Goal: Task Accomplishment & Management: Manage account settings

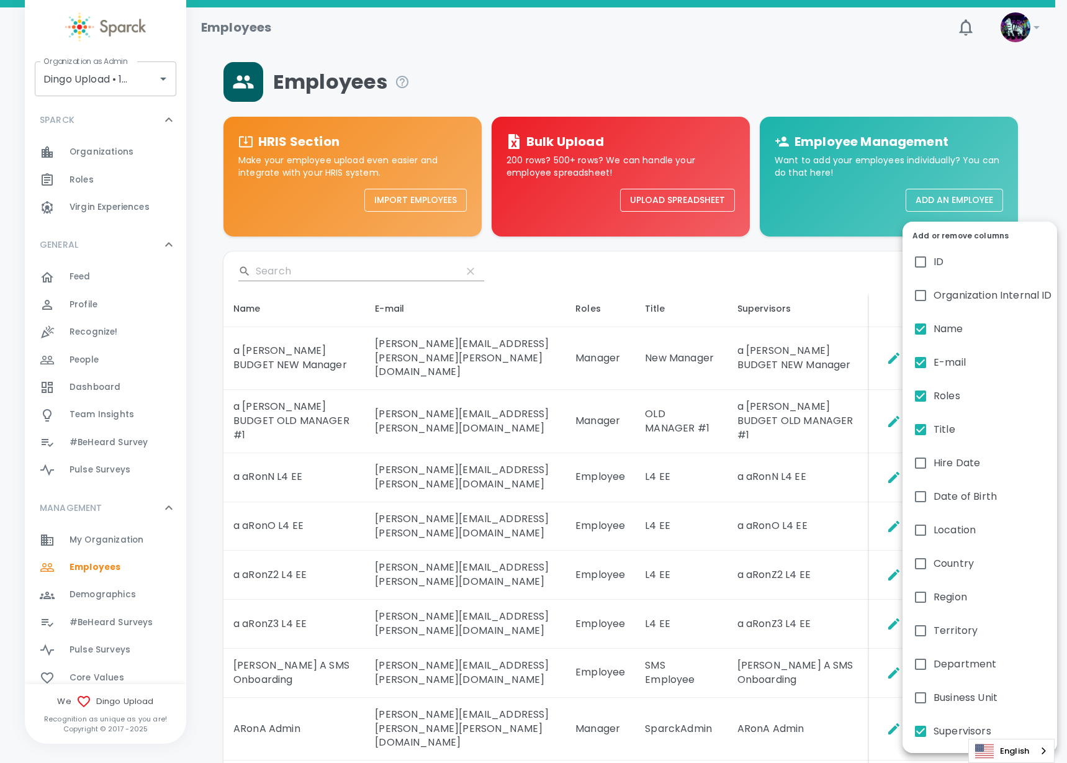
click at [530, 267] on div at bounding box center [533, 381] width 1067 height 763
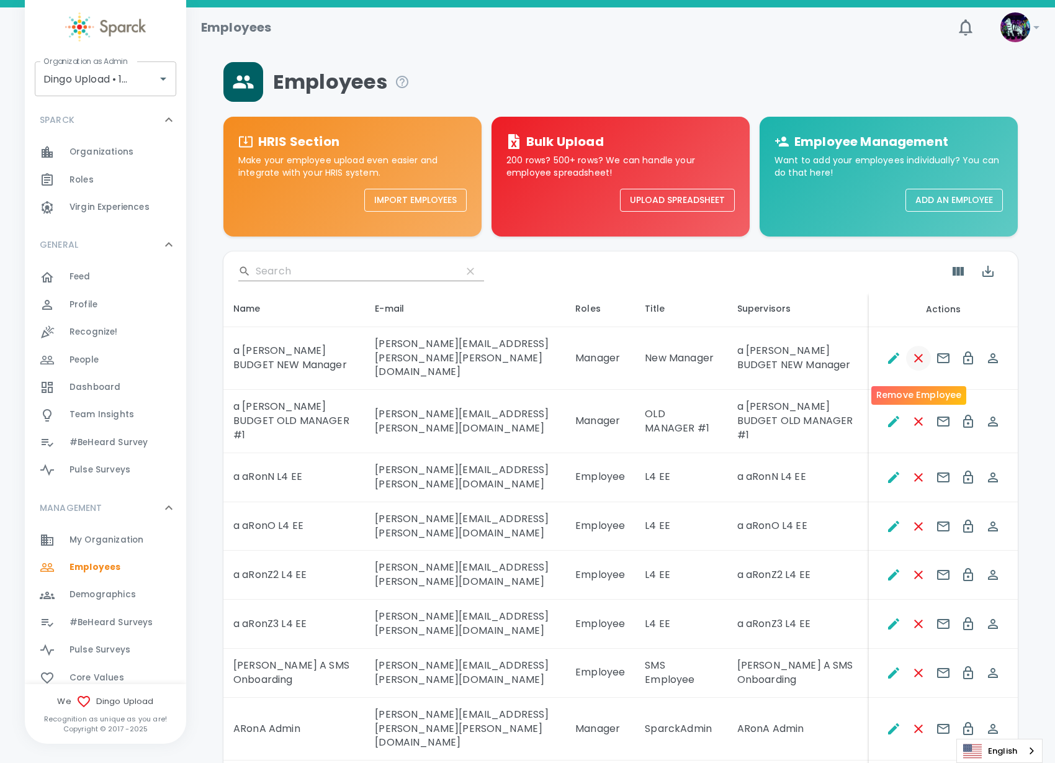
click at [918, 366] on icon "Remove Employee" at bounding box center [918, 358] width 15 height 15
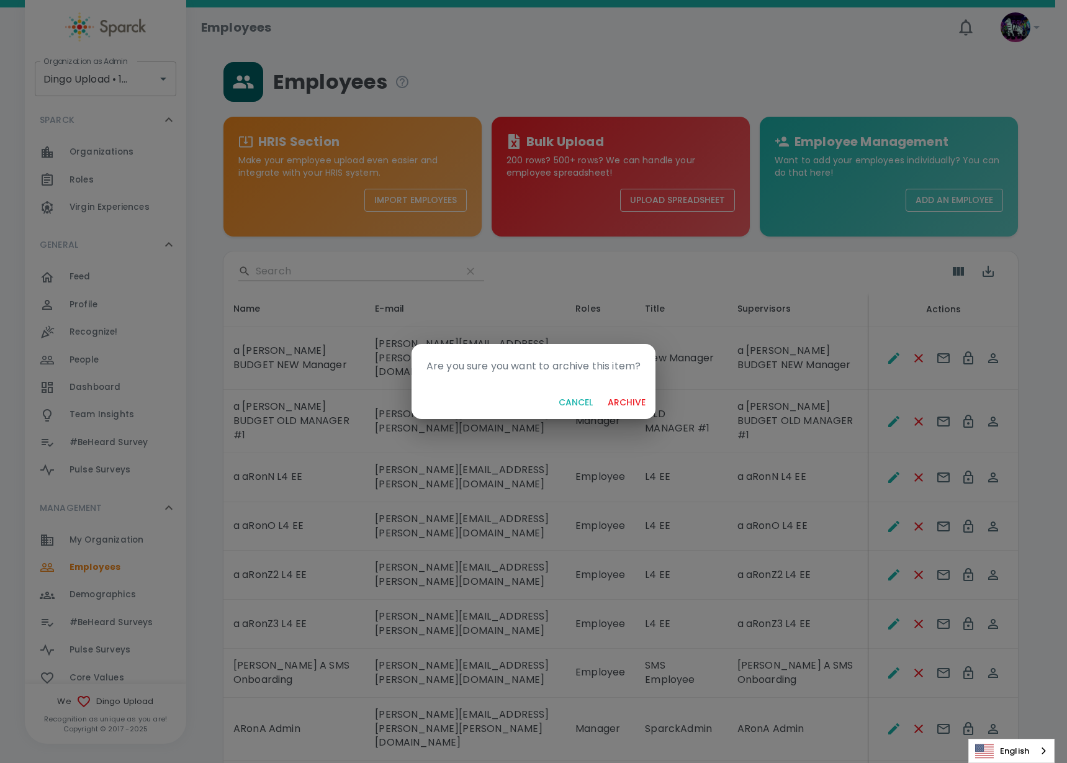
click at [617, 395] on button "archive" at bounding box center [627, 402] width 48 height 23
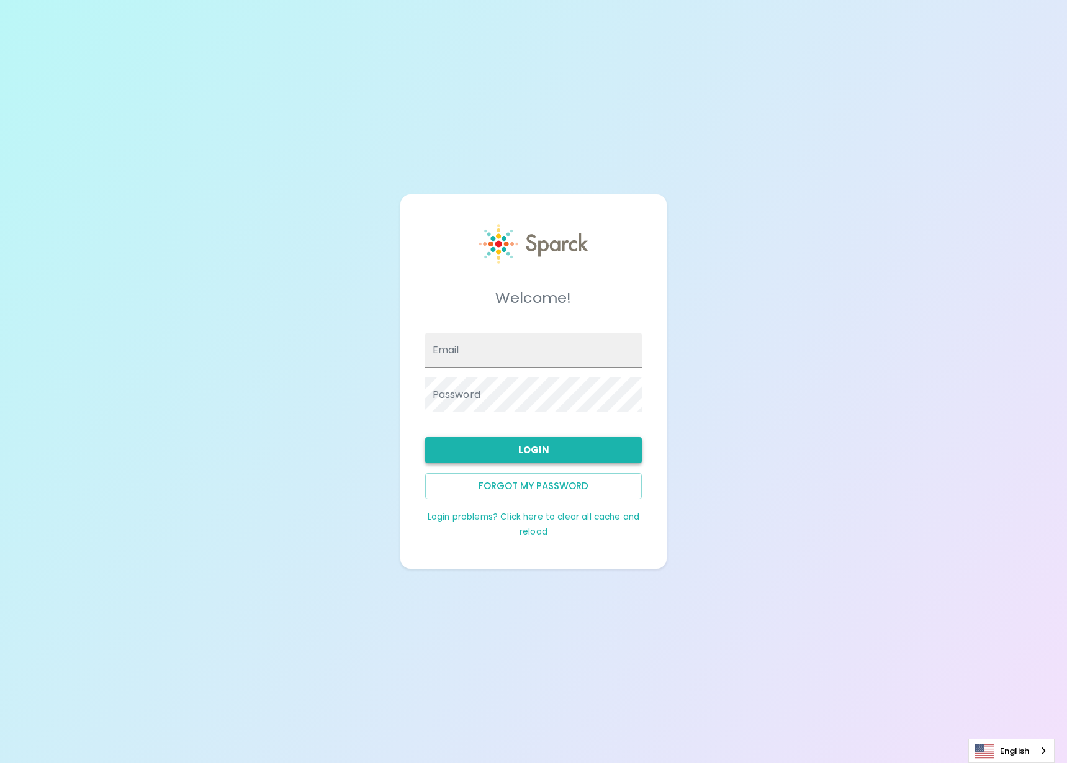
type input "admin@sparckco.com"
click at [593, 450] on button "Login" at bounding box center [533, 450] width 217 height 26
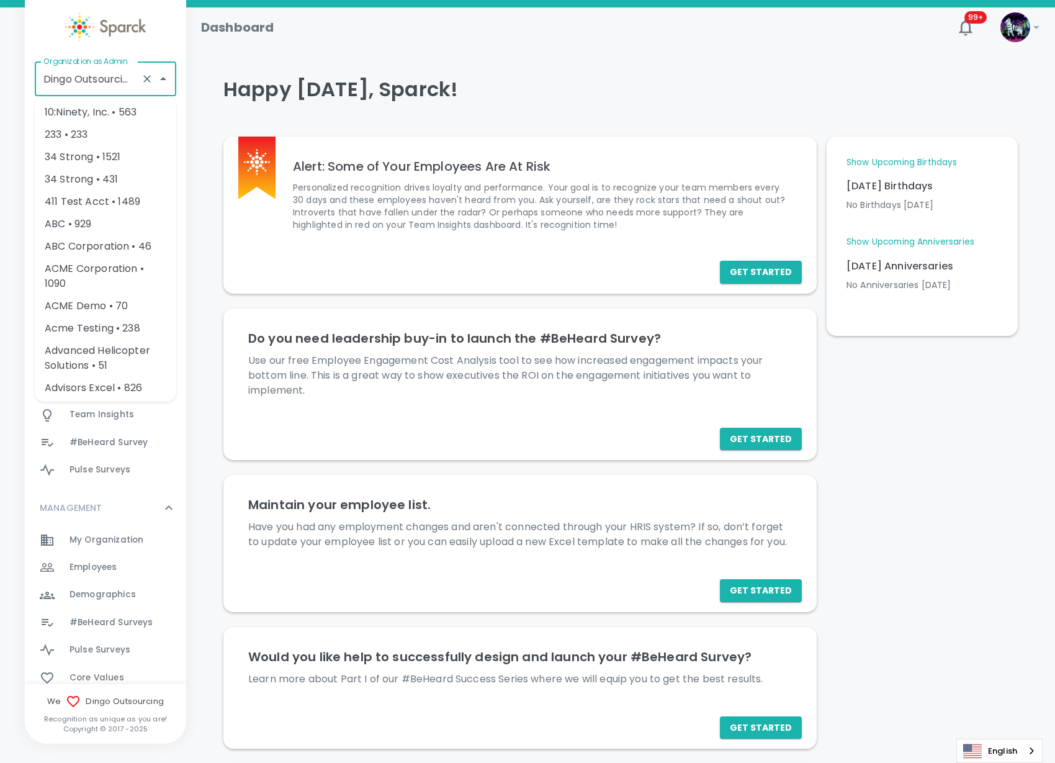
click at [127, 87] on input "Dingo Outsourcing • 793" at bounding box center [88, 79] width 96 height 24
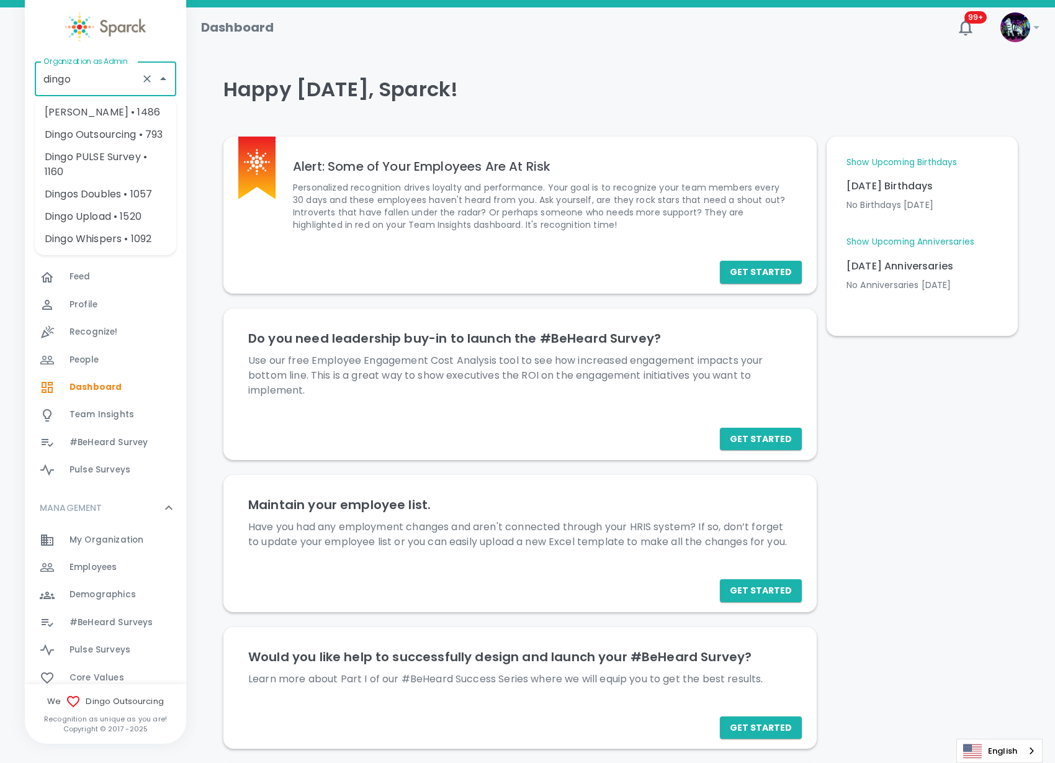
click at [142, 211] on li "Dingo Upload • 1520" at bounding box center [105, 216] width 141 height 22
type input "Dingo Upload • 1520"
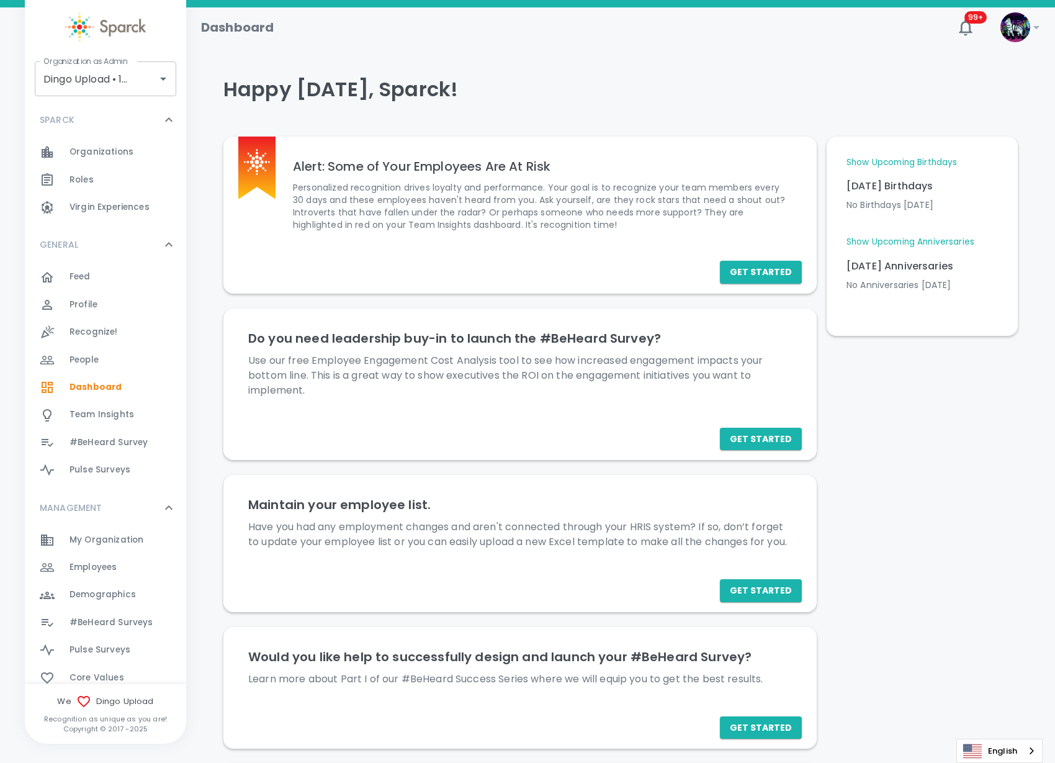
click at [102, 561] on span "Employees" at bounding box center [93, 567] width 47 height 12
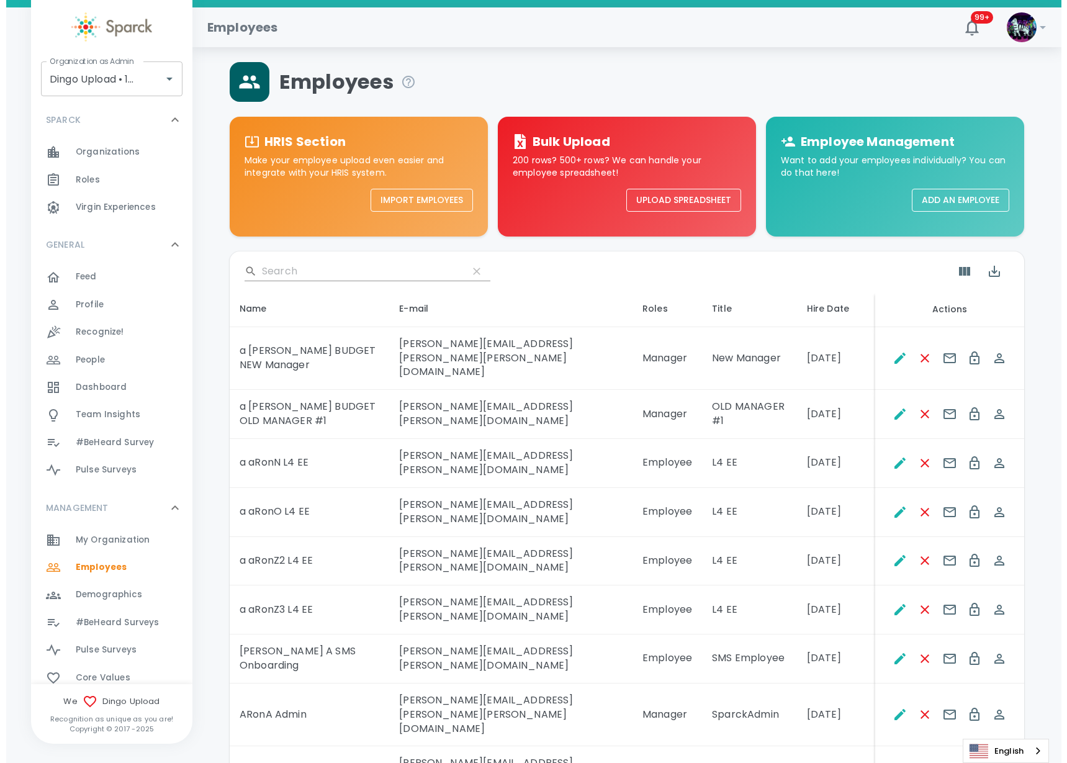
scroll to position [136, 0]
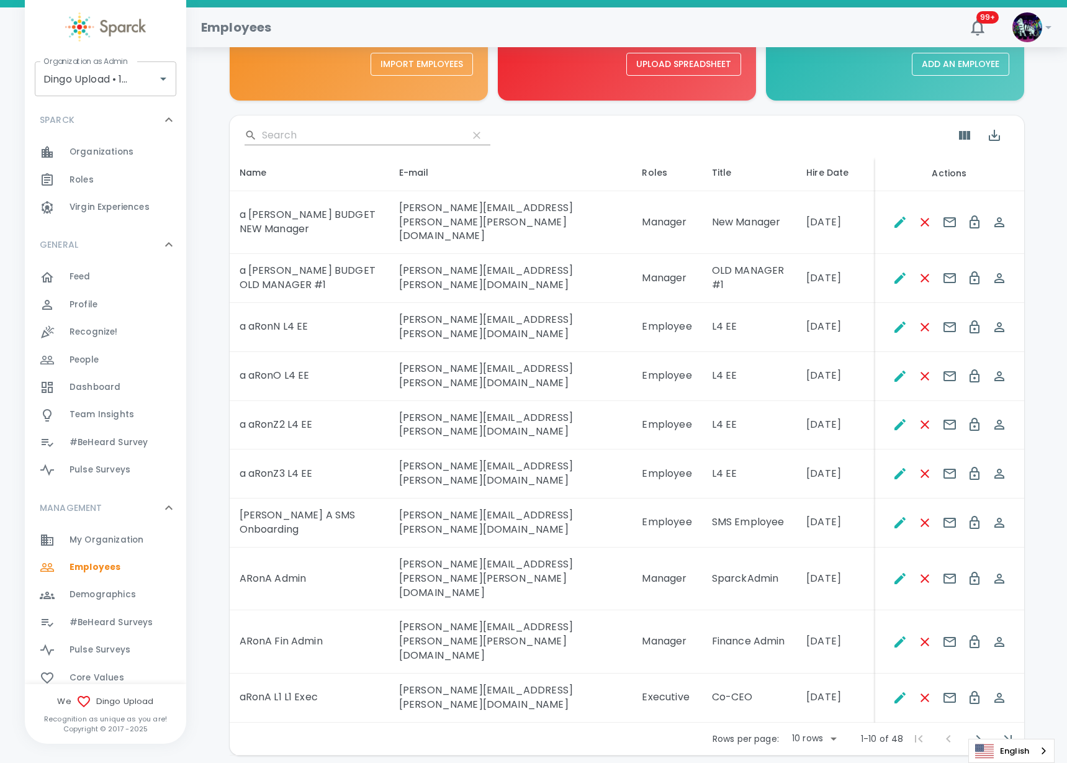
click at [809, 686] on body "Skip Navigation Employees 99+ ! Organization as Admin Dingo Upload • 1520 Organ…" at bounding box center [533, 342] width 1067 height 956
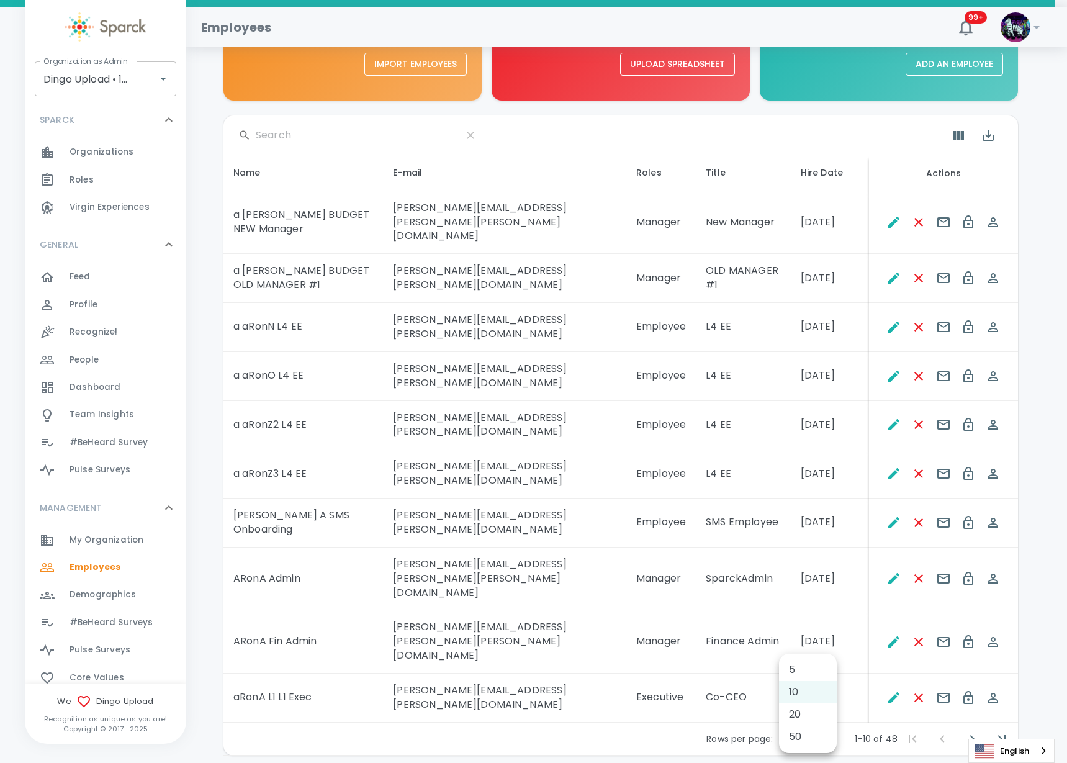
click at [803, 727] on li "50" at bounding box center [808, 736] width 58 height 22
type input "50"
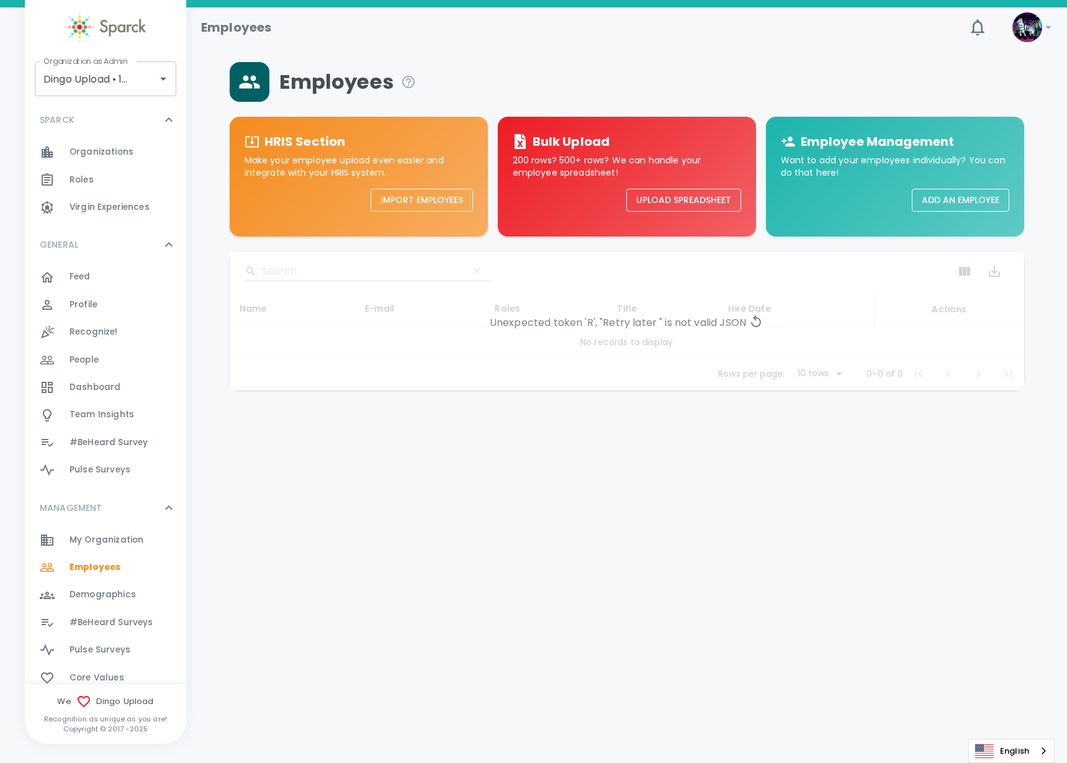
click at [642, 332] on div "Unexpected token 'R', "Retry later " is not valid JSON" at bounding box center [627, 320] width 794 height 139
click at [751, 320] on icon at bounding box center [755, 321] width 15 height 15
click at [760, 318] on icon at bounding box center [755, 321] width 15 height 15
click at [758, 317] on icon at bounding box center [755, 321] width 15 height 15
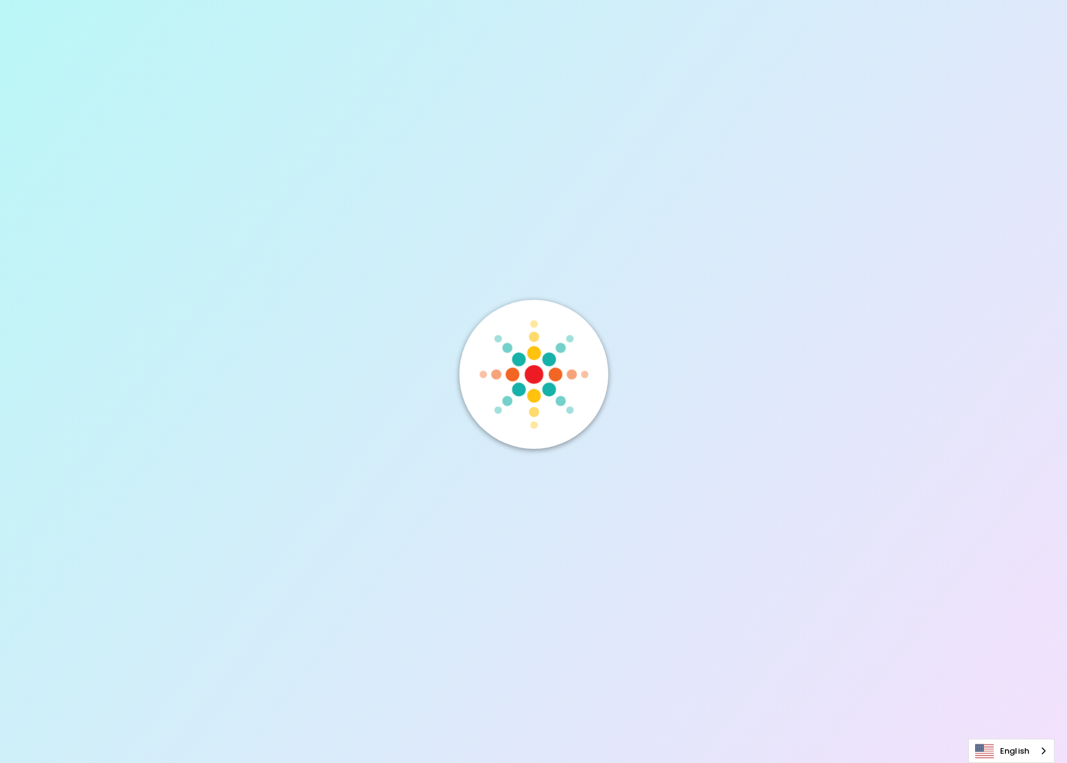
click at [761, 316] on div at bounding box center [533, 381] width 1067 height 763
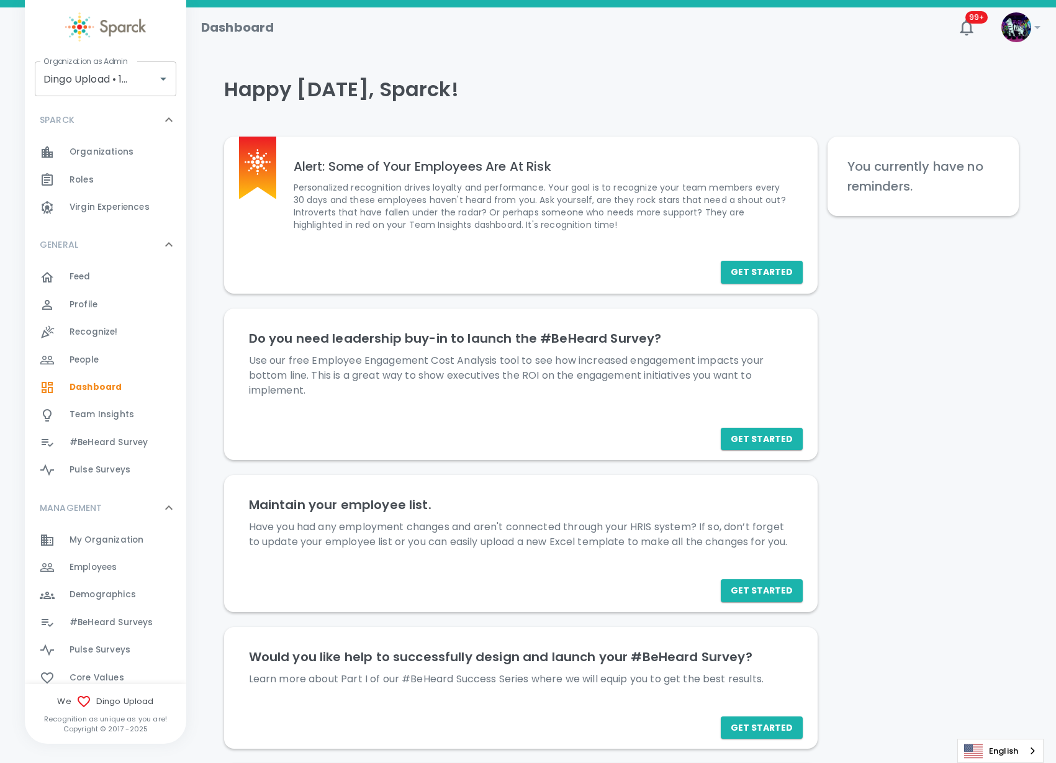
click at [87, 578] on div "Employees 0" at bounding box center [105, 567] width 161 height 27
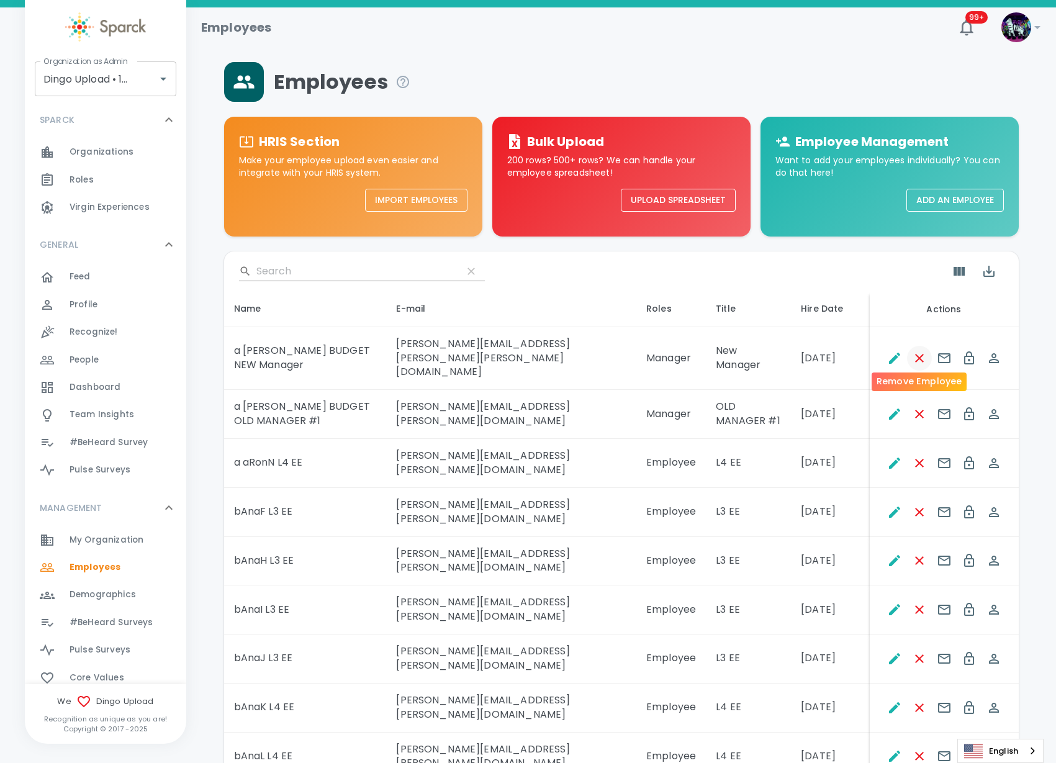
click at [914, 352] on icon "Remove Employee" at bounding box center [919, 358] width 15 height 15
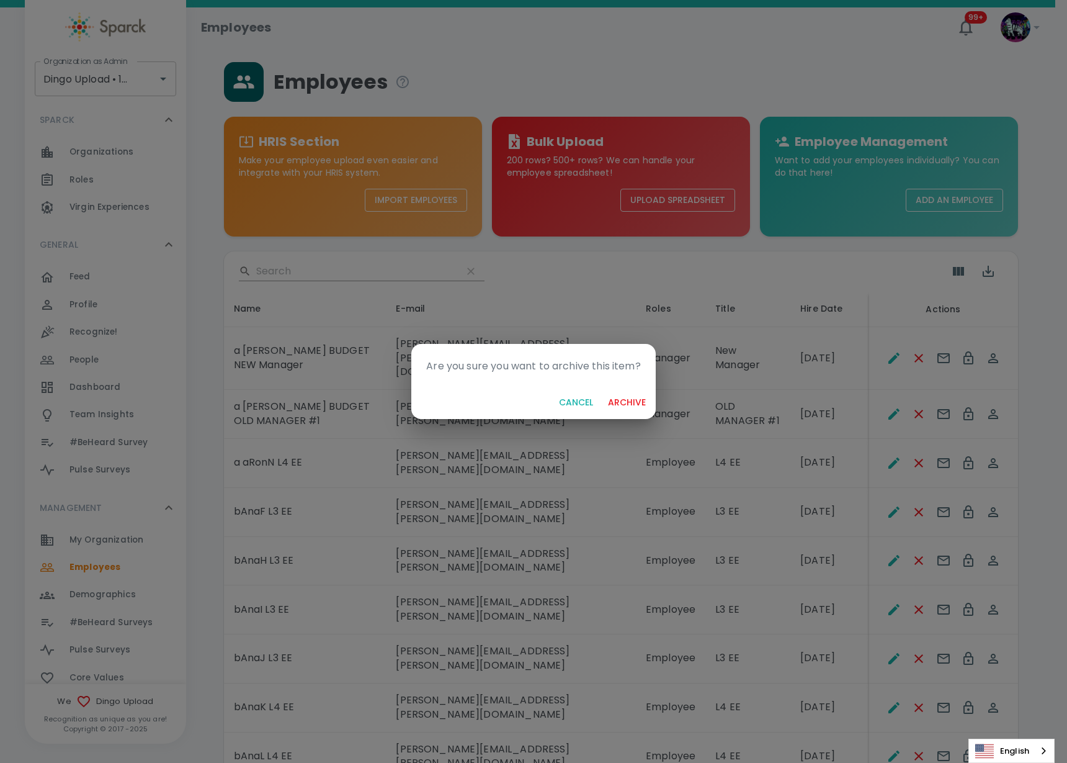
click at [614, 398] on button "archive" at bounding box center [627, 402] width 48 height 23
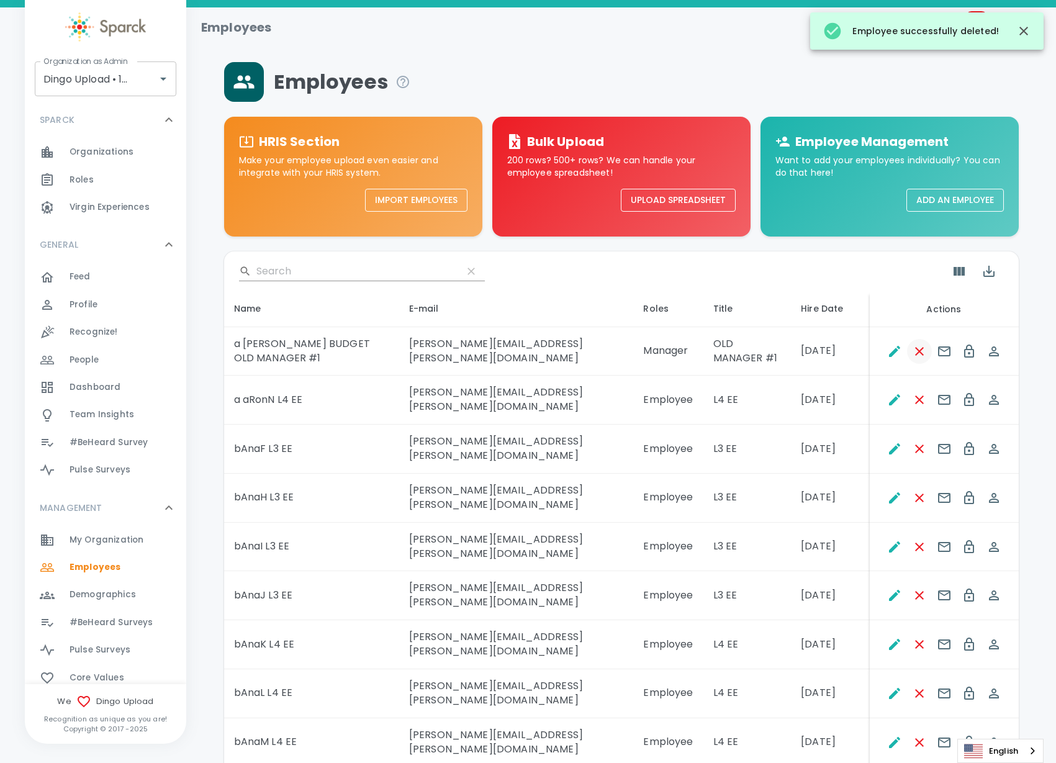
click at [927, 358] on button "Remove Employee" at bounding box center [919, 351] width 25 height 25
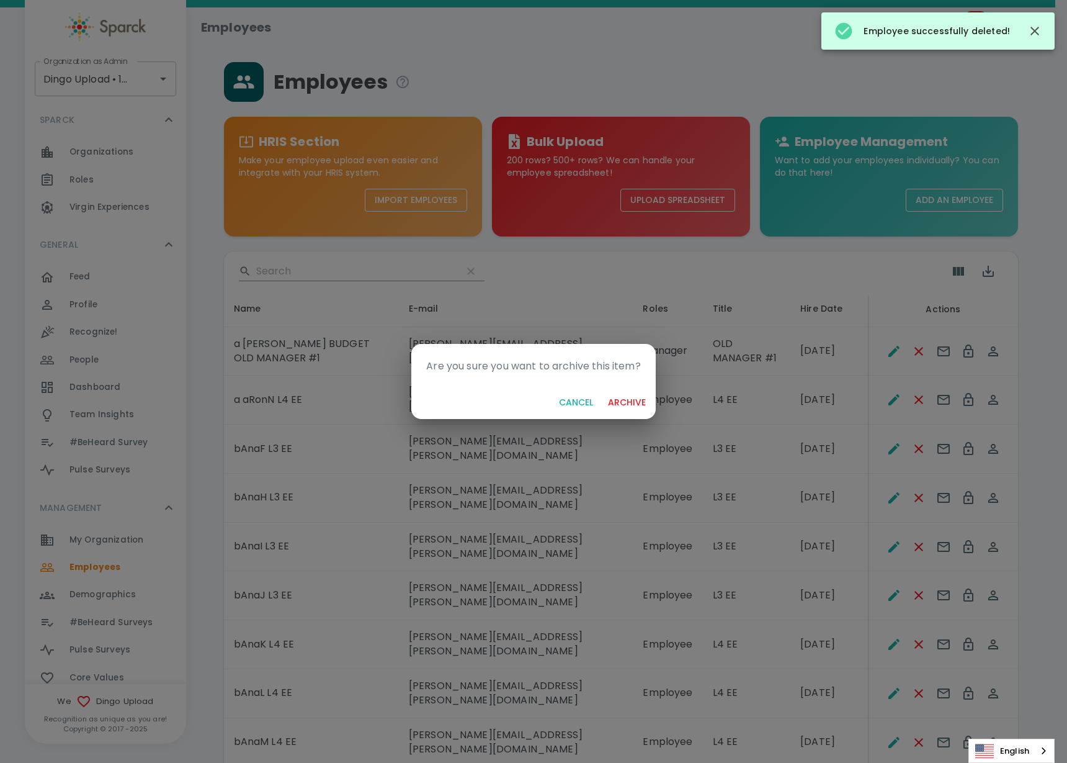
click at [630, 402] on button "archive" at bounding box center [627, 402] width 48 height 23
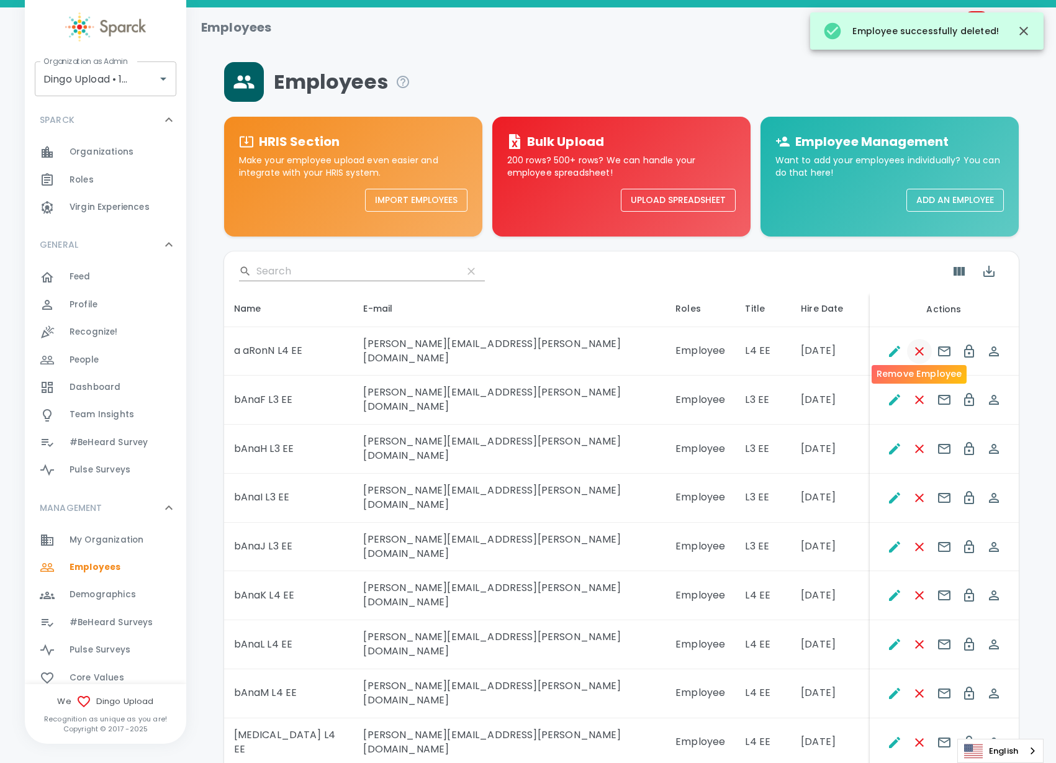
click at [916, 347] on icon "Remove Employee" at bounding box center [919, 351] width 9 height 9
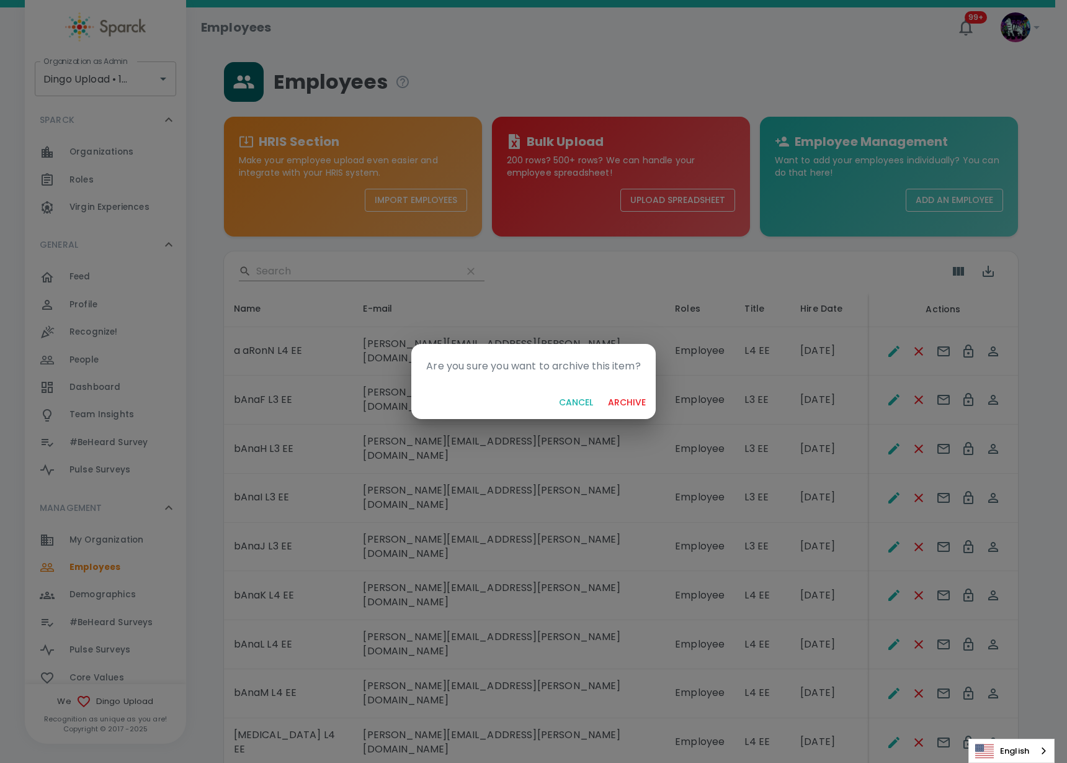
click at [643, 398] on button "archive" at bounding box center [627, 402] width 48 height 23
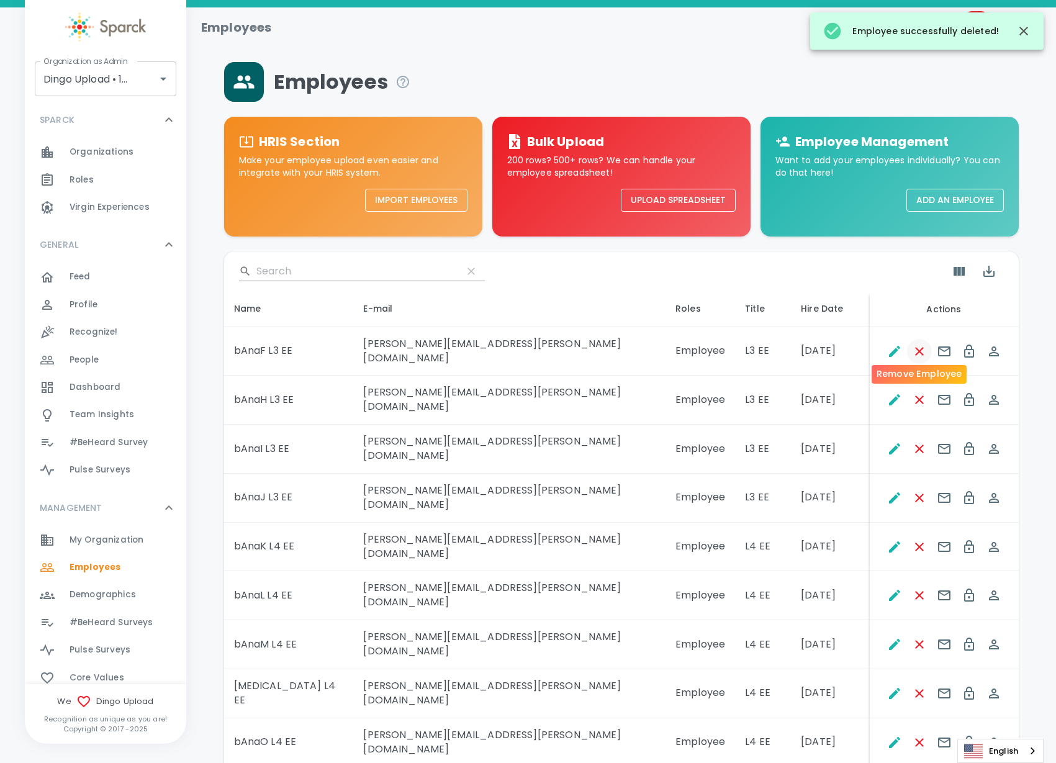
click at [915, 344] on icon "Remove Employee" at bounding box center [919, 351] width 15 height 15
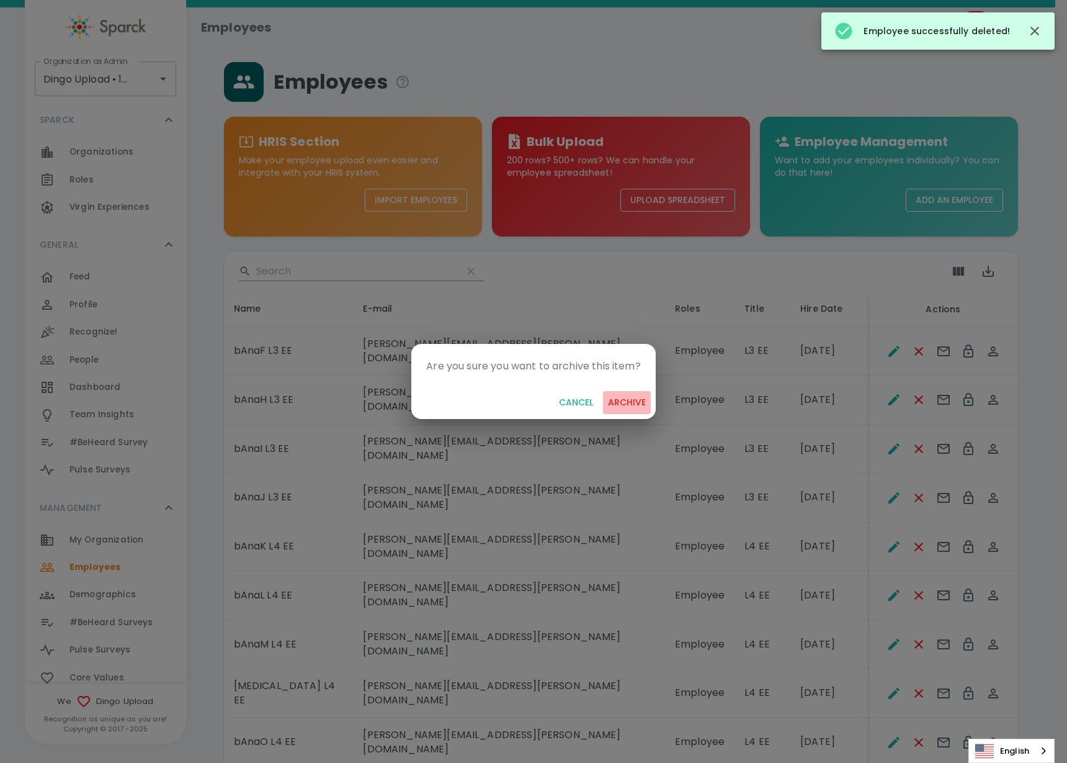
drag, startPoint x: 628, startPoint y: 403, endPoint x: 634, endPoint y: 403, distance: 6.2
click at [629, 403] on button "archive" at bounding box center [627, 402] width 48 height 23
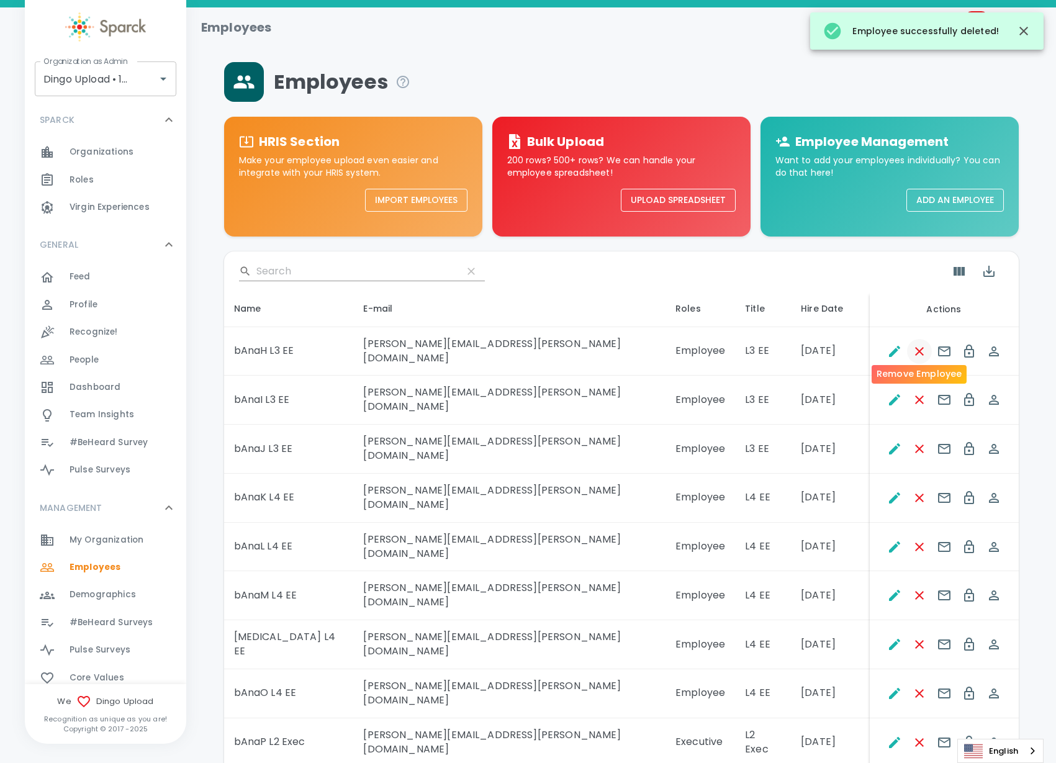
click at [924, 347] on icon "Remove Employee" at bounding box center [919, 351] width 15 height 15
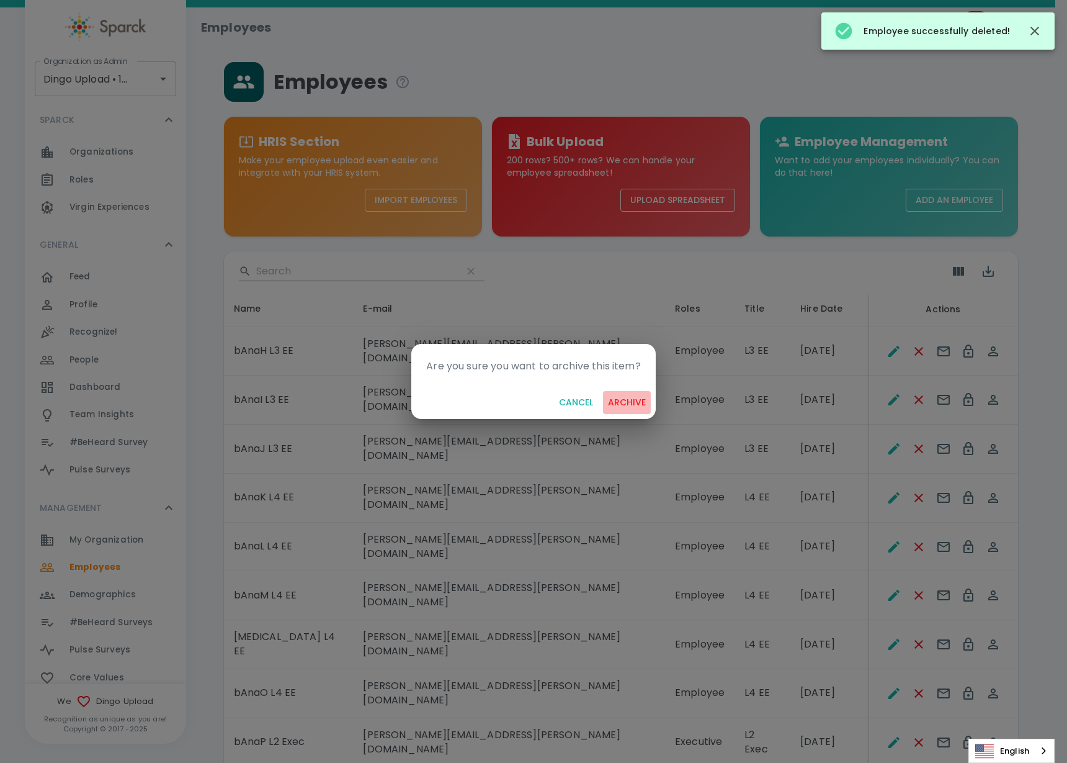
click at [621, 402] on button "archive" at bounding box center [627, 402] width 48 height 23
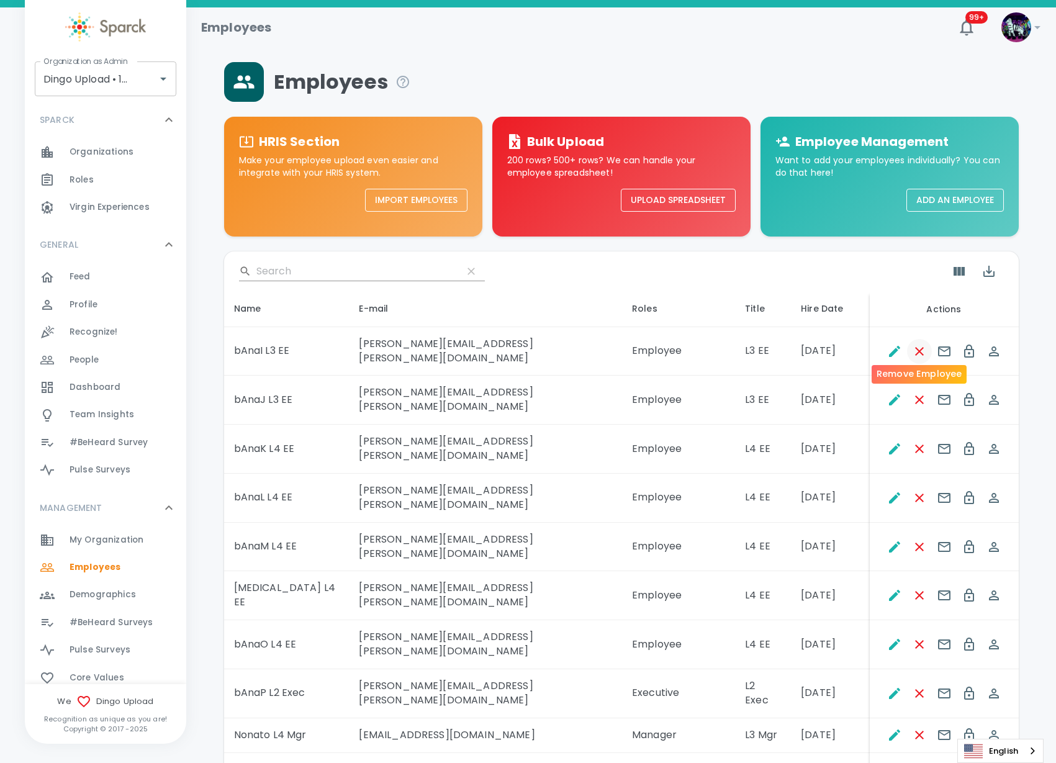
click at [917, 347] on icon "Remove Employee" at bounding box center [919, 351] width 9 height 9
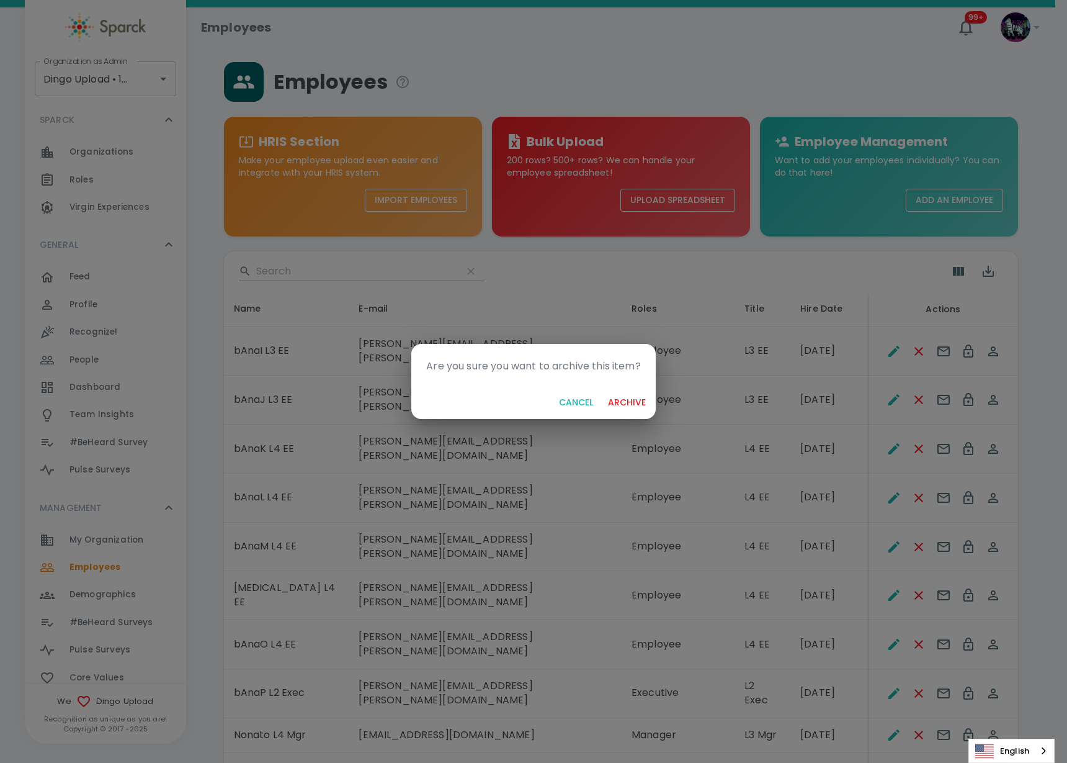
click at [648, 405] on button "archive" at bounding box center [627, 402] width 48 height 23
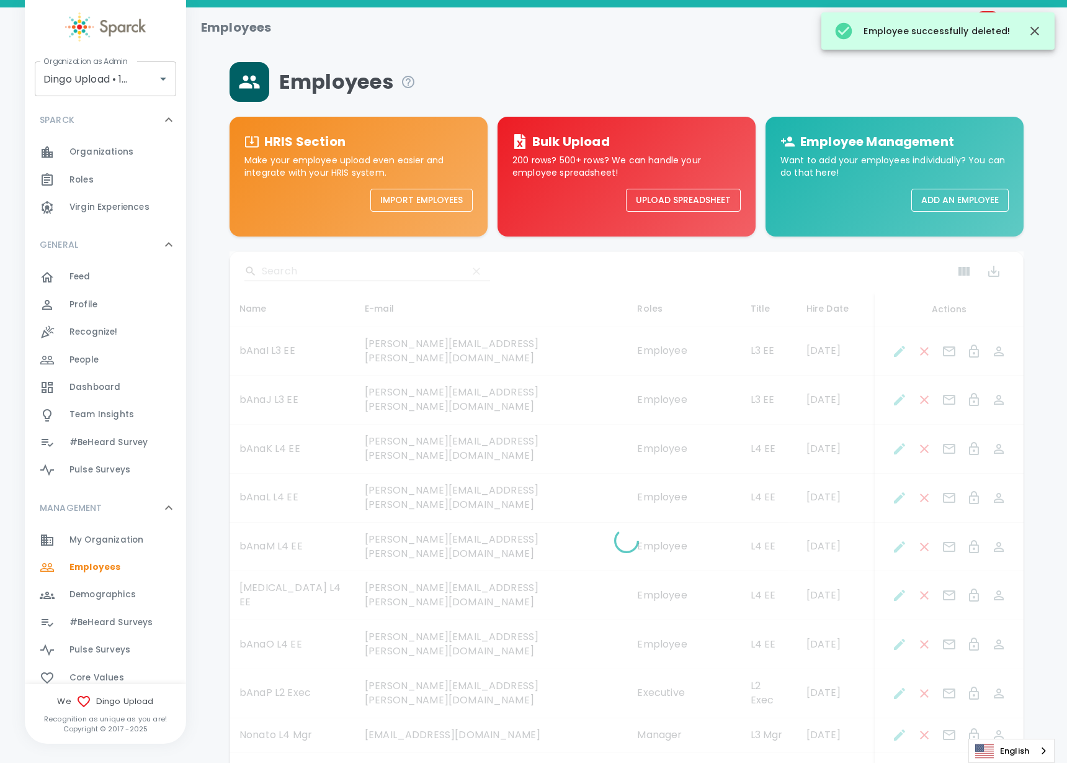
click at [921, 395] on icon "Remove Employee" at bounding box center [924, 399] width 9 height 9
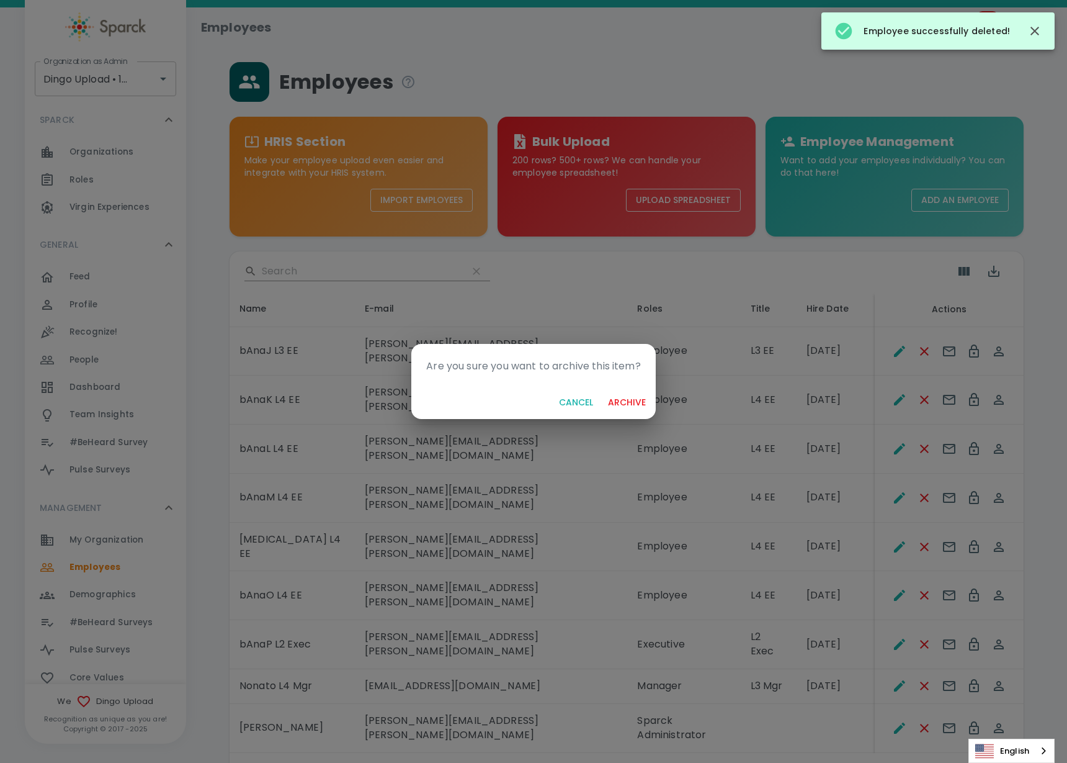
click at [612, 398] on button "archive" at bounding box center [627, 402] width 48 height 23
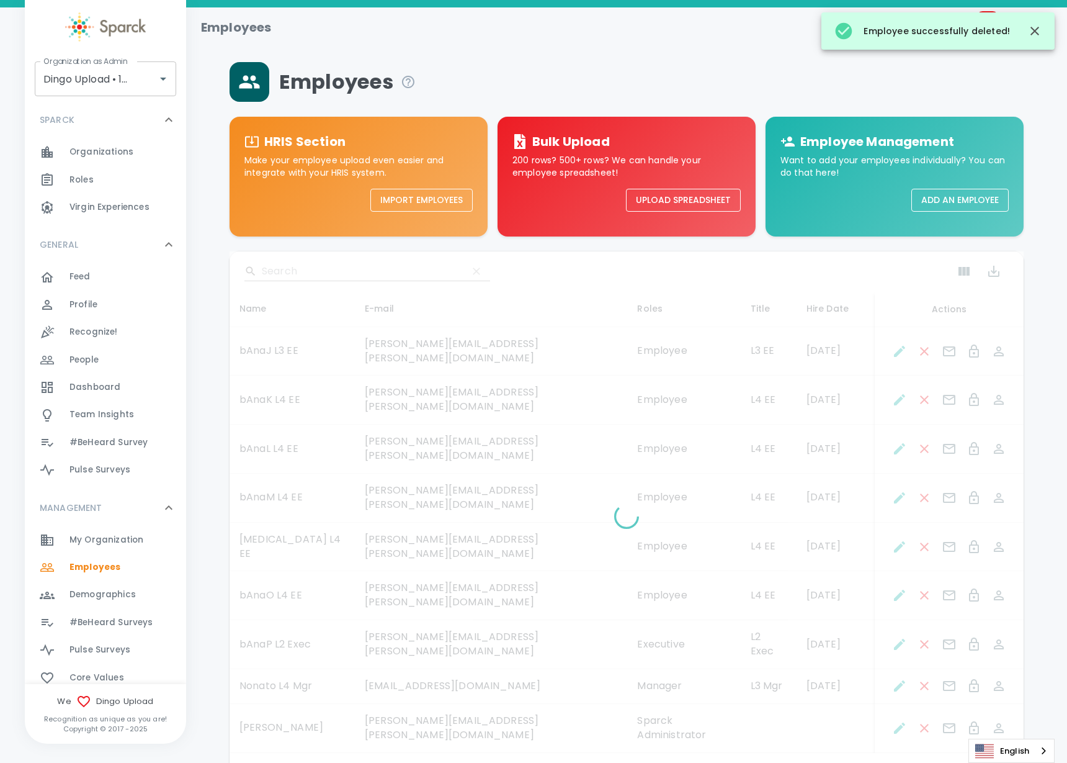
click at [925, 343] on div at bounding box center [627, 518] width 794 height 534
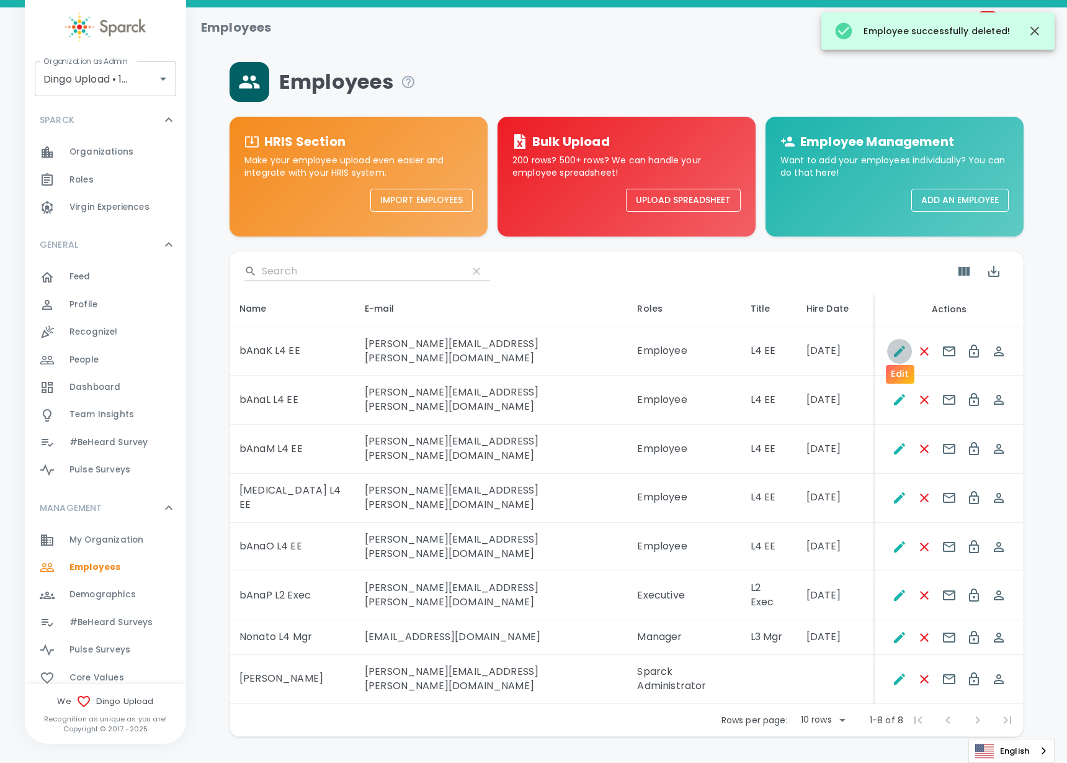
click at [909, 345] on button "Edit" at bounding box center [899, 351] width 25 height 25
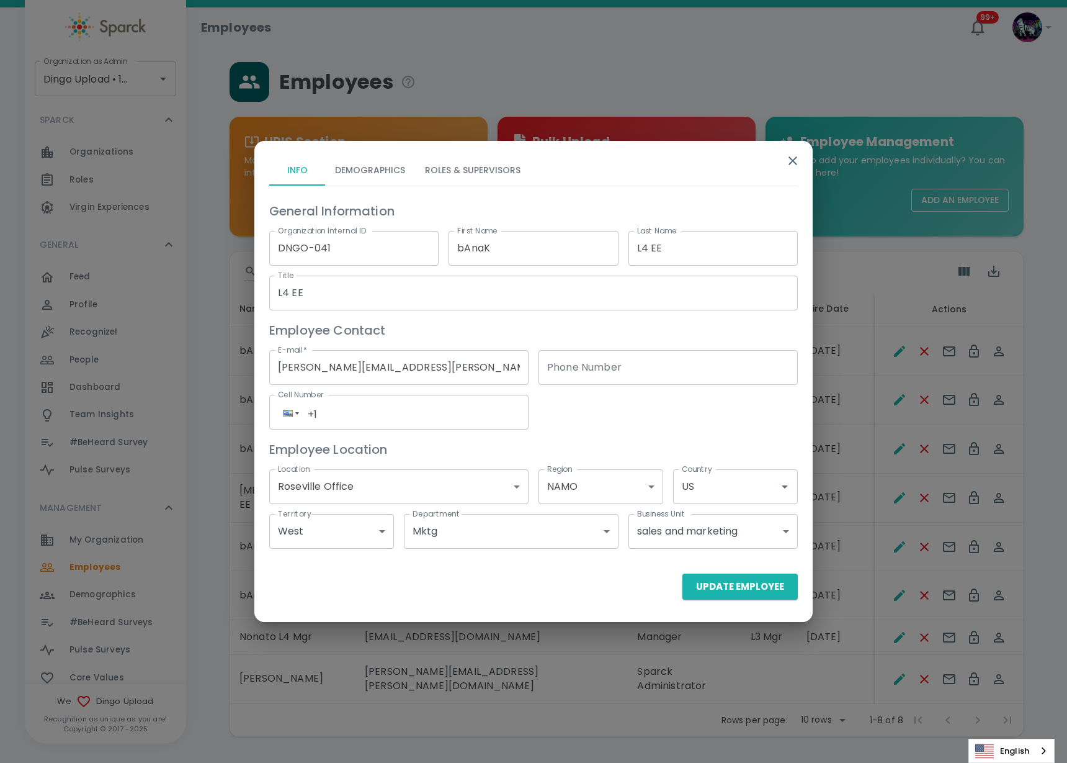
click at [783, 155] on button "button" at bounding box center [793, 161] width 30 height 30
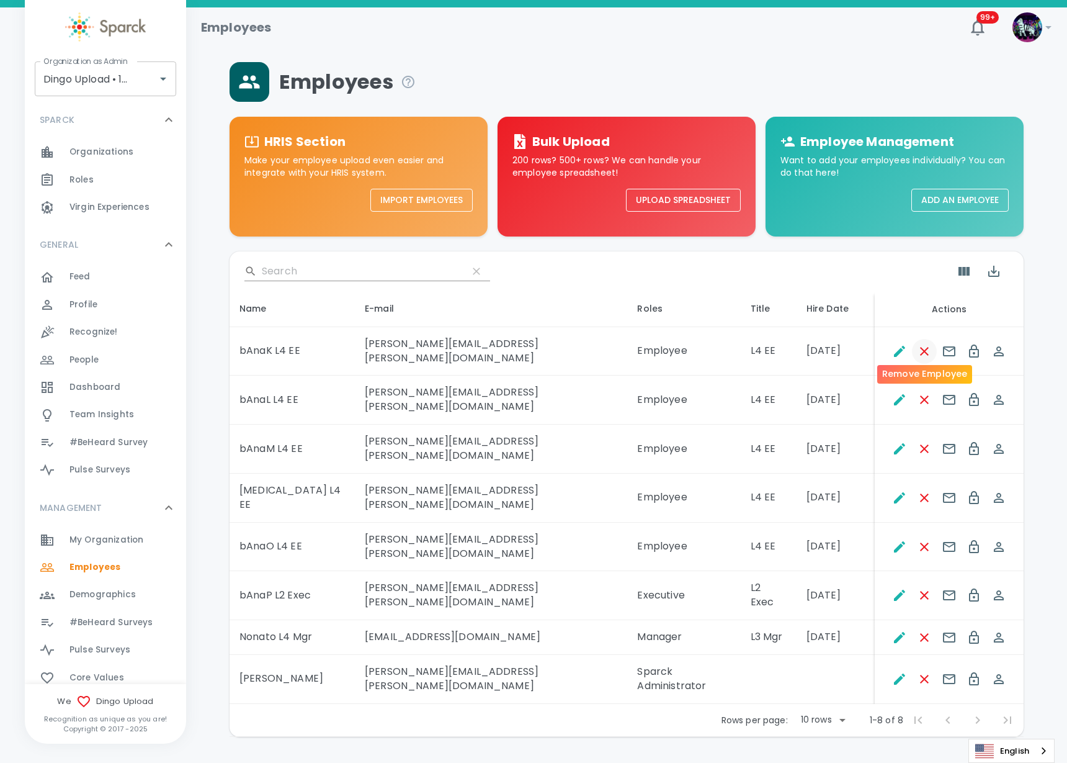
click at [922, 344] on icon "Remove Employee" at bounding box center [924, 351] width 15 height 15
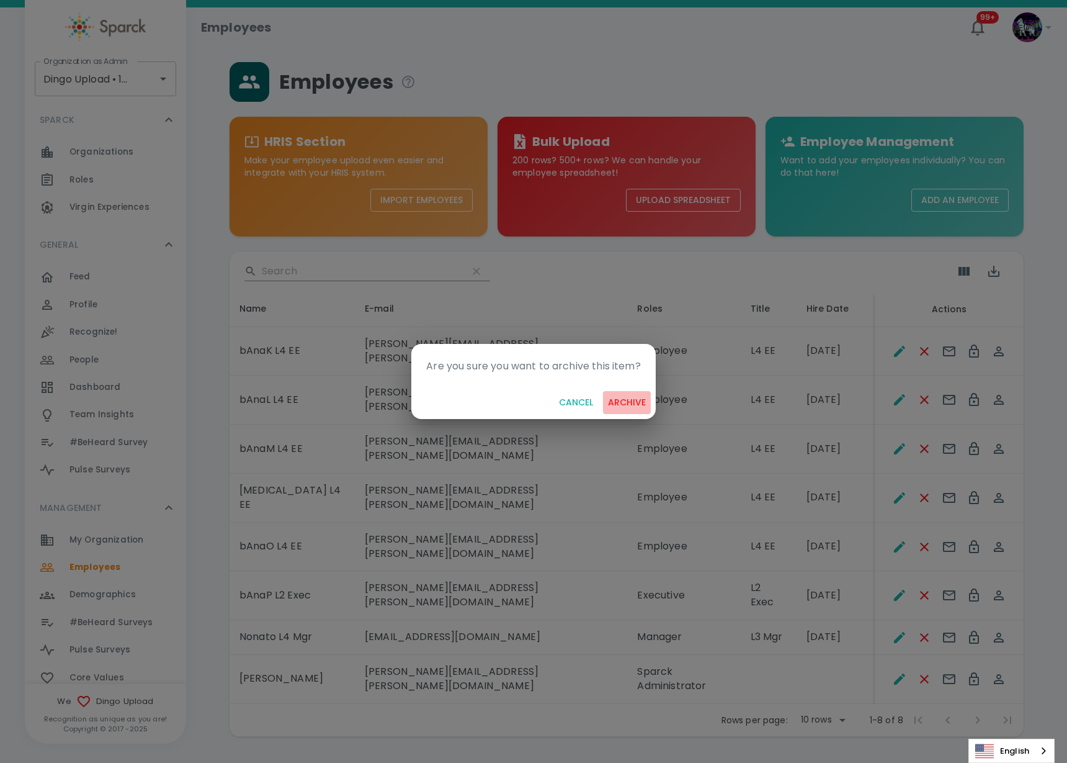
click at [616, 398] on button "archive" at bounding box center [627, 402] width 48 height 23
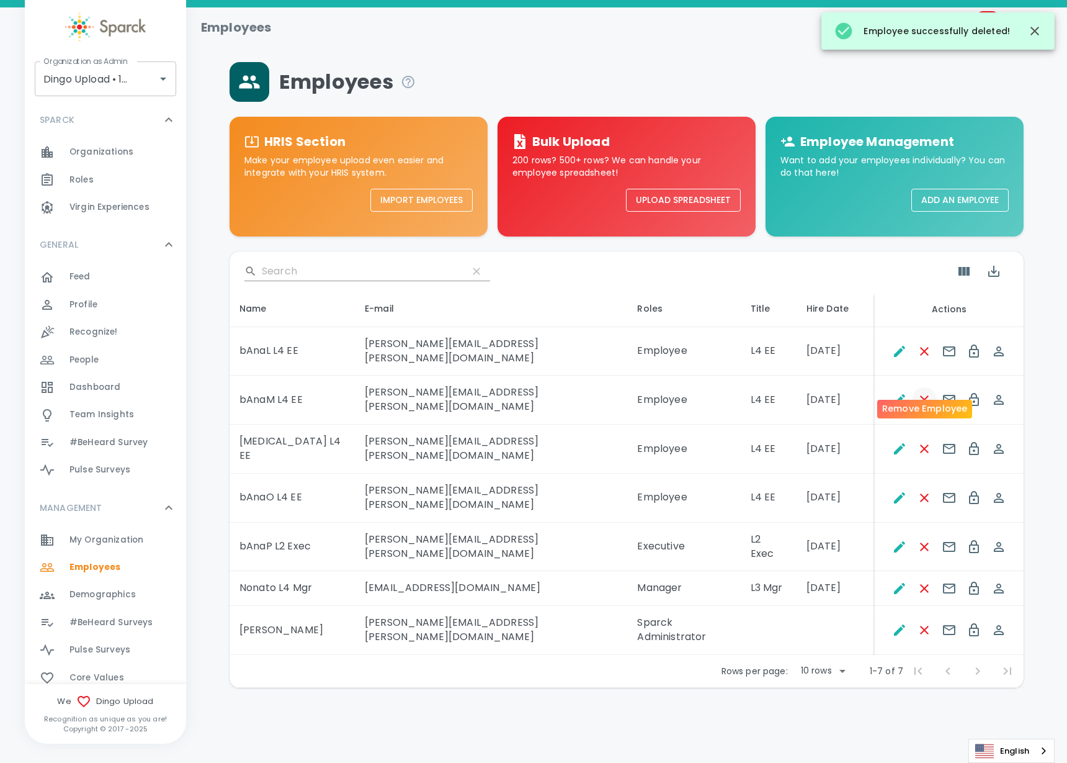
click at [926, 392] on icon "Remove Employee" at bounding box center [924, 399] width 15 height 15
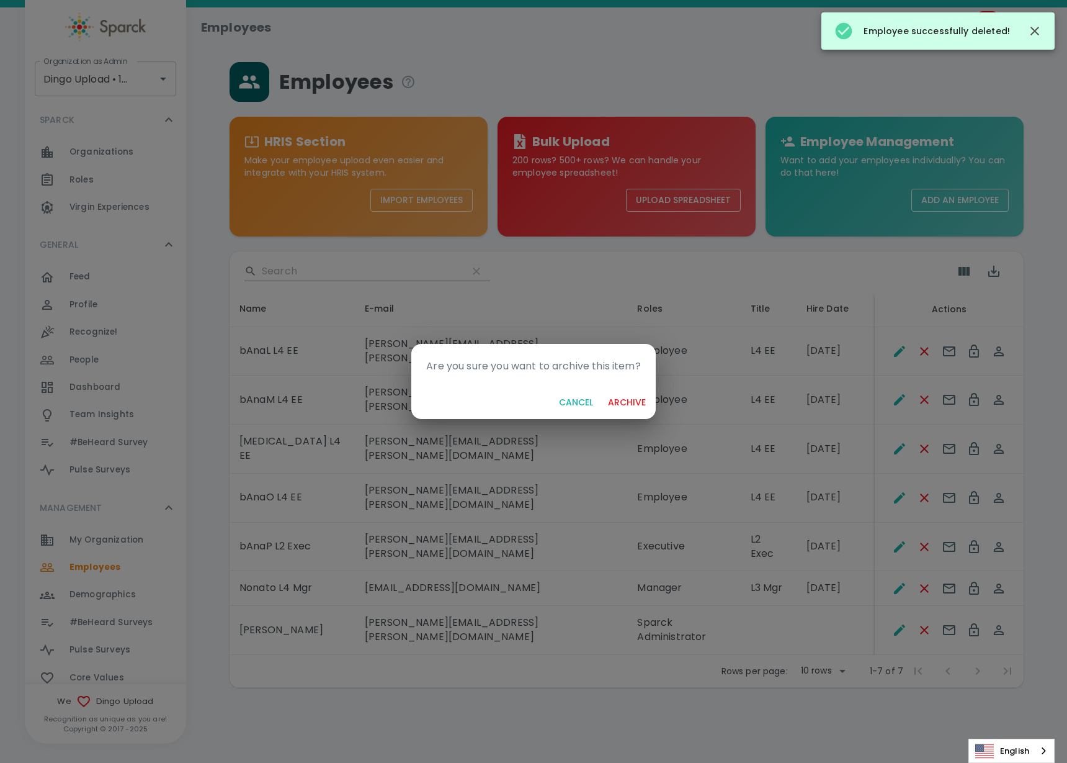
click at [617, 400] on button "archive" at bounding box center [627, 402] width 48 height 23
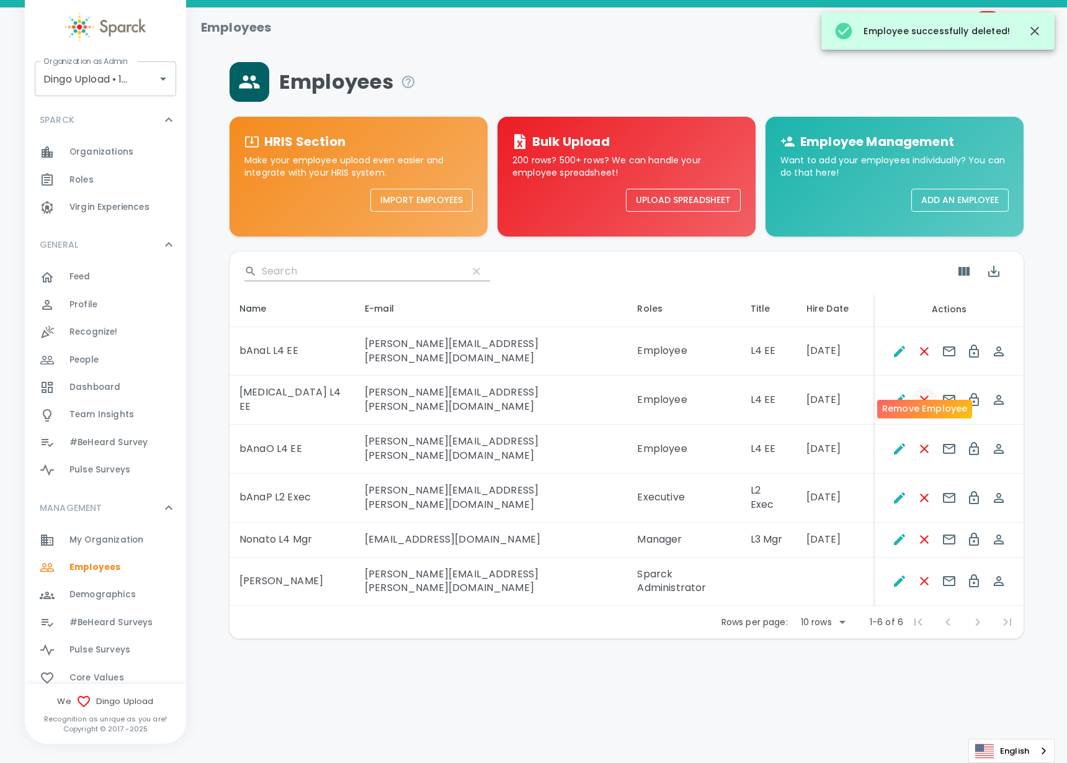
click at [924, 392] on icon "Remove Employee" at bounding box center [924, 399] width 15 height 15
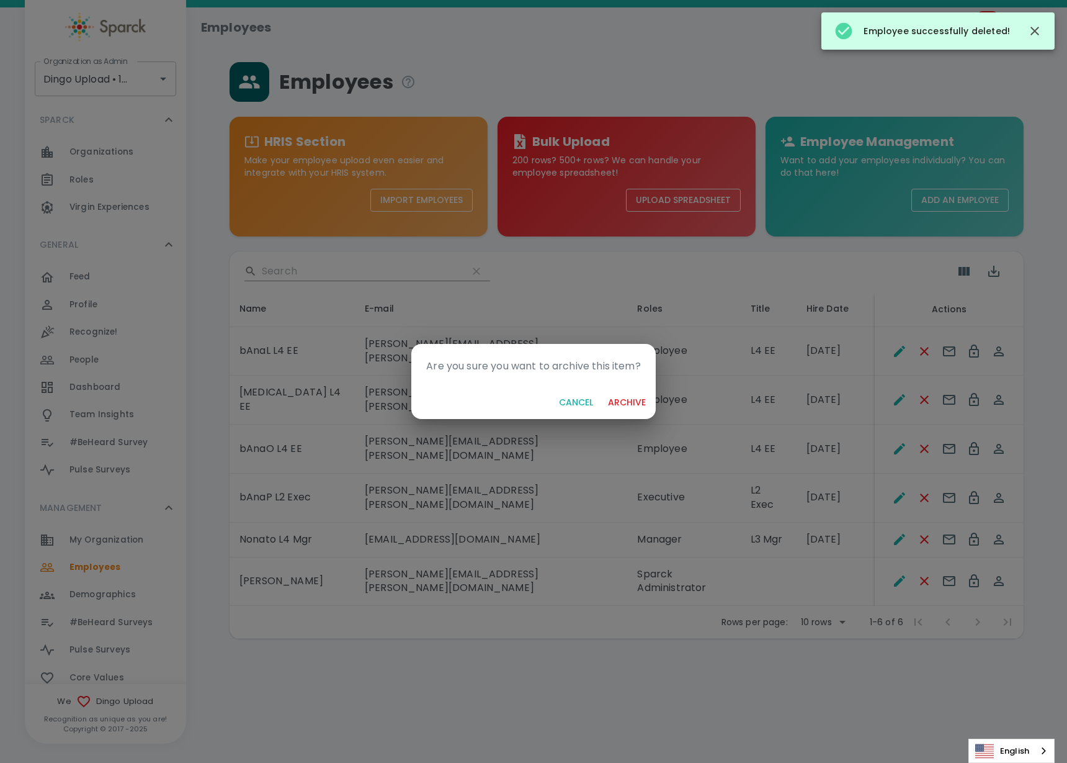
click at [641, 406] on button "archive" at bounding box center [627, 402] width 48 height 23
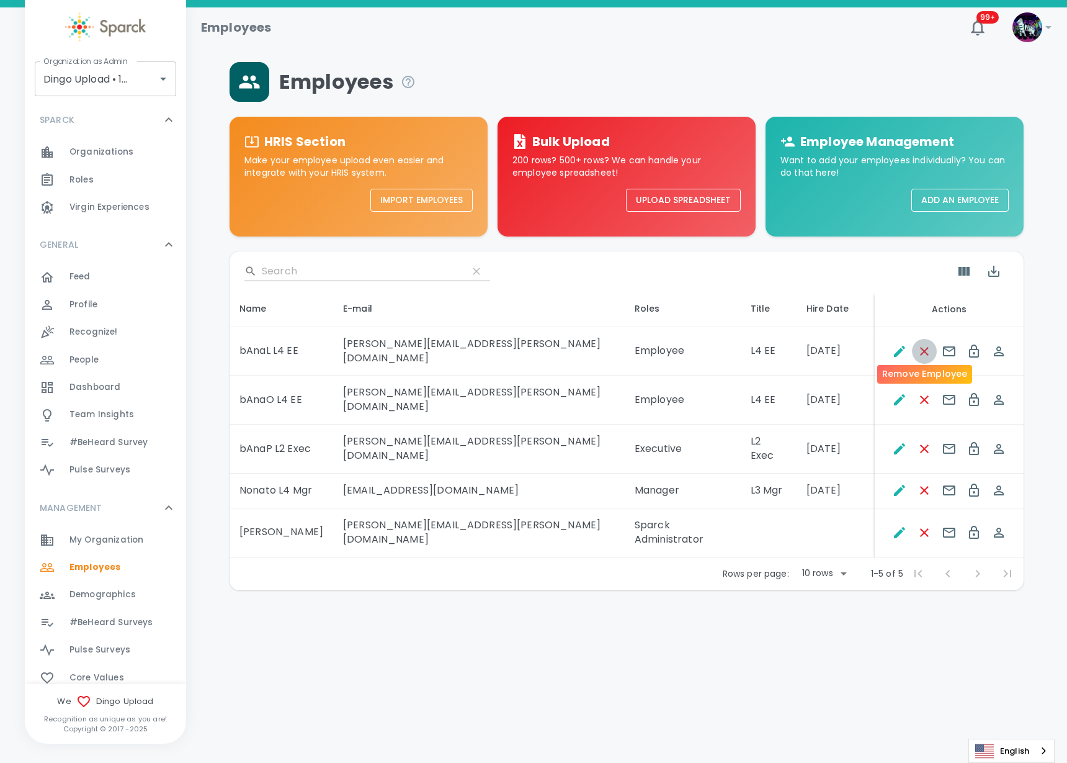
click at [923, 347] on icon "Remove Employee" at bounding box center [924, 351] width 9 height 9
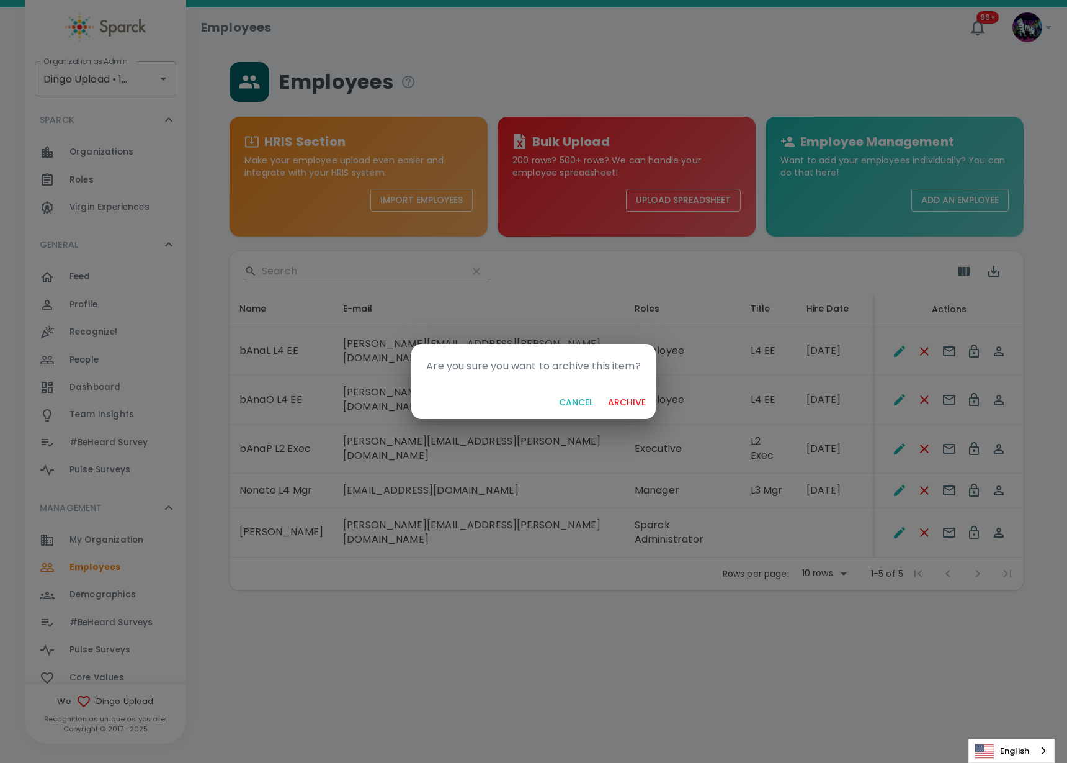
click at [634, 397] on button "archive" at bounding box center [627, 402] width 48 height 23
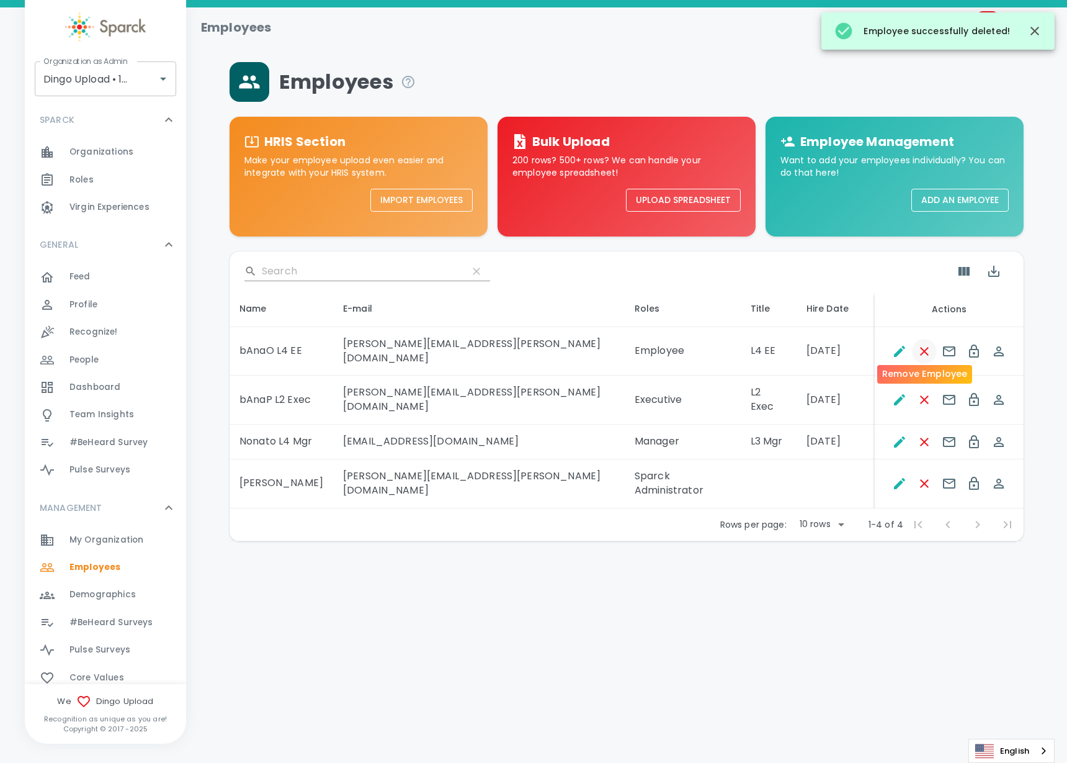
click at [926, 347] on icon "Remove Employee" at bounding box center [924, 351] width 9 height 9
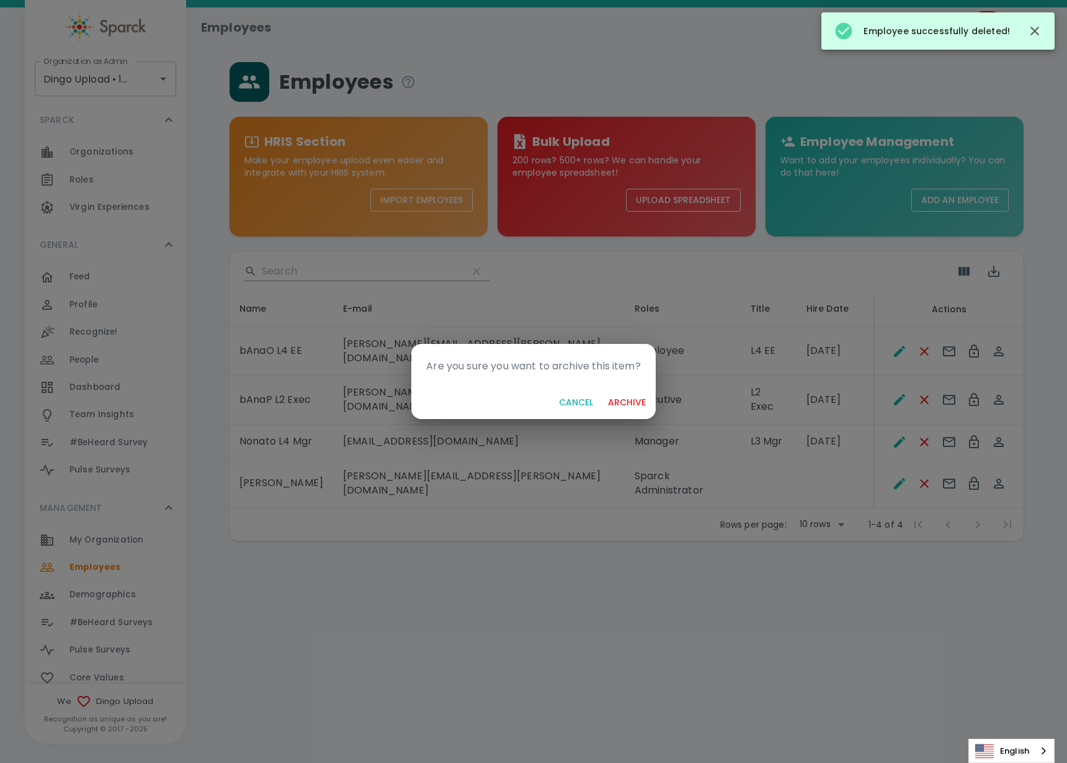
click at [642, 403] on button "archive" at bounding box center [627, 402] width 48 height 23
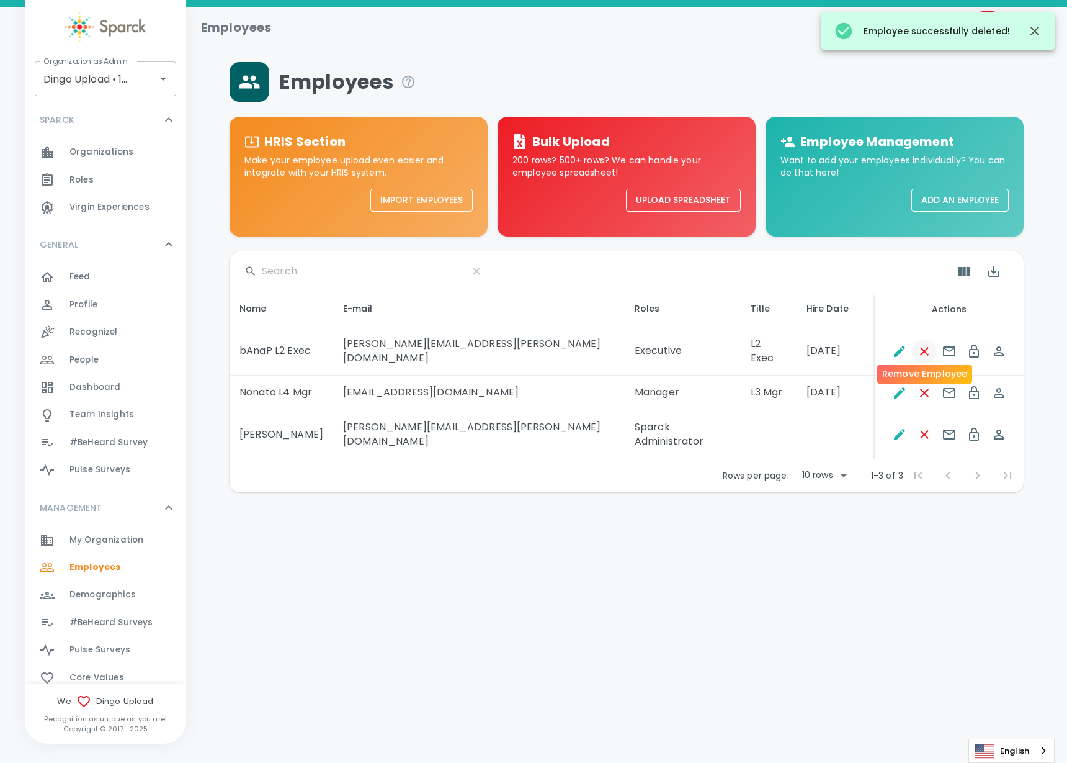
click at [929, 349] on icon "Remove Employee" at bounding box center [924, 351] width 15 height 15
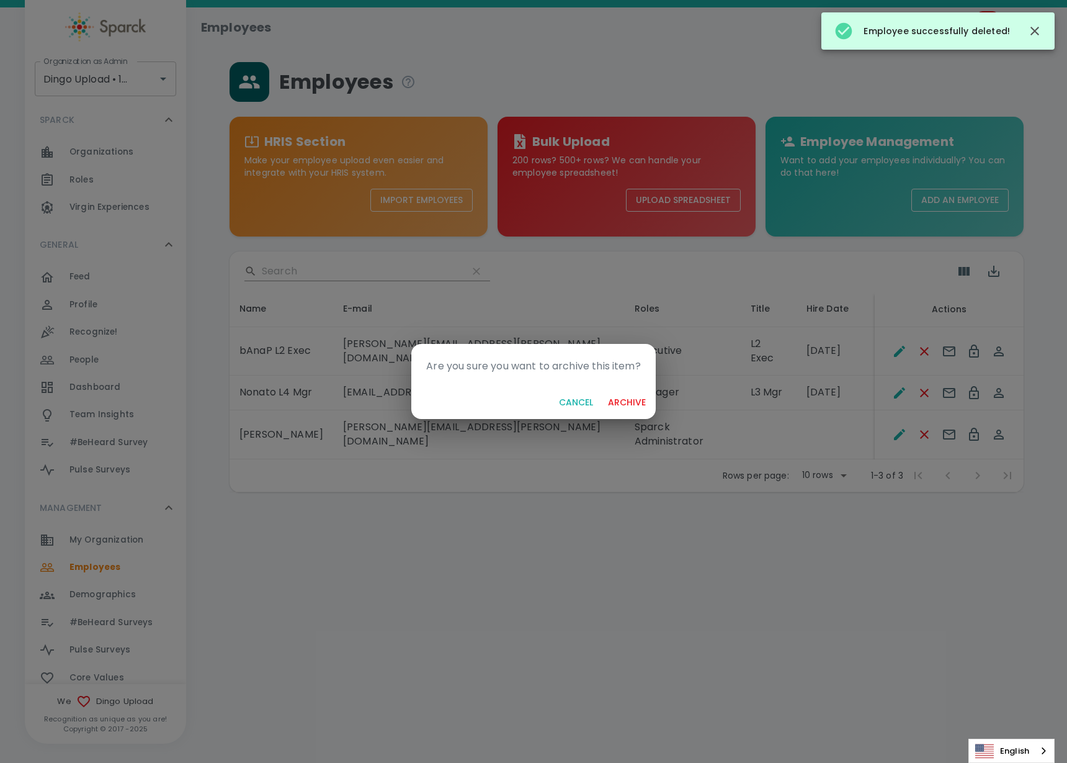
click at [626, 399] on button "archive" at bounding box center [627, 402] width 48 height 23
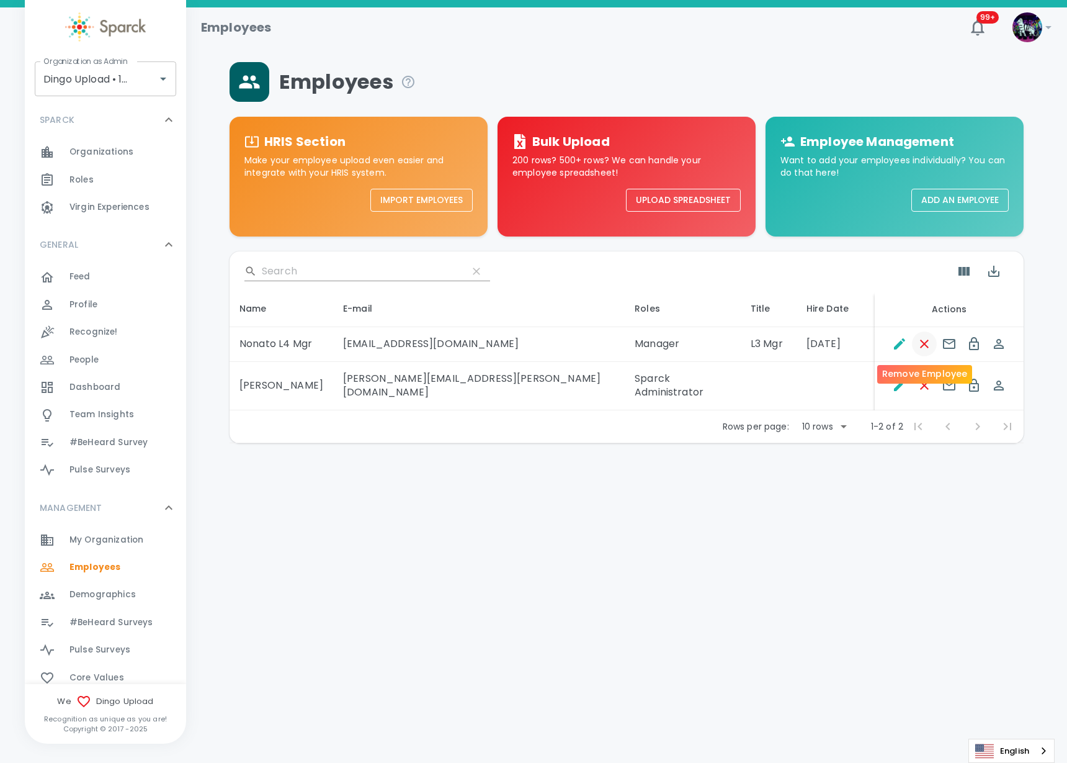
click at [928, 346] on icon "Remove Employee" at bounding box center [924, 343] width 9 height 9
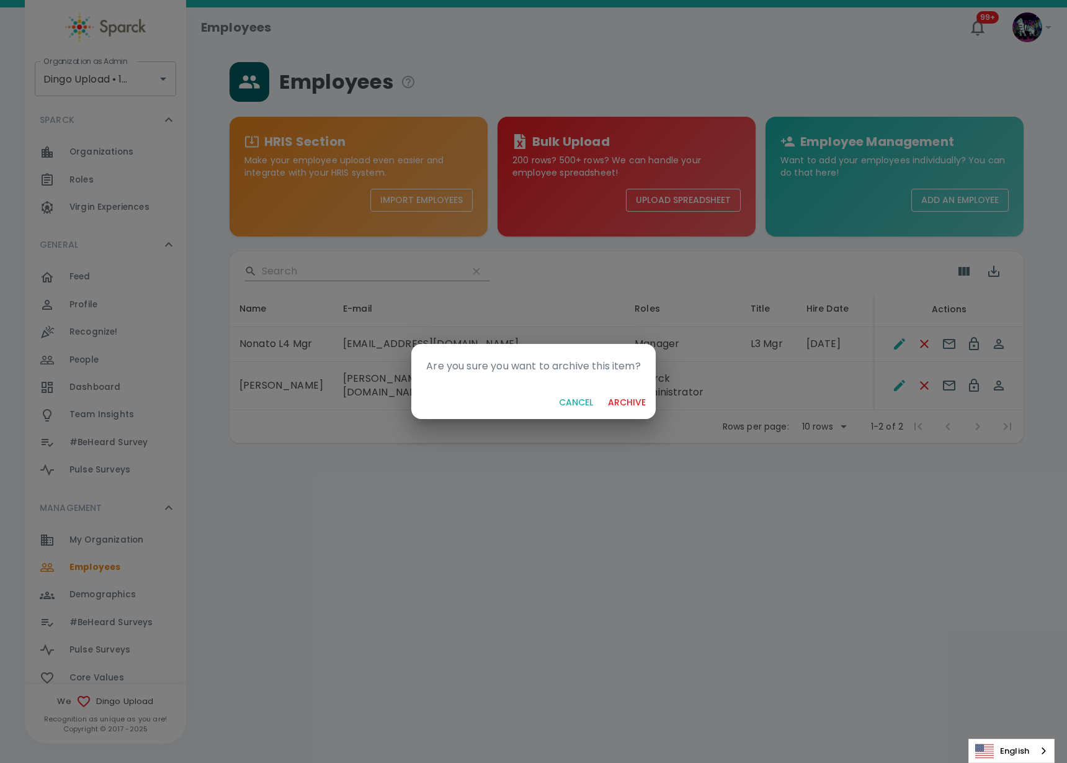
click at [632, 400] on button "archive" at bounding box center [627, 402] width 48 height 23
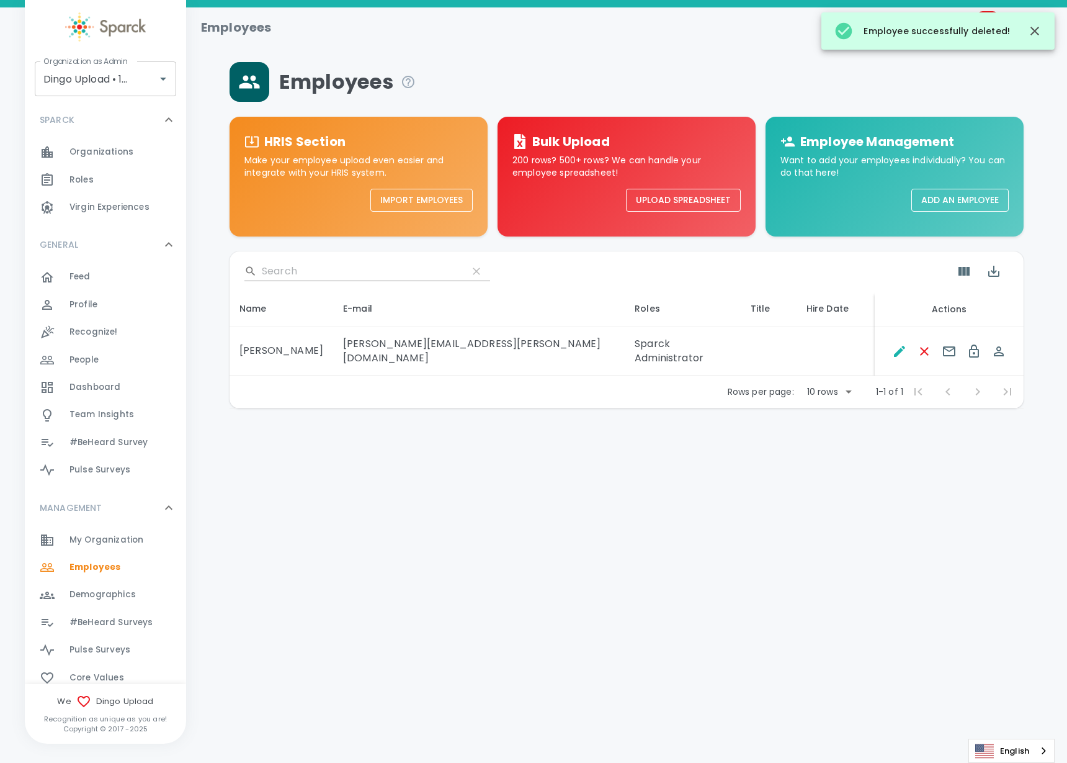
click at [483, 461] on html "Skip Navigation Employees 99+ ! Organization as Admin Dingo Upload • 1520 Organ…" at bounding box center [533, 236] width 1067 height 473
click at [127, 597] on span "Demographics" at bounding box center [103, 594] width 66 height 12
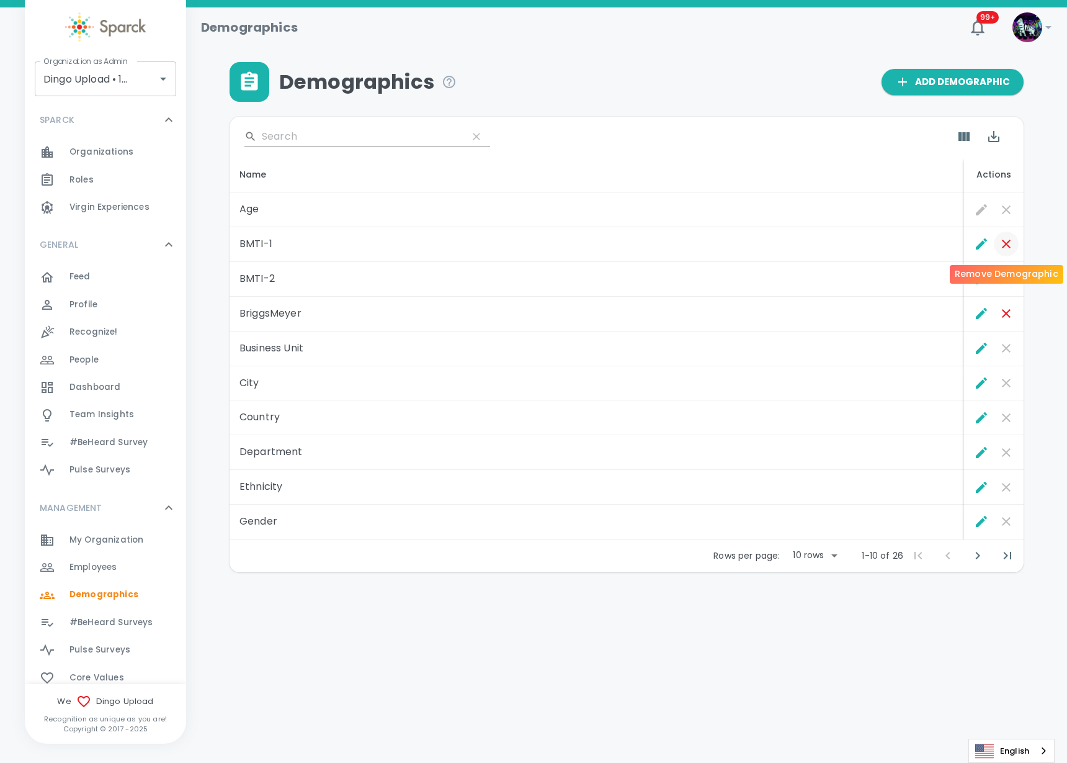
click at [1006, 250] on icon "Remove Demographic" at bounding box center [1006, 243] width 15 height 15
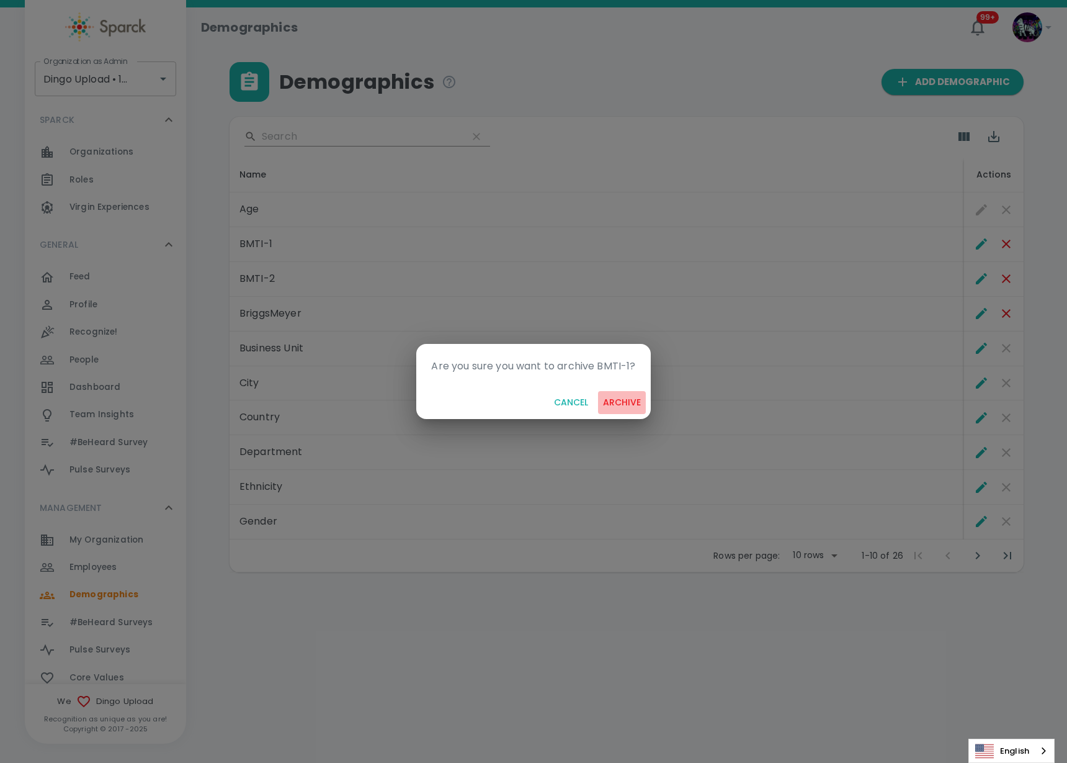
click at [609, 395] on button "archive" at bounding box center [622, 402] width 48 height 23
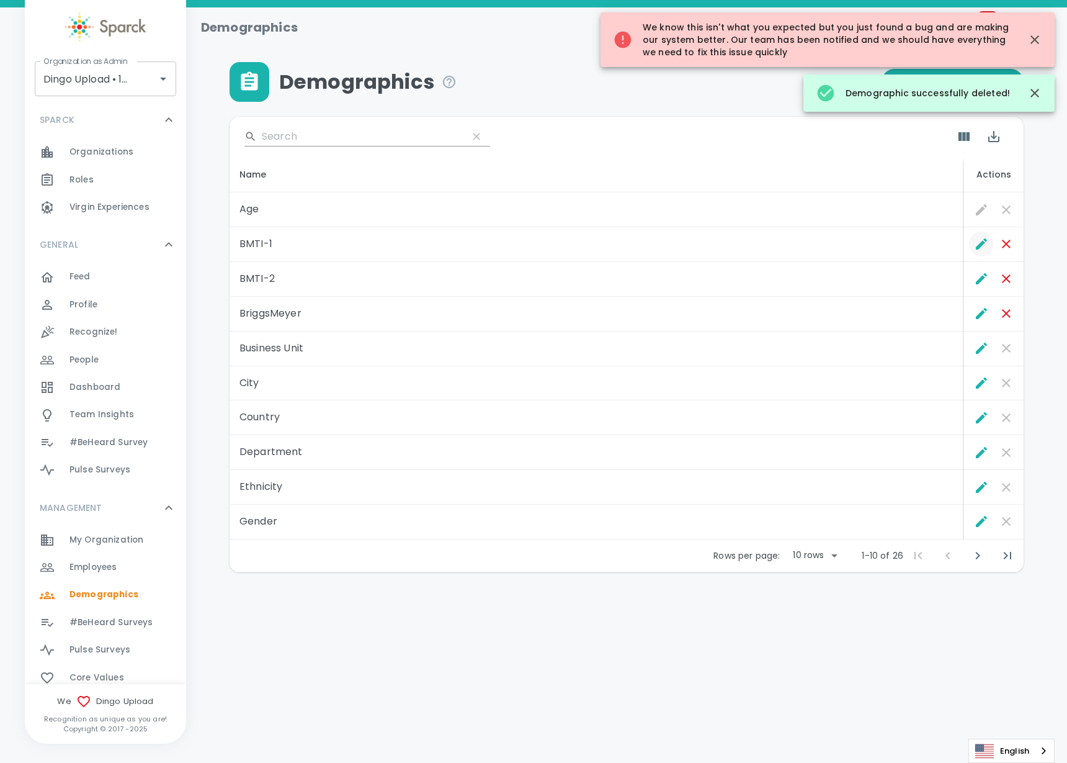
click at [976, 240] on icon "Edit" at bounding box center [981, 243] width 15 height 15
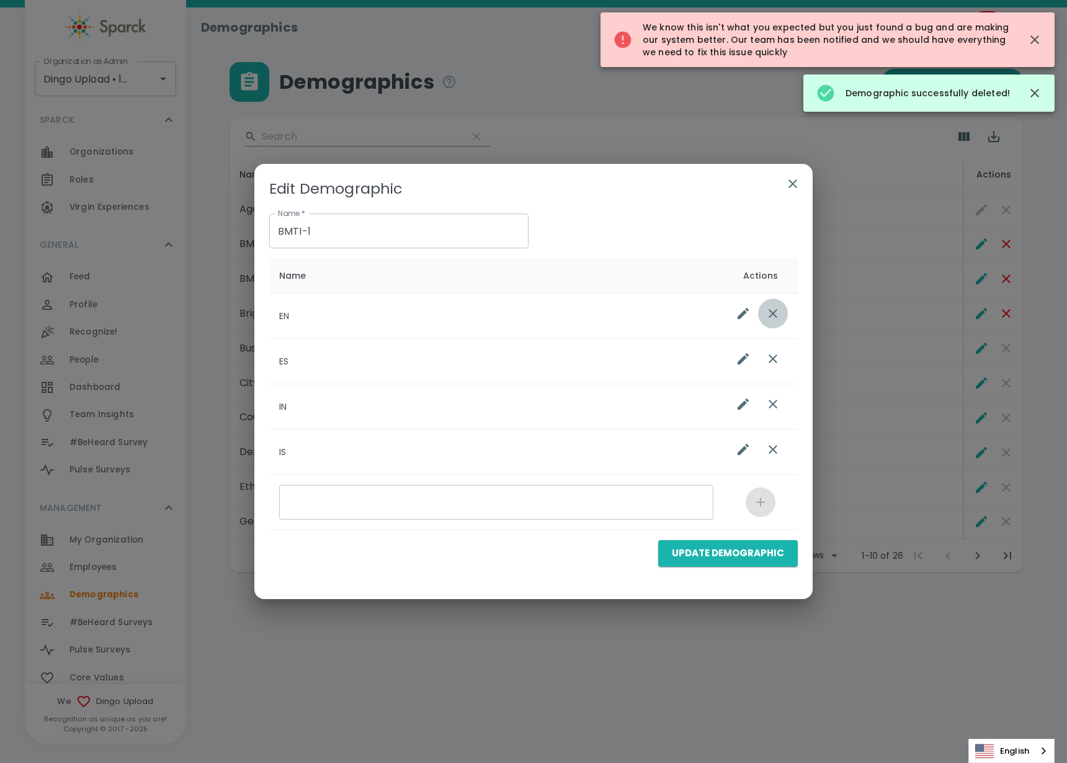
click at [774, 313] on icon "list table" at bounding box center [773, 313] width 9 height 9
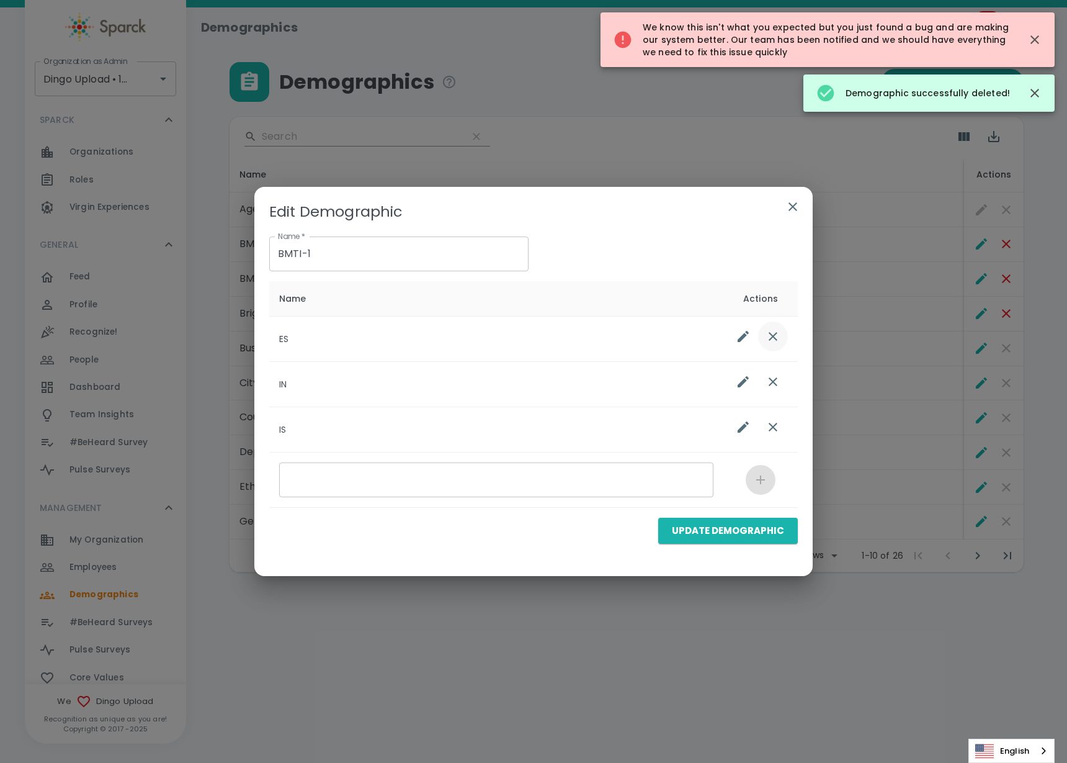
click at [771, 341] on icon "list table" at bounding box center [773, 336] width 15 height 15
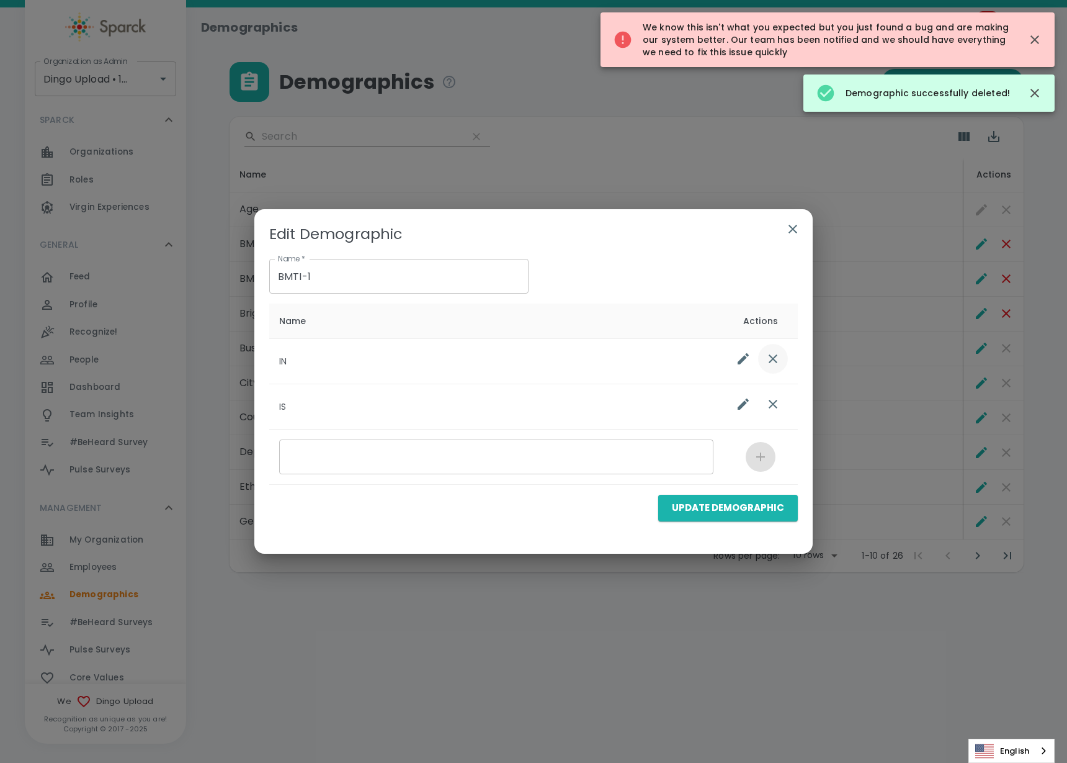
click at [770, 361] on icon "list table" at bounding box center [773, 358] width 9 height 9
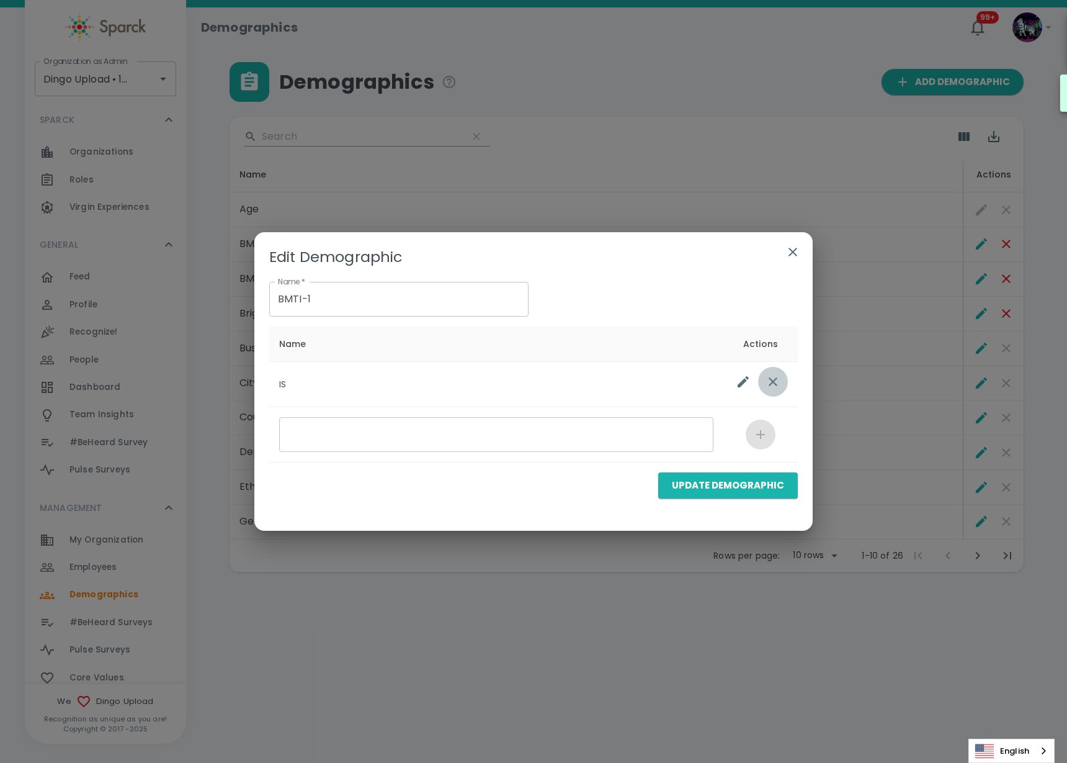
click at [772, 384] on icon "list table" at bounding box center [773, 381] width 15 height 15
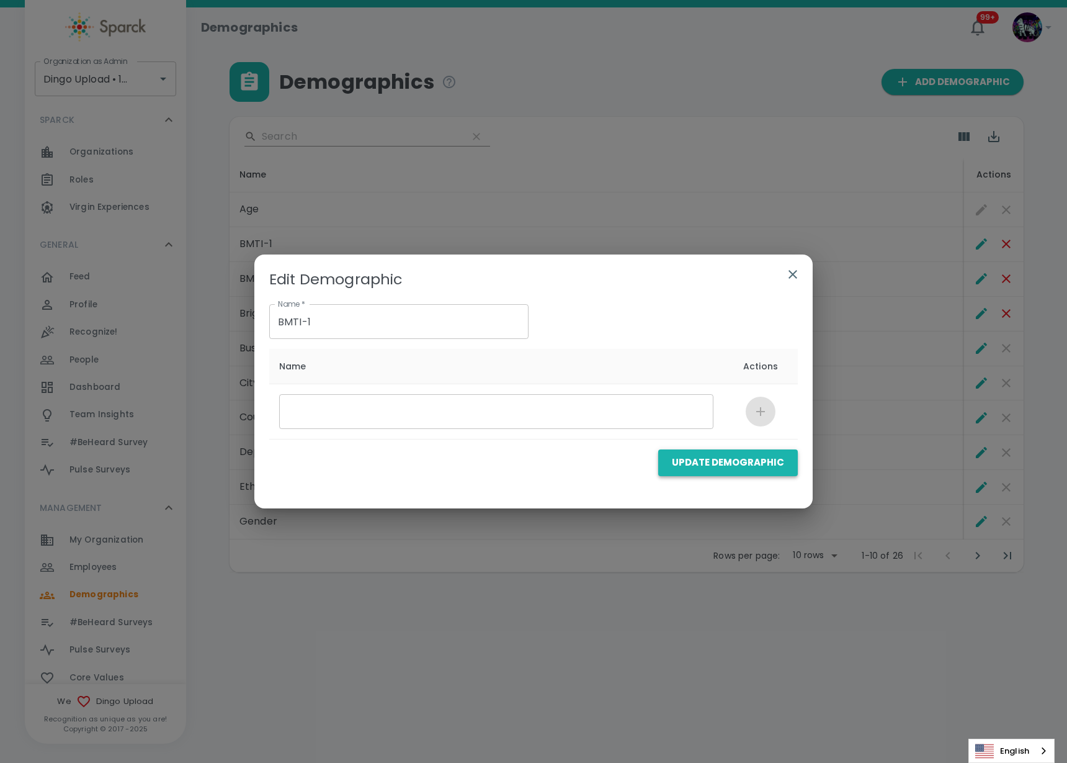
click at [745, 468] on button "Update Demographic" at bounding box center [728, 462] width 140 height 26
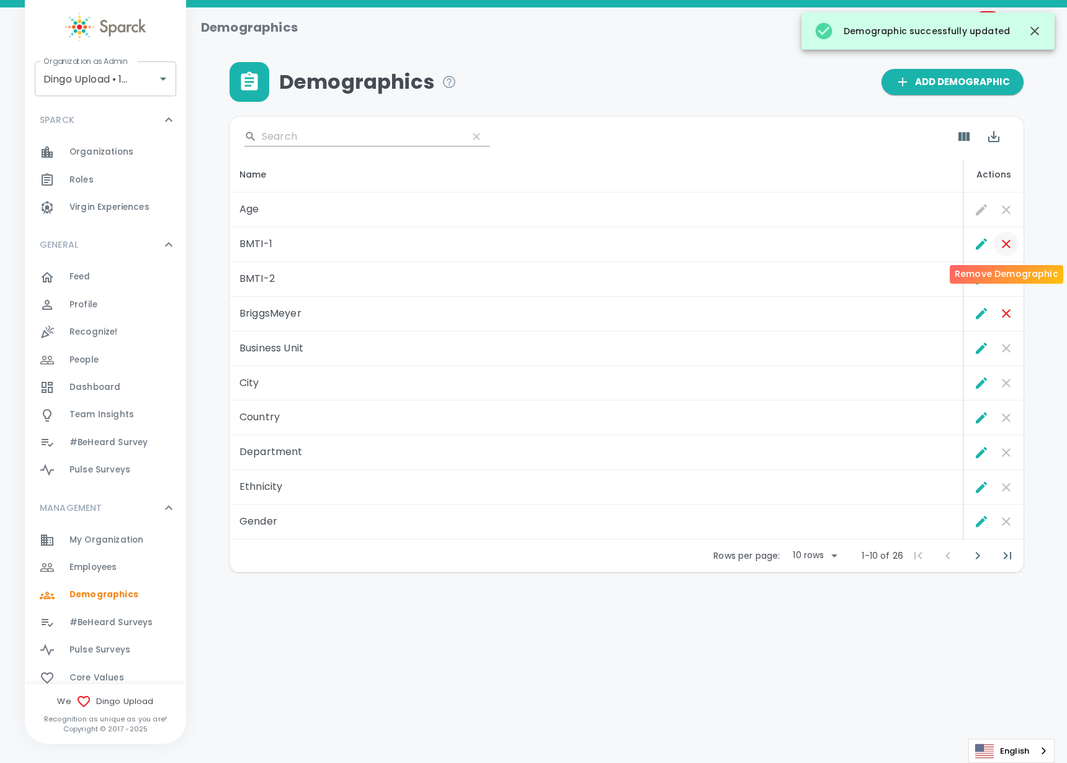
click at [1007, 247] on icon "Remove Demographic" at bounding box center [1006, 243] width 15 height 15
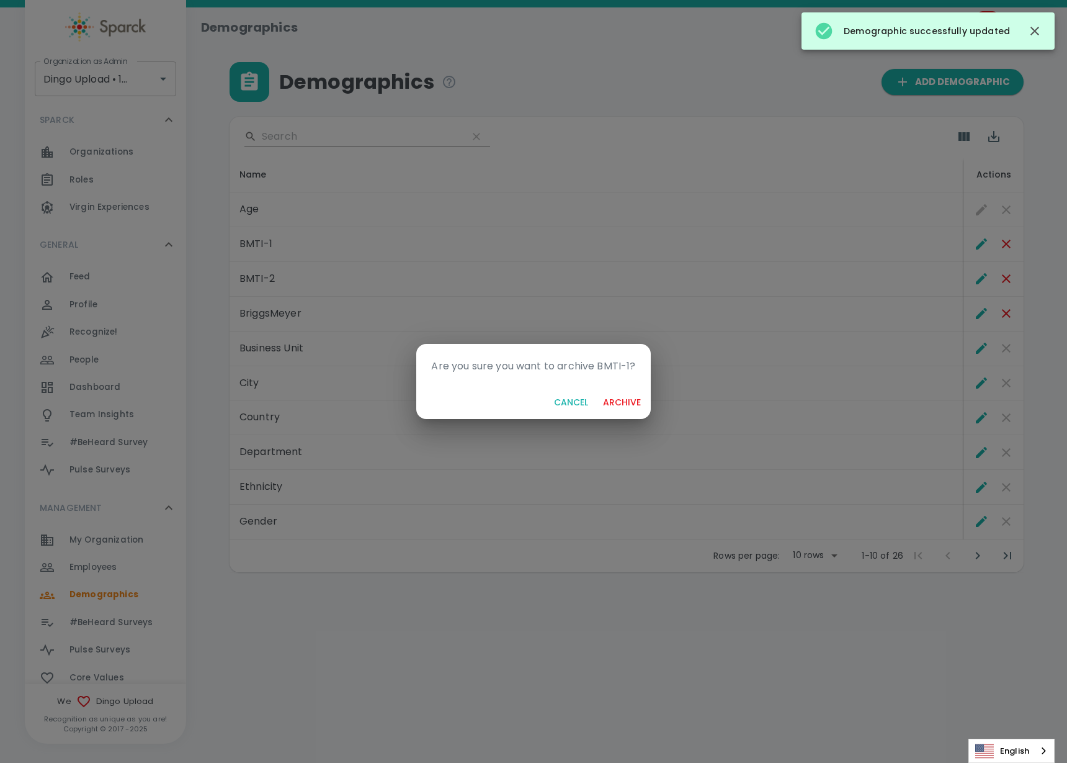
click at [639, 398] on button "archive" at bounding box center [622, 402] width 48 height 23
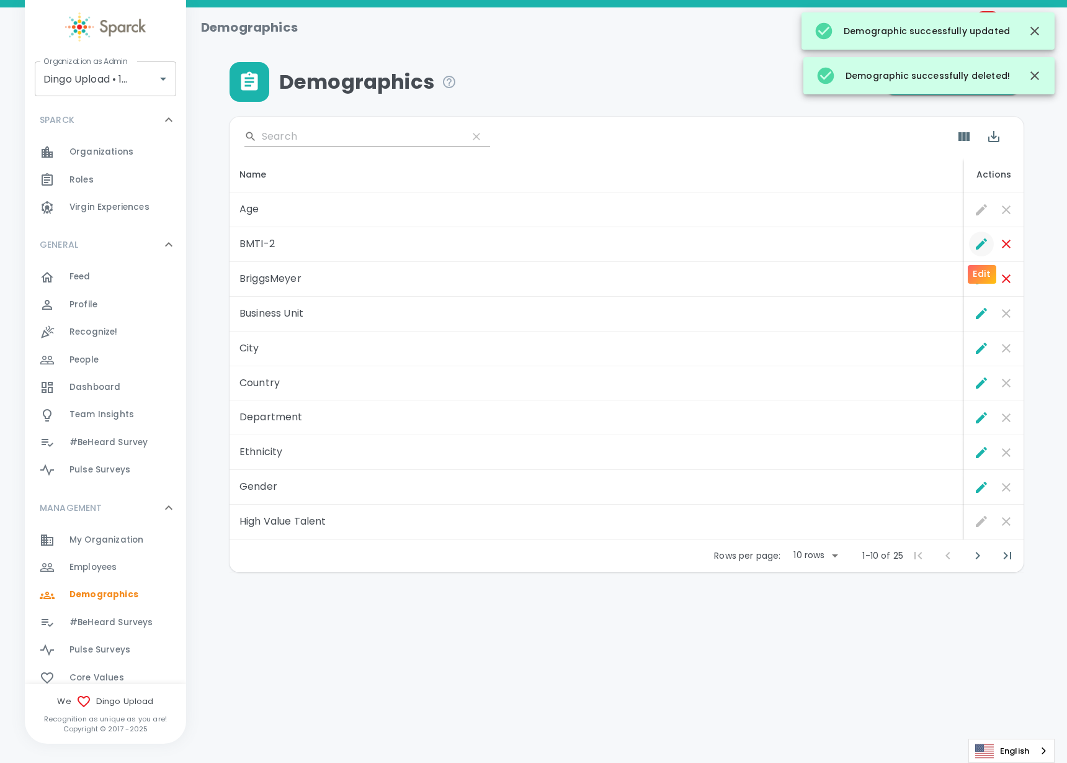
click at [981, 249] on icon "Edit" at bounding box center [981, 243] width 15 height 15
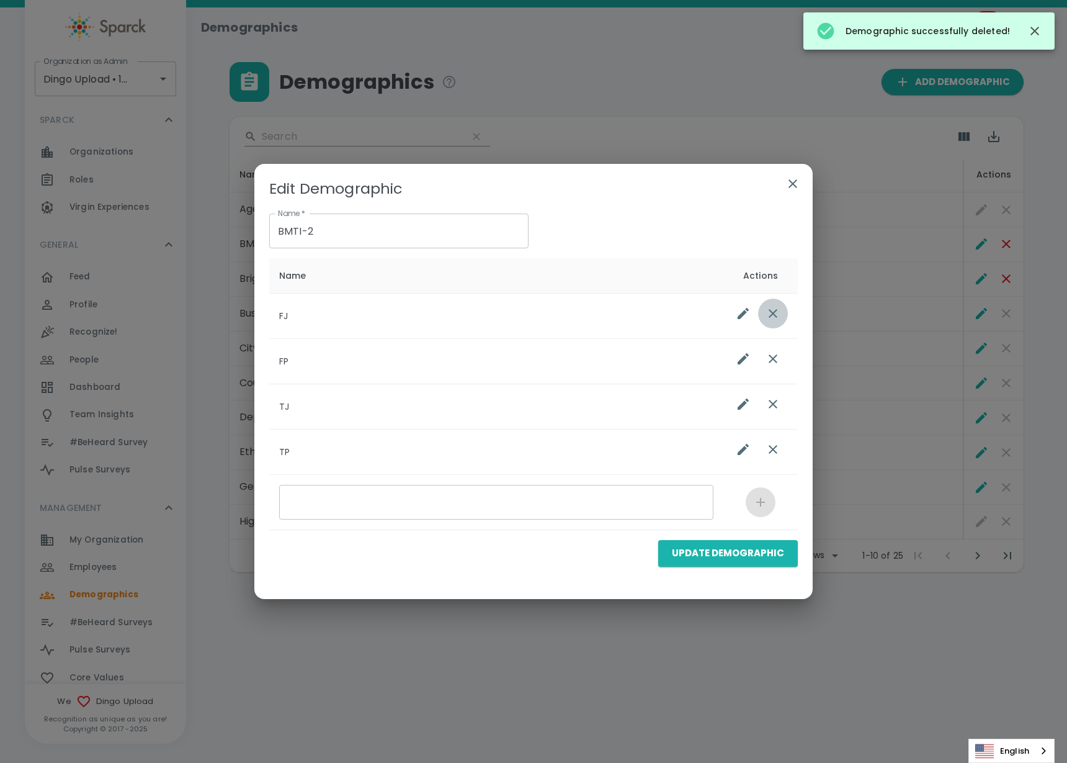
click at [773, 316] on icon "list table" at bounding box center [773, 313] width 15 height 15
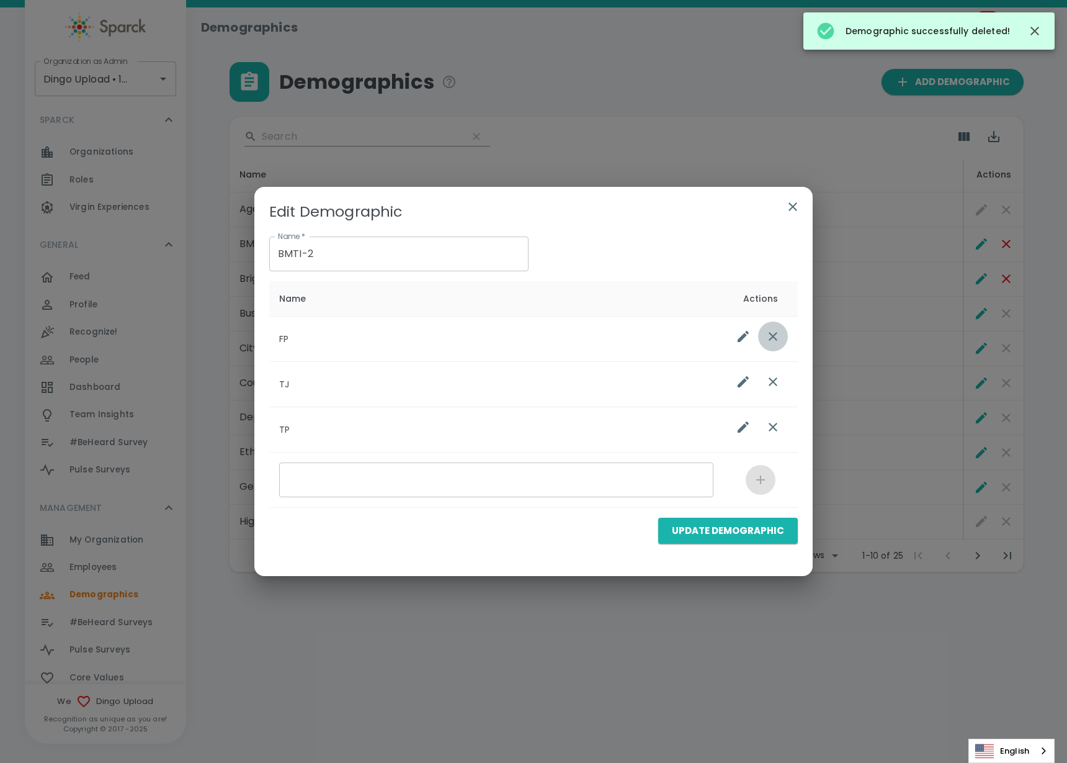
click at [770, 333] on icon "list table" at bounding box center [773, 336] width 9 height 9
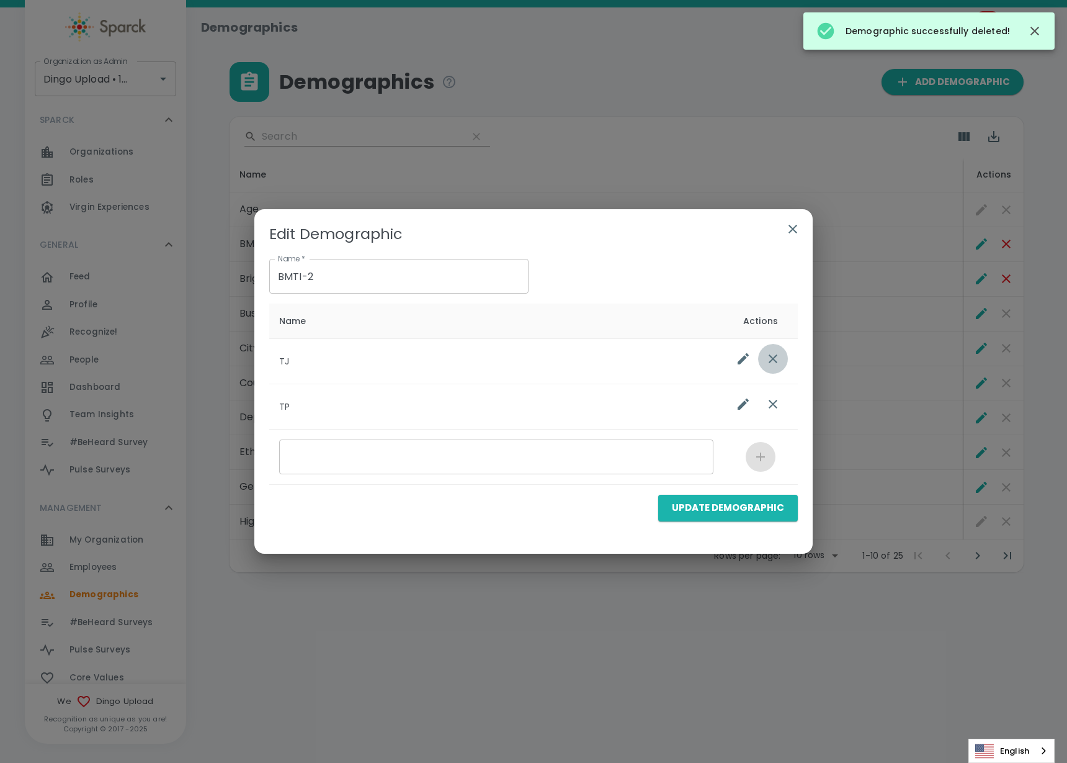
click at [770, 362] on icon "list table" at bounding box center [773, 358] width 9 height 9
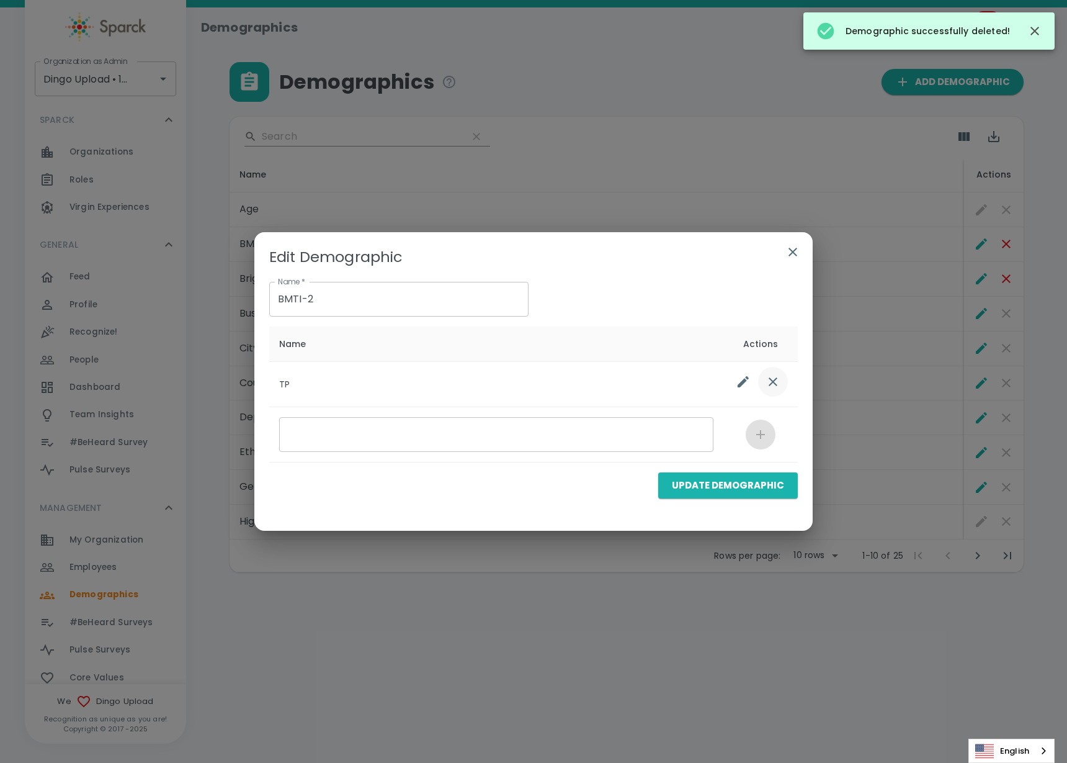
click at [767, 381] on icon "list table" at bounding box center [773, 381] width 15 height 15
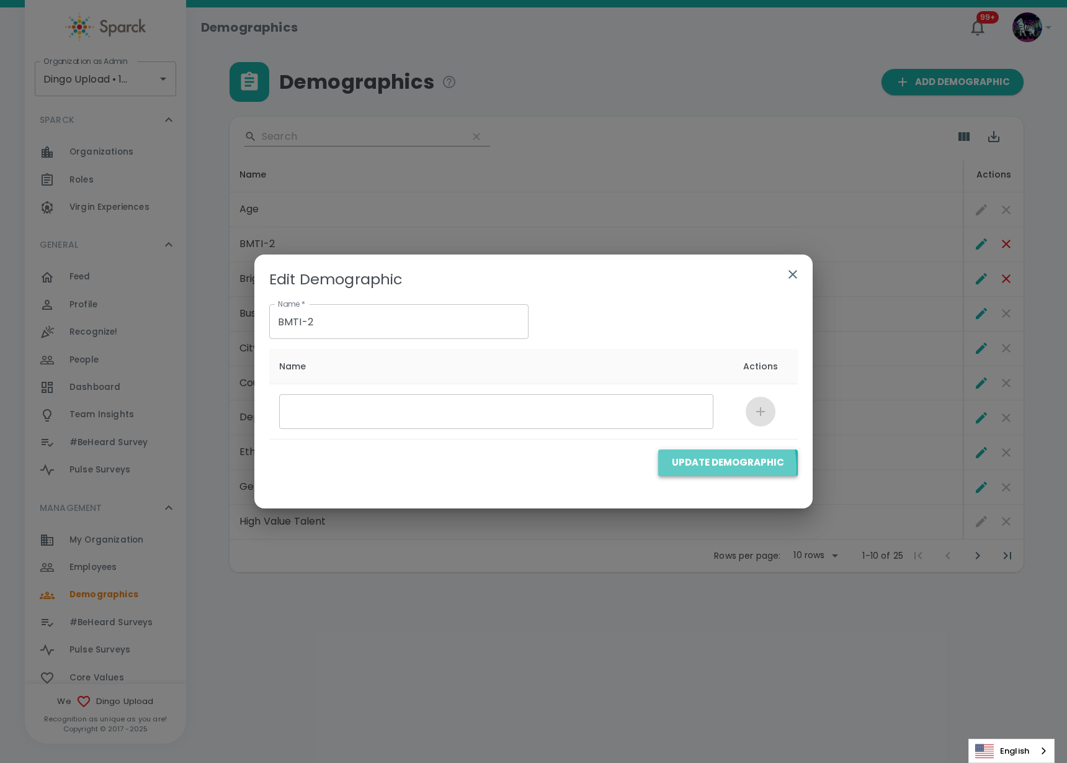
click at [694, 467] on button "Update Demographic" at bounding box center [728, 462] width 140 height 26
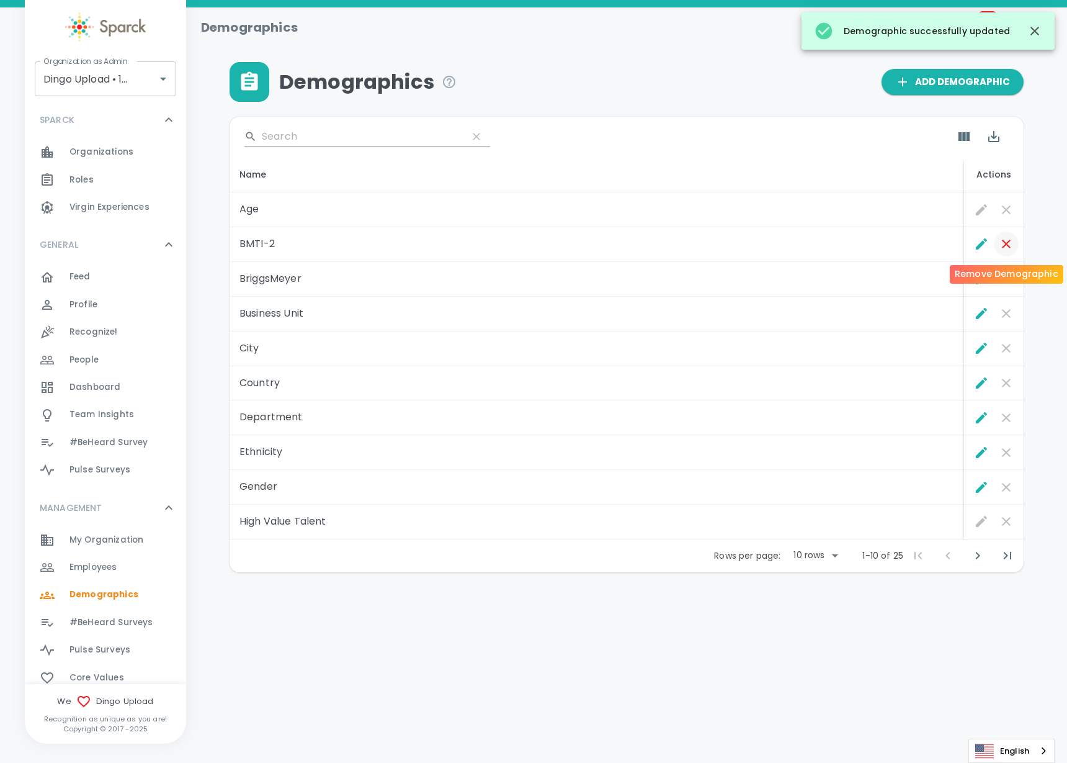
click at [1011, 246] on icon "Remove Demographic" at bounding box center [1006, 243] width 15 height 15
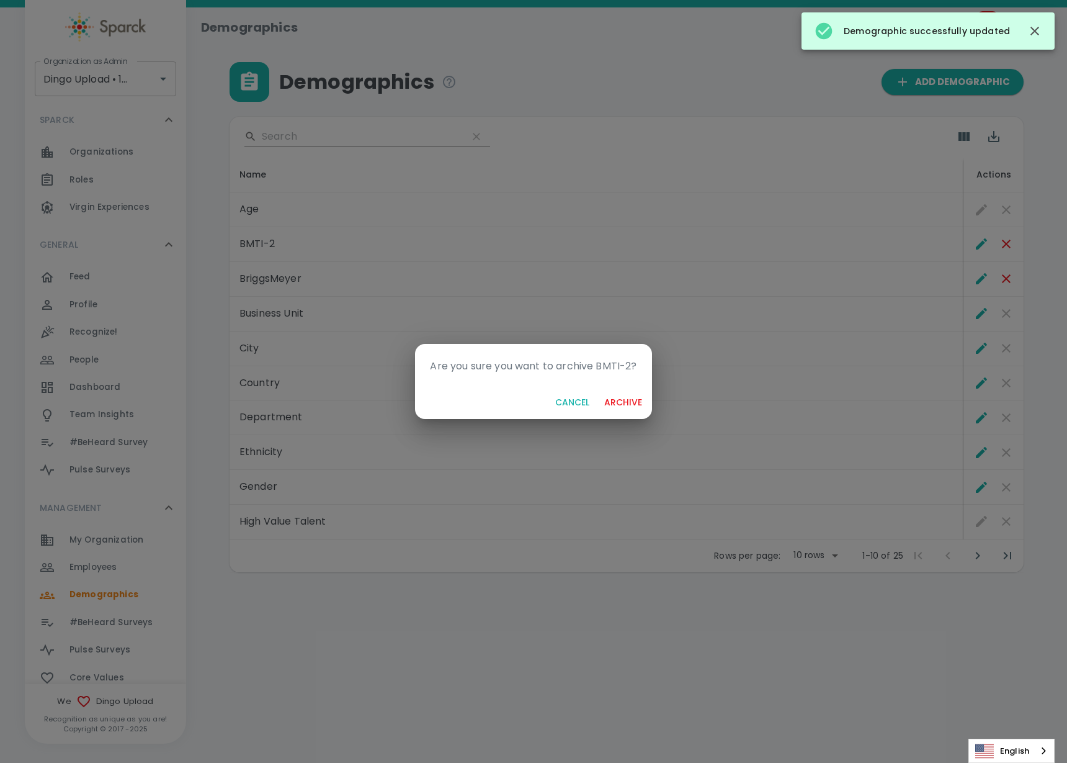
click at [611, 400] on button "archive" at bounding box center [623, 402] width 48 height 23
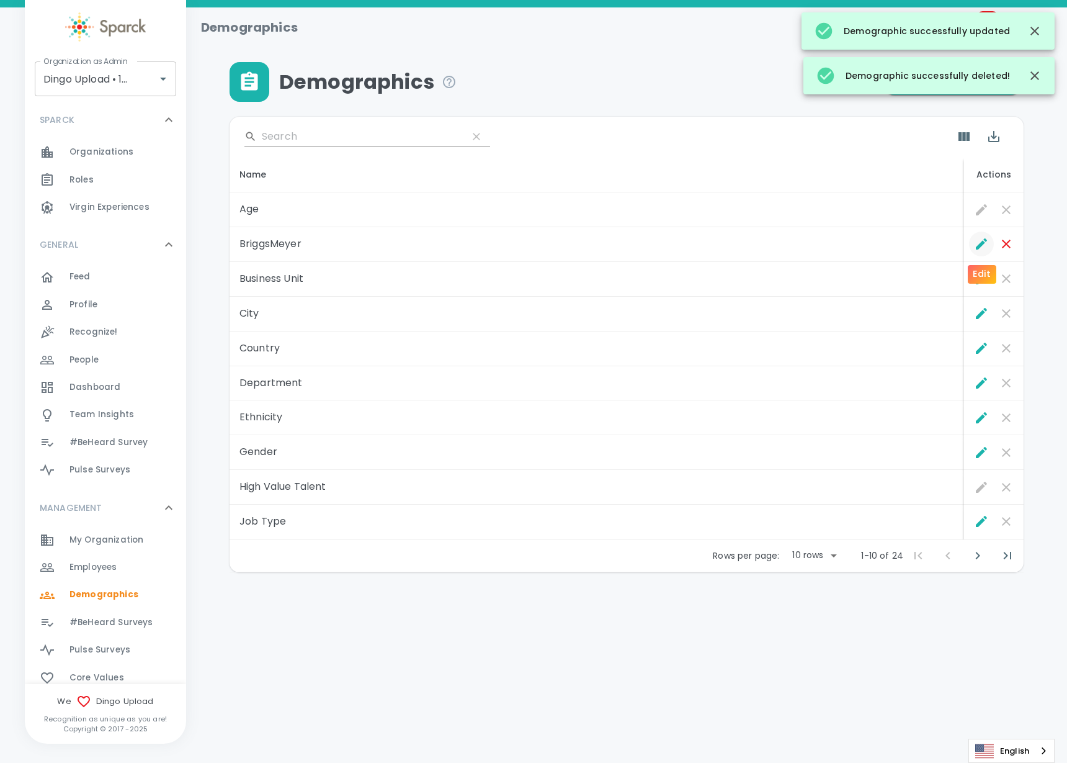
click at [980, 242] on icon "Edit" at bounding box center [981, 243] width 15 height 15
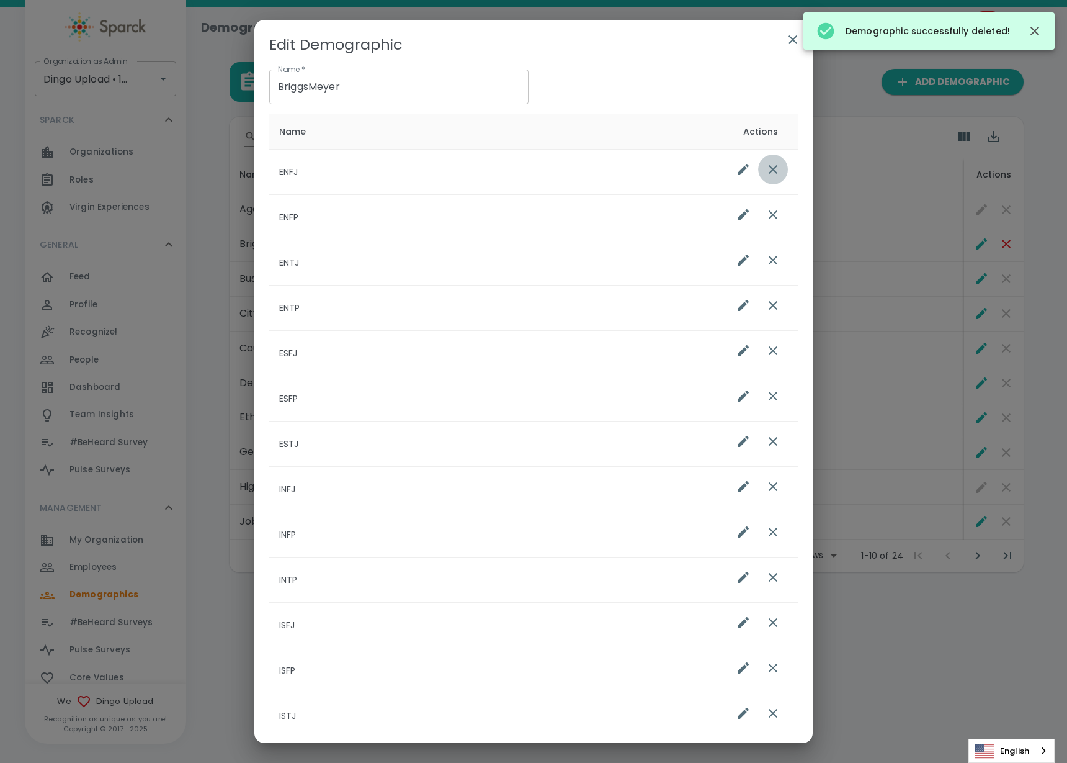
click at [769, 168] on icon "list table" at bounding box center [773, 169] width 9 height 9
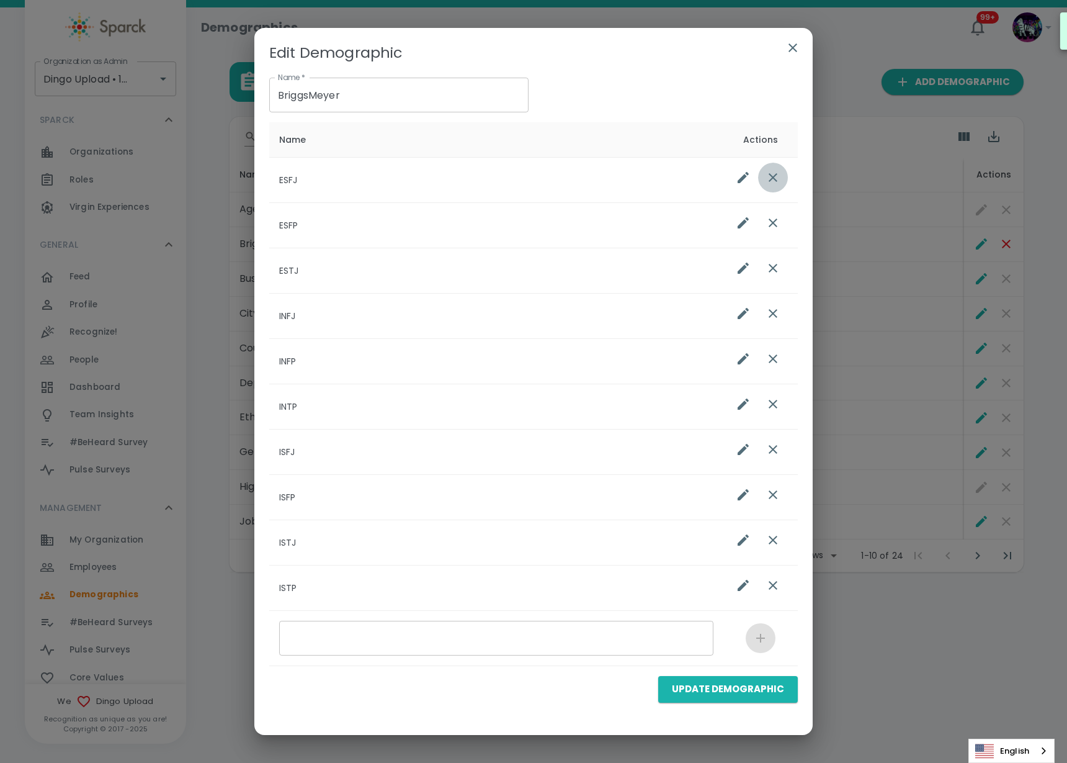
click at [761, 168] on button "list table" at bounding box center [773, 178] width 30 height 30
click at [761, 158] on th "Actions" at bounding box center [761, 139] width 74 height 35
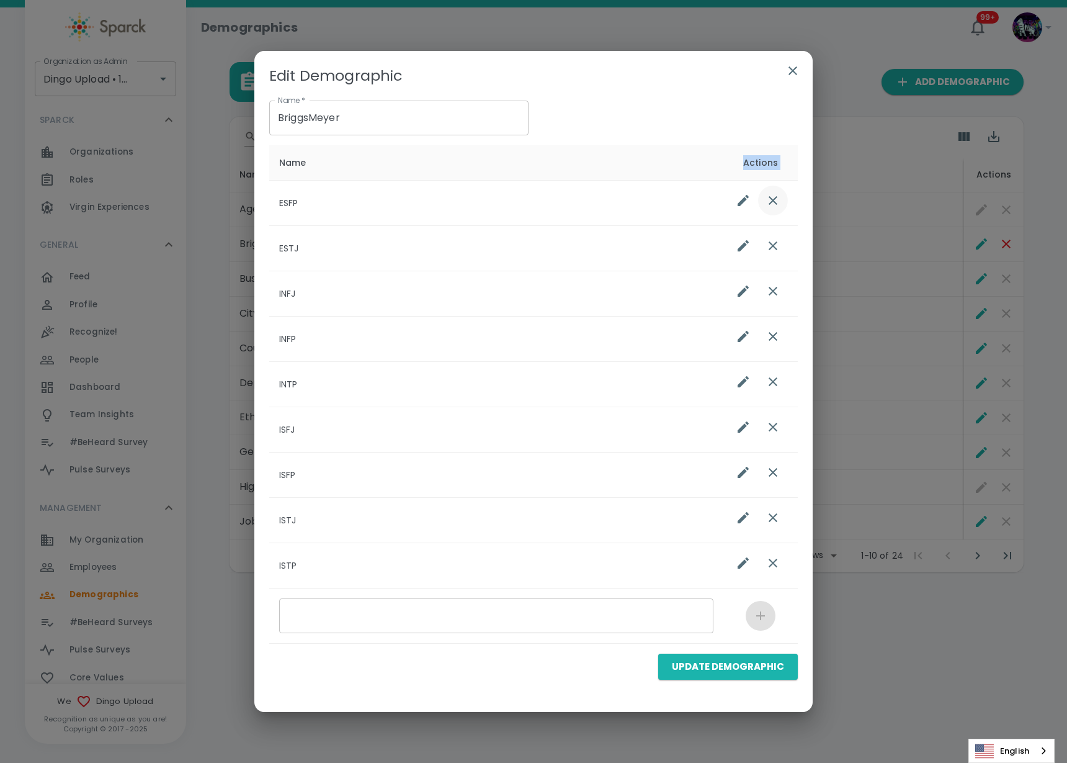
click at [761, 168] on th "Actions" at bounding box center [761, 162] width 74 height 35
drag, startPoint x: 761, startPoint y: 168, endPoint x: 760, endPoint y: 178, distance: 10.6
click at [761, 171] on th "Actions" at bounding box center [761, 162] width 74 height 35
click at [766, 191] on button "list table" at bounding box center [773, 201] width 30 height 30
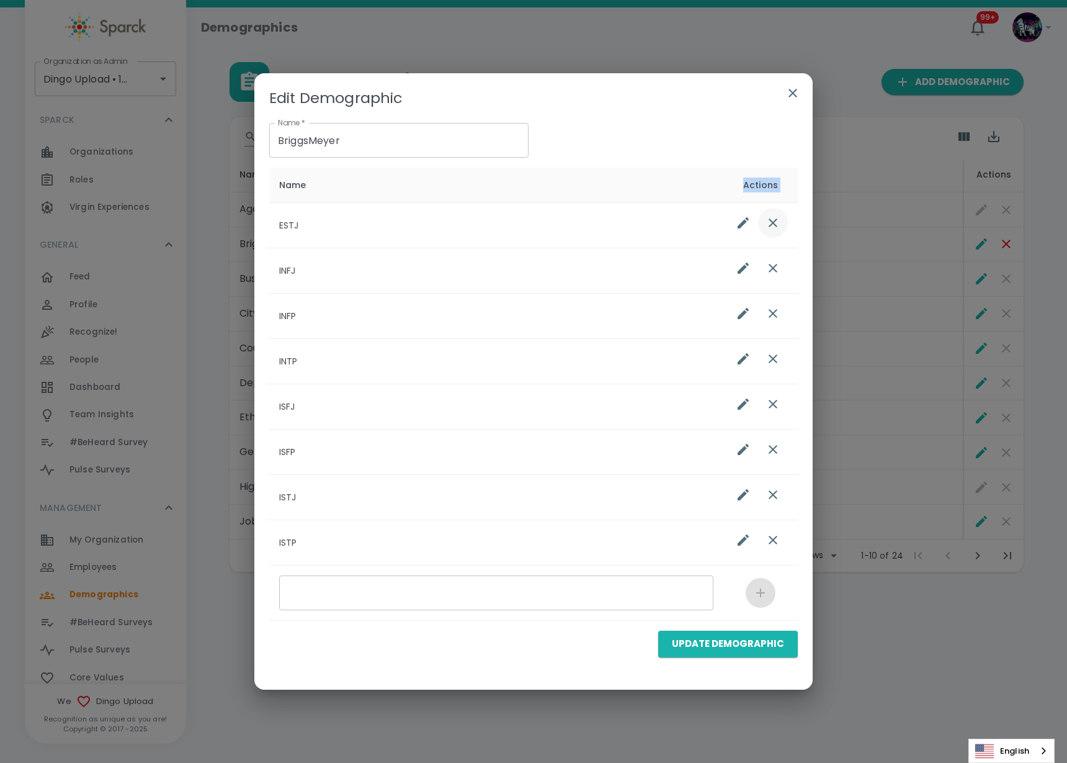
click at [771, 223] on icon "list table" at bounding box center [773, 222] width 15 height 15
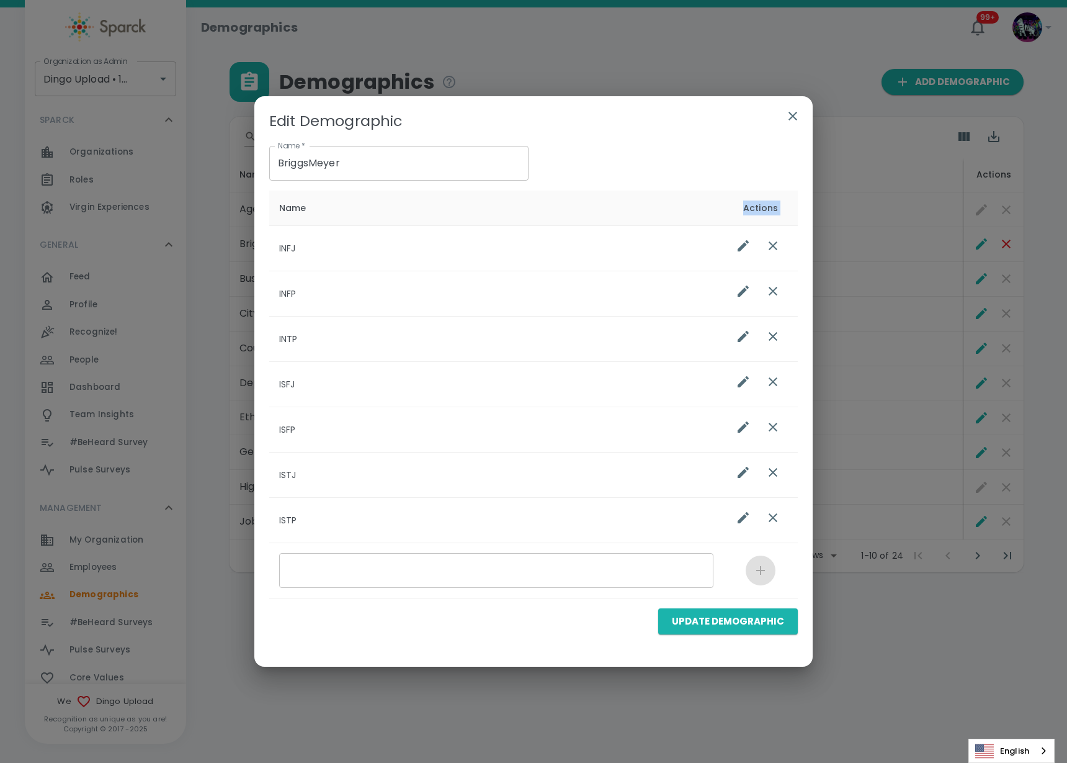
click at [771, 225] on td "list table" at bounding box center [761, 247] width 74 height 45
drag, startPoint x: 771, startPoint y: 232, endPoint x: 770, endPoint y: 247, distance: 14.9
click at [771, 235] on td "list table" at bounding box center [761, 247] width 74 height 45
click at [769, 247] on icon "list table" at bounding box center [773, 245] width 15 height 15
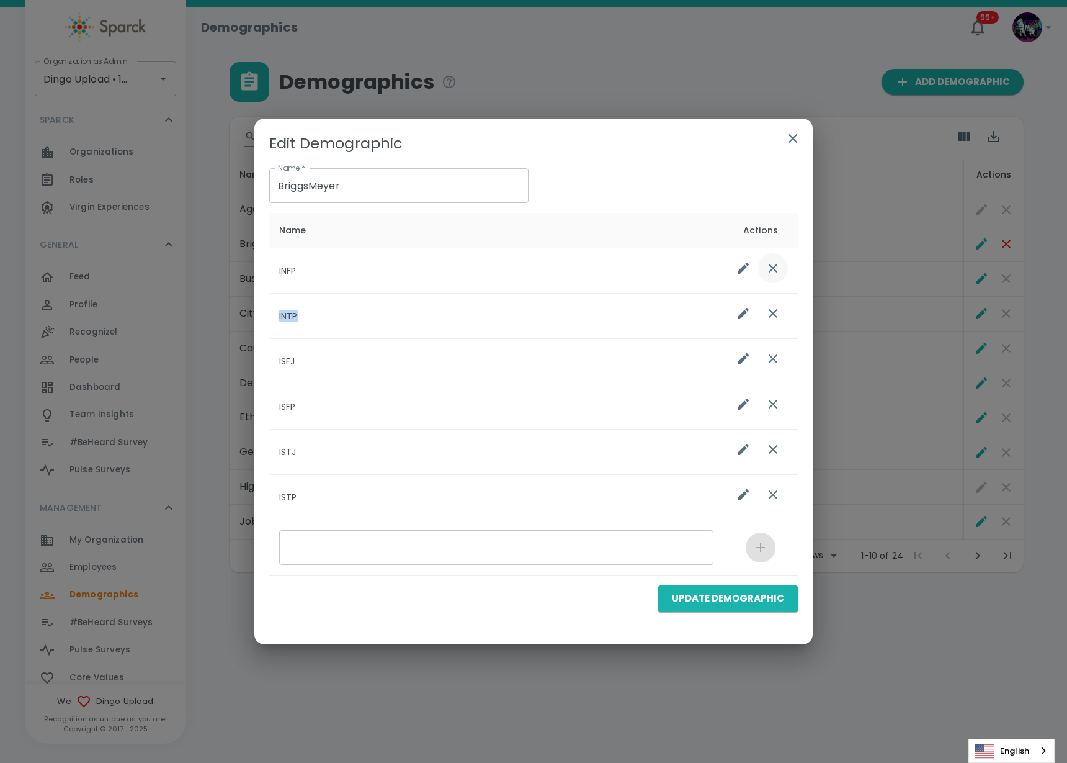
drag, startPoint x: 769, startPoint y: 248, endPoint x: 769, endPoint y: 277, distance: 28.5
click at [769, 249] on td "list table" at bounding box center [761, 270] width 74 height 45
click at [769, 276] on button "list table" at bounding box center [773, 268] width 30 height 30
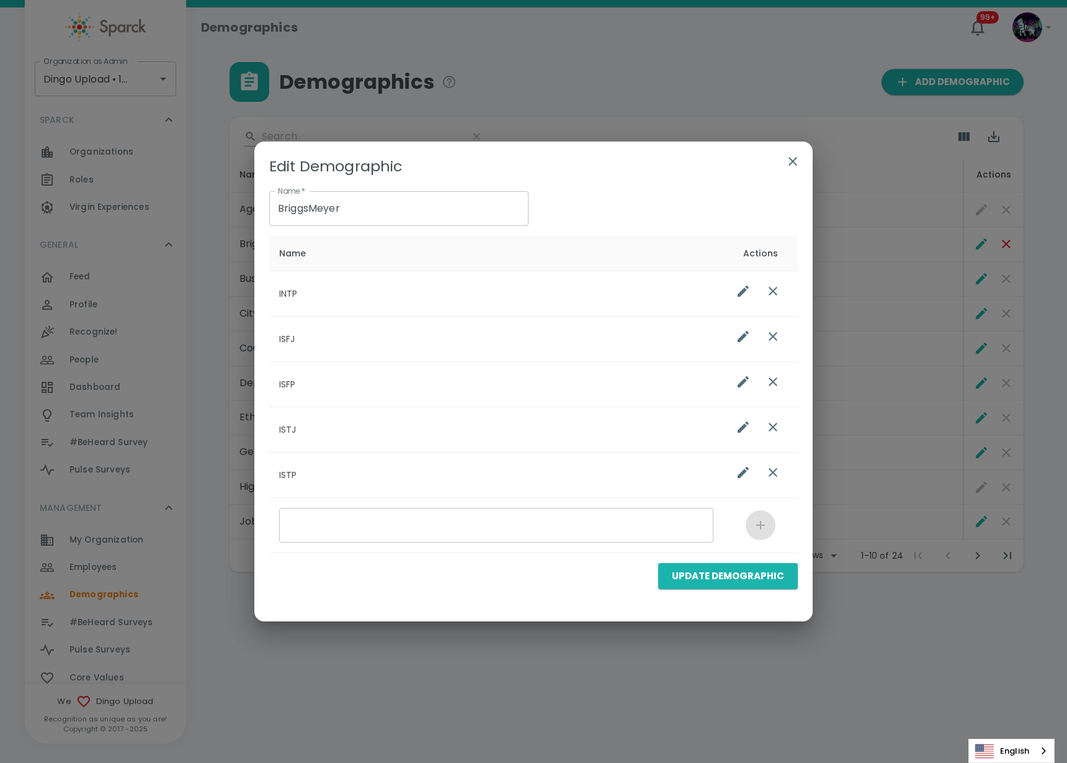
drag, startPoint x: 771, startPoint y: 277, endPoint x: 775, endPoint y: 290, distance: 13.6
click at [774, 280] on button "list table" at bounding box center [773, 291] width 30 height 30
click at [775, 271] on th "Actions" at bounding box center [761, 253] width 74 height 35
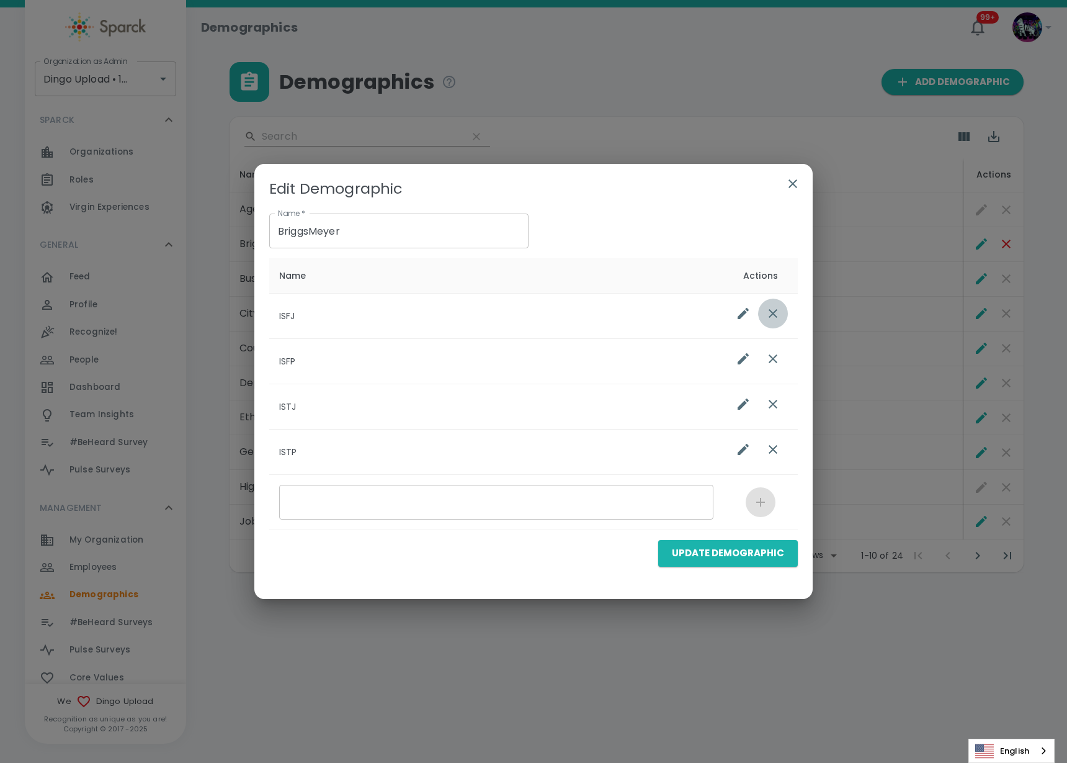
click at [771, 322] on button "list table" at bounding box center [773, 313] width 30 height 30
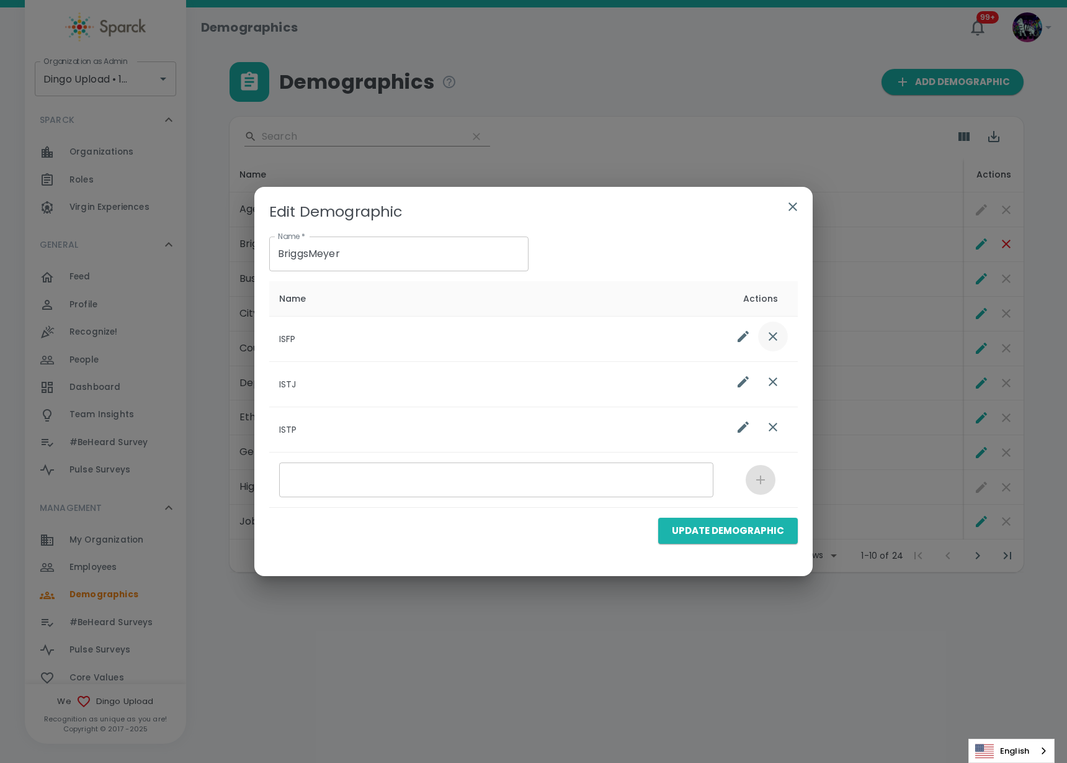
drag, startPoint x: 773, startPoint y: 322, endPoint x: 768, endPoint y: 346, distance: 24.1
click at [774, 324] on button "list table" at bounding box center [773, 336] width 30 height 30
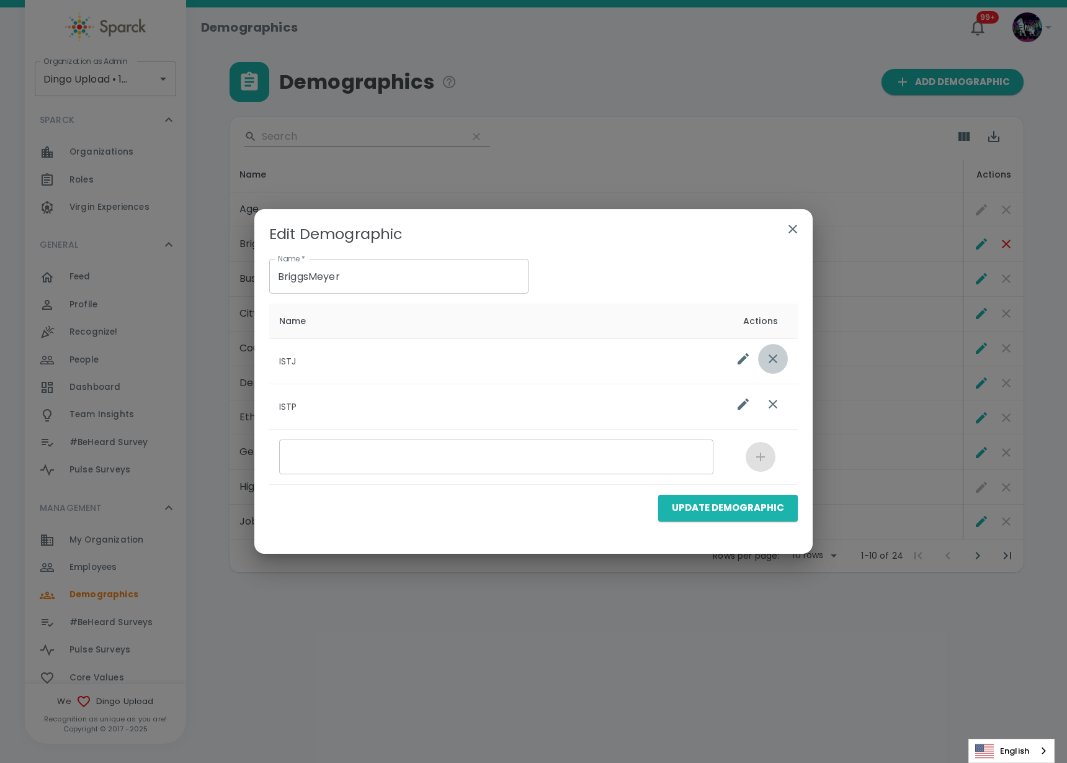
click at [777, 356] on icon "list table" at bounding box center [773, 358] width 15 height 15
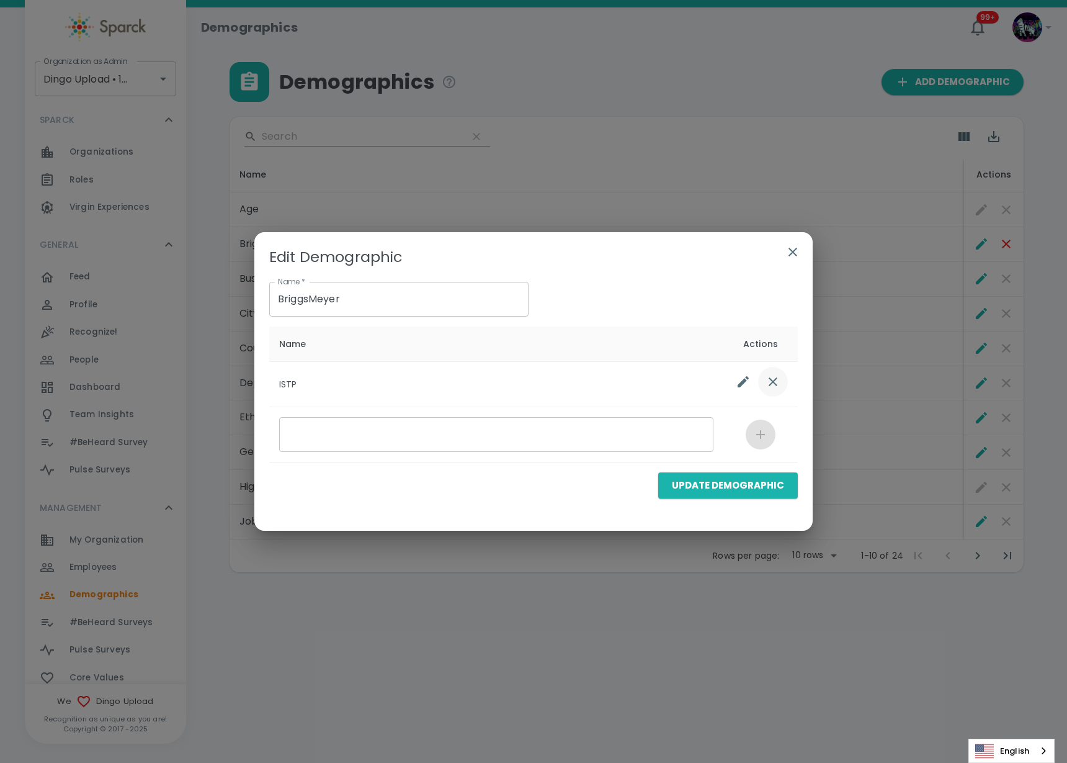
click at [774, 367] on button "list table" at bounding box center [773, 382] width 30 height 30
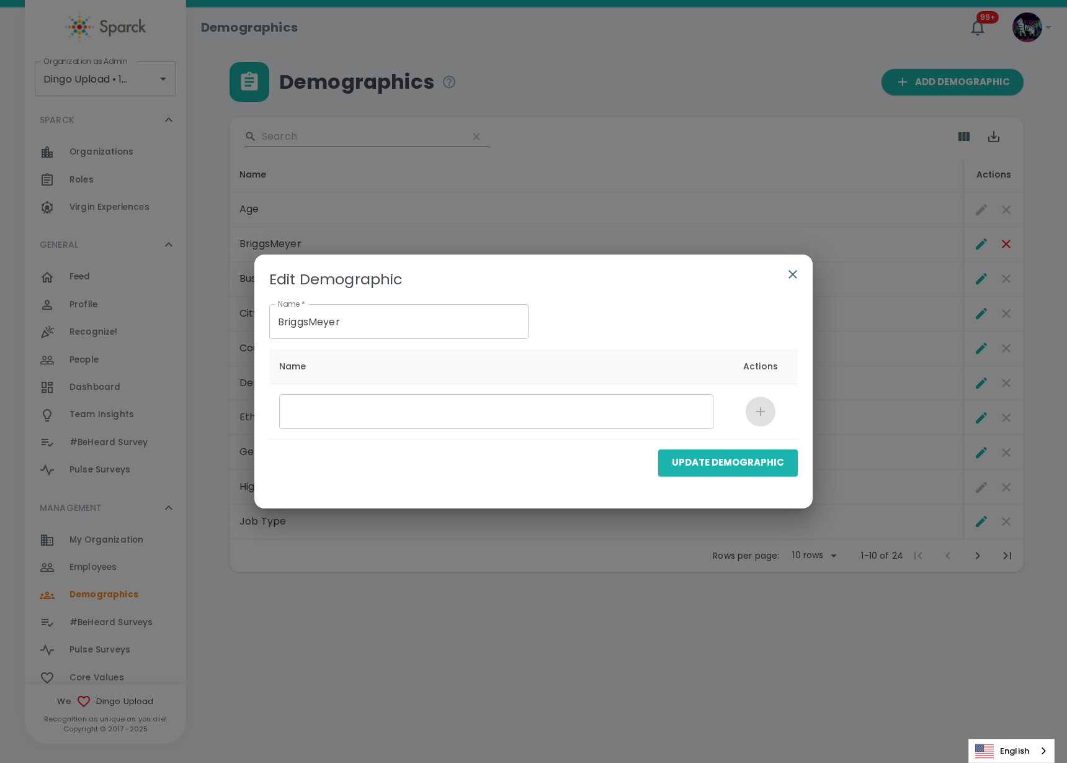
click at [751, 461] on button "Update Demographic" at bounding box center [728, 462] width 140 height 26
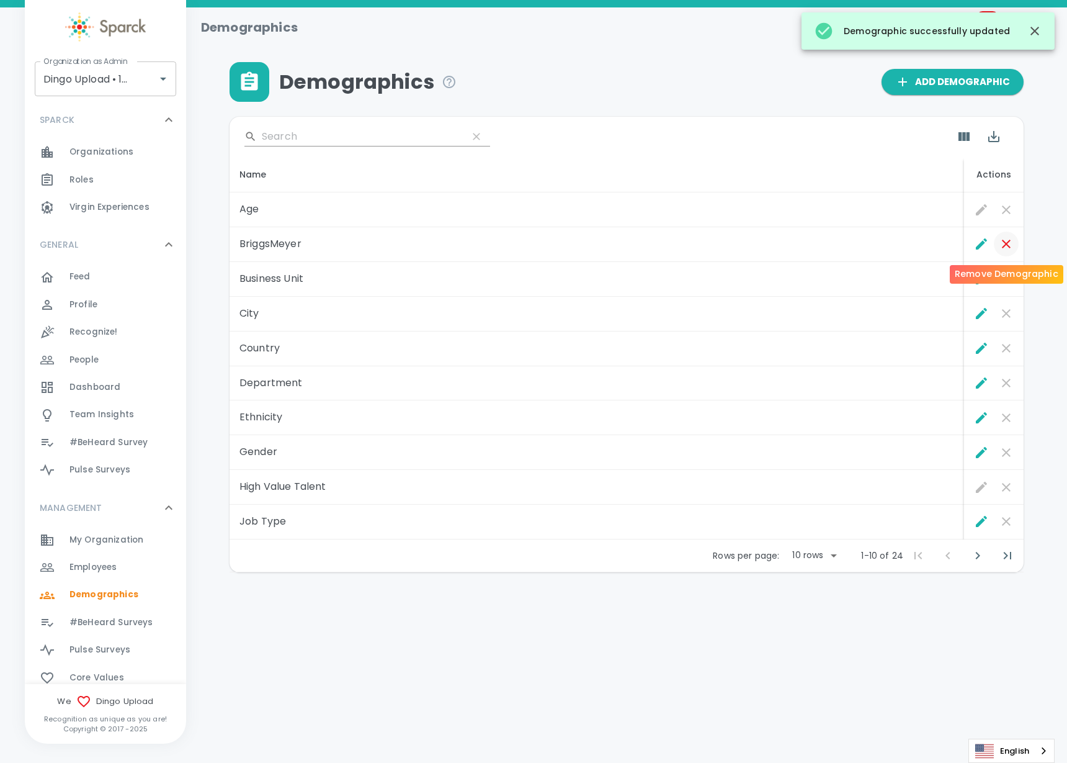
click at [1008, 246] on icon "Remove Demographic" at bounding box center [1006, 244] width 9 height 9
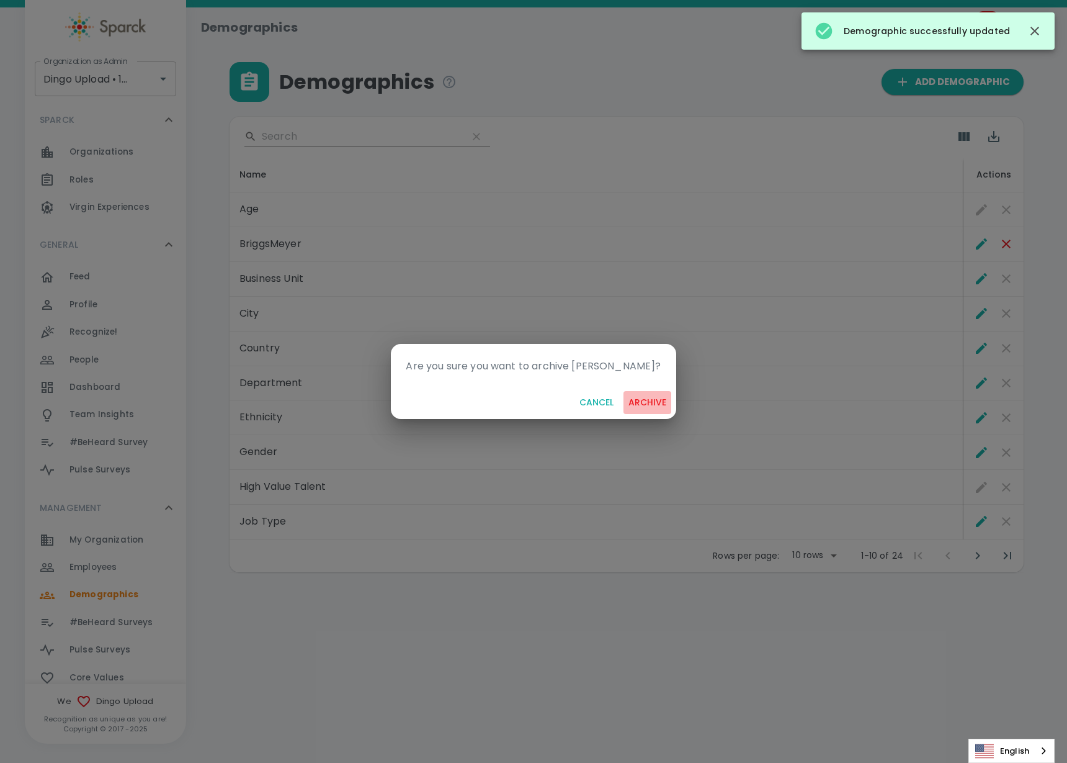
click at [639, 402] on button "archive" at bounding box center [648, 402] width 48 height 23
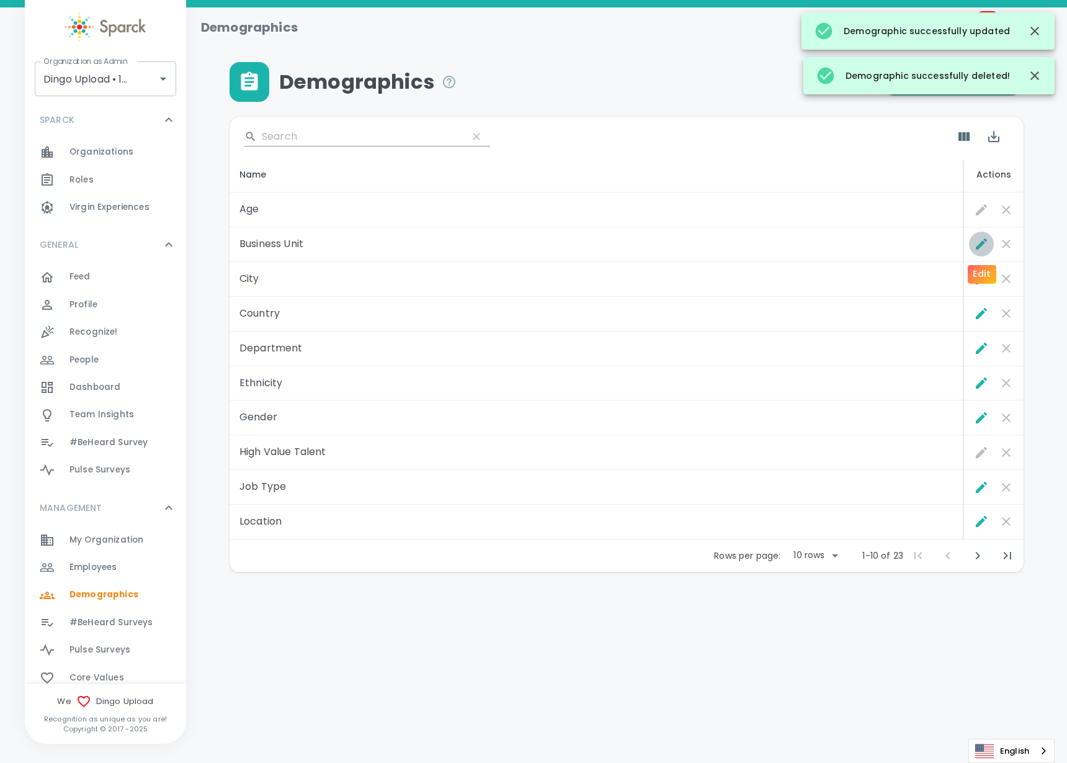
click at [993, 248] on button "Edit" at bounding box center [981, 243] width 25 height 25
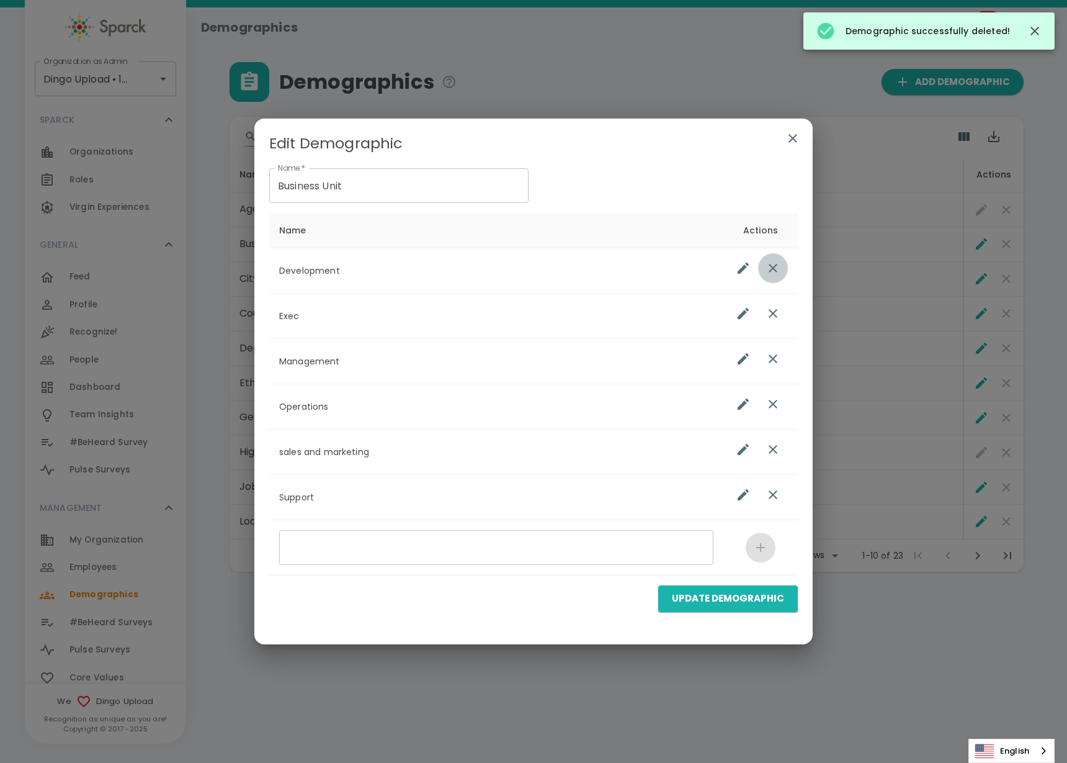
click at [777, 269] on icon "list table" at bounding box center [773, 268] width 15 height 15
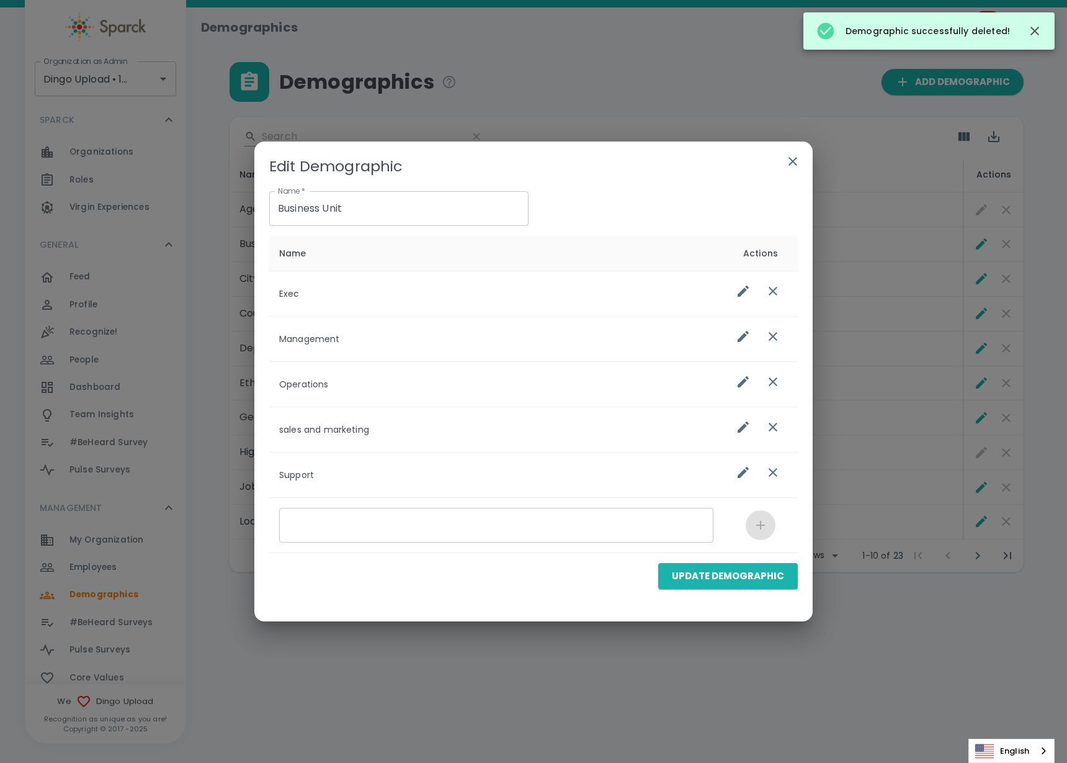
click at [774, 289] on icon "list table" at bounding box center [773, 291] width 9 height 9
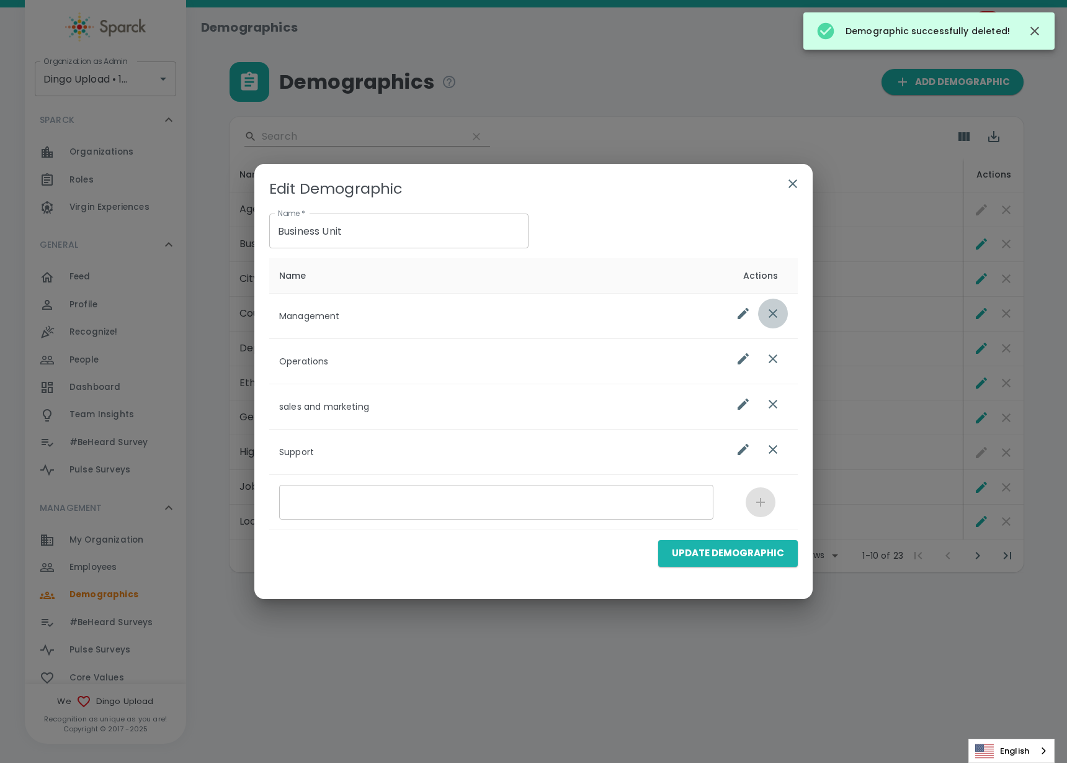
click at [771, 313] on icon "list table" at bounding box center [773, 313] width 15 height 15
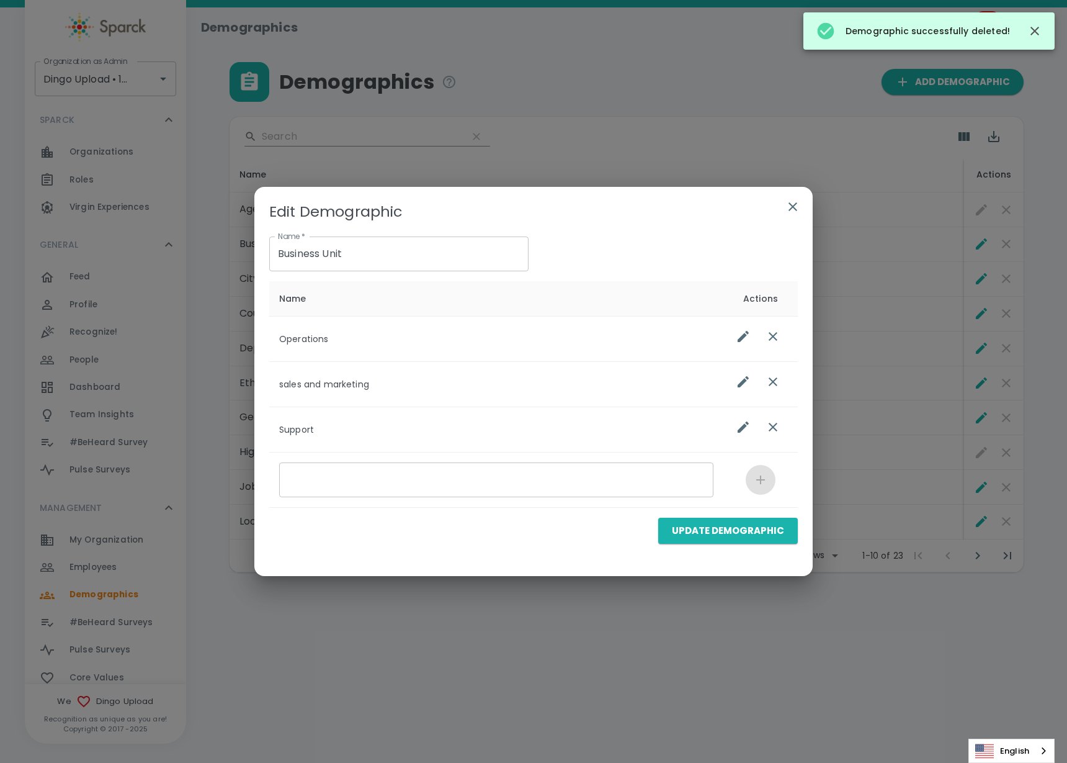
click at [791, 332] on td "list table" at bounding box center [761, 338] width 74 height 45
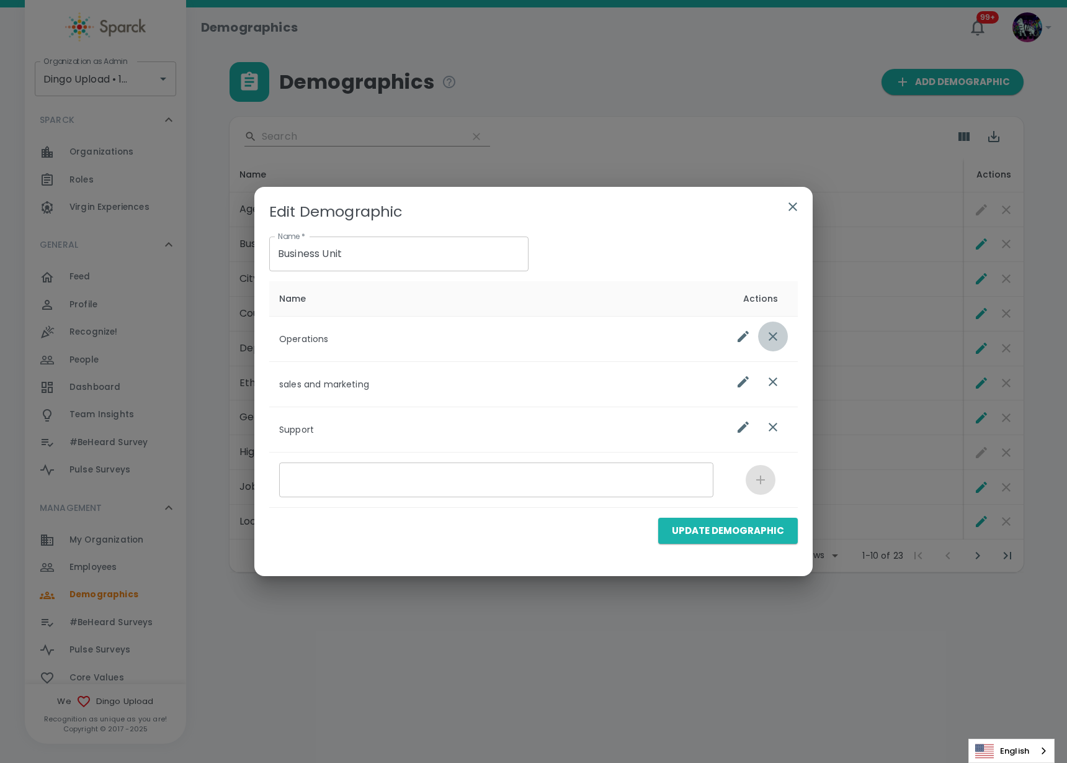
click at [777, 342] on icon "list table" at bounding box center [773, 336] width 15 height 15
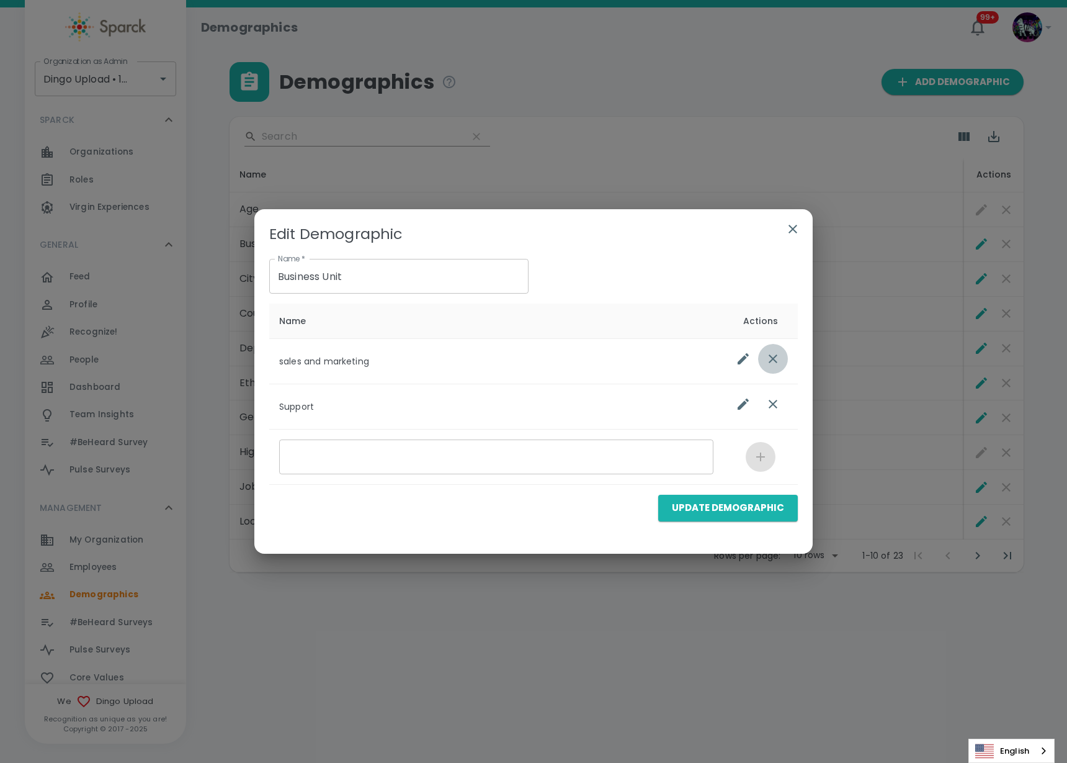
click at [778, 359] on icon "list table" at bounding box center [773, 358] width 15 height 15
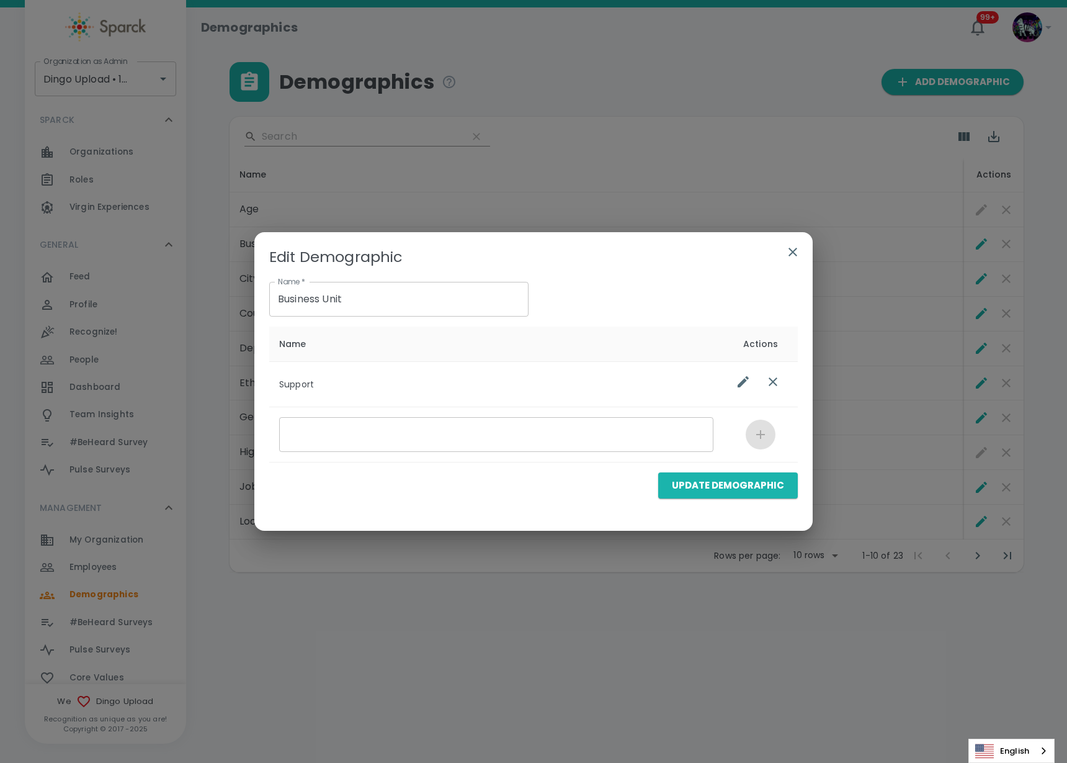
click at [767, 382] on icon "list table" at bounding box center [773, 381] width 15 height 15
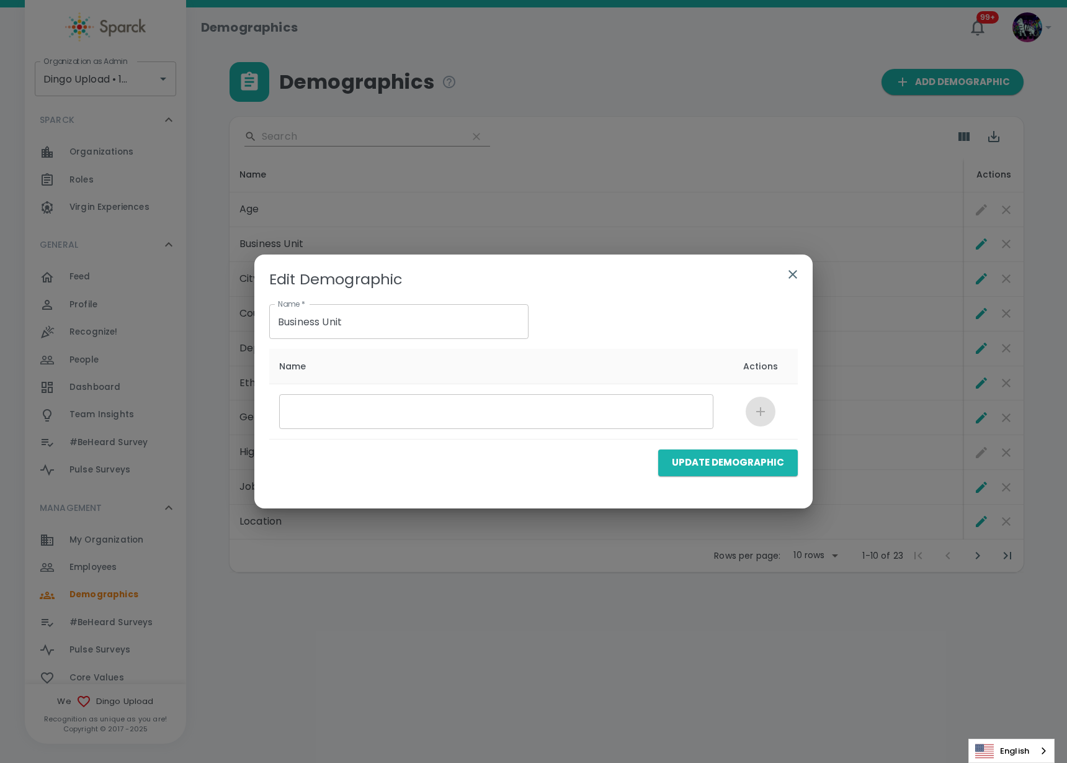
click at [724, 467] on button "Update Demographic" at bounding box center [728, 462] width 140 height 26
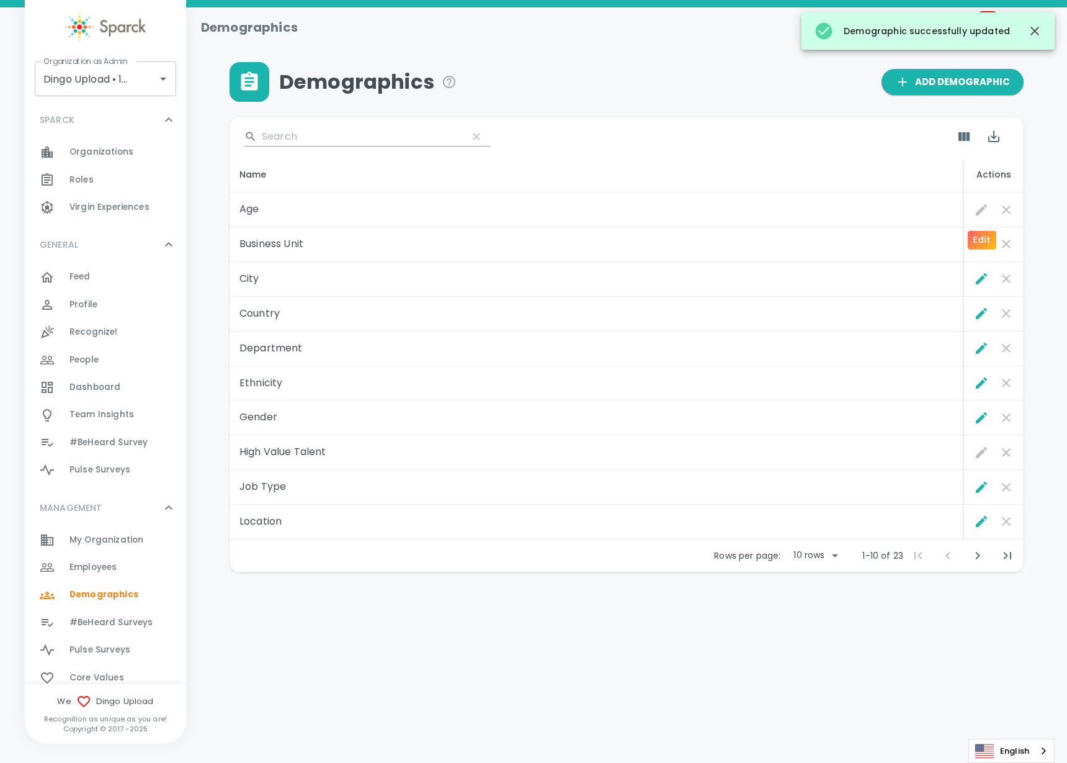
click at [980, 246] on div "Edit" at bounding box center [982, 240] width 29 height 19
click at [979, 236] on icon "Edit" at bounding box center [981, 243] width 15 height 15
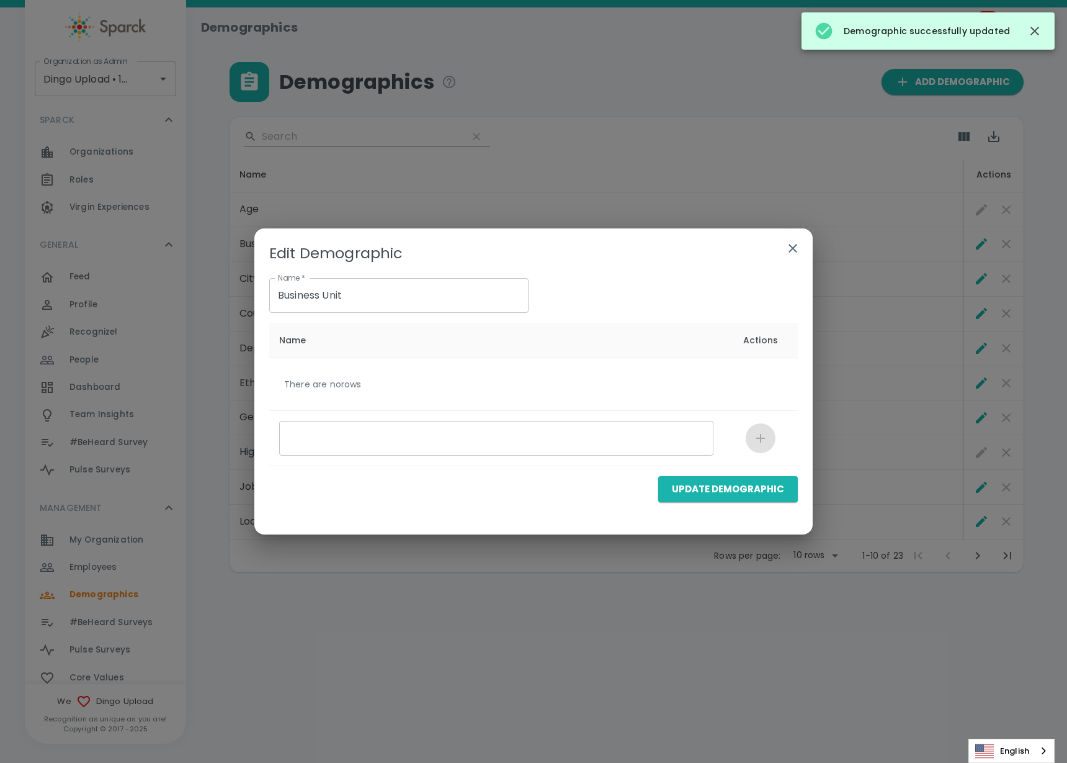
click at [807, 242] on button "button" at bounding box center [793, 248] width 30 height 30
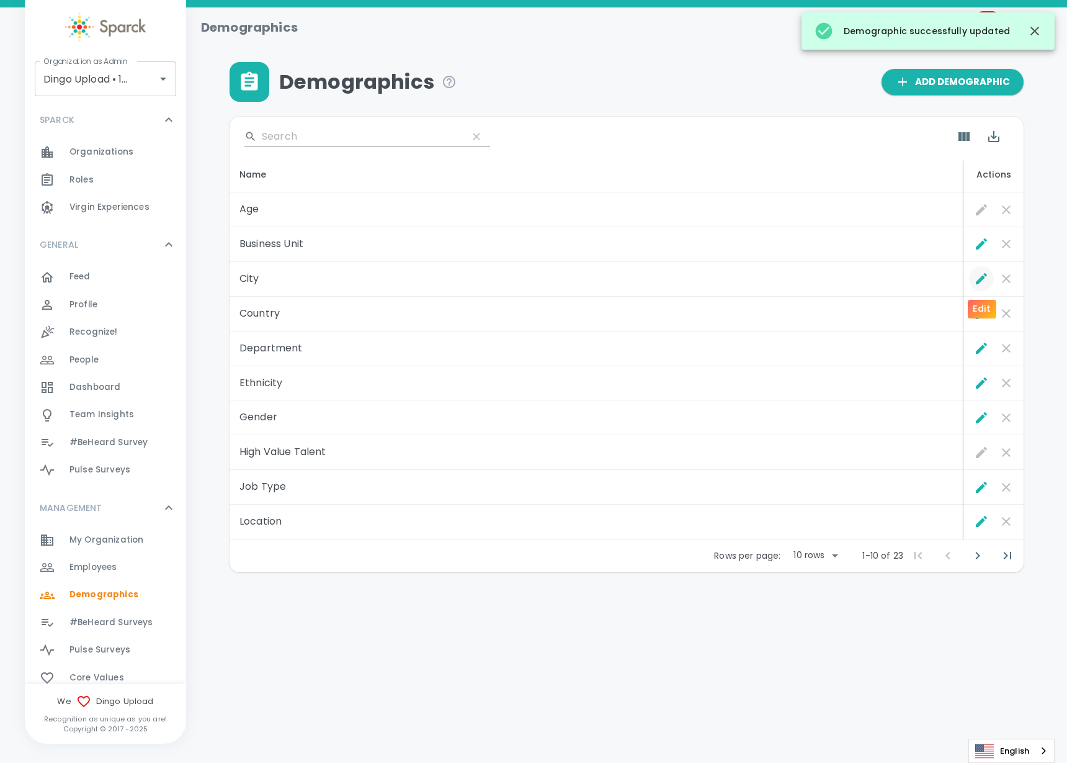
click at [978, 276] on icon "Edit" at bounding box center [981, 278] width 15 height 15
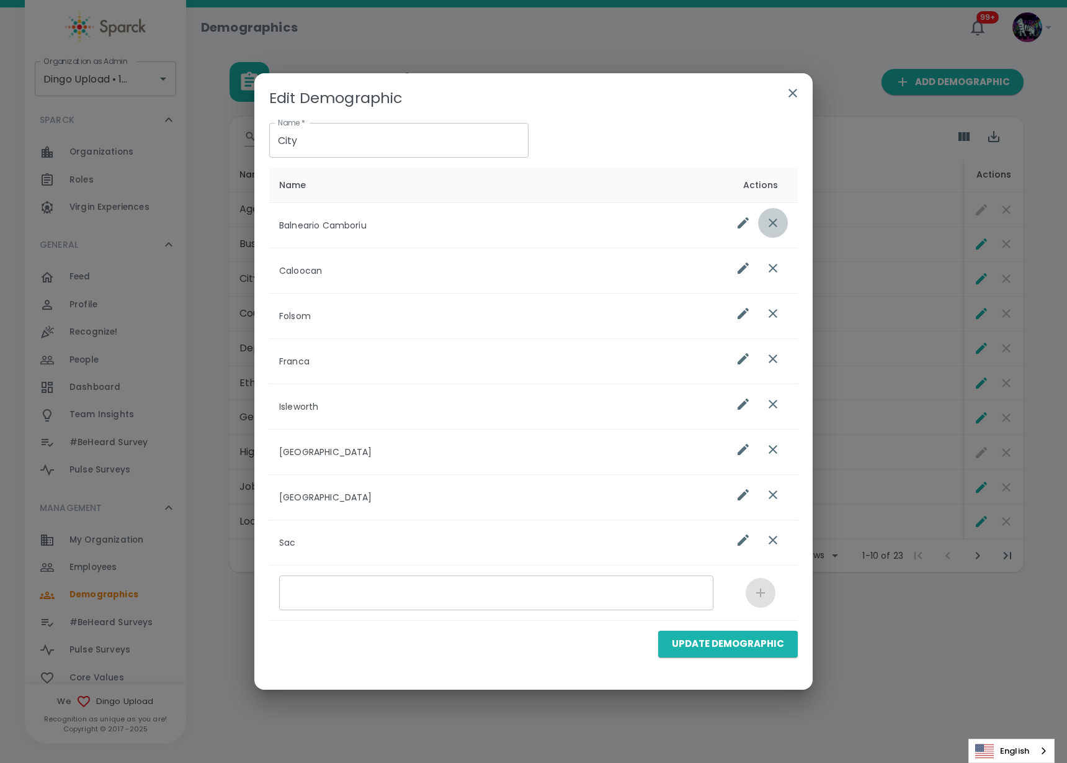
click at [778, 220] on icon "list table" at bounding box center [773, 222] width 15 height 15
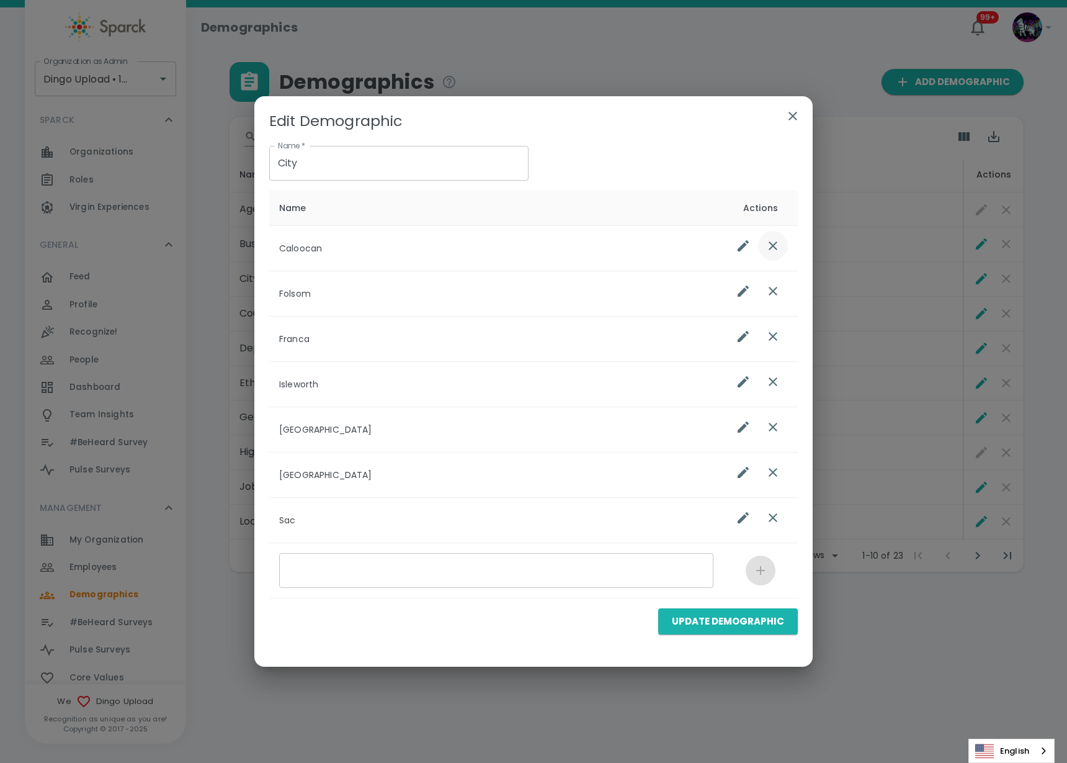
click at [778, 220] on th "Actions" at bounding box center [761, 208] width 74 height 35
click at [771, 243] on icon "list table" at bounding box center [773, 245] width 9 height 9
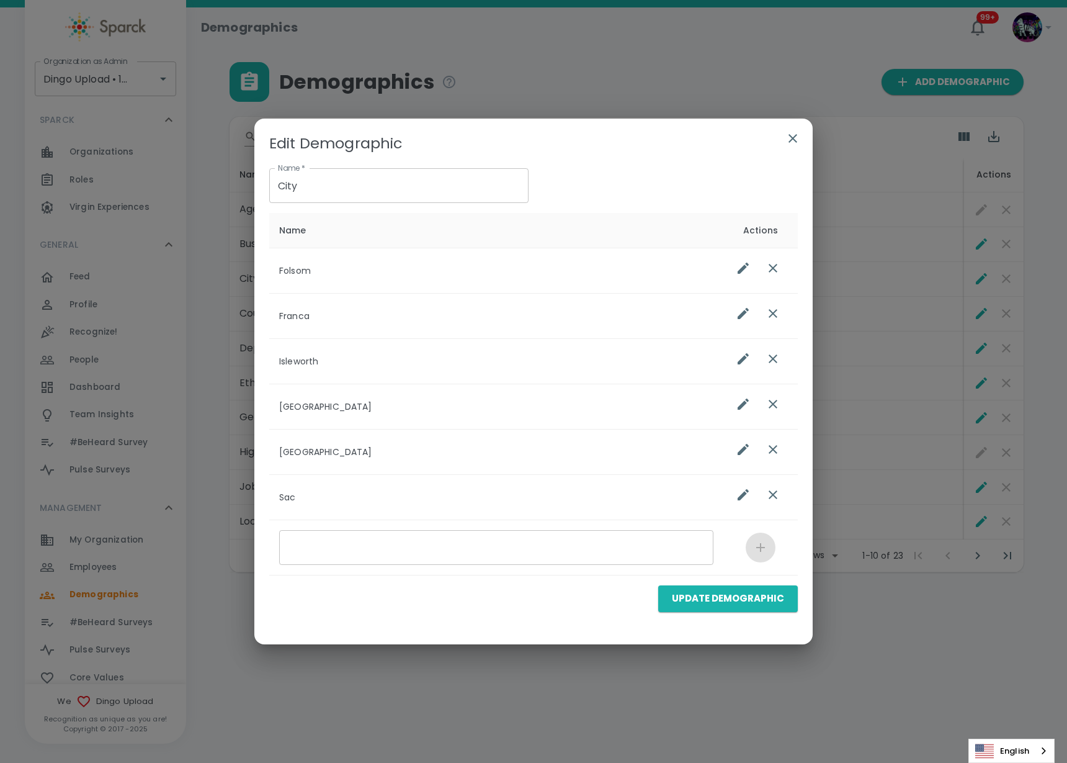
click at [778, 270] on icon "list table" at bounding box center [773, 268] width 15 height 15
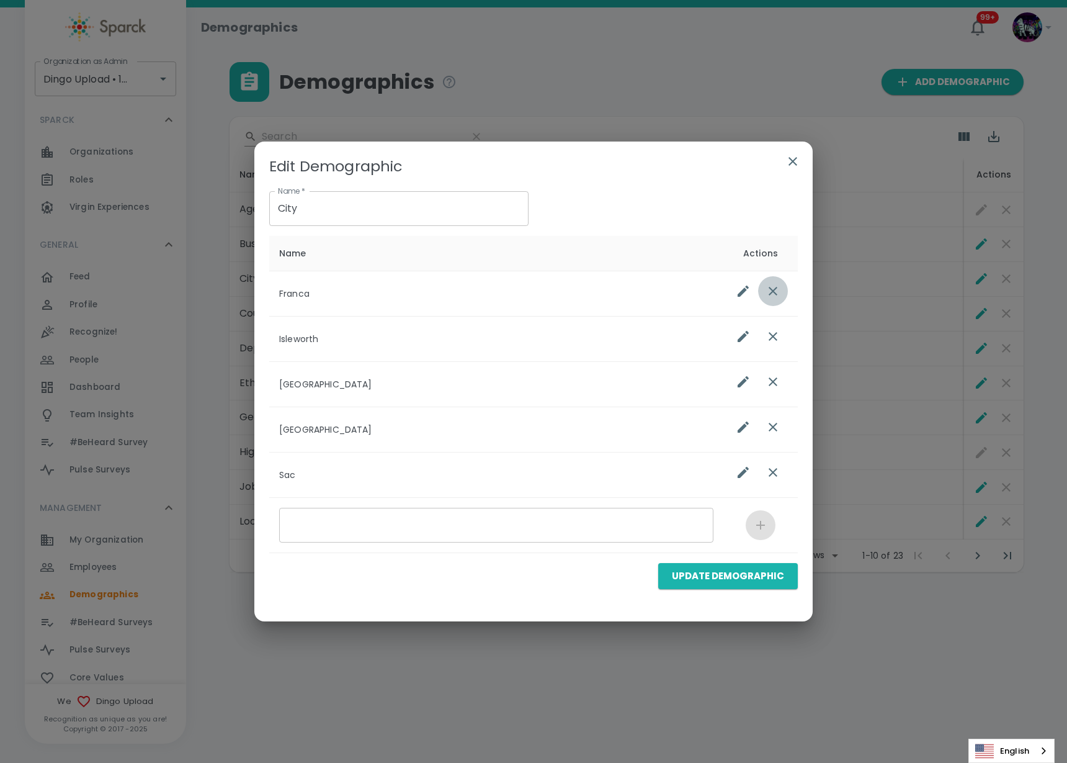
click at [775, 295] on icon "list table" at bounding box center [773, 291] width 15 height 15
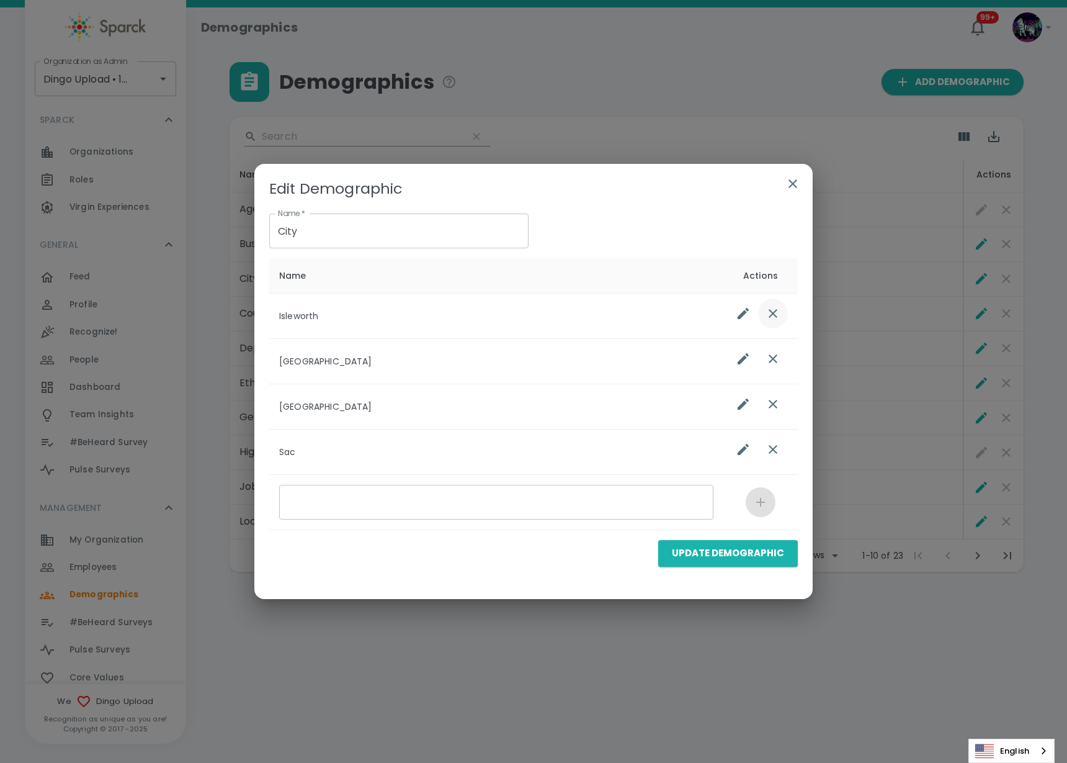
click at [774, 323] on button "list table" at bounding box center [773, 313] width 30 height 30
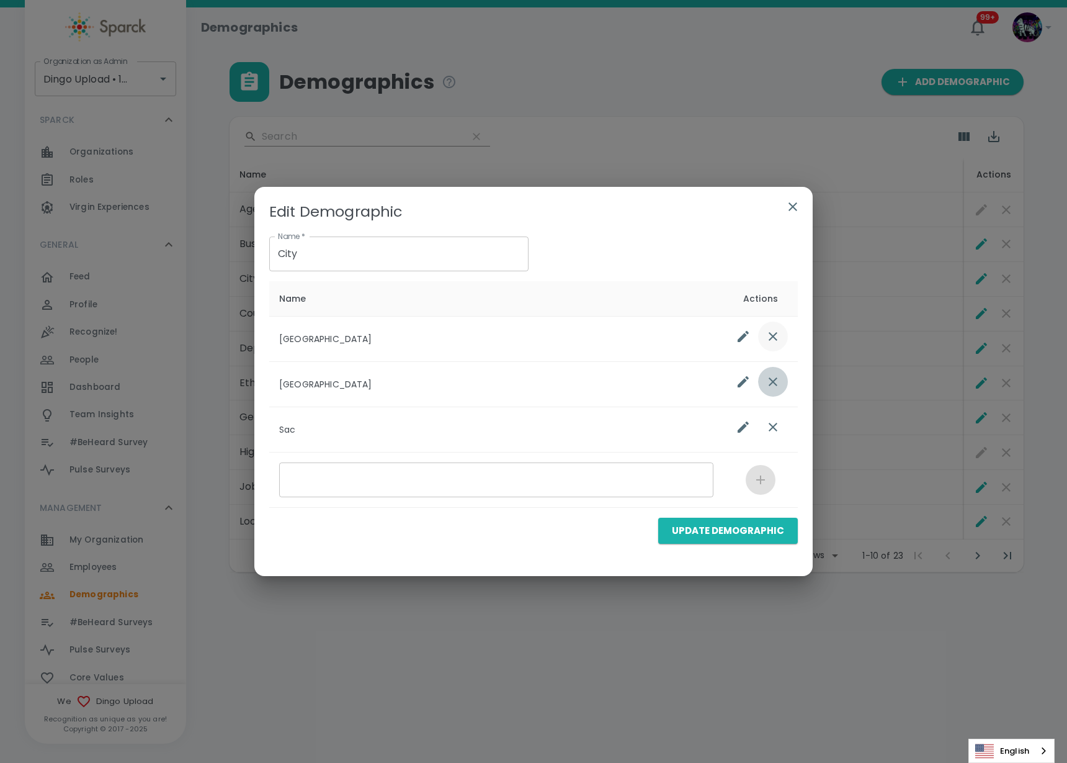
drag, startPoint x: 773, startPoint y: 380, endPoint x: 774, endPoint y: 367, distance: 12.5
click at [773, 379] on icon "list table" at bounding box center [773, 381] width 15 height 15
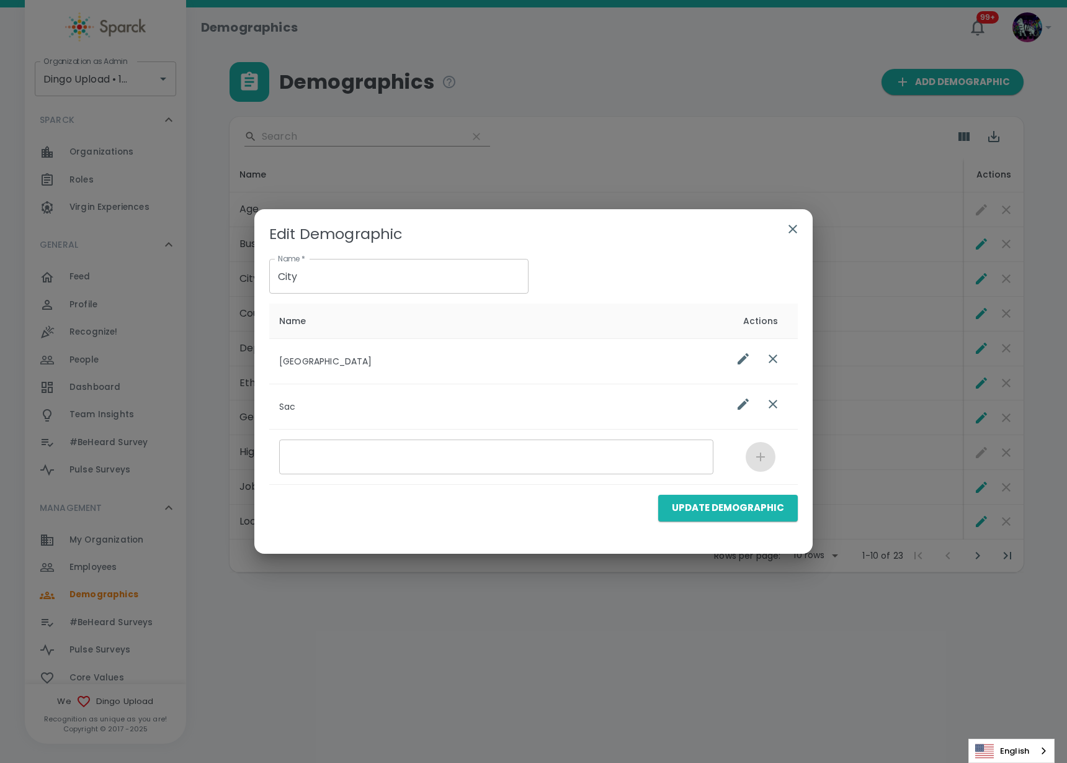
click at [775, 344] on button "list table" at bounding box center [773, 359] width 30 height 30
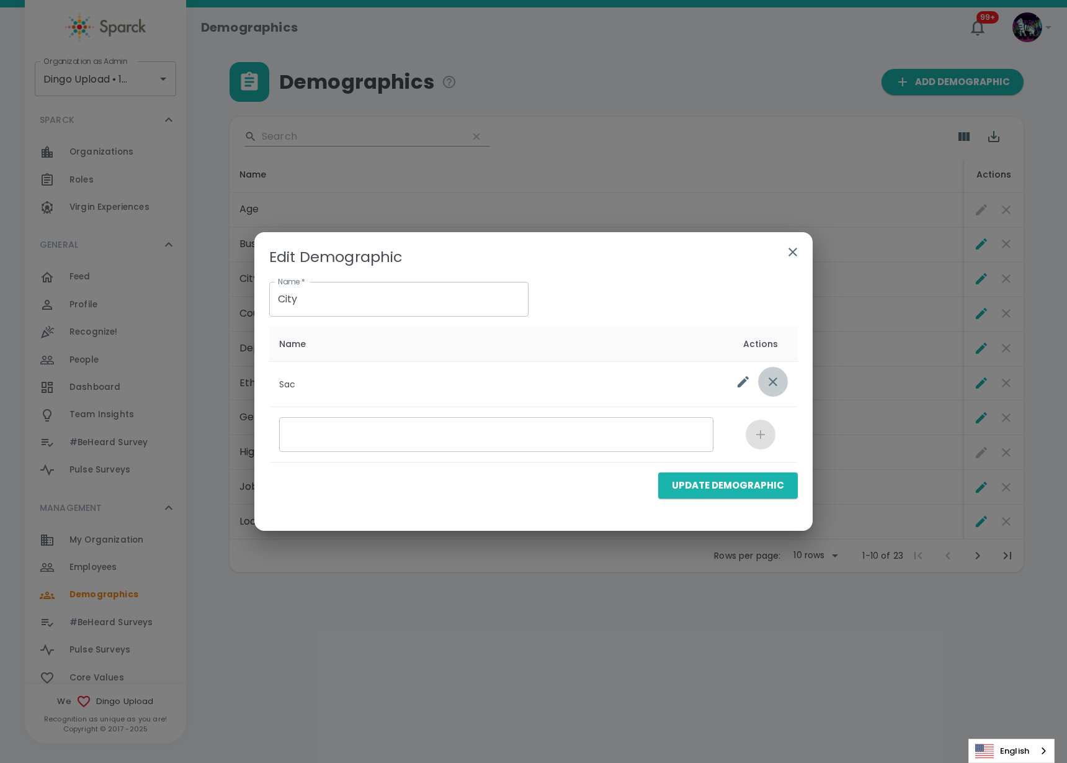
click at [771, 384] on icon "list table" at bounding box center [773, 381] width 9 height 9
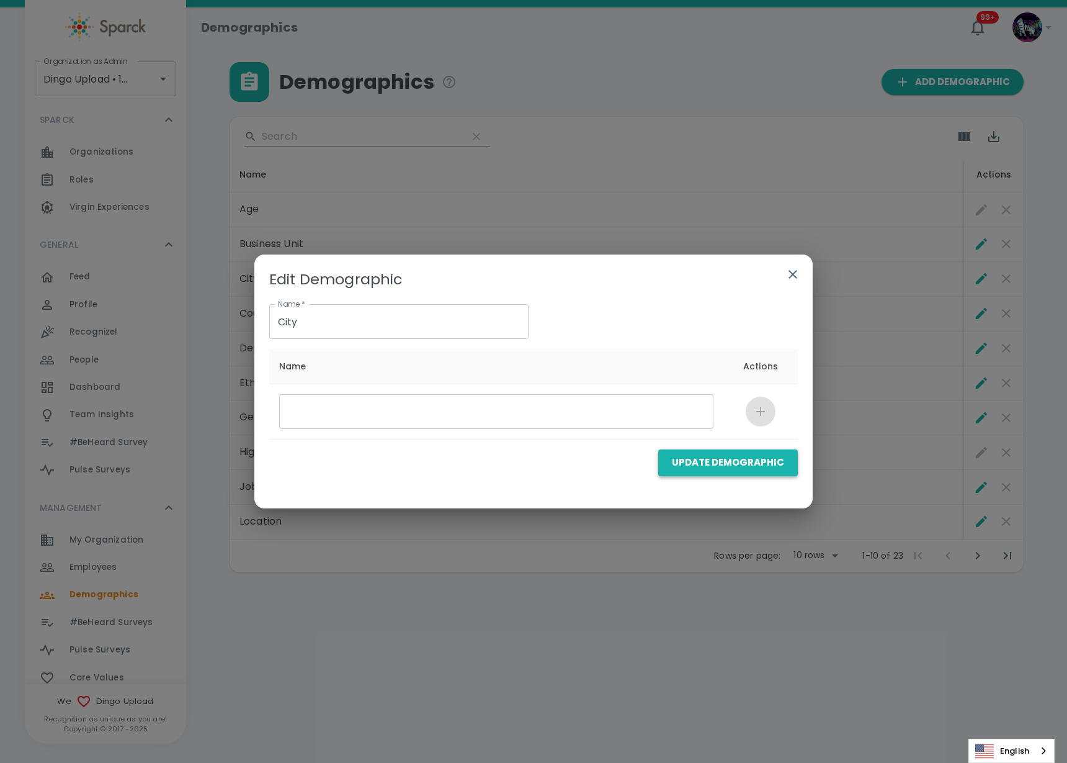
click at [712, 464] on button "Update Demographic" at bounding box center [728, 462] width 140 height 26
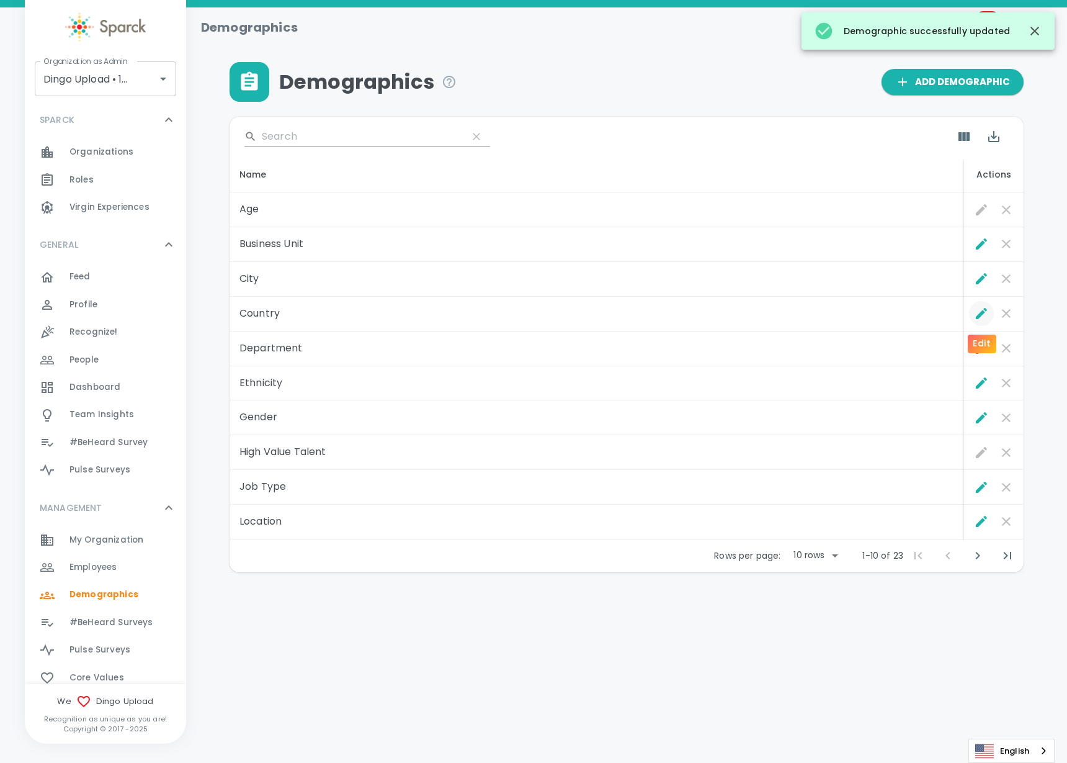
click at [979, 312] on icon "Edit" at bounding box center [981, 313] width 15 height 15
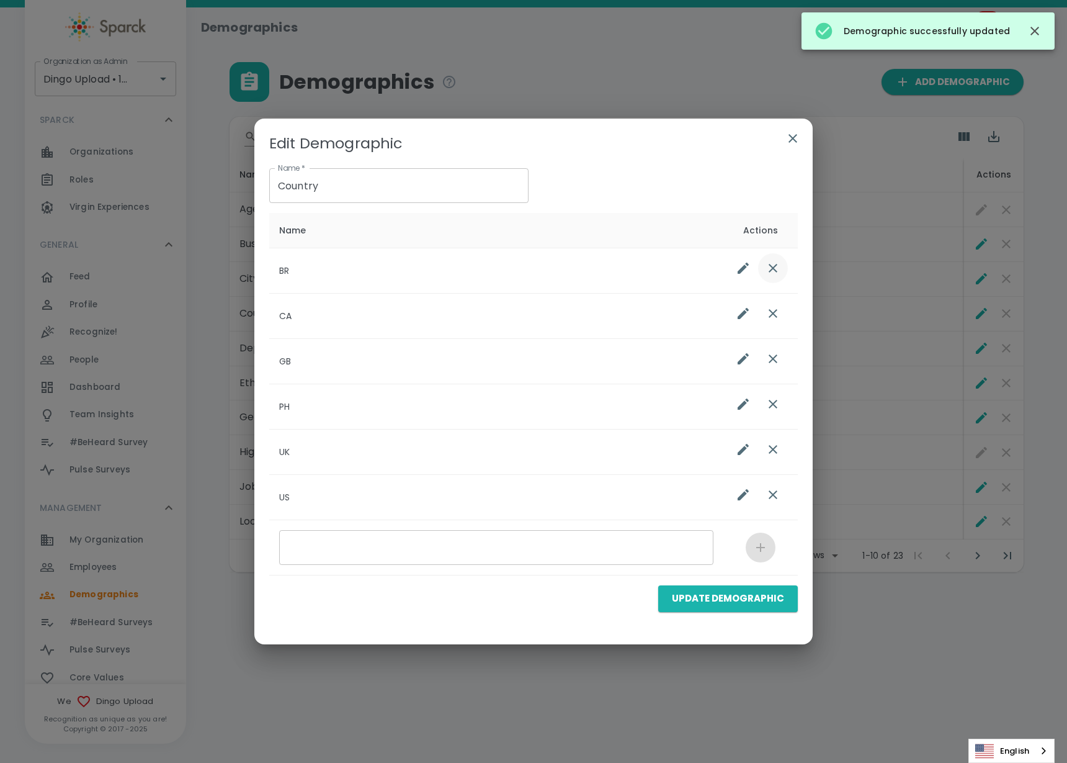
click at [778, 264] on icon "list table" at bounding box center [773, 268] width 15 height 15
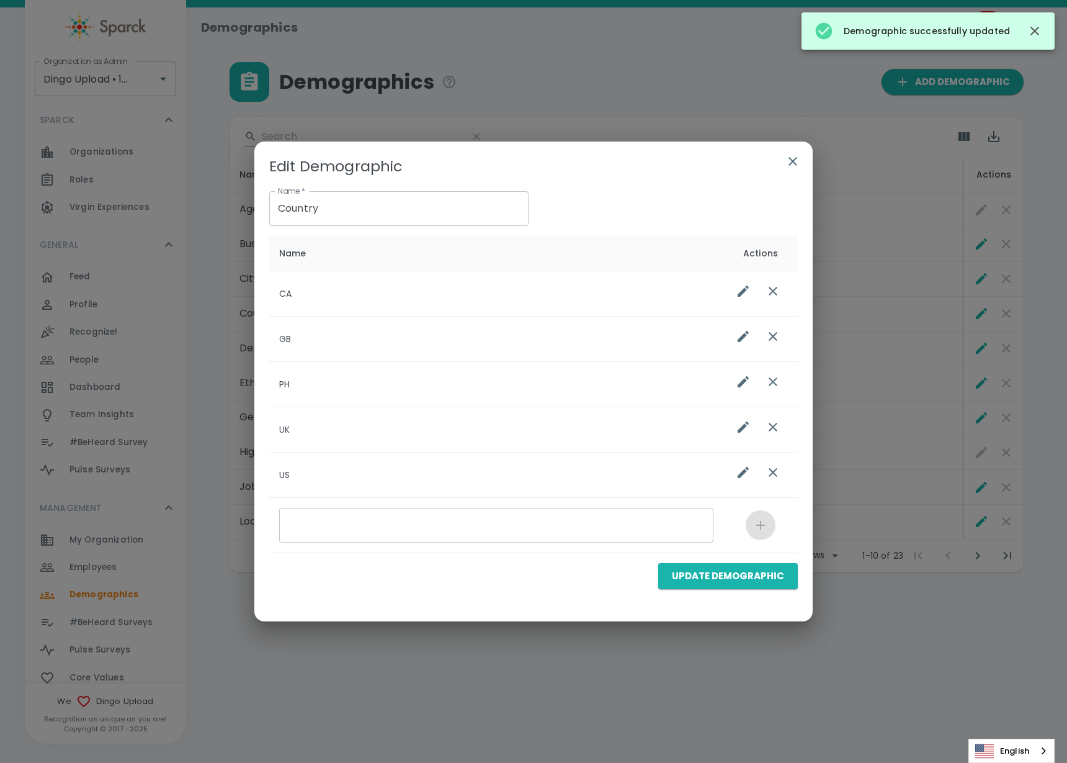
click at [771, 290] on icon "list table" at bounding box center [773, 291] width 15 height 15
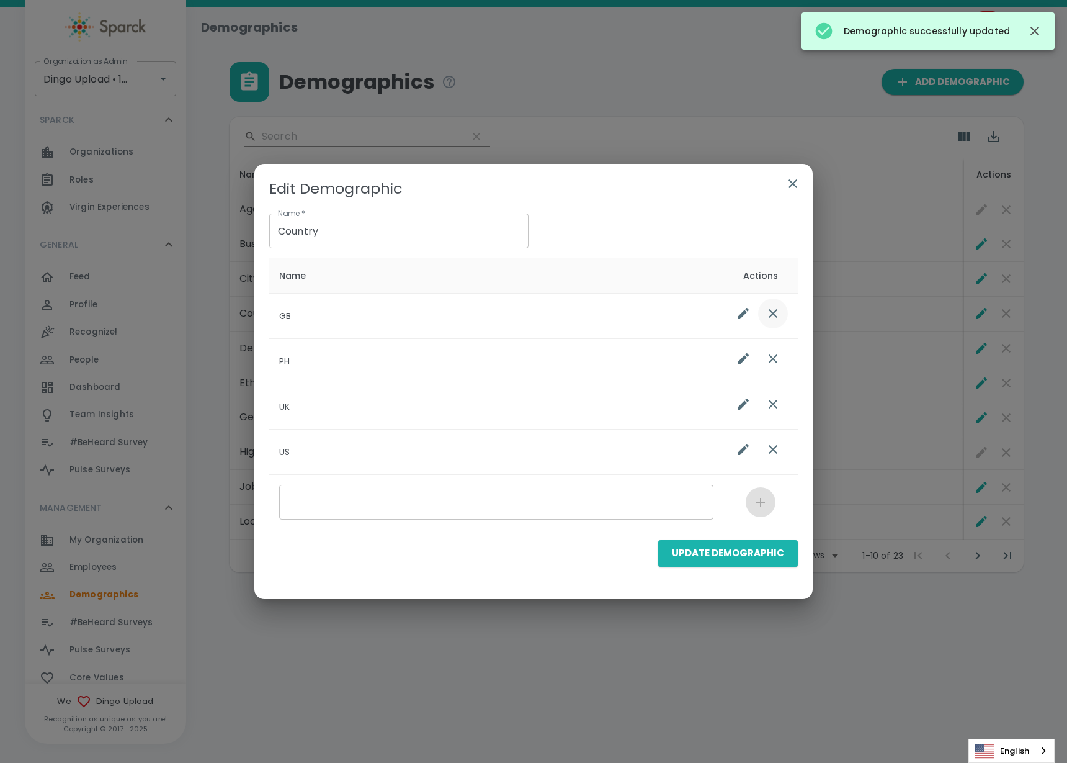
click at [768, 323] on button "list table" at bounding box center [773, 313] width 30 height 30
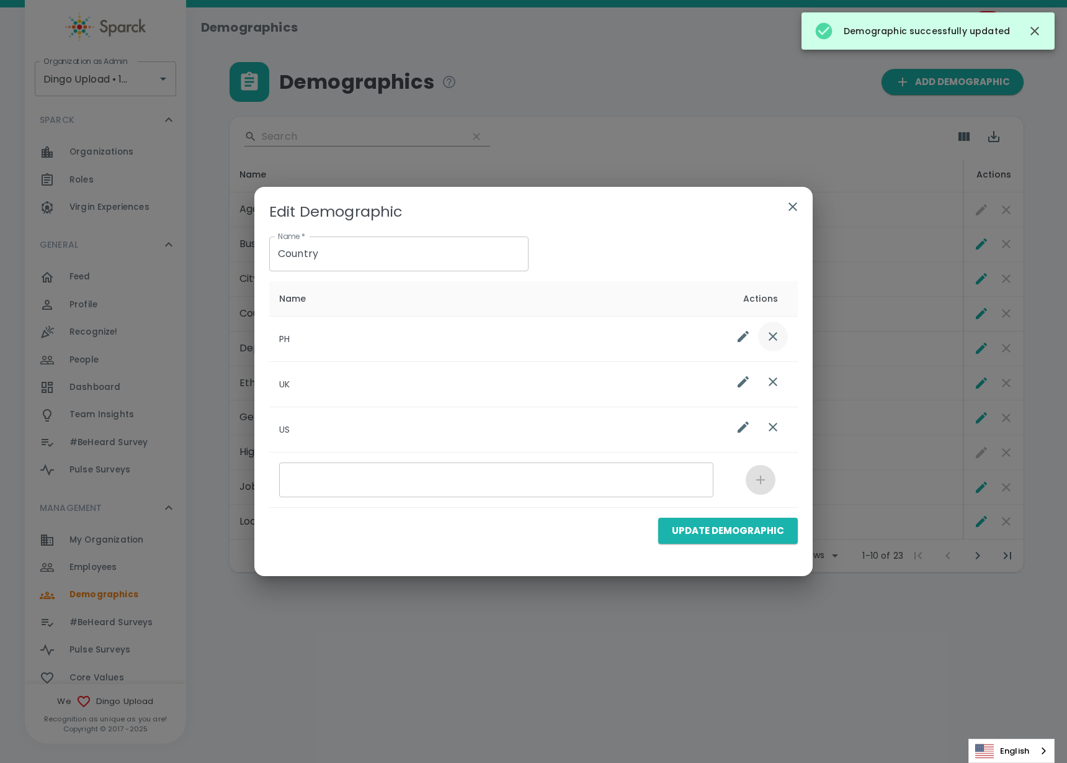
click at [775, 343] on icon "list table" at bounding box center [773, 336] width 15 height 15
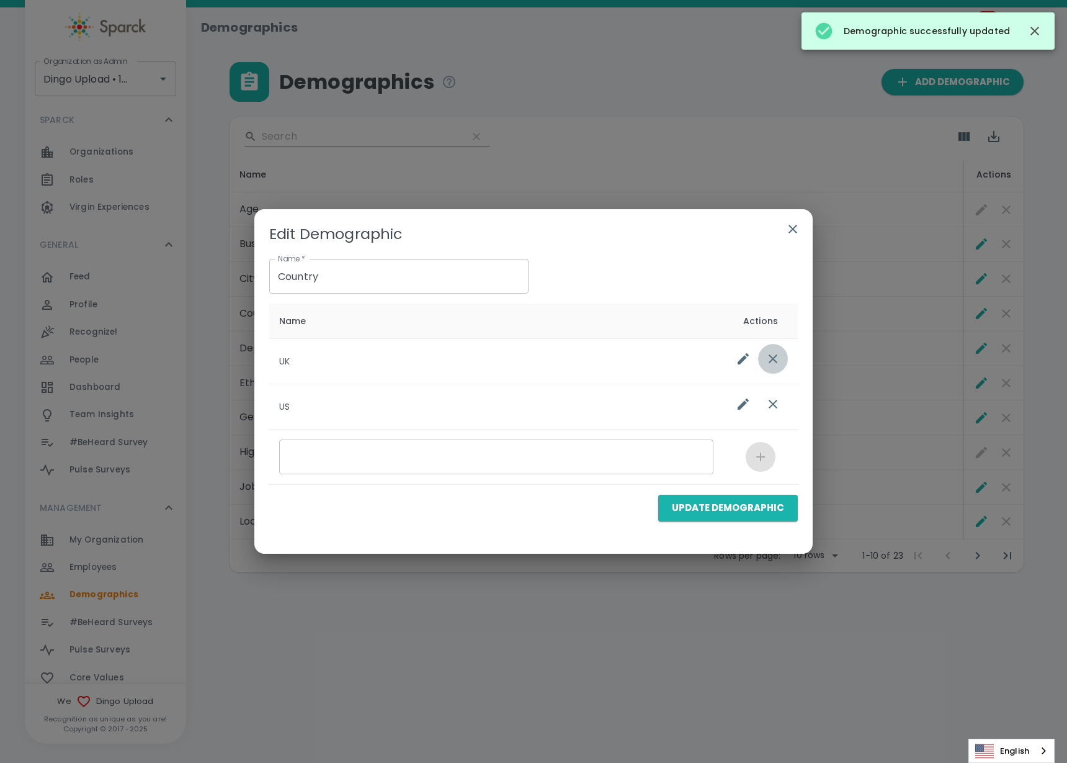
drag, startPoint x: 773, startPoint y: 361, endPoint x: 777, endPoint y: 383, distance: 22.0
click at [773, 364] on icon "list table" at bounding box center [773, 358] width 15 height 15
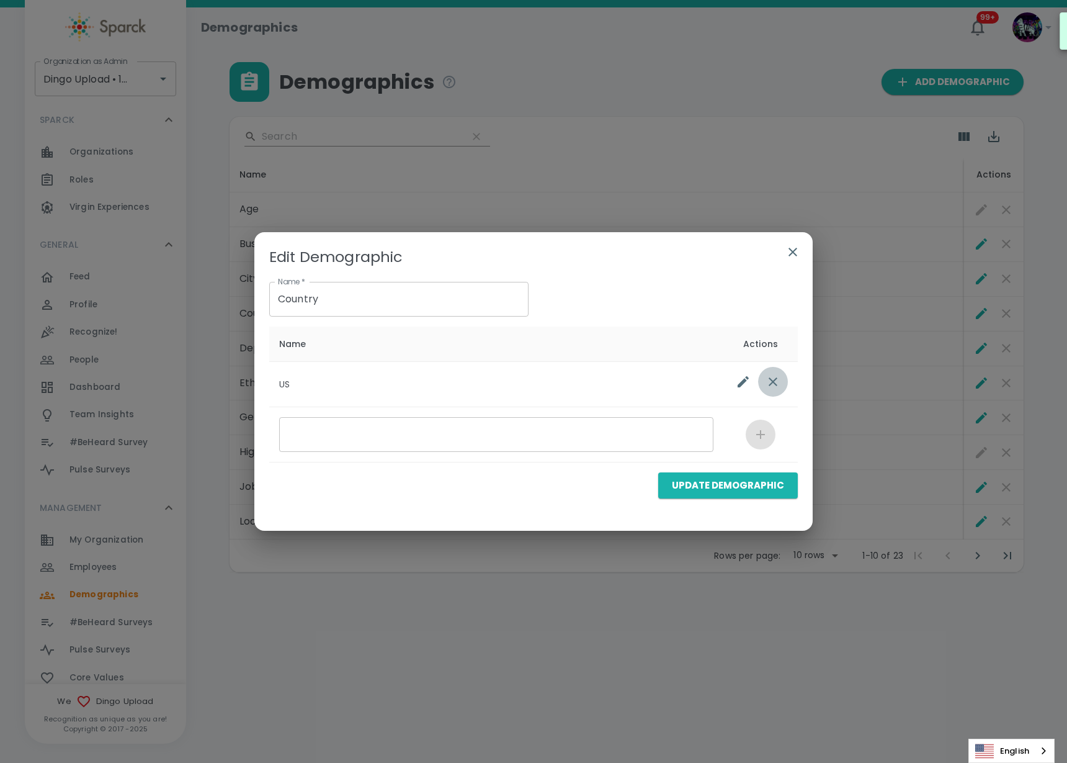
click at [773, 387] on icon "list table" at bounding box center [773, 381] width 15 height 15
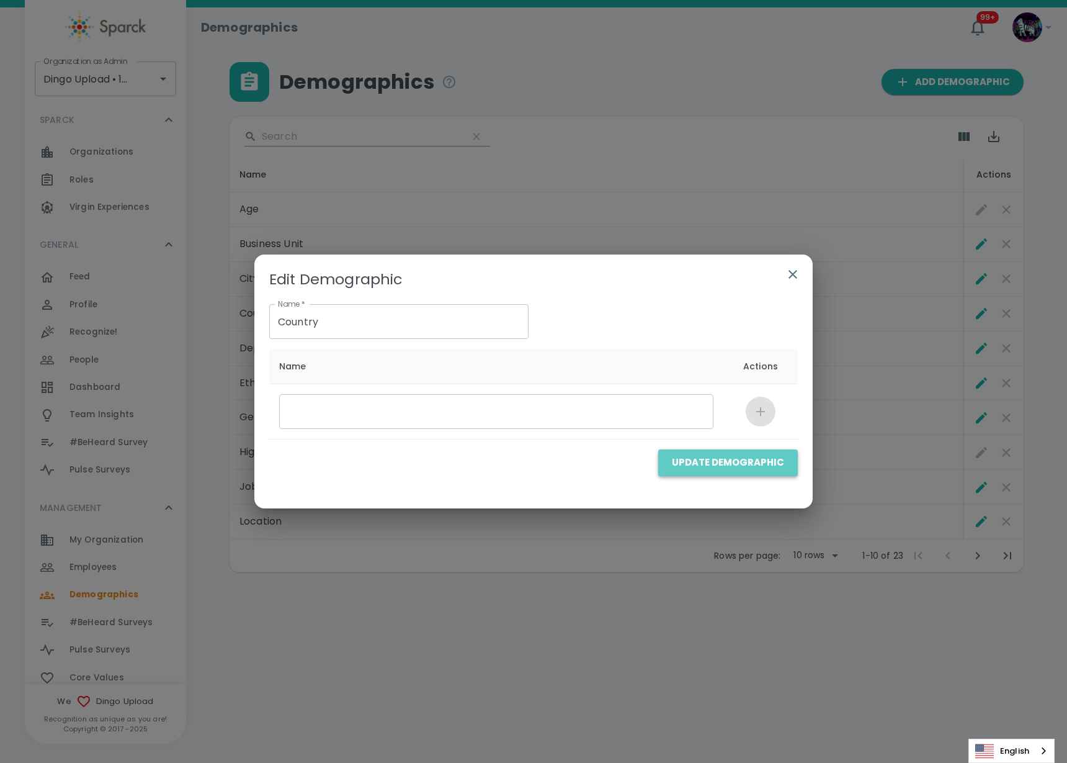
click at [732, 459] on button "Update Demographic" at bounding box center [728, 462] width 140 height 26
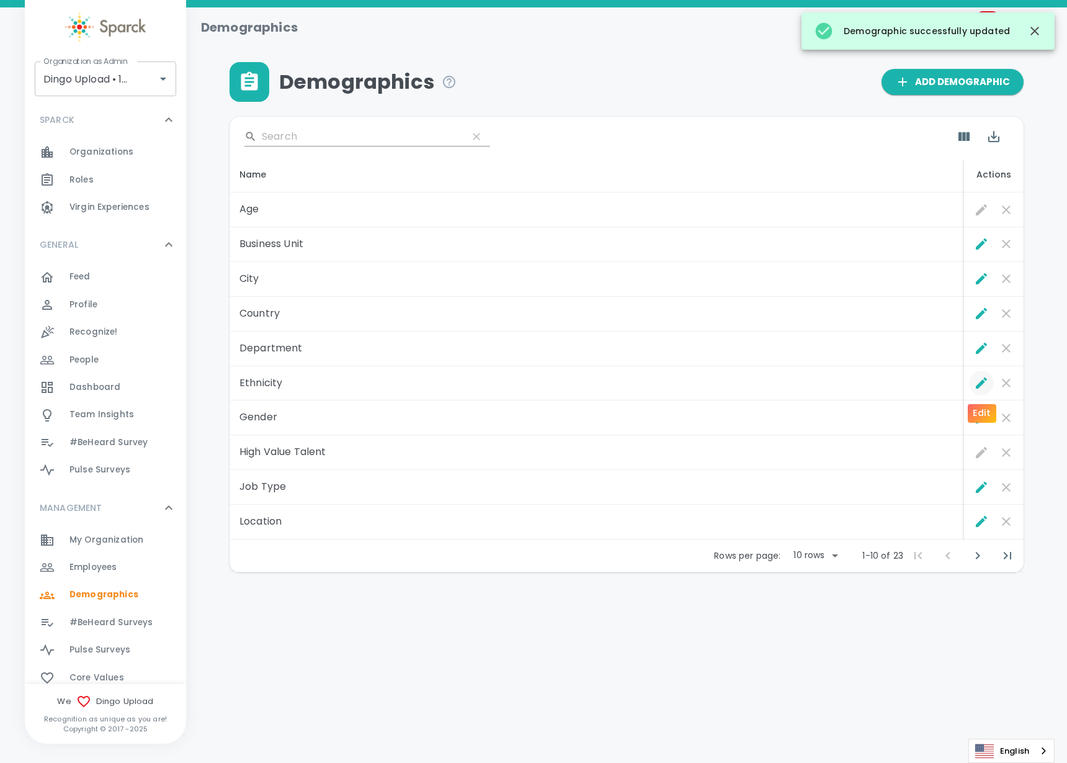
click at [977, 383] on icon "Edit" at bounding box center [981, 382] width 15 height 15
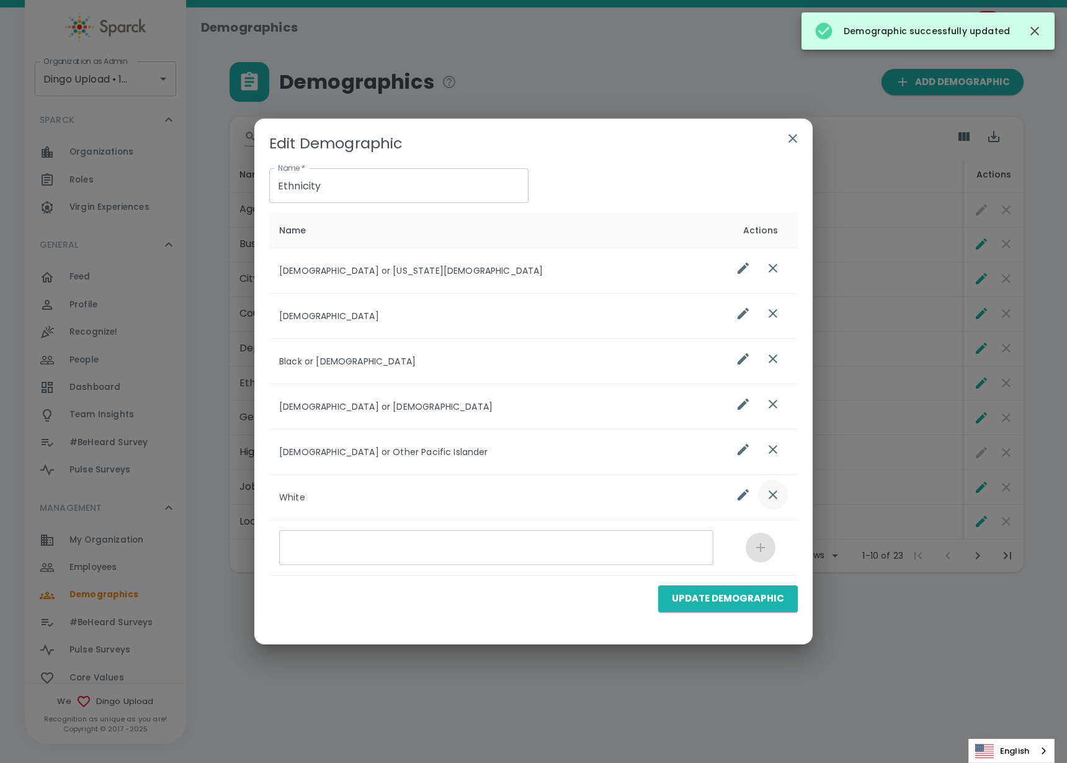
click at [772, 495] on icon "list table" at bounding box center [773, 494] width 9 height 9
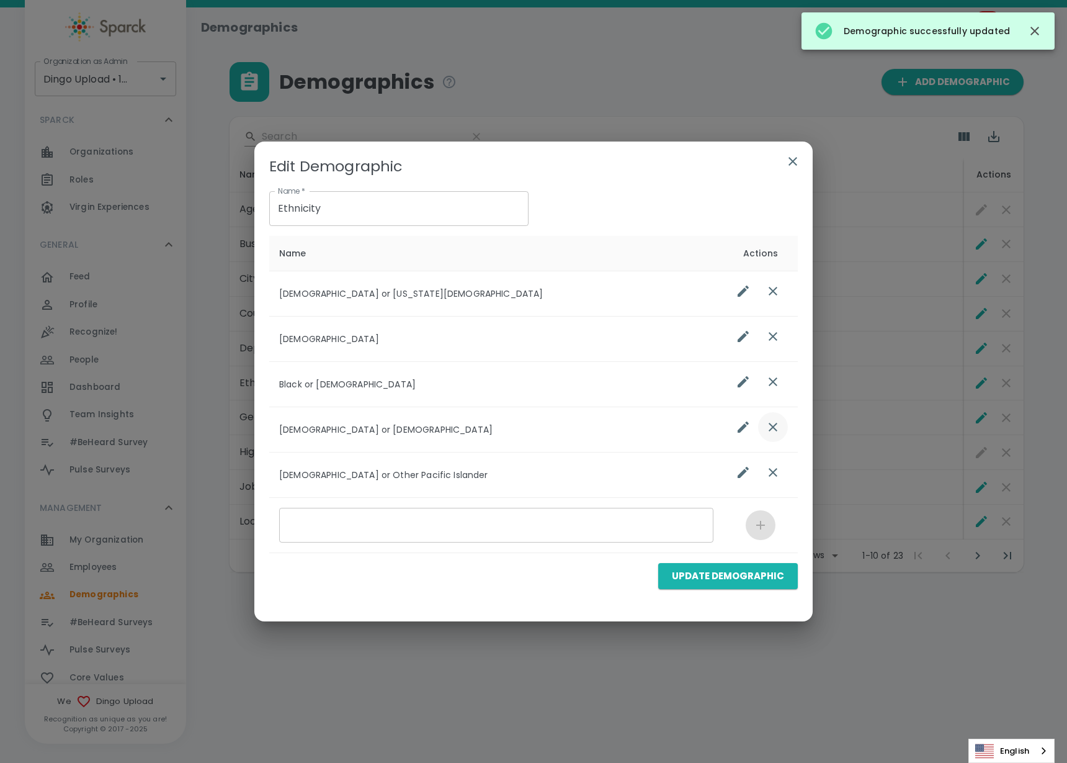
click at [771, 462] on button "list table" at bounding box center [773, 472] width 30 height 30
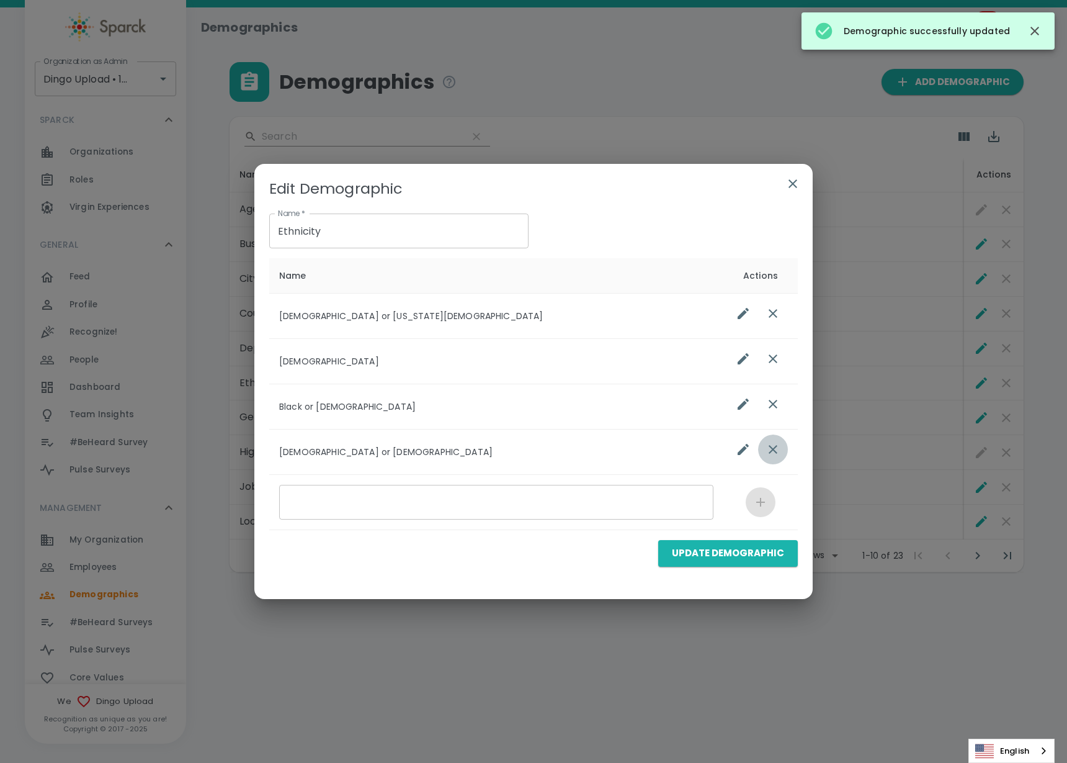
click at [766, 445] on icon "list table" at bounding box center [773, 449] width 15 height 15
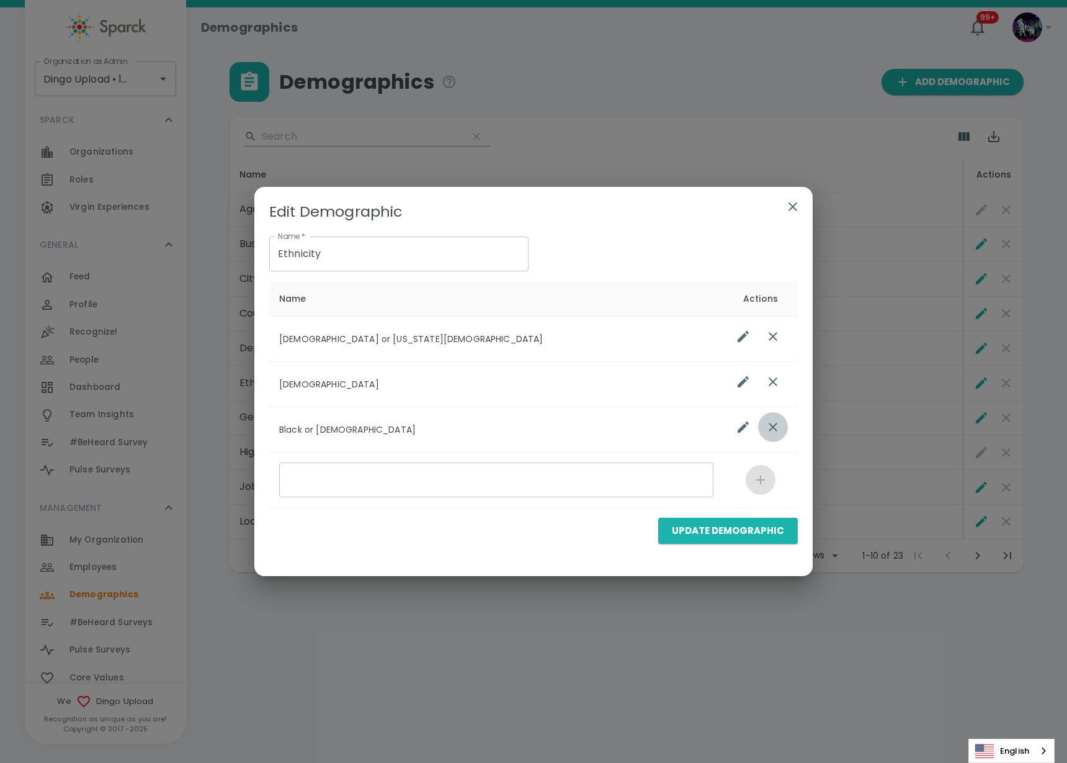
click at [773, 426] on icon "list table" at bounding box center [773, 427] width 9 height 9
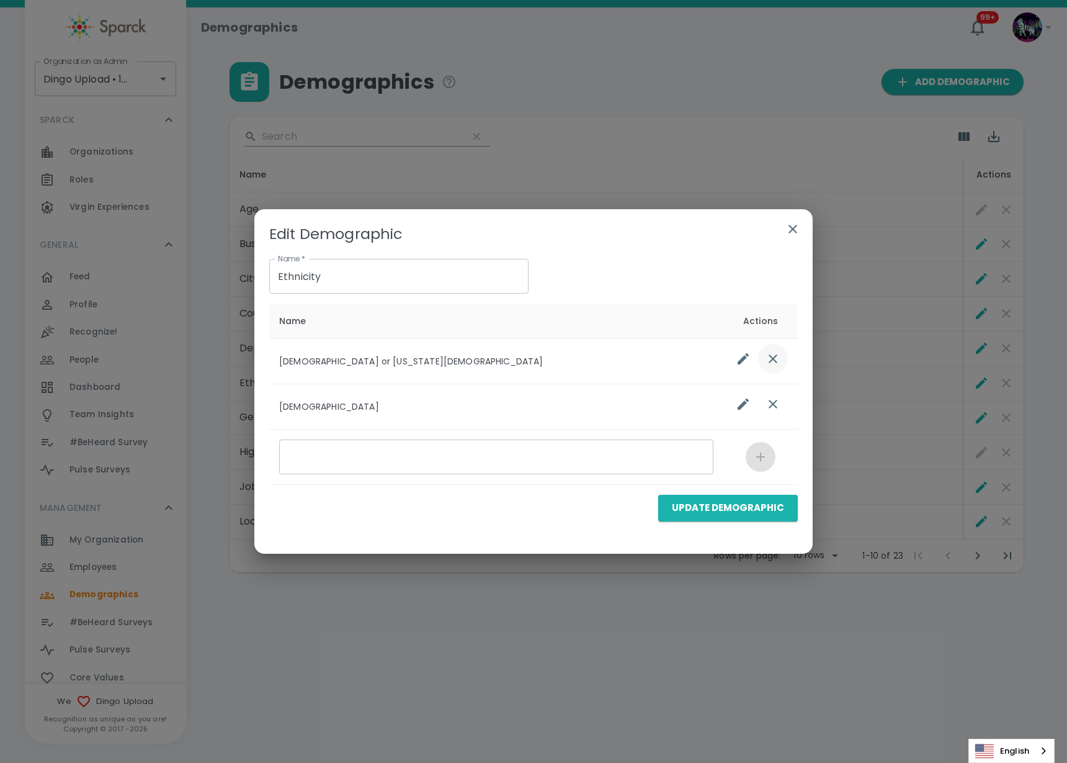
click at [776, 394] on button "list table" at bounding box center [773, 404] width 30 height 30
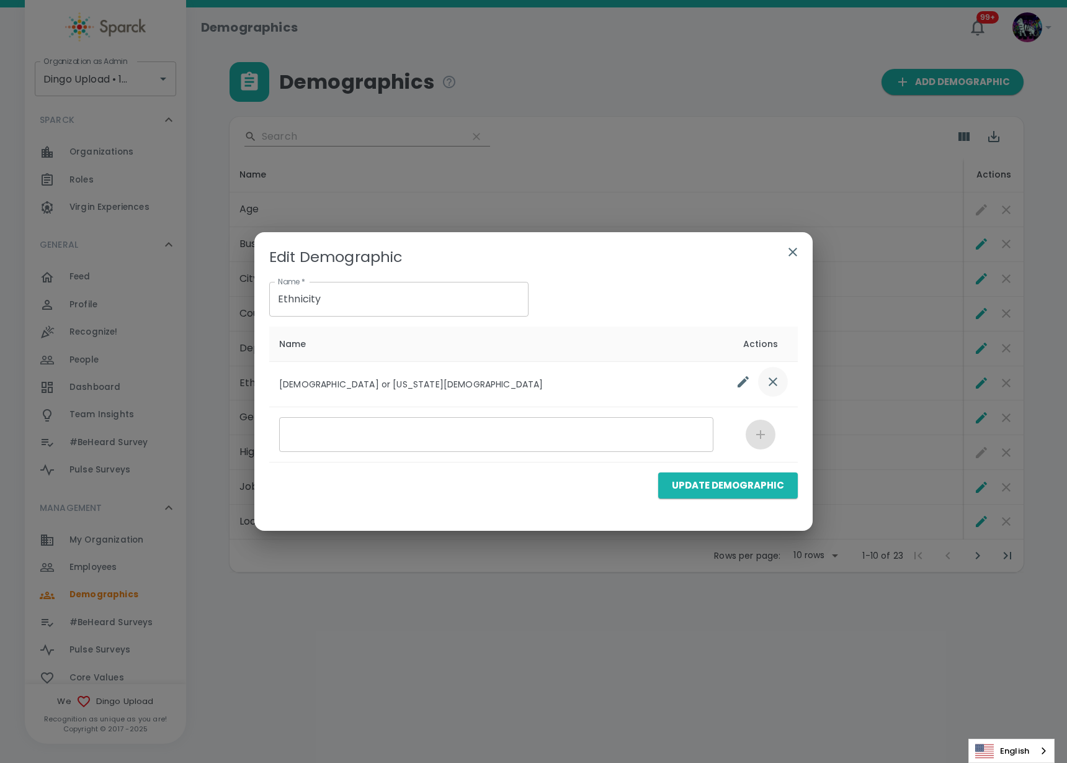
click at [776, 394] on button "list table" at bounding box center [773, 382] width 30 height 30
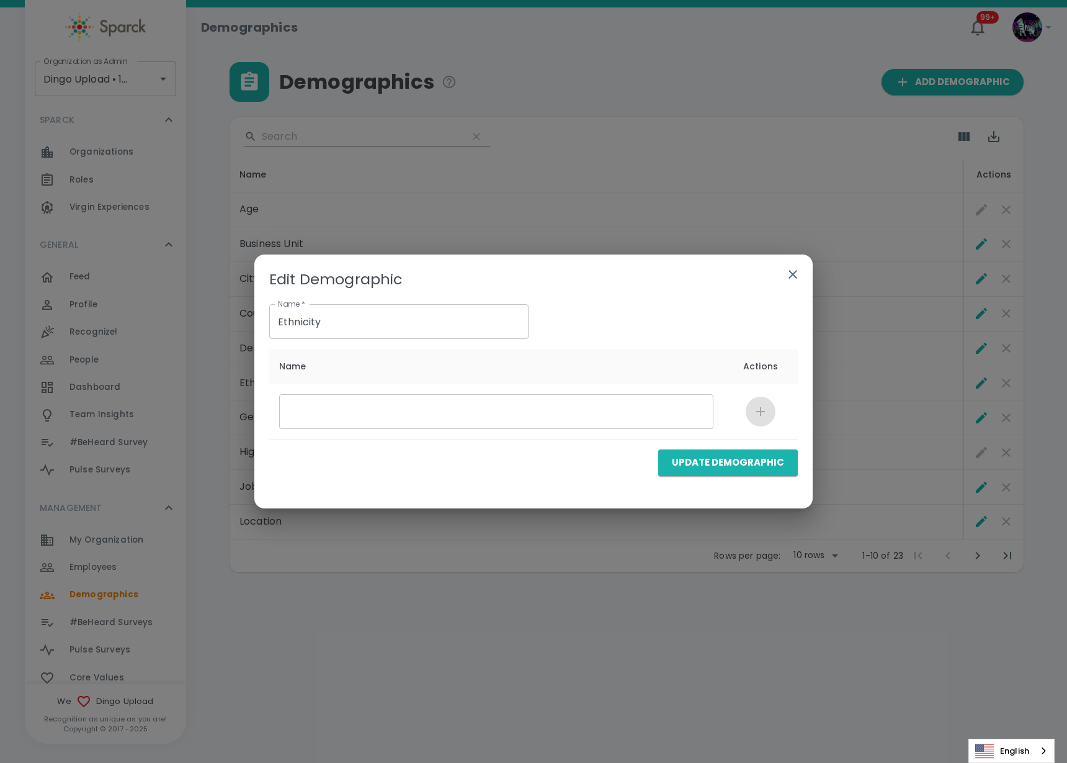
click at [725, 456] on button "Update Demographic" at bounding box center [728, 462] width 140 height 26
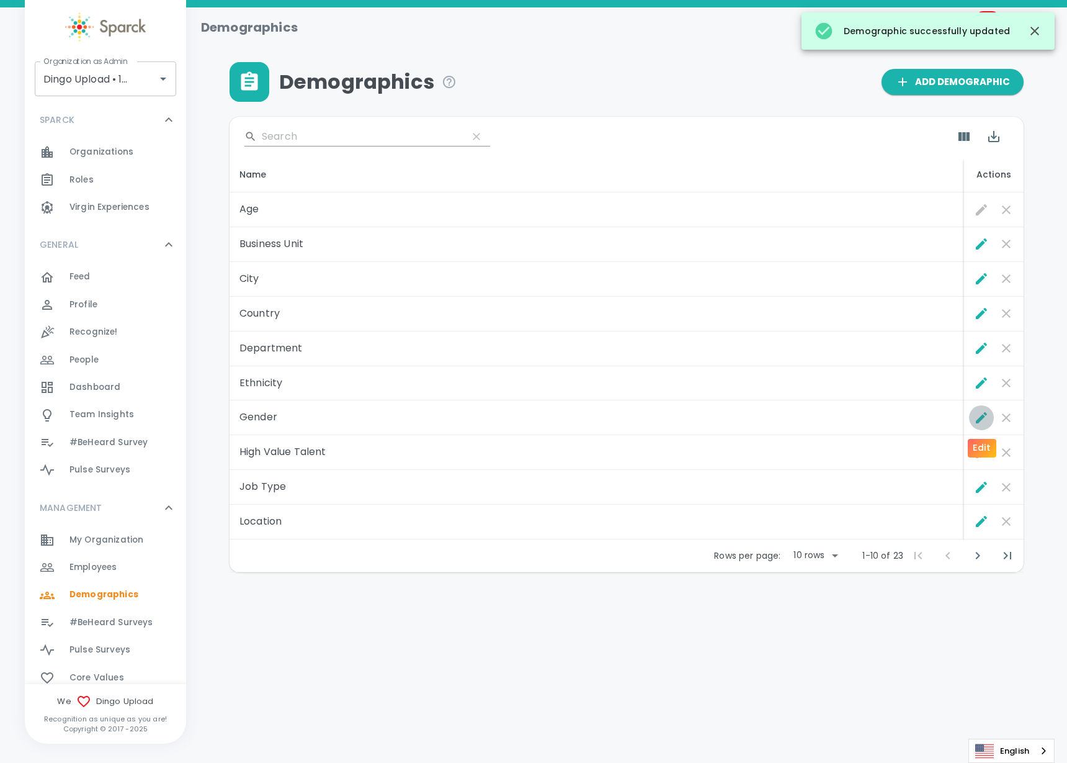
click at [984, 422] on icon "Edit" at bounding box center [981, 417] width 15 height 15
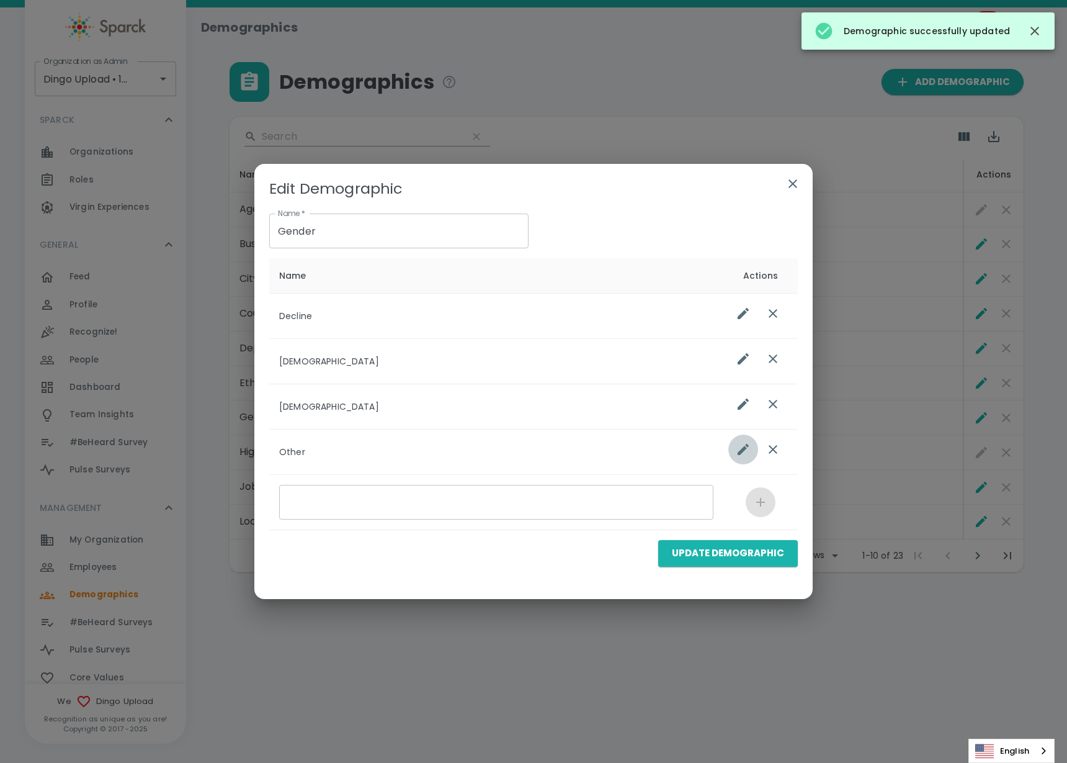
drag, startPoint x: 756, startPoint y: 452, endPoint x: 758, endPoint y: 434, distance: 18.7
click at [757, 451] on button "list table" at bounding box center [744, 449] width 30 height 30
click at [772, 405] on icon "list table" at bounding box center [773, 404] width 9 height 9
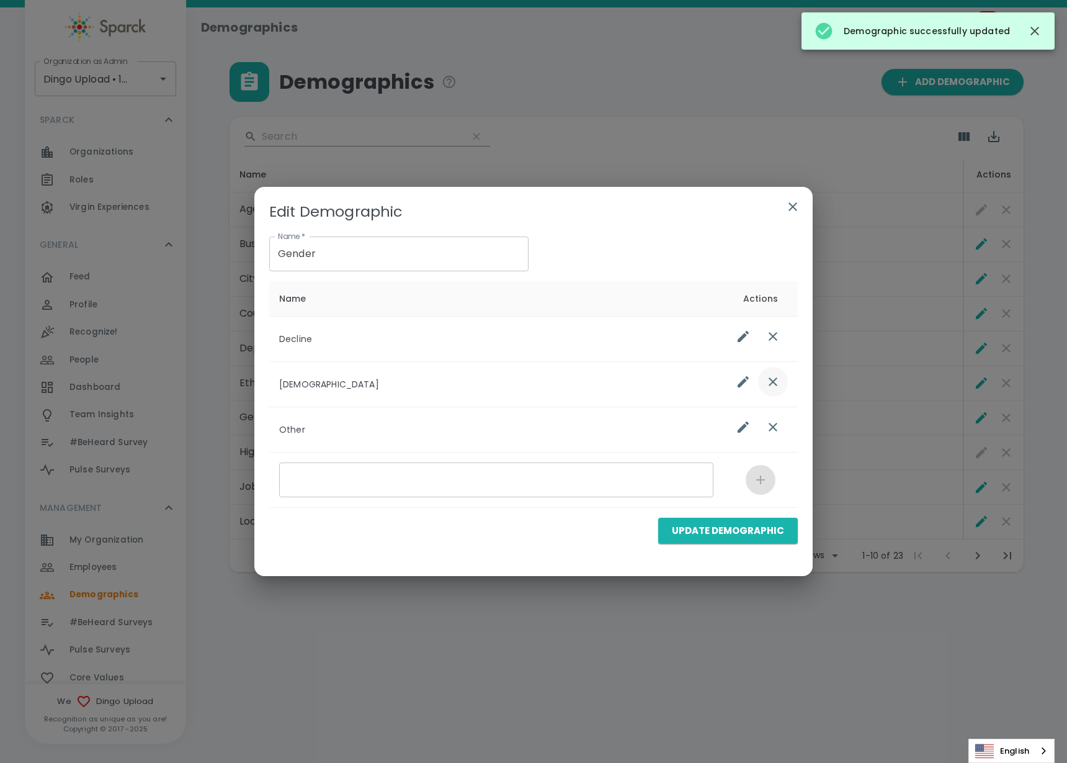
click at [779, 371] on button "list table" at bounding box center [773, 382] width 30 height 30
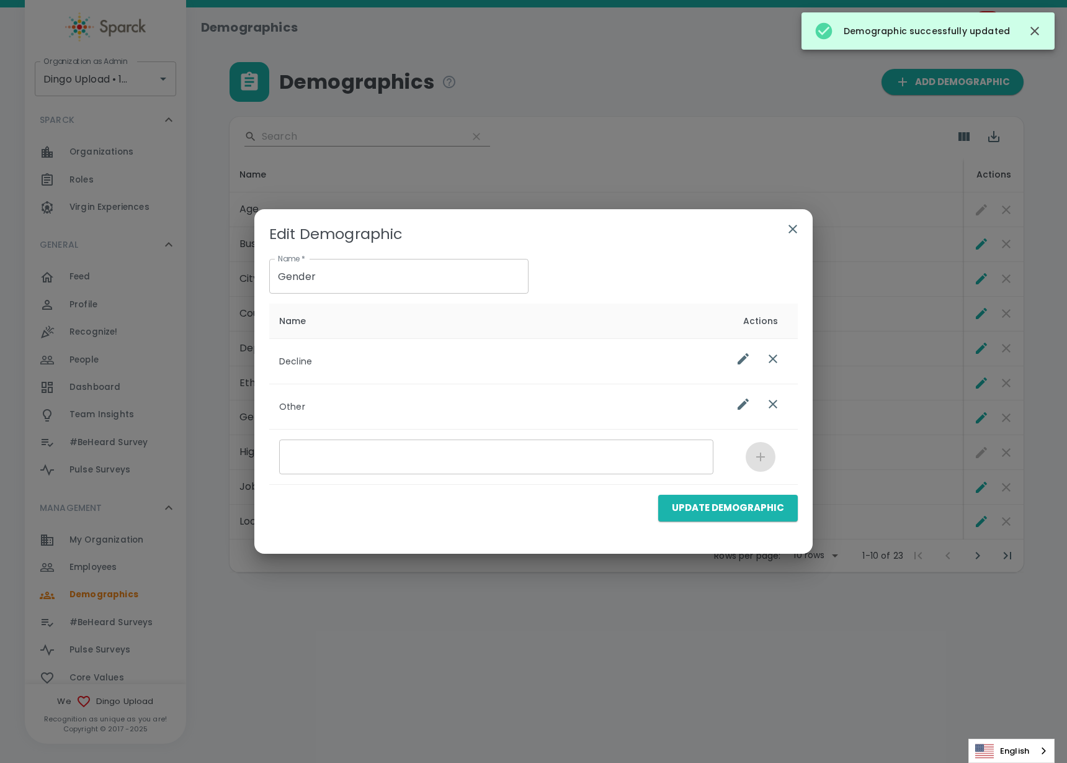
click at [779, 344] on div "list table" at bounding box center [759, 359] width 60 height 30
click at [773, 361] on icon "list table" at bounding box center [773, 358] width 15 height 15
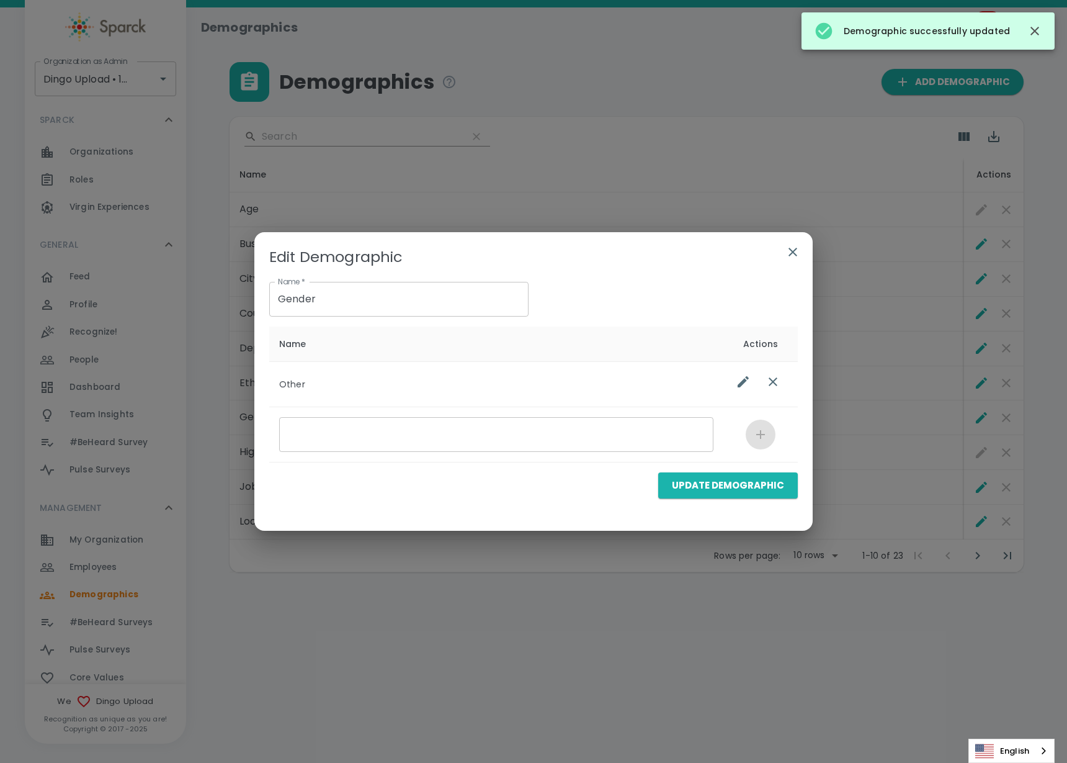
click at [770, 376] on icon "list table" at bounding box center [773, 381] width 15 height 15
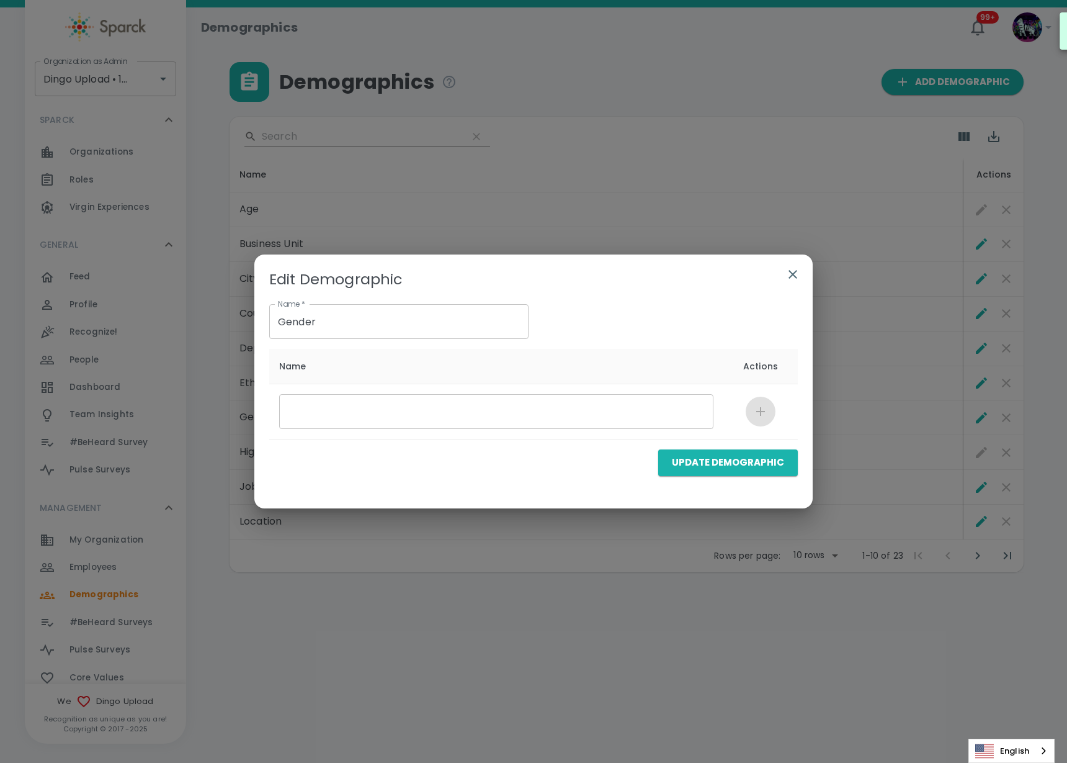
click at [722, 462] on button "Update Demographic" at bounding box center [728, 462] width 140 height 26
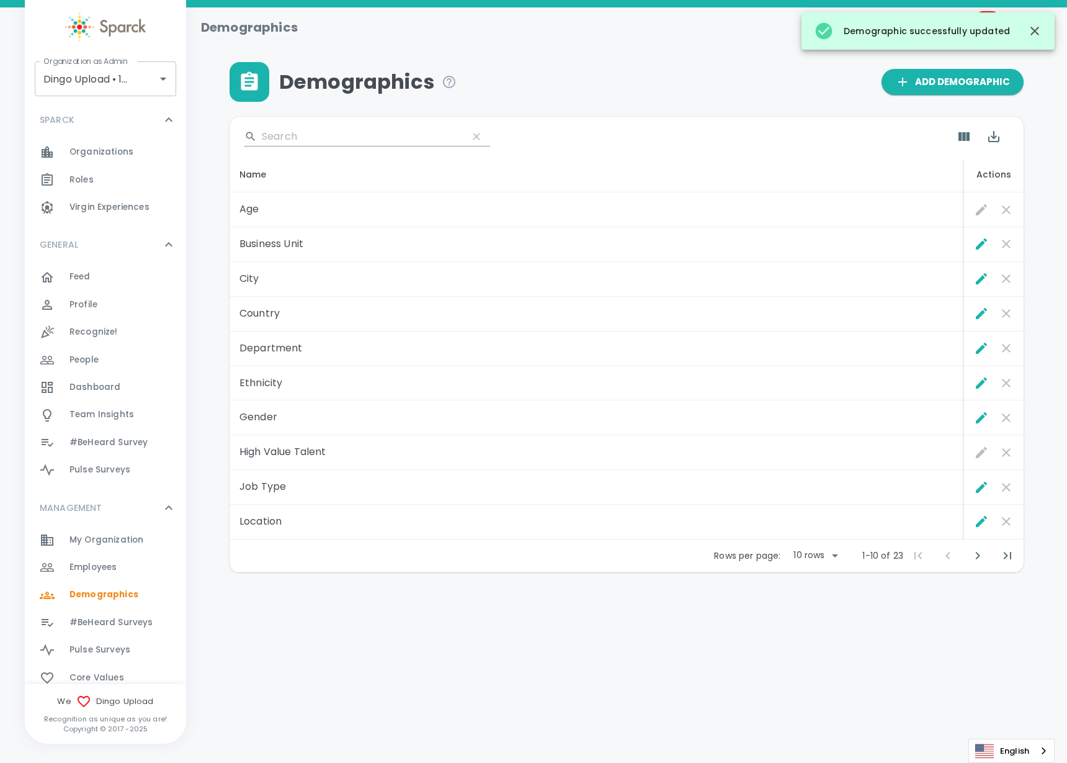
click at [797, 559] on body "Skip Navigation Demographics 99+ ! Organization as Admin Dingo Upload • 1520 Or…" at bounding box center [533, 318] width 1067 height 637
click at [799, 644] on li "50" at bounding box center [815, 647] width 58 height 22
type input "50"
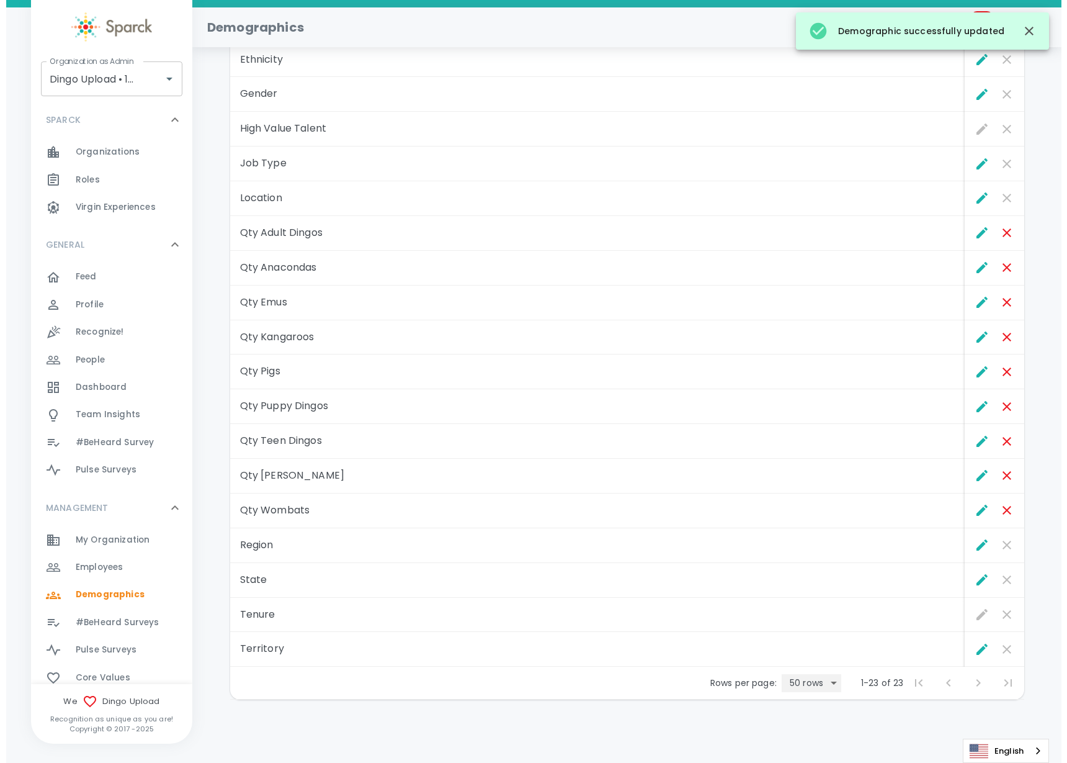
scroll to position [325, 0]
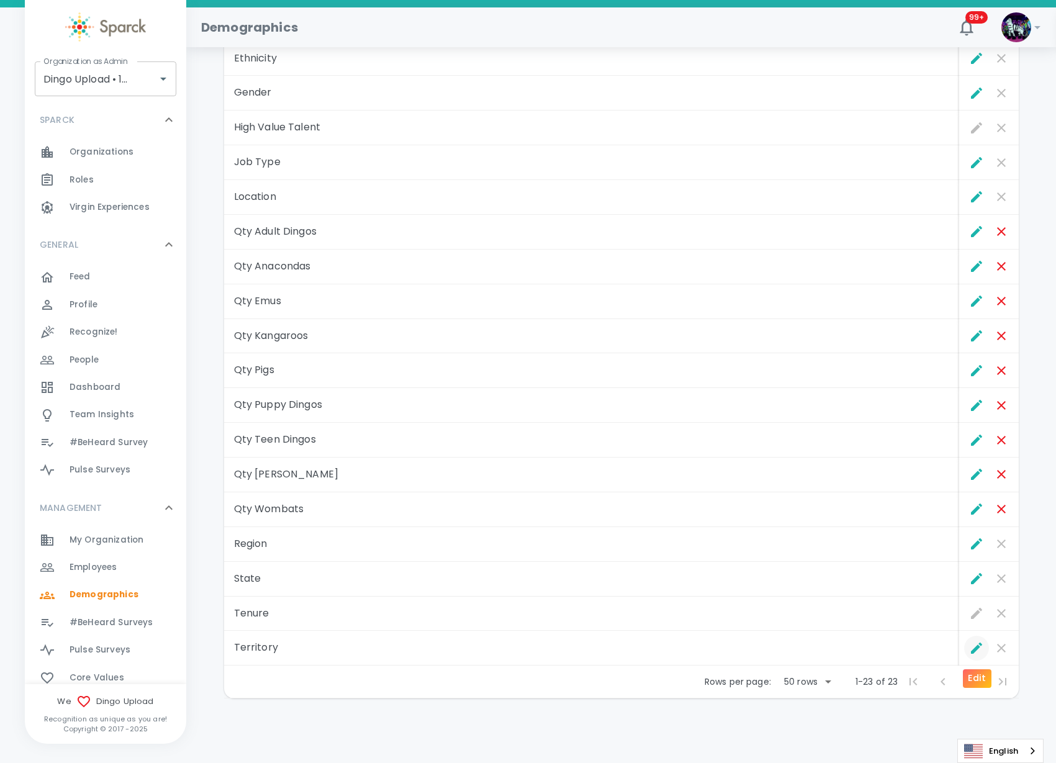
click at [977, 646] on icon "Edit" at bounding box center [976, 647] width 11 height 11
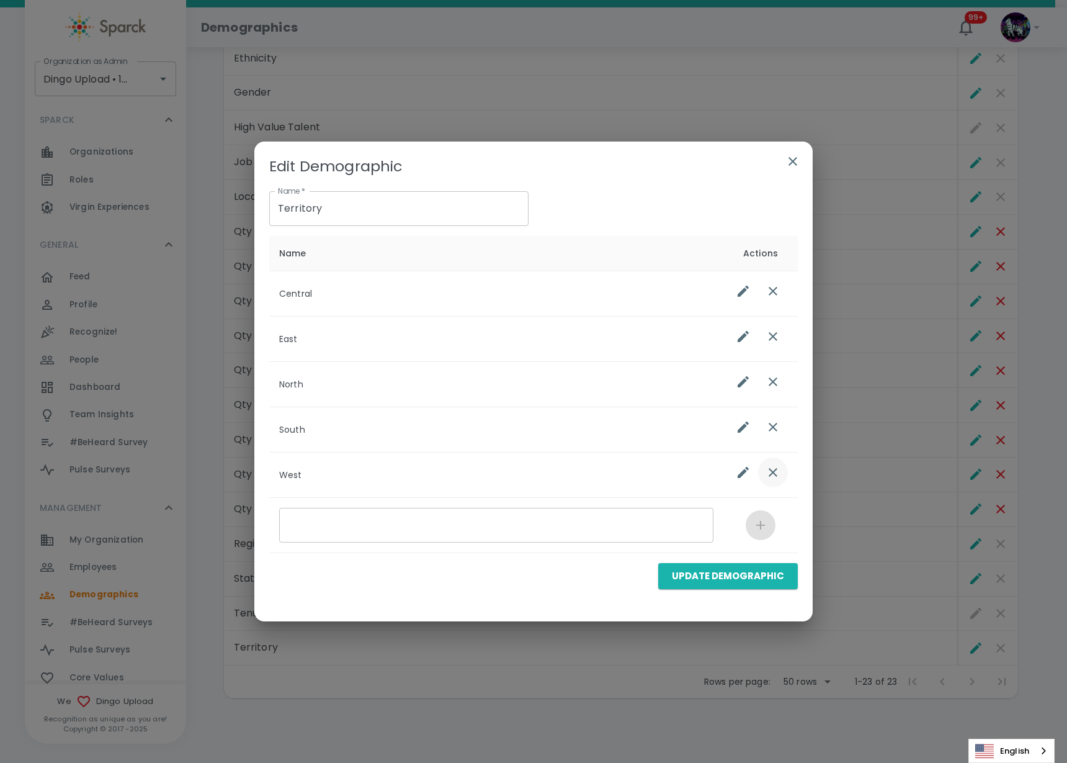
click at [766, 480] on button "list table" at bounding box center [773, 472] width 30 height 30
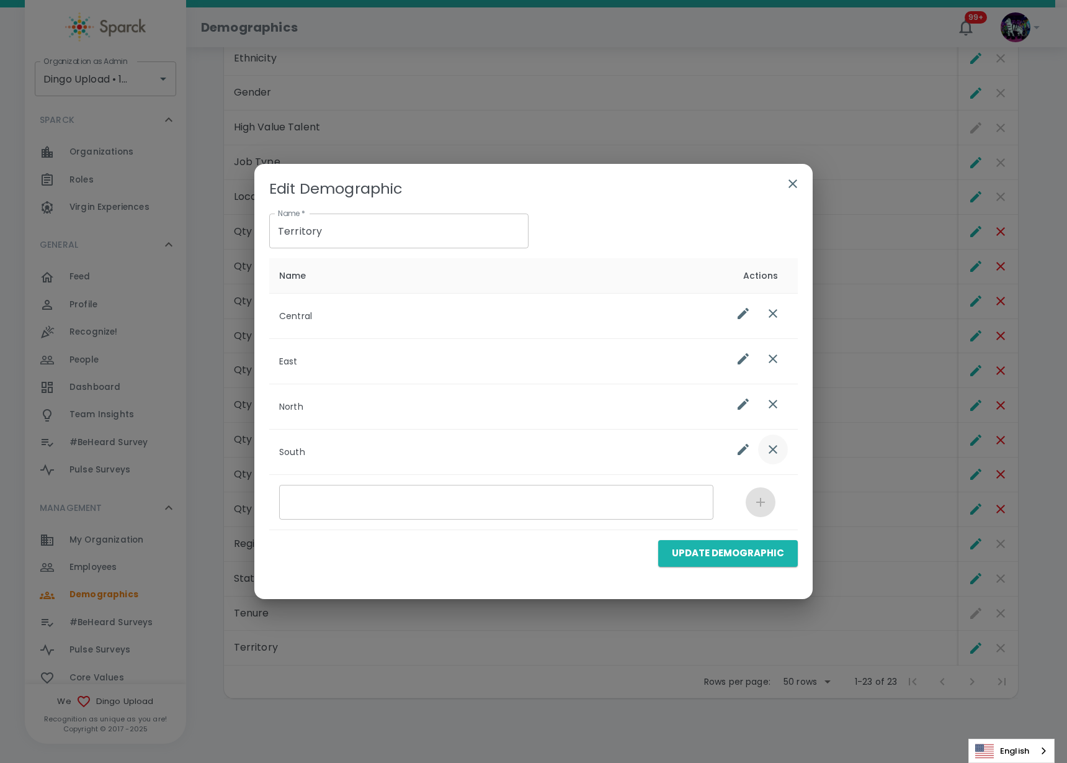
click at [762, 444] on td "list table" at bounding box center [761, 451] width 74 height 45
click at [773, 427] on td "list table" at bounding box center [761, 406] width 74 height 45
click at [766, 409] on icon "list table" at bounding box center [773, 404] width 15 height 15
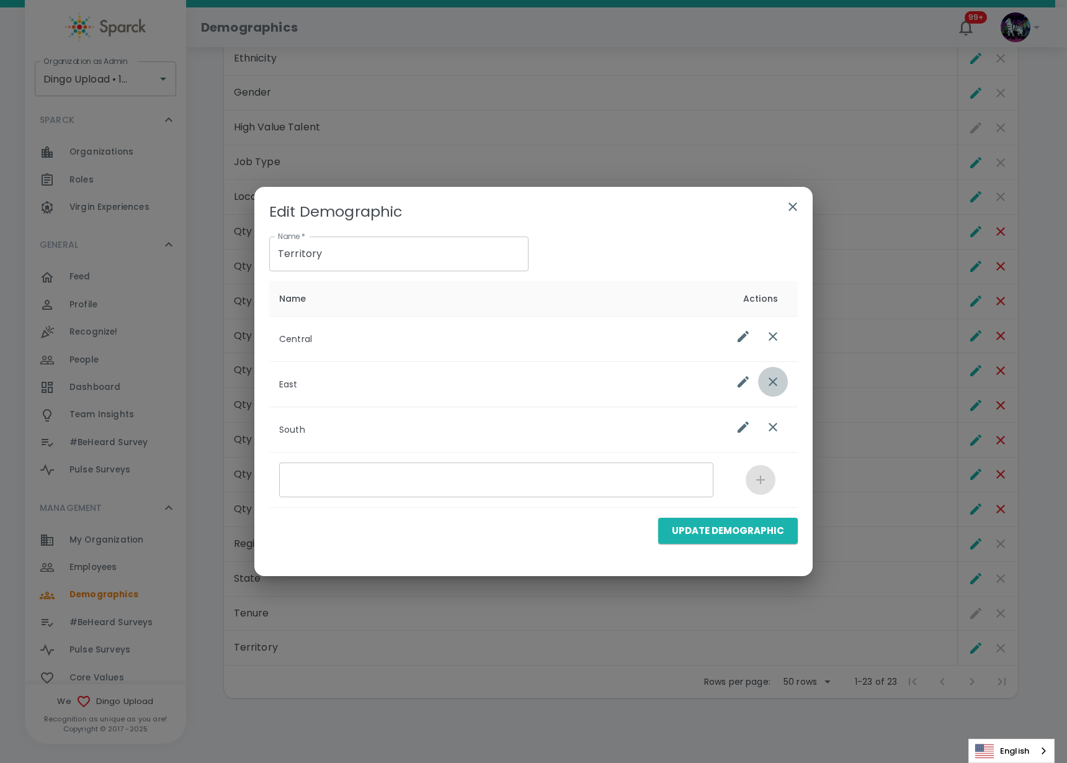
click at [770, 382] on icon "list table" at bounding box center [773, 381] width 15 height 15
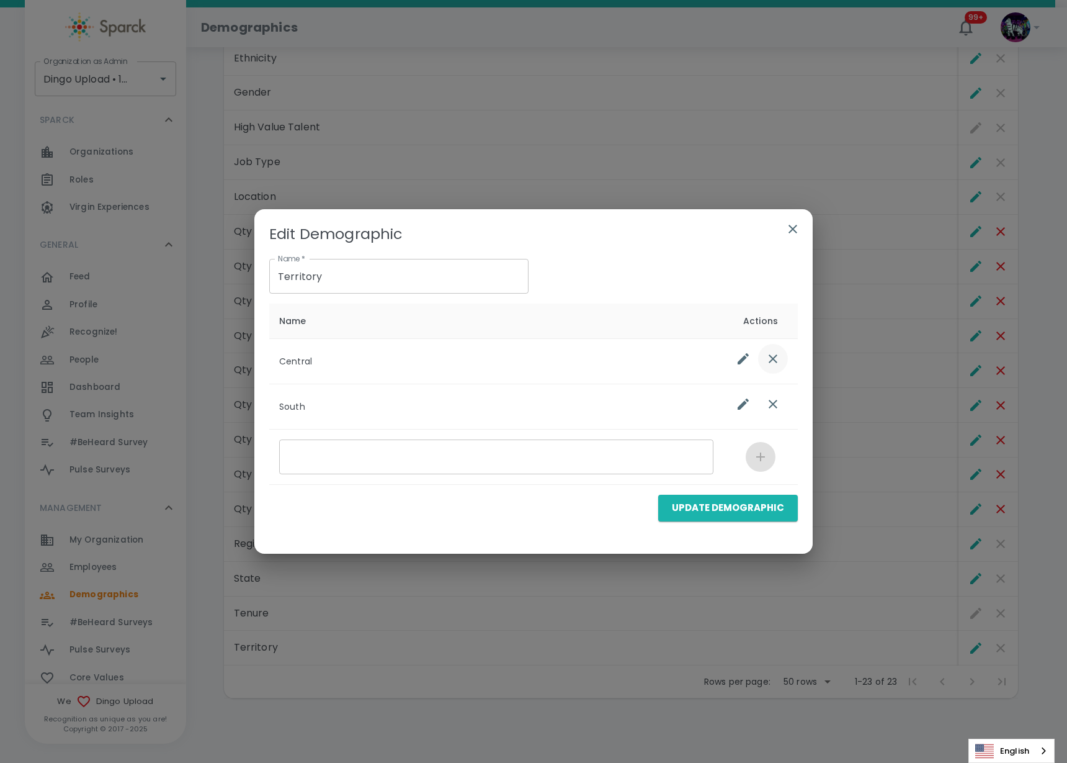
click at [773, 359] on icon "list table" at bounding box center [773, 358] width 9 height 9
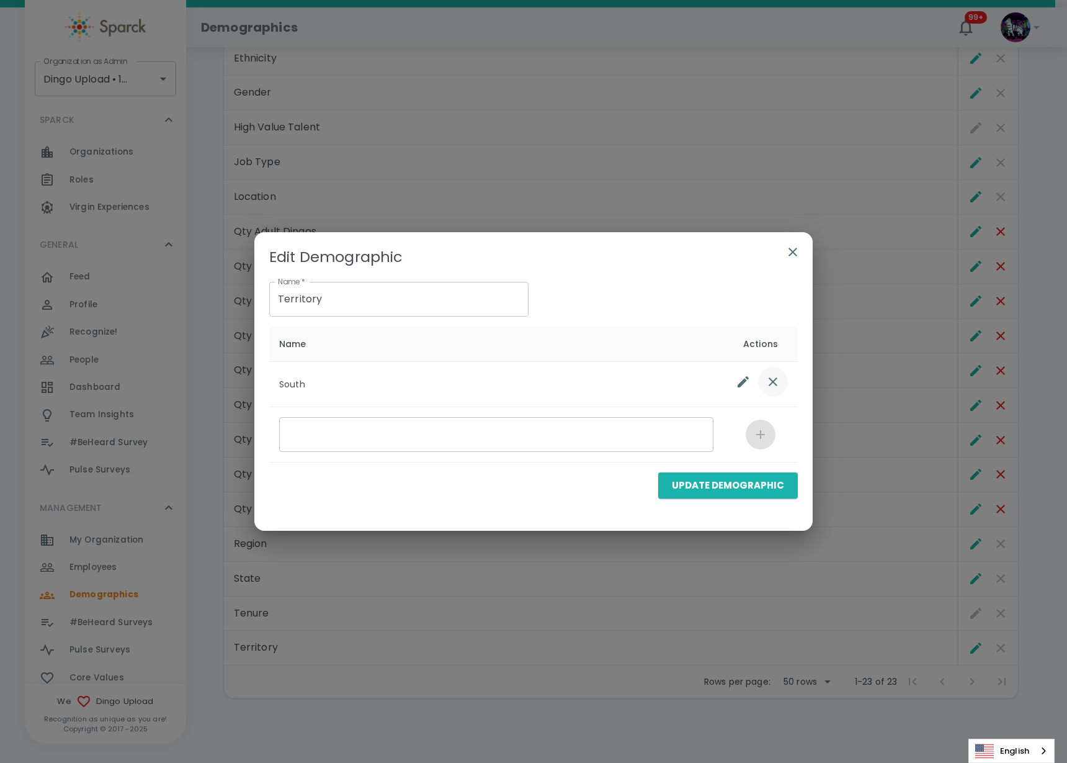
click at [780, 373] on button "list table" at bounding box center [773, 382] width 30 height 30
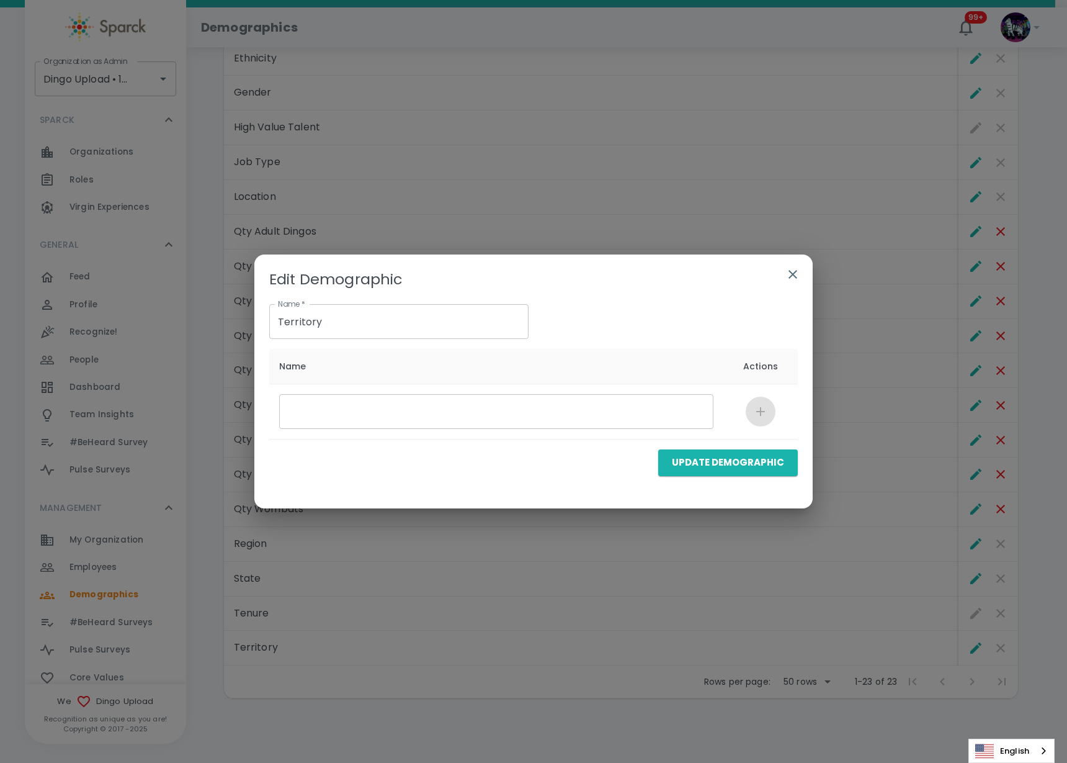
click at [735, 463] on button "Update Demographic" at bounding box center [728, 462] width 140 height 26
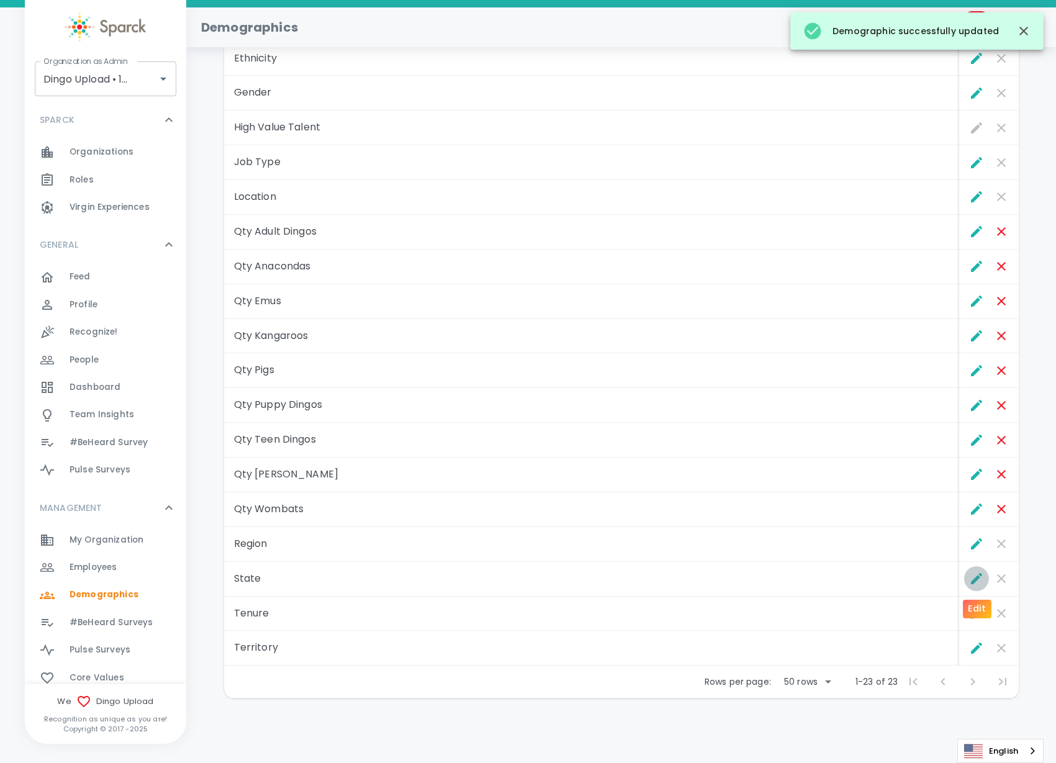
click at [974, 577] on icon "Edit" at bounding box center [976, 578] width 15 height 15
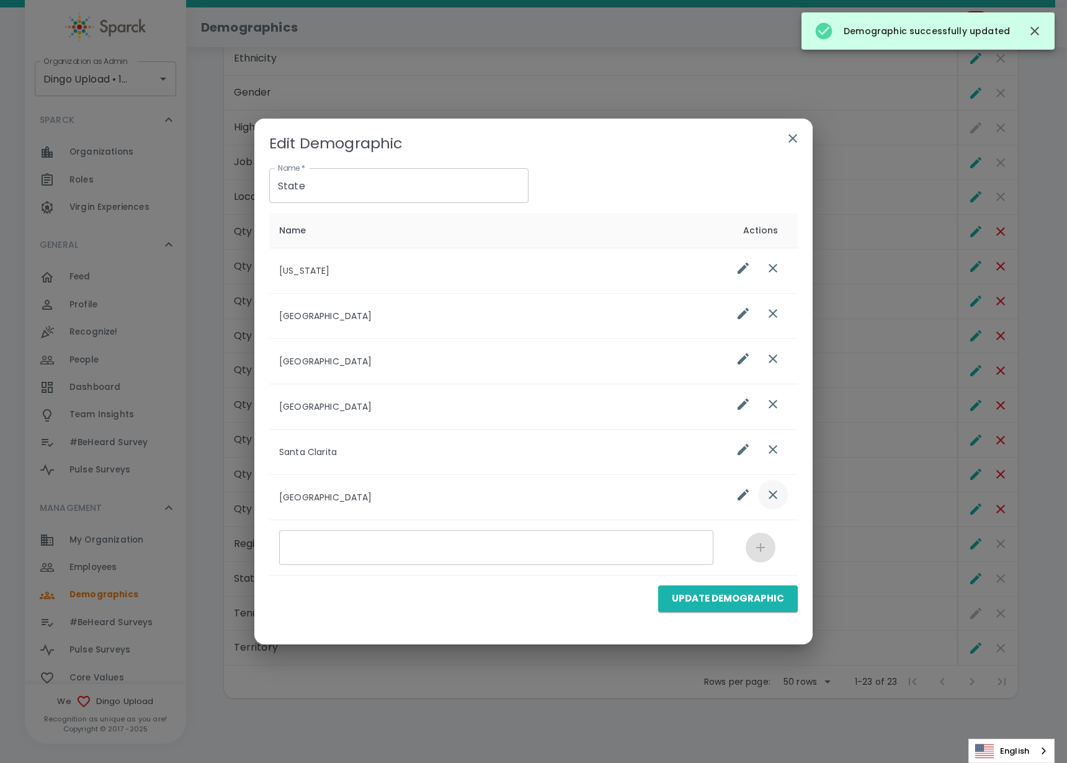
click at [773, 491] on td "list table" at bounding box center [761, 497] width 74 height 45
drag, startPoint x: 774, startPoint y: 484, endPoint x: 777, endPoint y: 465, distance: 19.4
click at [776, 480] on button "list table" at bounding box center [773, 495] width 30 height 30
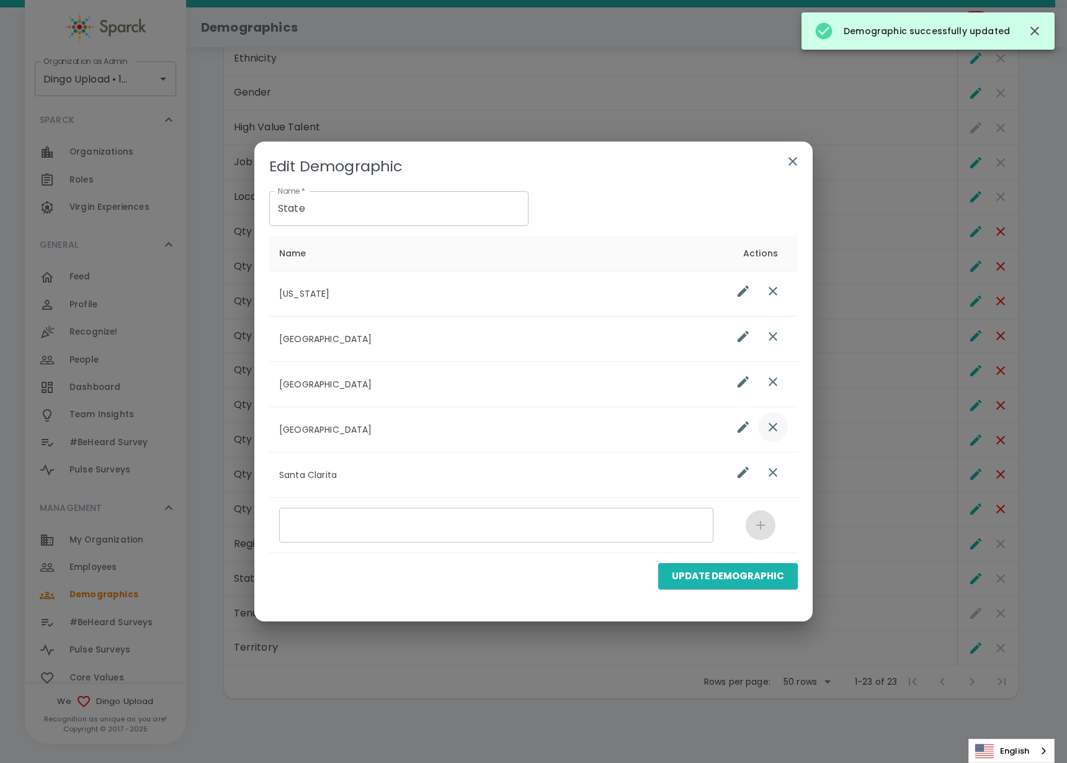
click at [774, 437] on button "list table" at bounding box center [773, 427] width 30 height 30
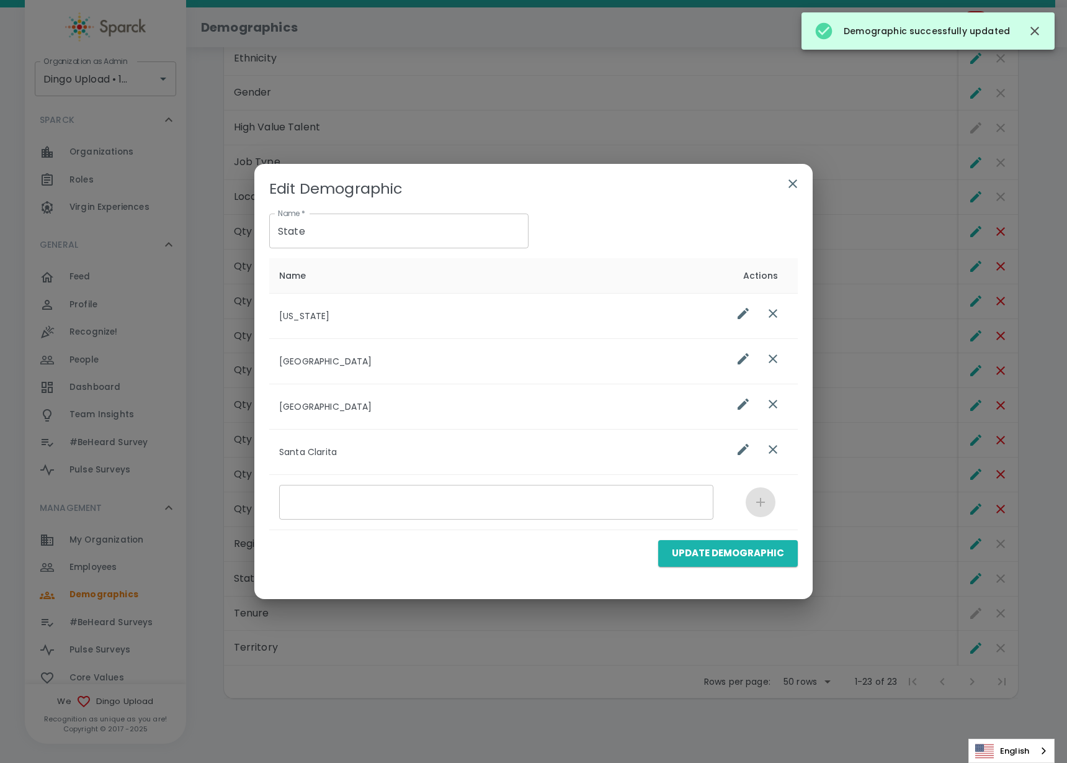
drag, startPoint x: 777, startPoint y: 406, endPoint x: 777, endPoint y: 397, distance: 8.7
click at [777, 405] on icon "list table" at bounding box center [773, 404] width 15 height 15
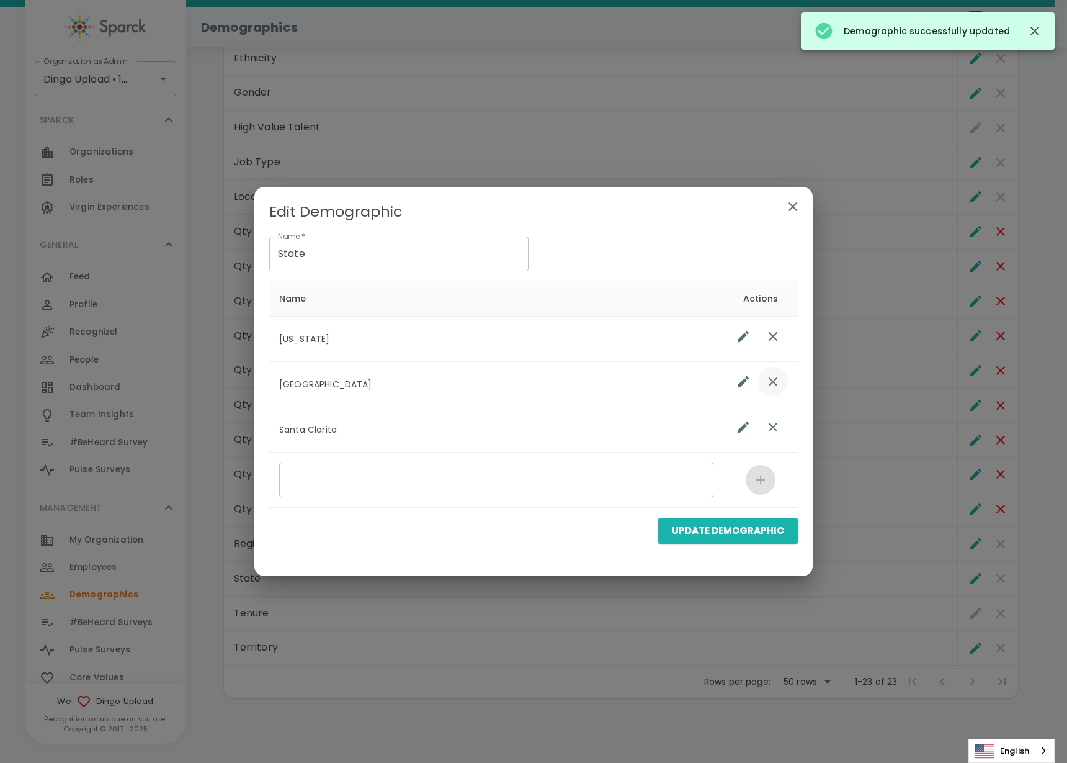
click at [776, 379] on icon "list table" at bounding box center [773, 381] width 9 height 9
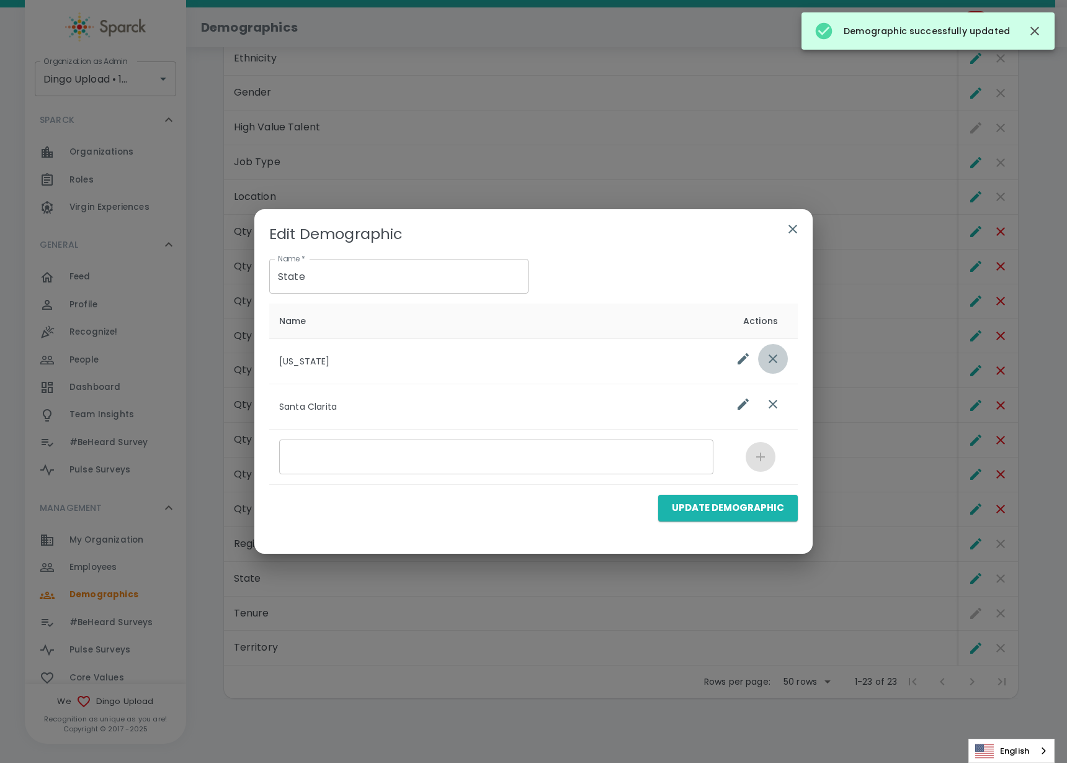
click at [774, 351] on button "list table" at bounding box center [773, 359] width 30 height 30
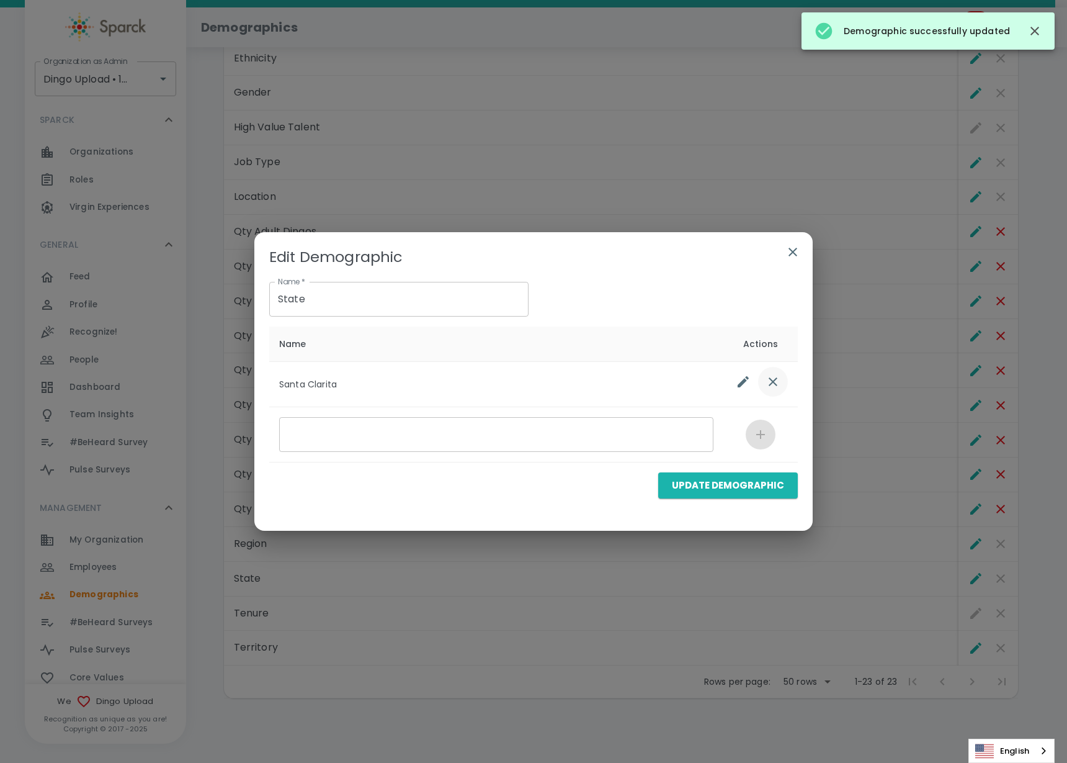
click at [769, 380] on icon "list table" at bounding box center [773, 381] width 15 height 15
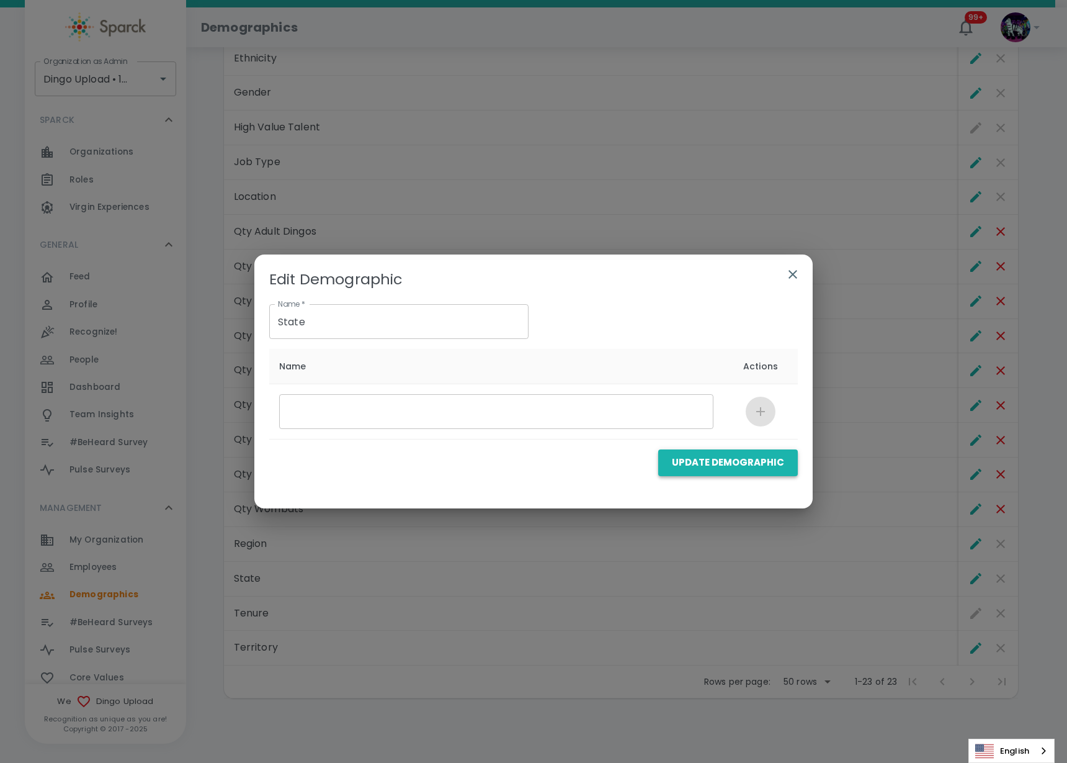
click at [734, 464] on button "Update Demographic" at bounding box center [728, 462] width 140 height 26
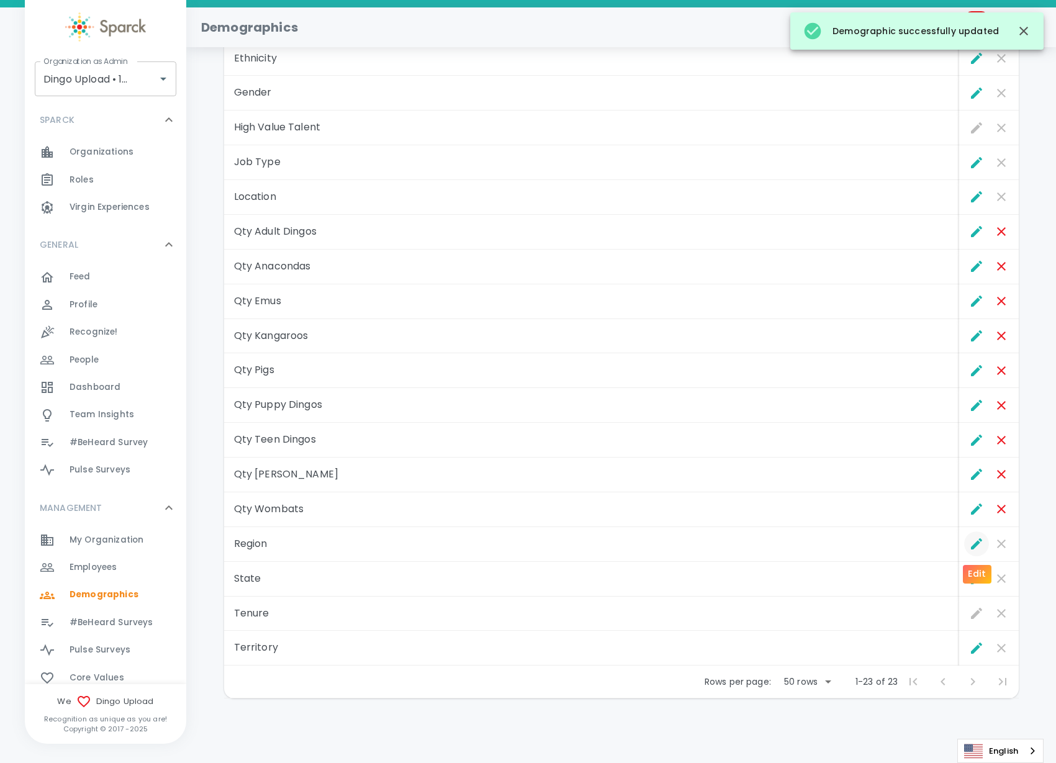
click at [977, 542] on icon "Edit" at bounding box center [976, 543] width 11 height 11
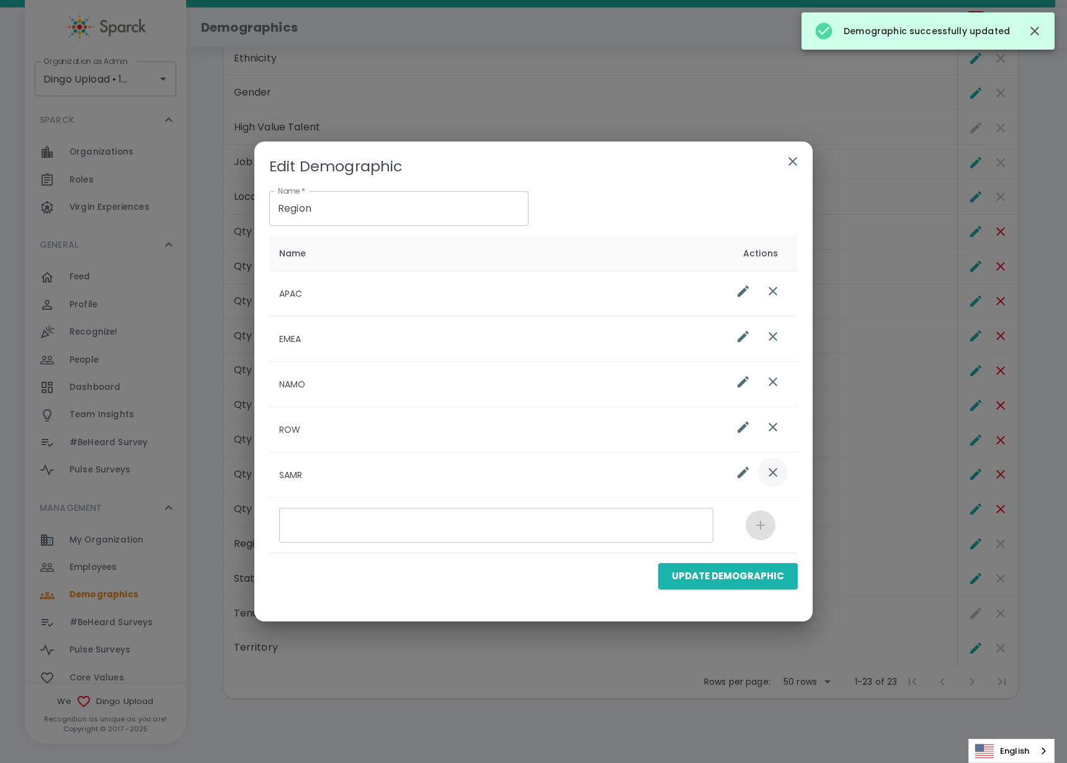
click at [777, 466] on icon "list table" at bounding box center [773, 472] width 15 height 15
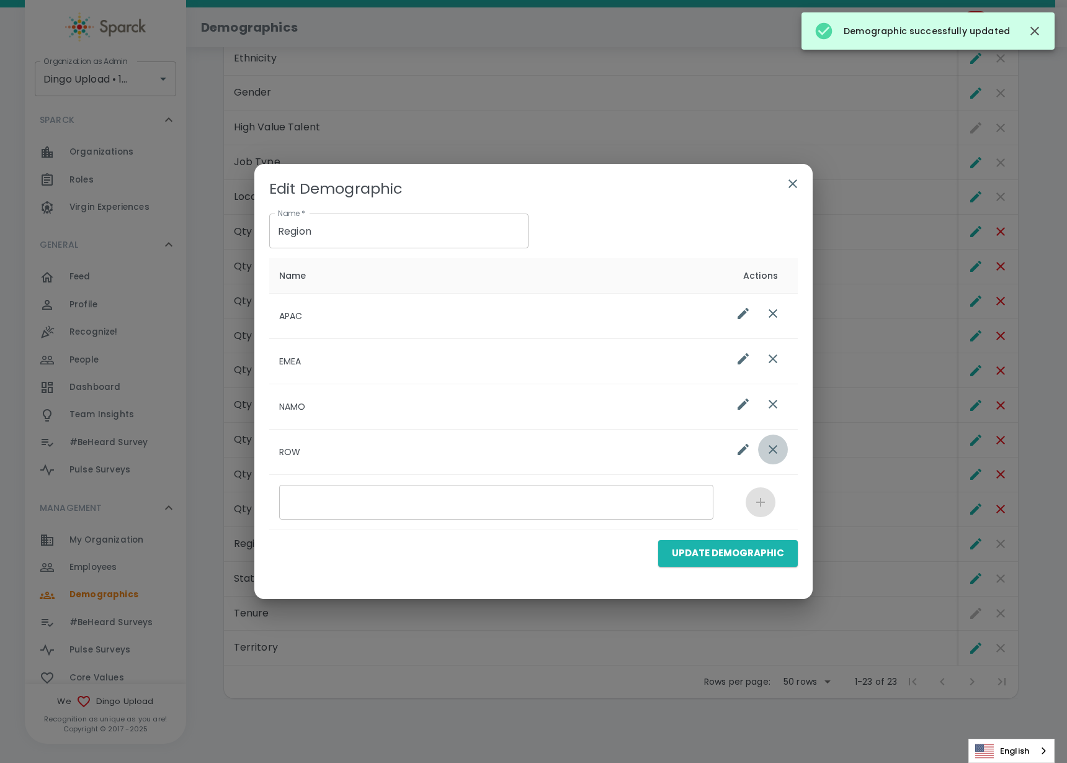
click at [771, 441] on button "list table" at bounding box center [773, 449] width 30 height 30
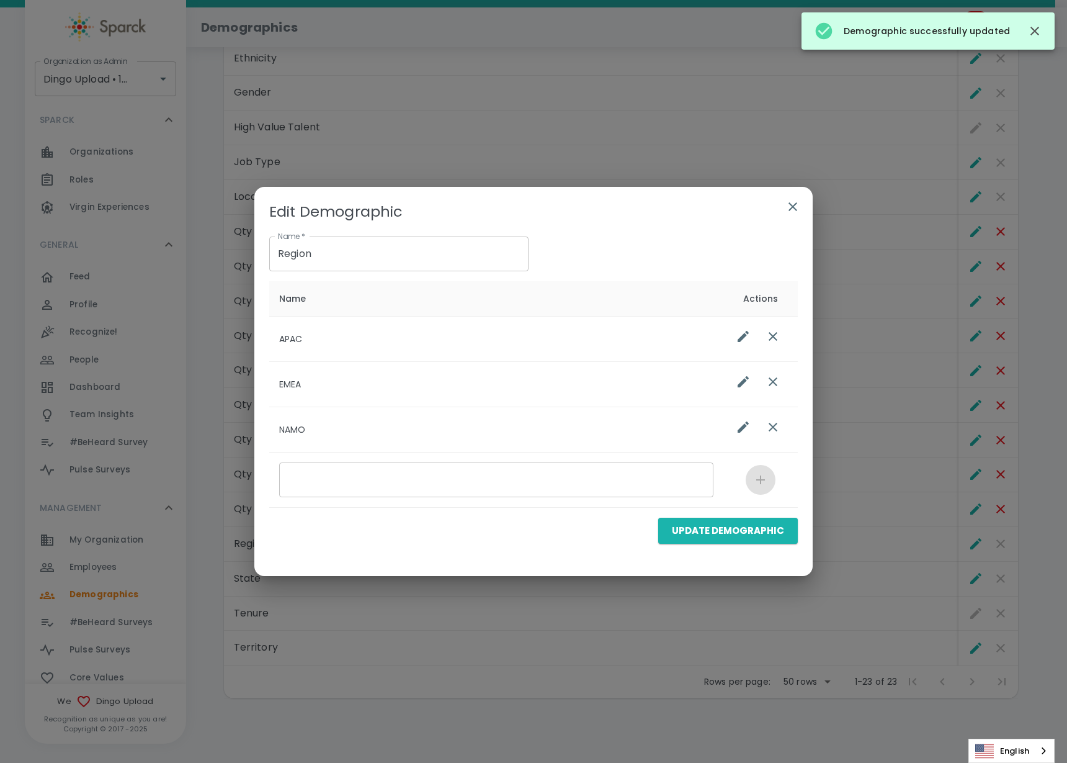
click at [764, 405] on td "list table" at bounding box center [761, 383] width 74 height 45
drag, startPoint x: 768, startPoint y: 427, endPoint x: 771, endPoint y: 403, distance: 24.5
click at [768, 424] on icon "list table" at bounding box center [773, 426] width 15 height 15
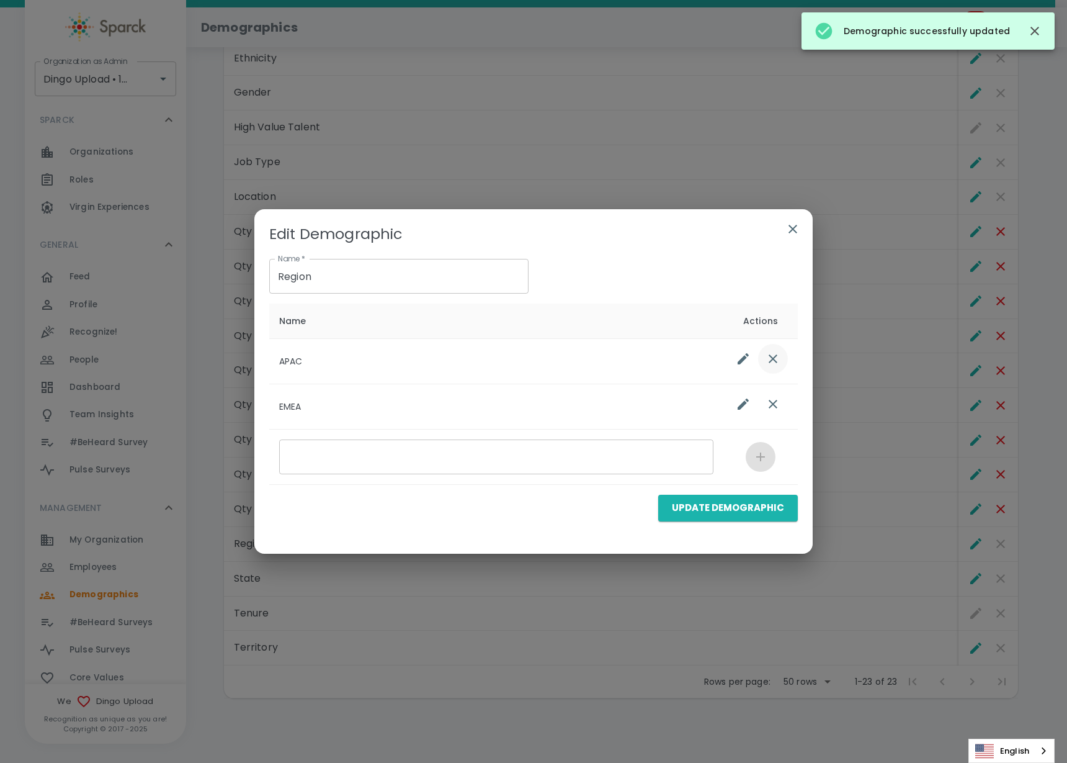
drag, startPoint x: 771, startPoint y: 393, endPoint x: 776, endPoint y: 386, distance: 8.6
click at [771, 393] on button "list table" at bounding box center [773, 404] width 30 height 30
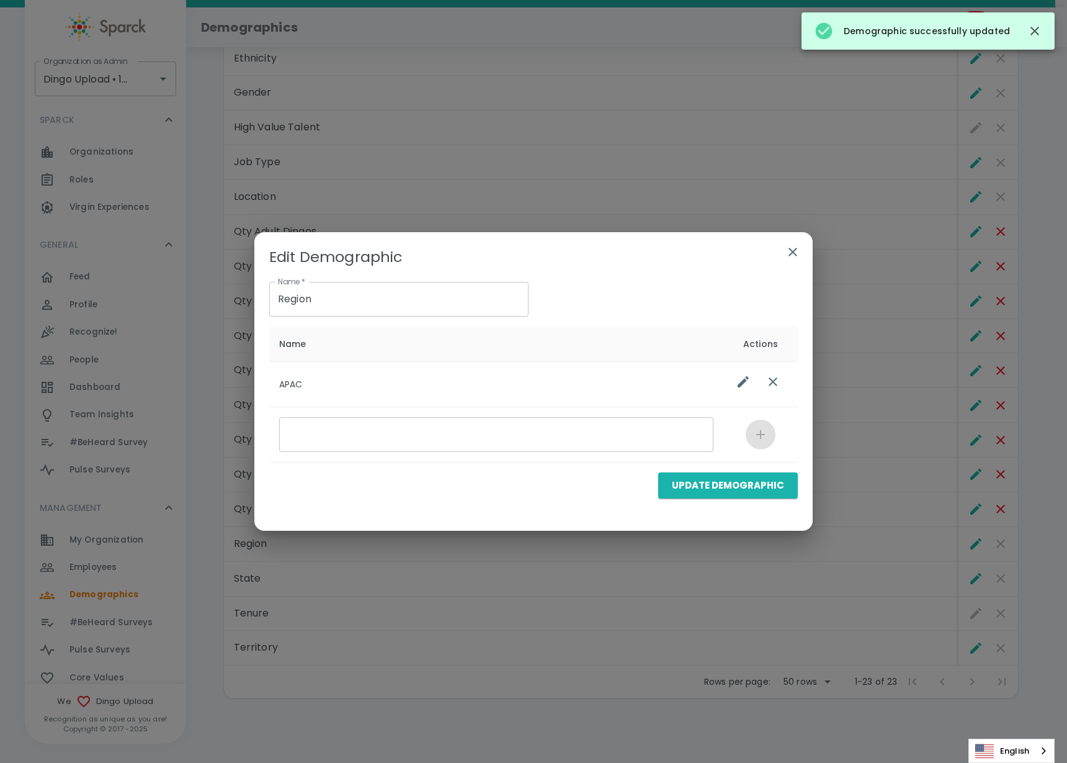
click at [771, 357] on th "Actions" at bounding box center [761, 343] width 74 height 35
click at [761, 374] on button "list table" at bounding box center [773, 382] width 30 height 30
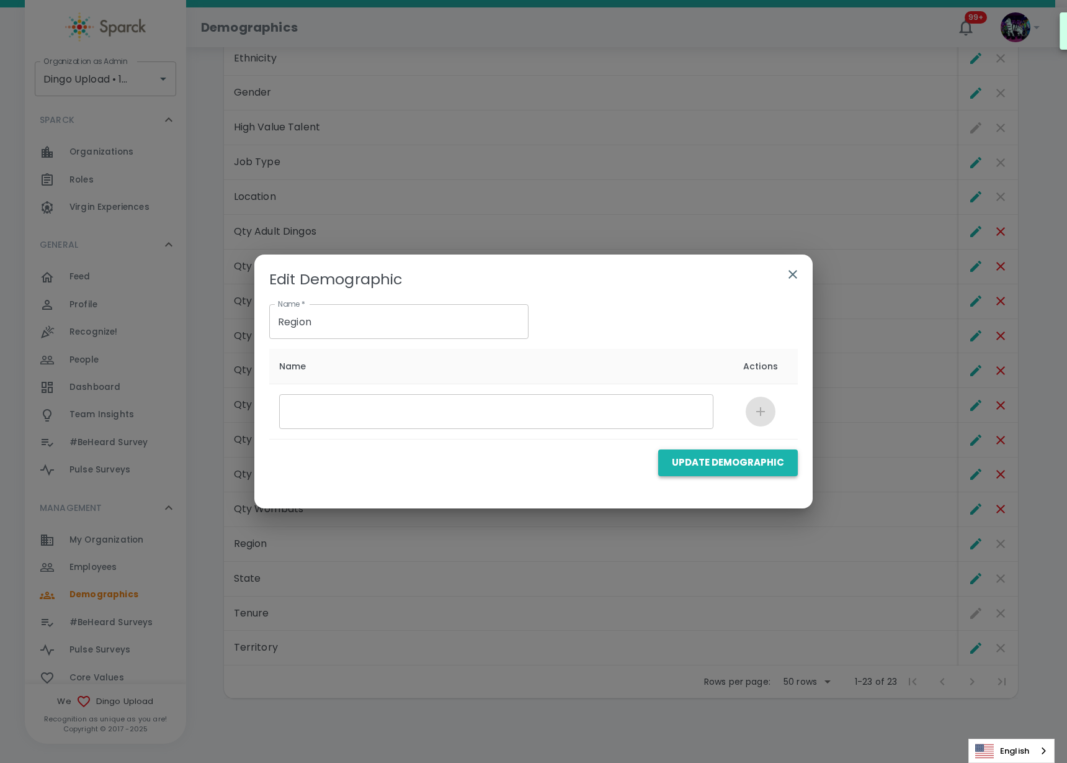
click at [737, 463] on button "Update Demographic" at bounding box center [728, 462] width 140 height 26
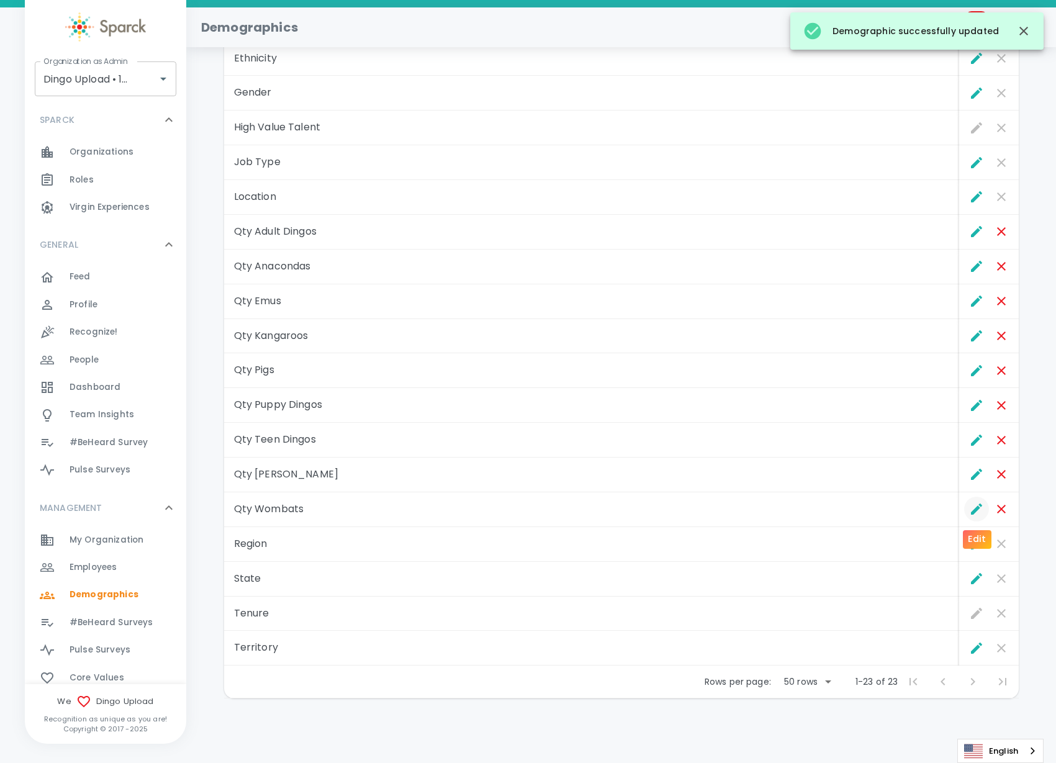
click at [974, 511] on icon "Edit" at bounding box center [976, 508] width 11 height 11
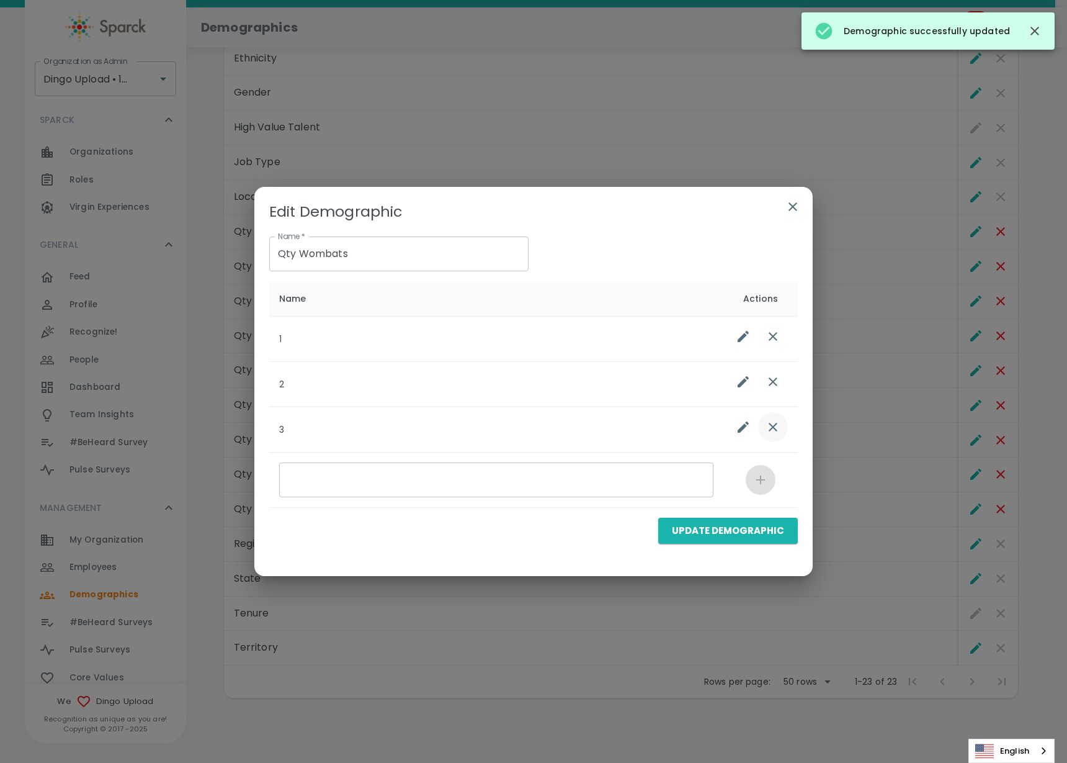
click at [776, 433] on icon "list table" at bounding box center [773, 426] width 15 height 15
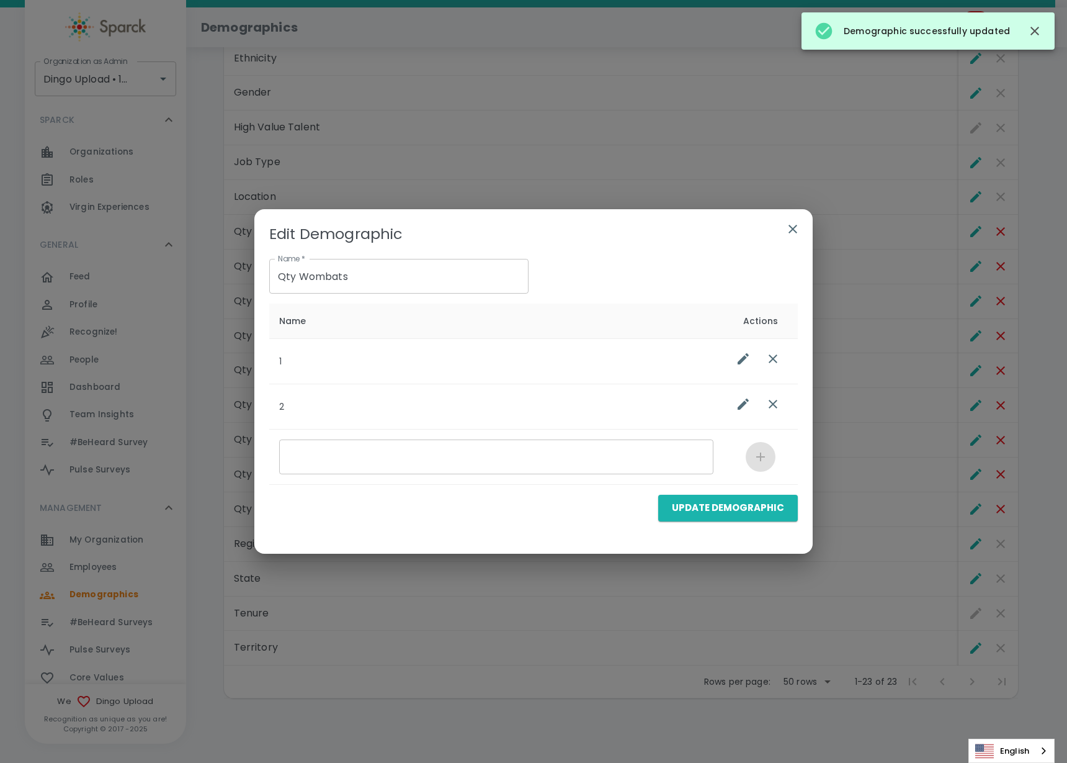
click at [773, 403] on icon "list table" at bounding box center [773, 404] width 9 height 9
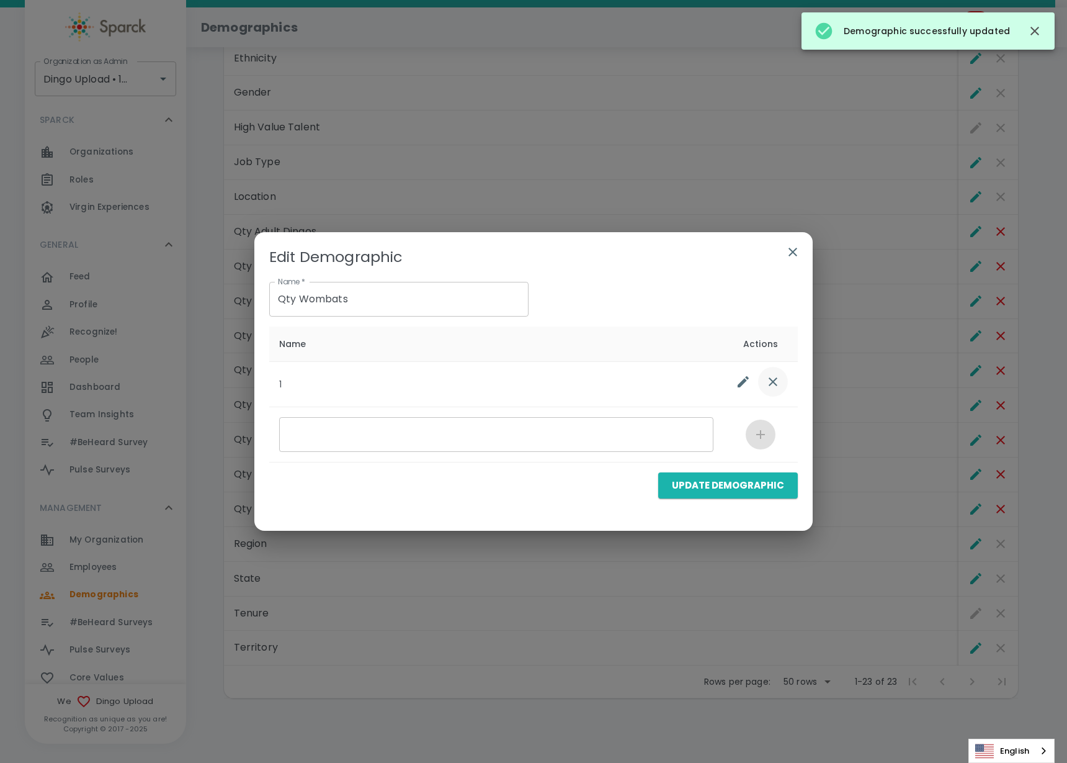
click at [772, 370] on button "list table" at bounding box center [773, 382] width 30 height 30
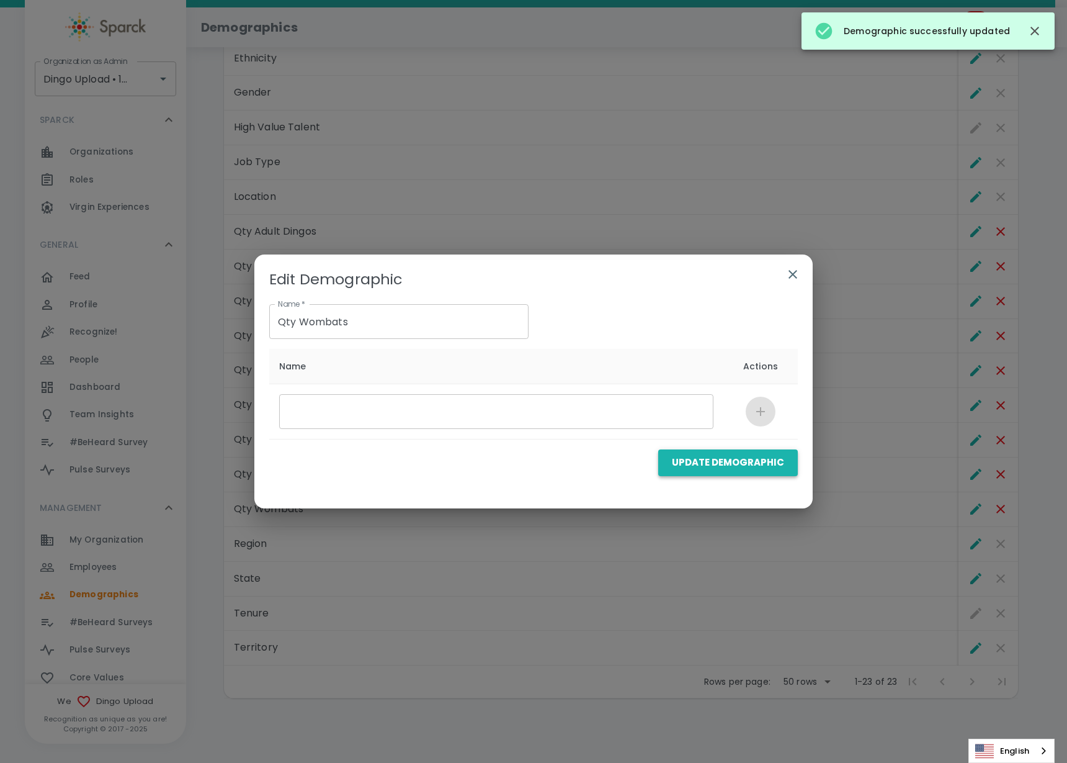
click at [728, 456] on button "Update Demographic" at bounding box center [728, 462] width 140 height 26
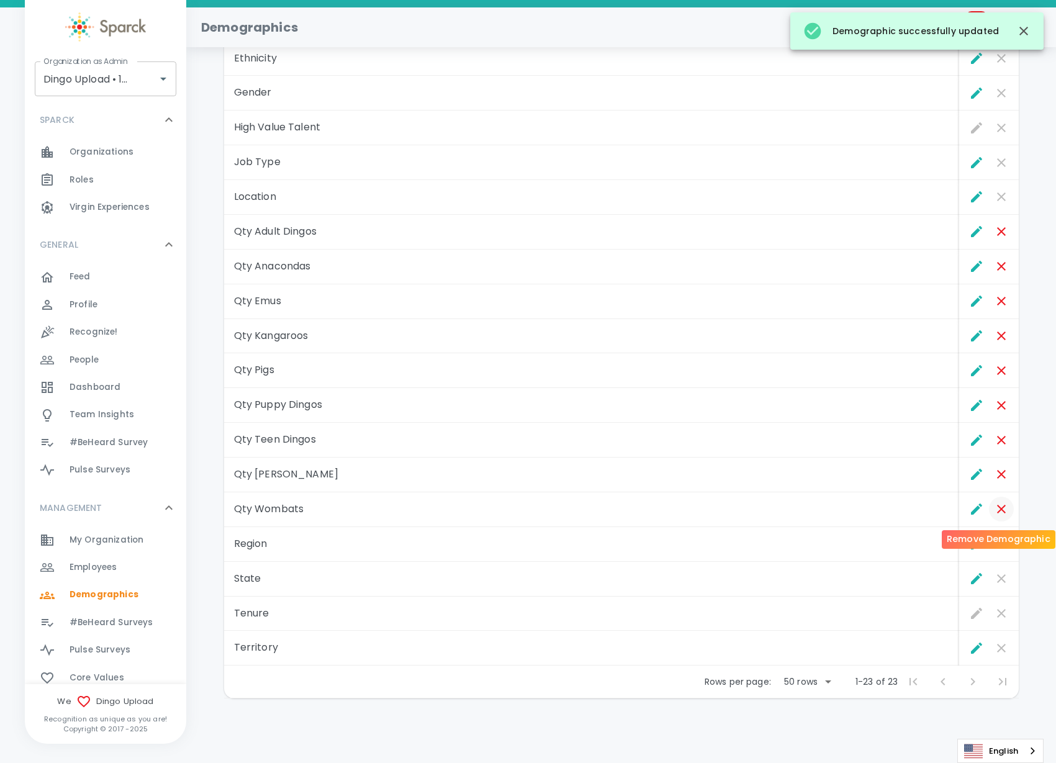
click at [998, 511] on icon "Remove Demographic" at bounding box center [1001, 509] width 9 height 9
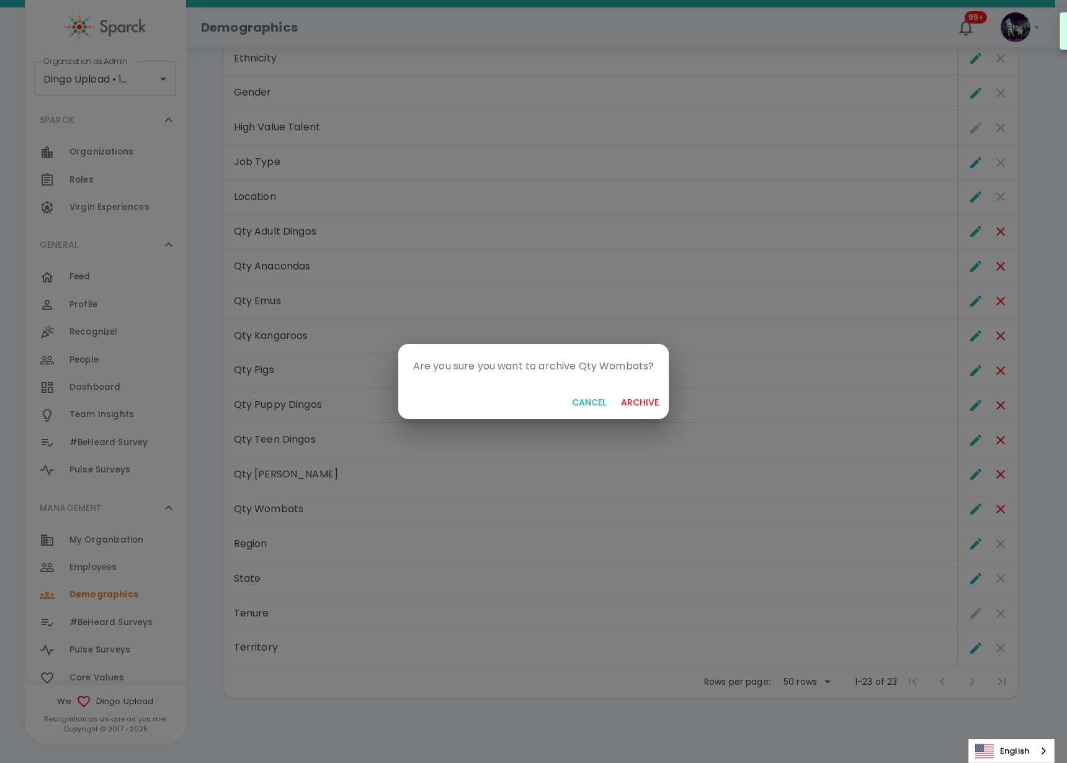
click at [650, 407] on button "archive" at bounding box center [640, 402] width 48 height 23
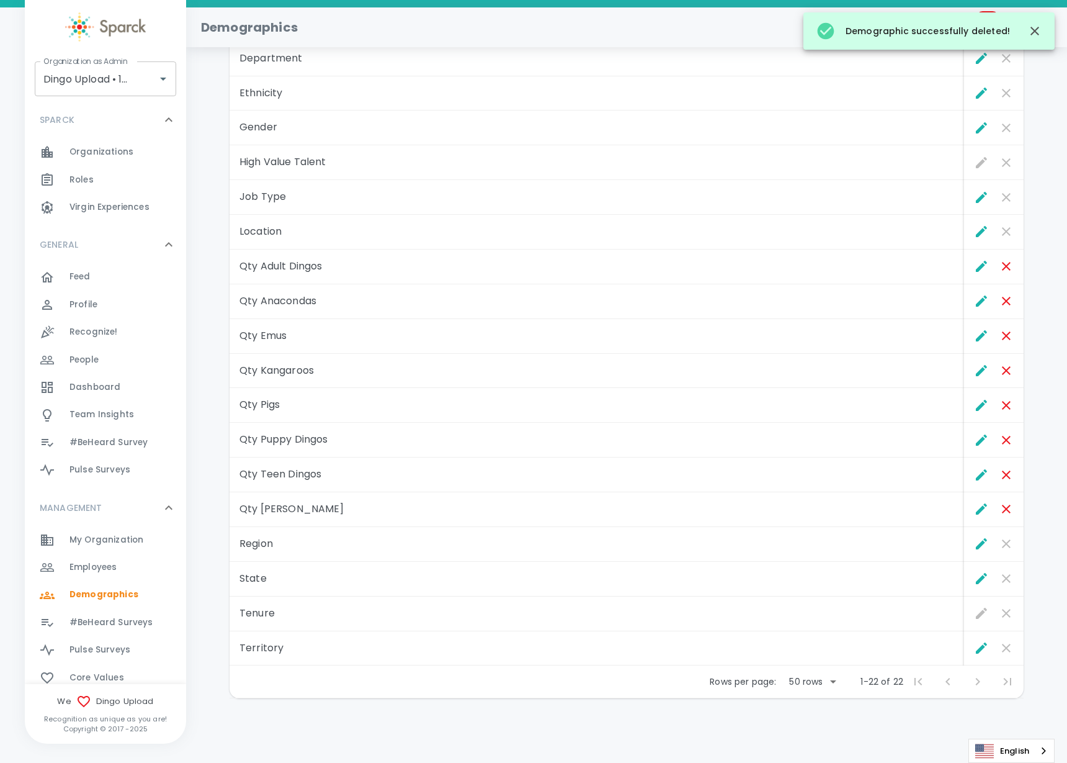
scroll to position [290, 0]
click at [972, 477] on icon "Edit" at bounding box center [976, 474] width 11 height 11
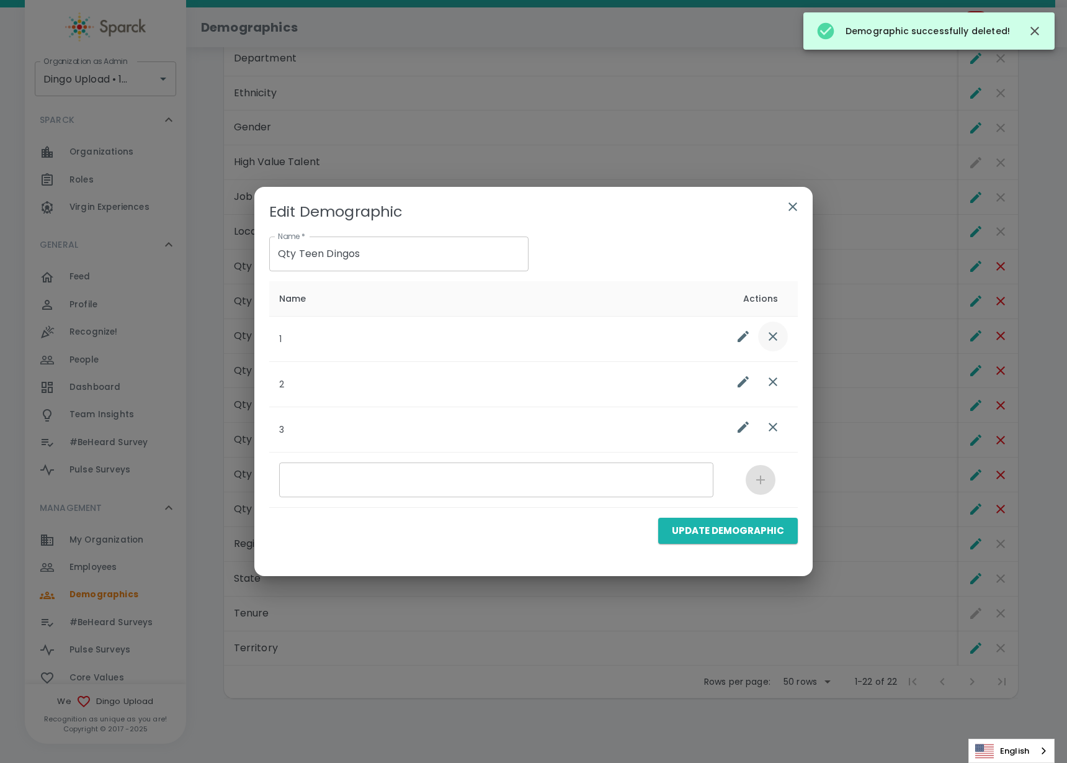
click at [776, 344] on button "list table" at bounding box center [773, 336] width 30 height 30
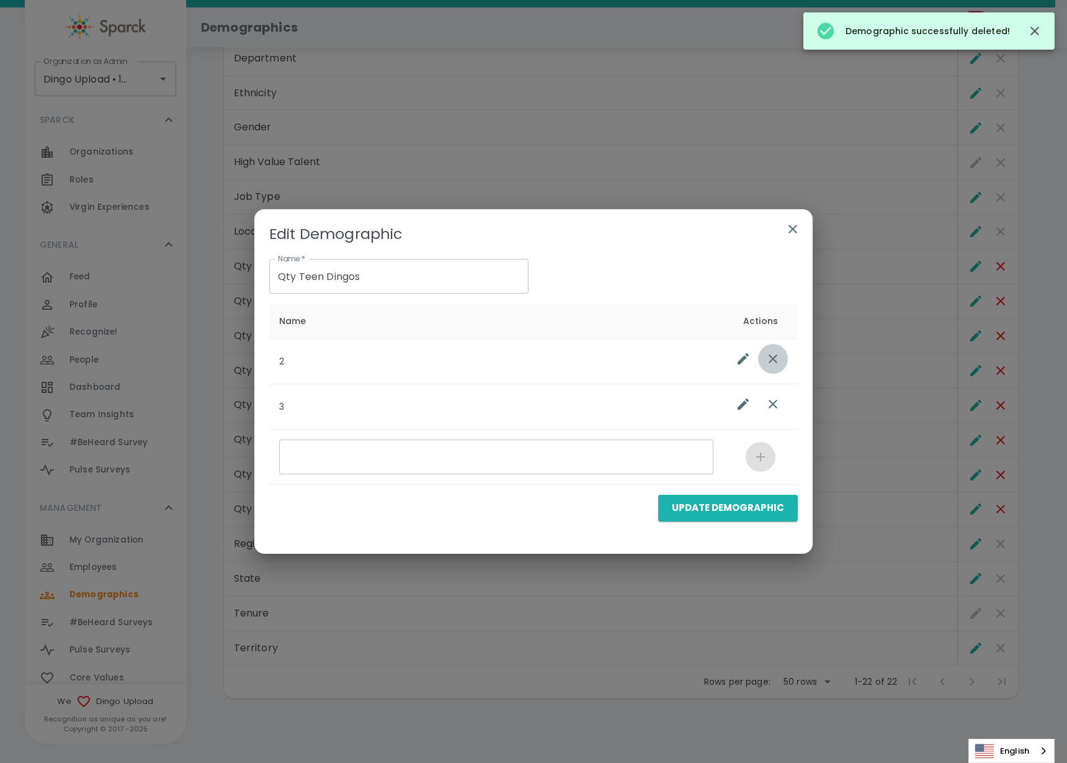
drag, startPoint x: 783, startPoint y: 357, endPoint x: 773, endPoint y: 365, distance: 12.8
click at [773, 365] on button "list table" at bounding box center [773, 359] width 30 height 30
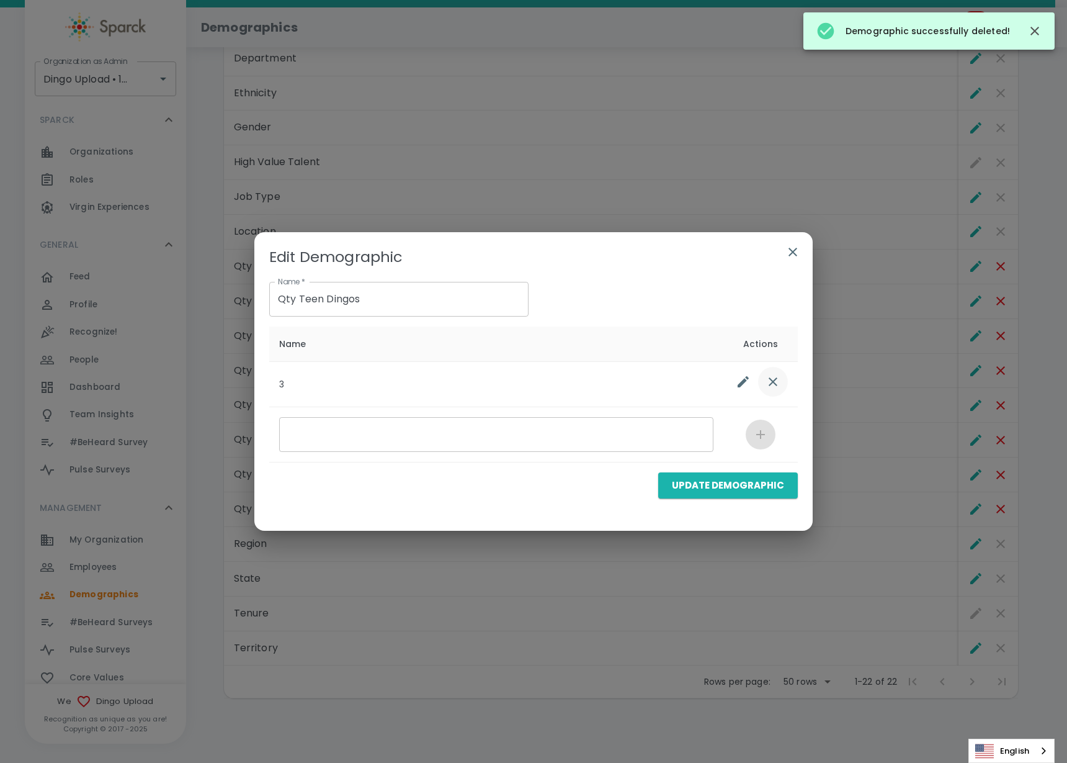
click at [771, 382] on icon "list table" at bounding box center [773, 381] width 15 height 15
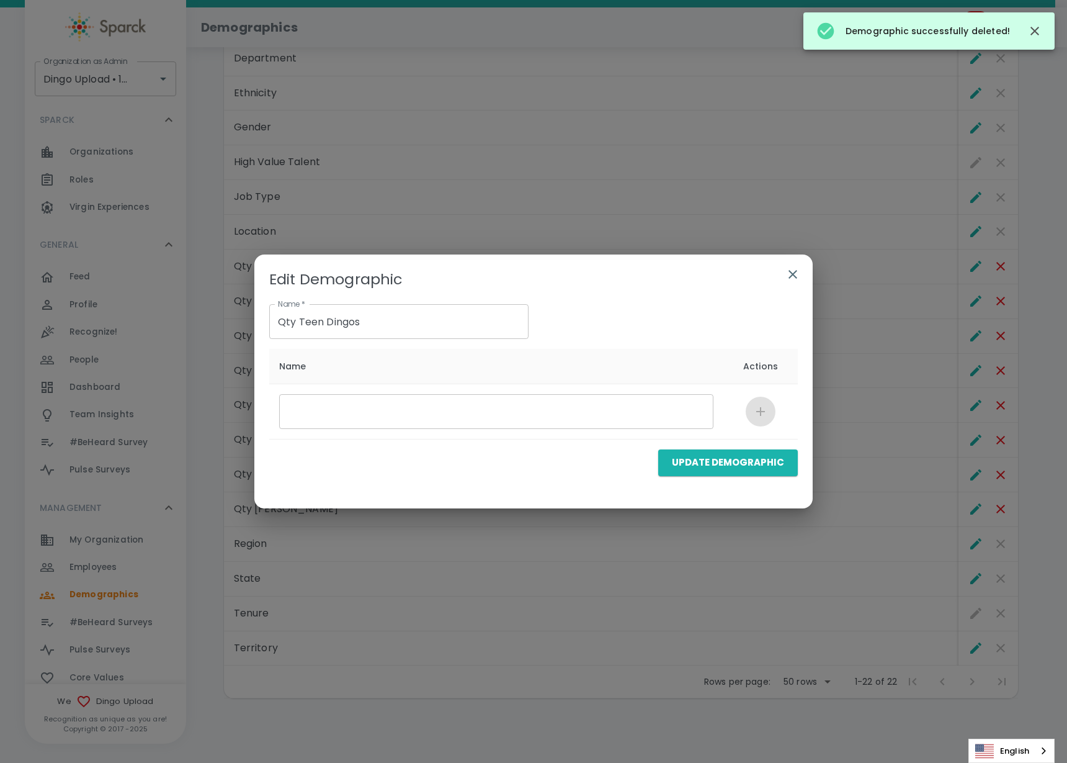
click at [747, 453] on button "Update Demographic" at bounding box center [728, 462] width 140 height 26
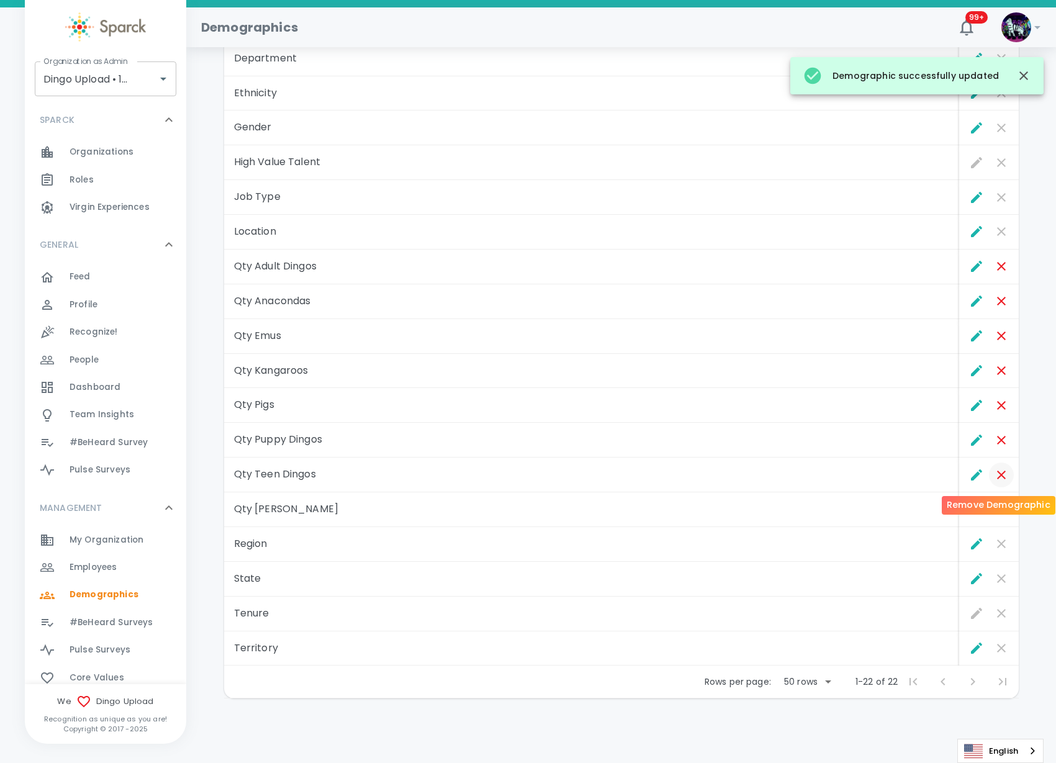
click at [1003, 472] on icon "Remove Demographic" at bounding box center [1001, 474] width 15 height 15
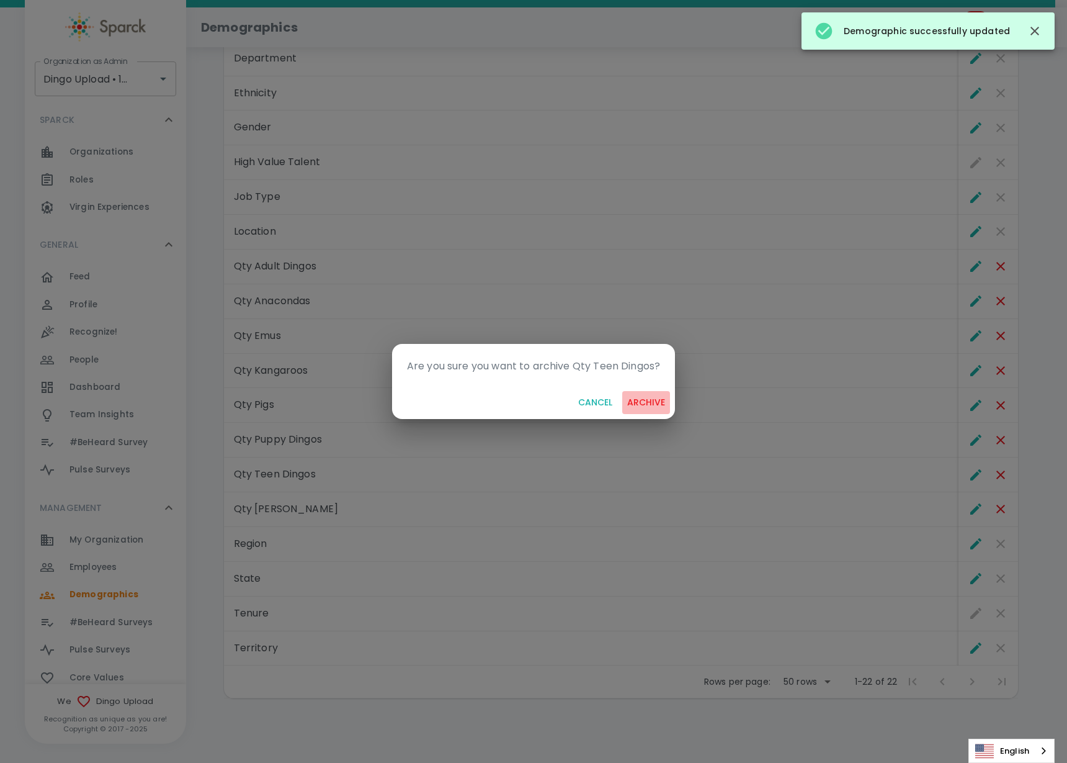
click at [658, 402] on button "archive" at bounding box center [646, 402] width 48 height 23
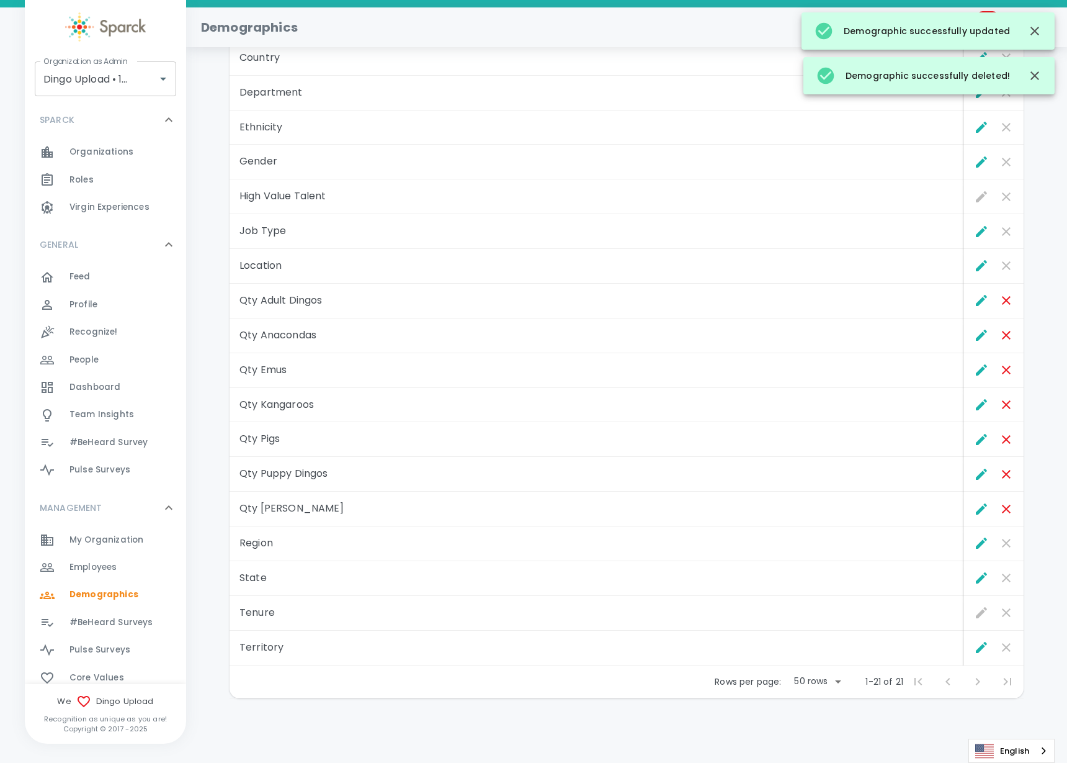
scroll to position [256, 0]
click at [976, 508] on icon "Edit" at bounding box center [976, 508] width 11 height 11
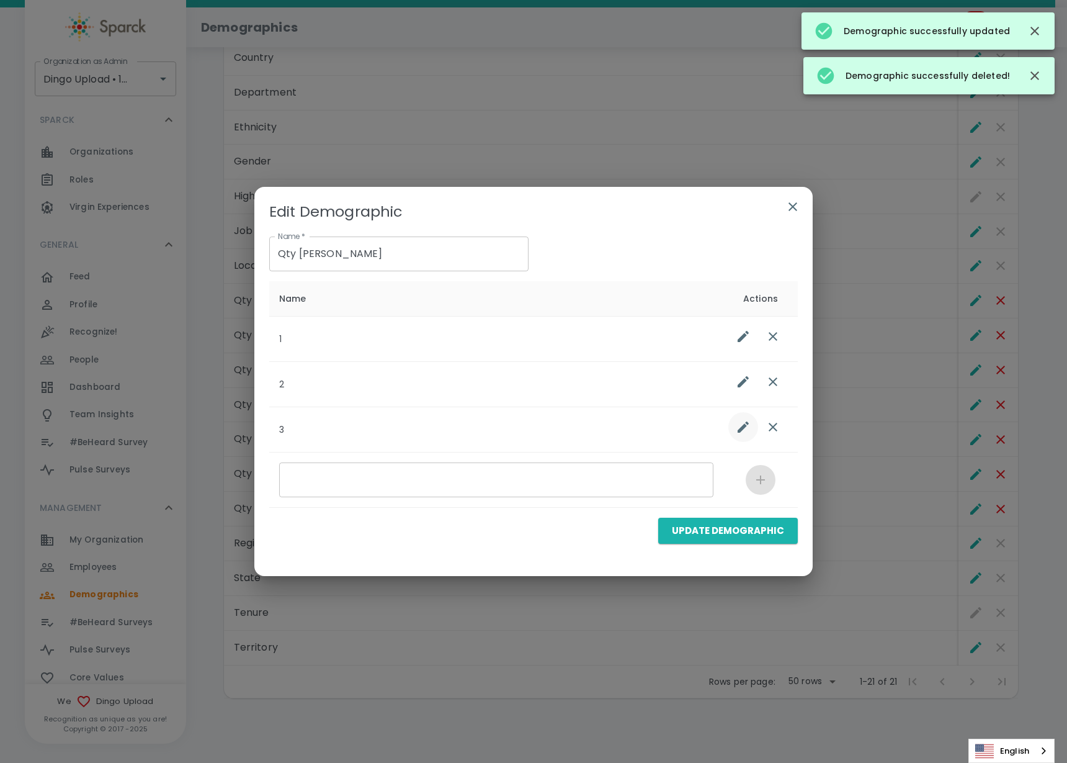
click at [747, 430] on icon "list table" at bounding box center [743, 426] width 15 height 15
click at [774, 426] on icon "list table" at bounding box center [773, 426] width 15 height 15
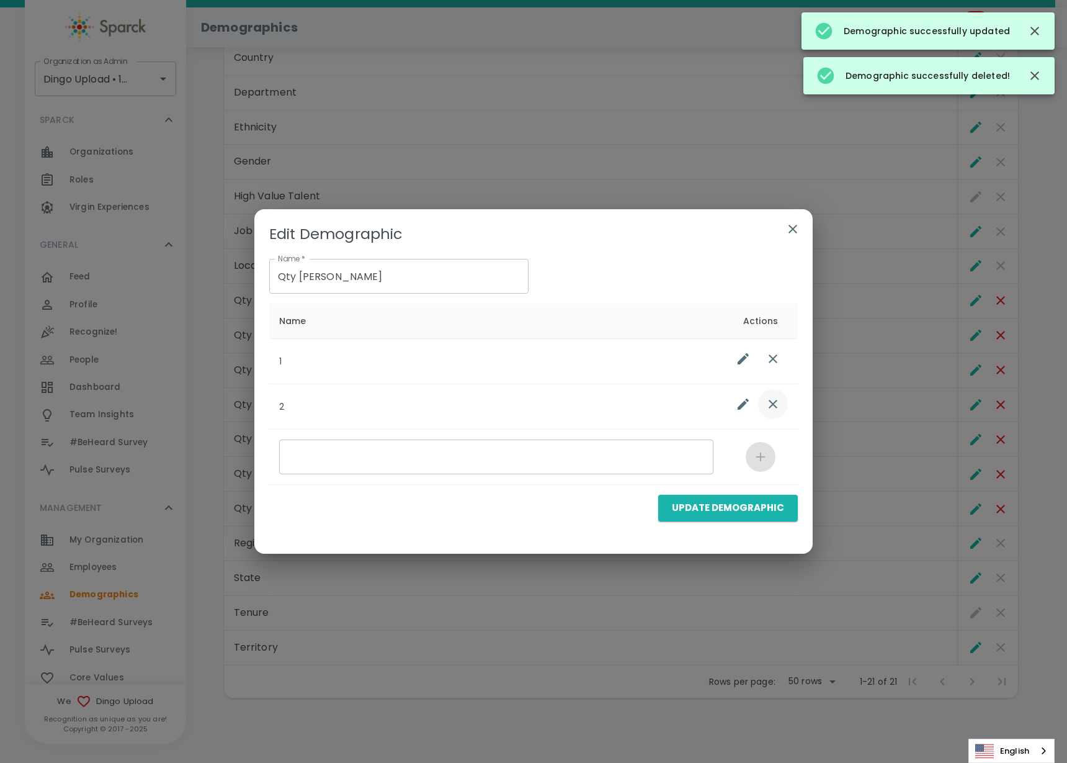
click at [773, 401] on icon "list table" at bounding box center [773, 404] width 15 height 15
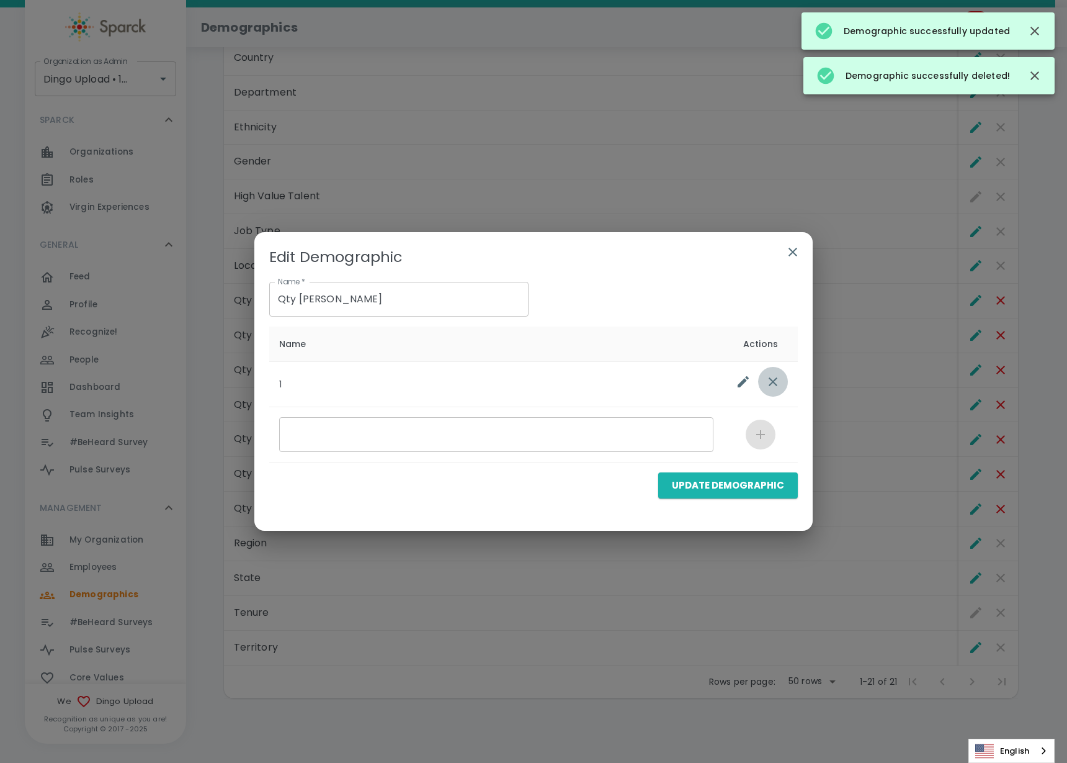
click at [773, 374] on icon "list table" at bounding box center [773, 381] width 15 height 15
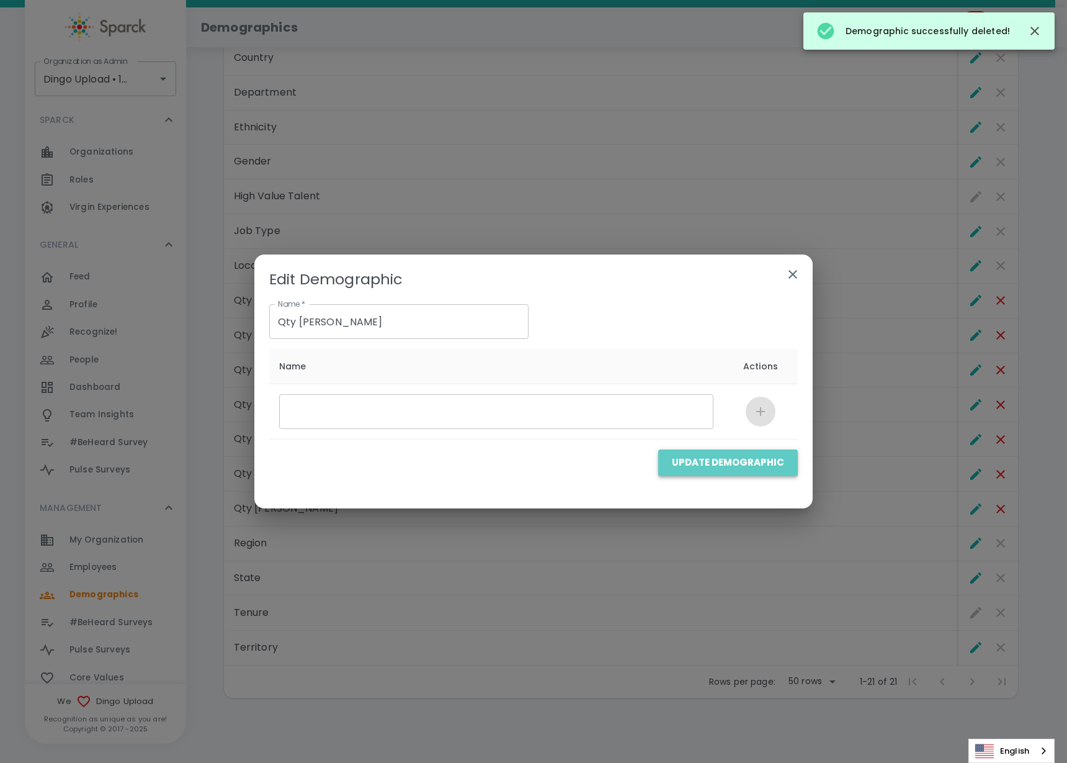
click at [740, 454] on button "Update Demographic" at bounding box center [728, 462] width 140 height 26
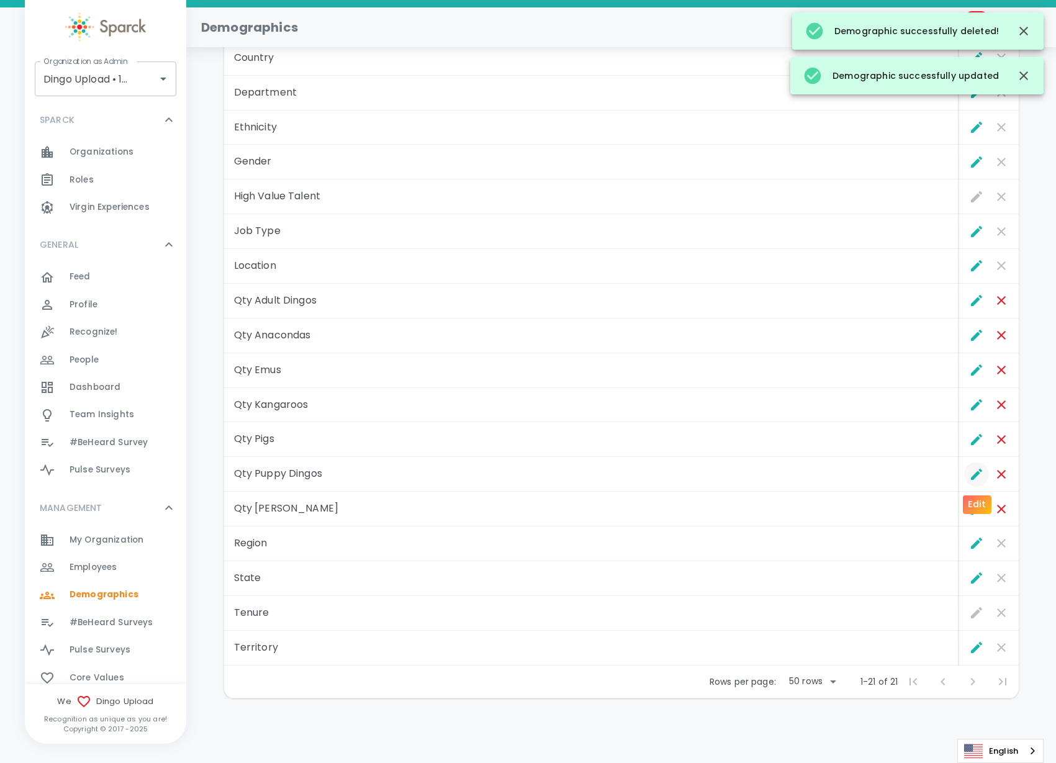
click at [969, 475] on icon "Edit" at bounding box center [976, 474] width 15 height 15
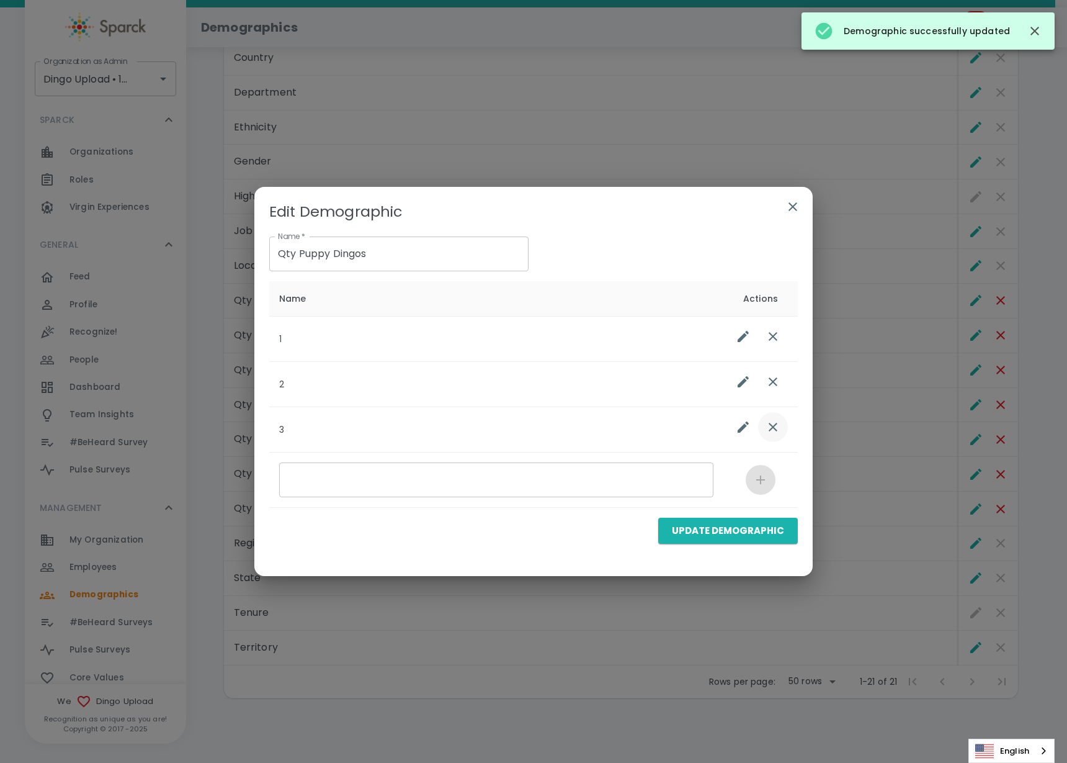
click at [774, 429] on icon "list table" at bounding box center [773, 426] width 15 height 15
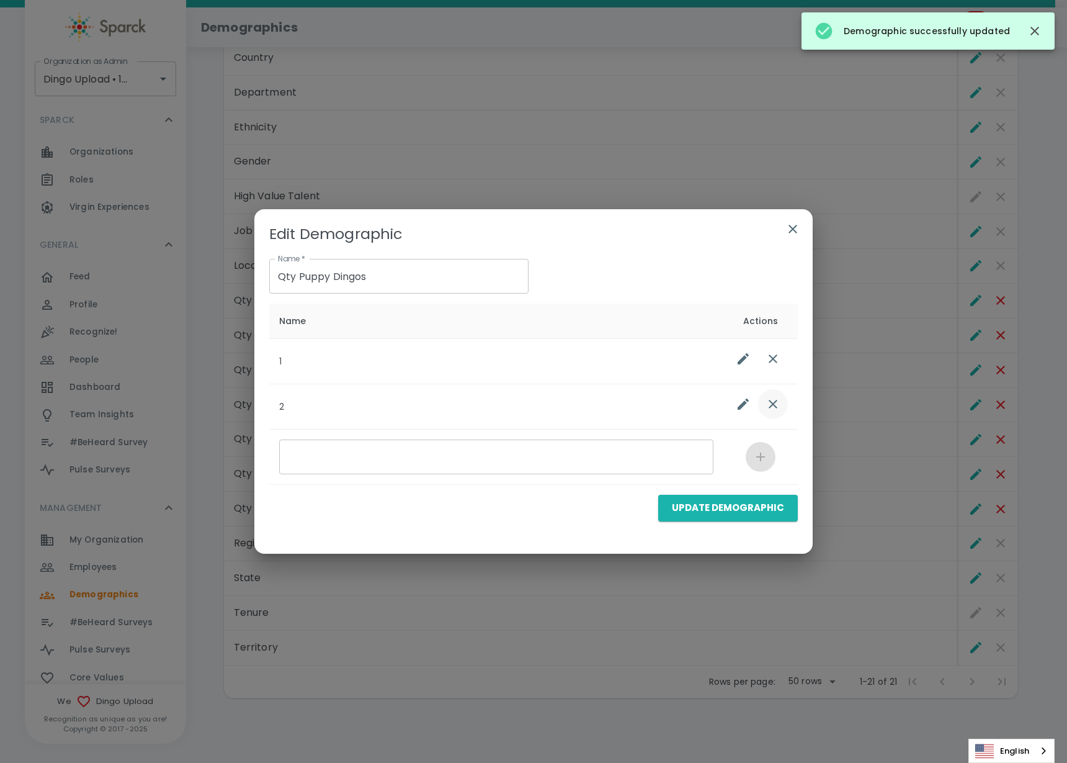
click at [773, 410] on icon "list table" at bounding box center [773, 404] width 15 height 15
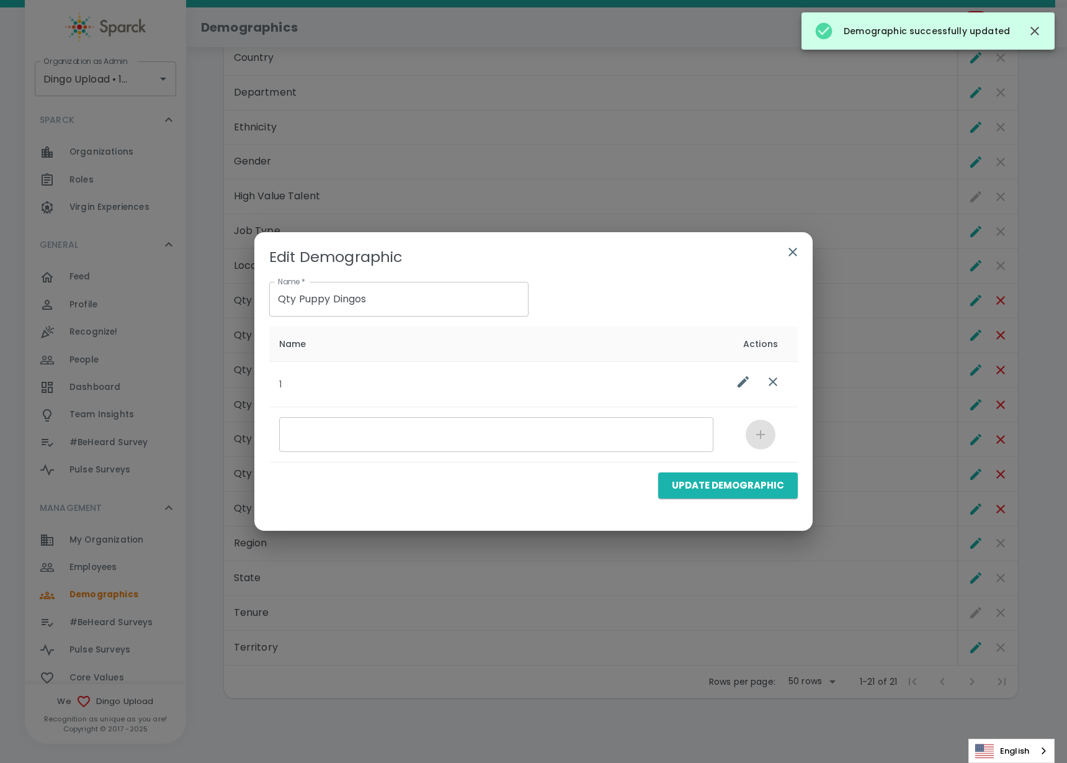
click at [773, 380] on icon "list table" at bounding box center [773, 381] width 9 height 9
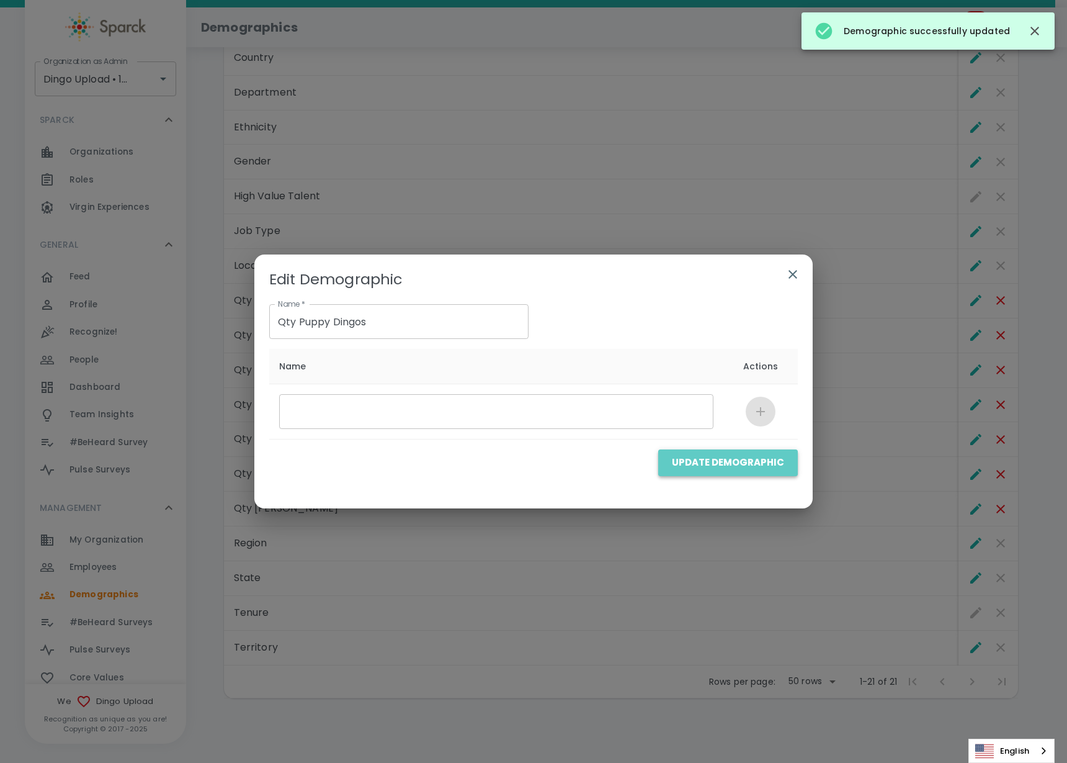
click at [745, 459] on button "Update Demographic" at bounding box center [728, 462] width 140 height 26
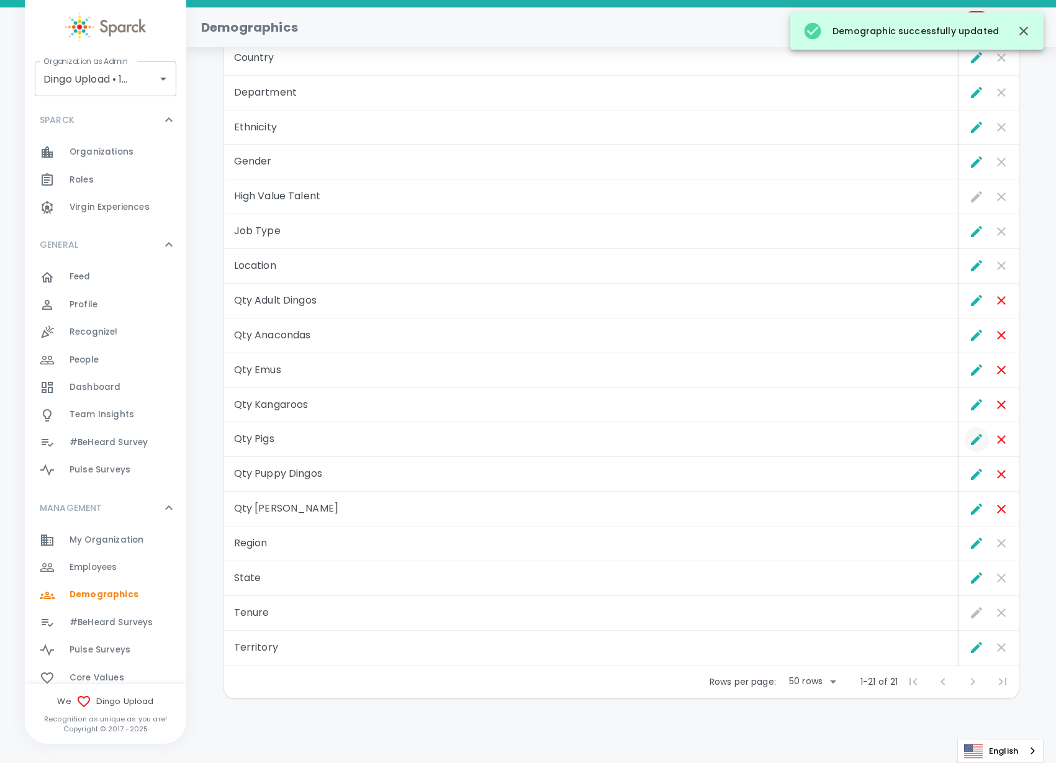
click at [970, 441] on icon "Edit" at bounding box center [976, 439] width 15 height 15
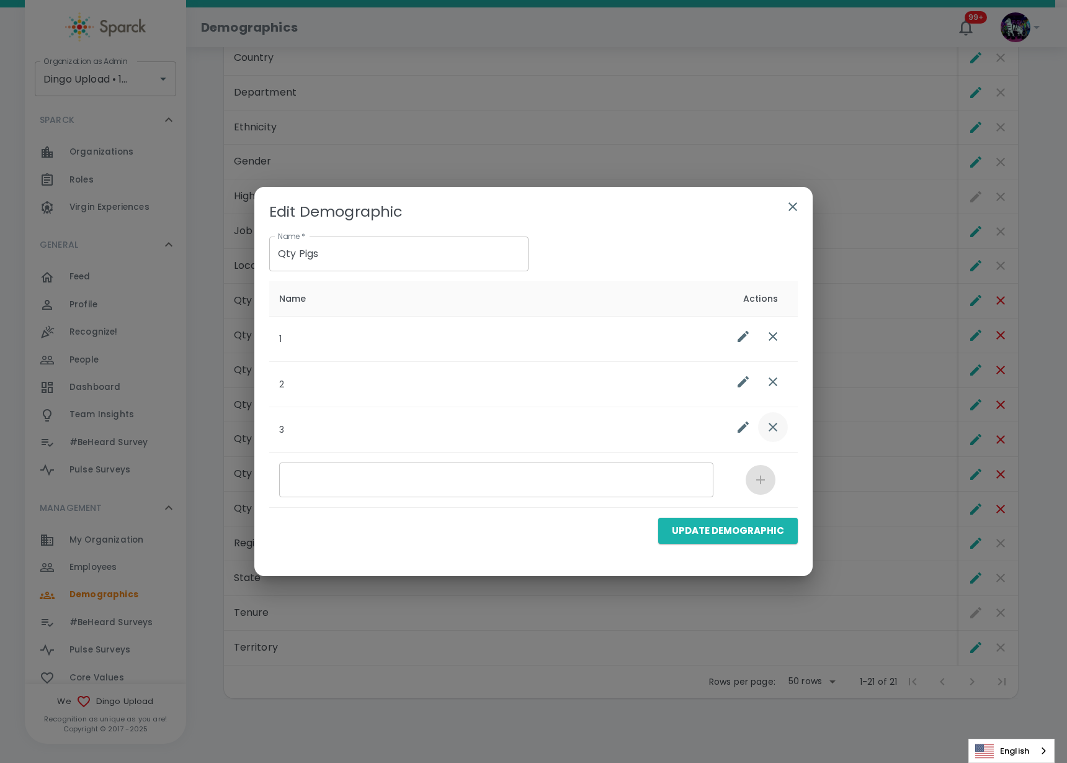
click at [780, 425] on button "list table" at bounding box center [773, 427] width 30 height 30
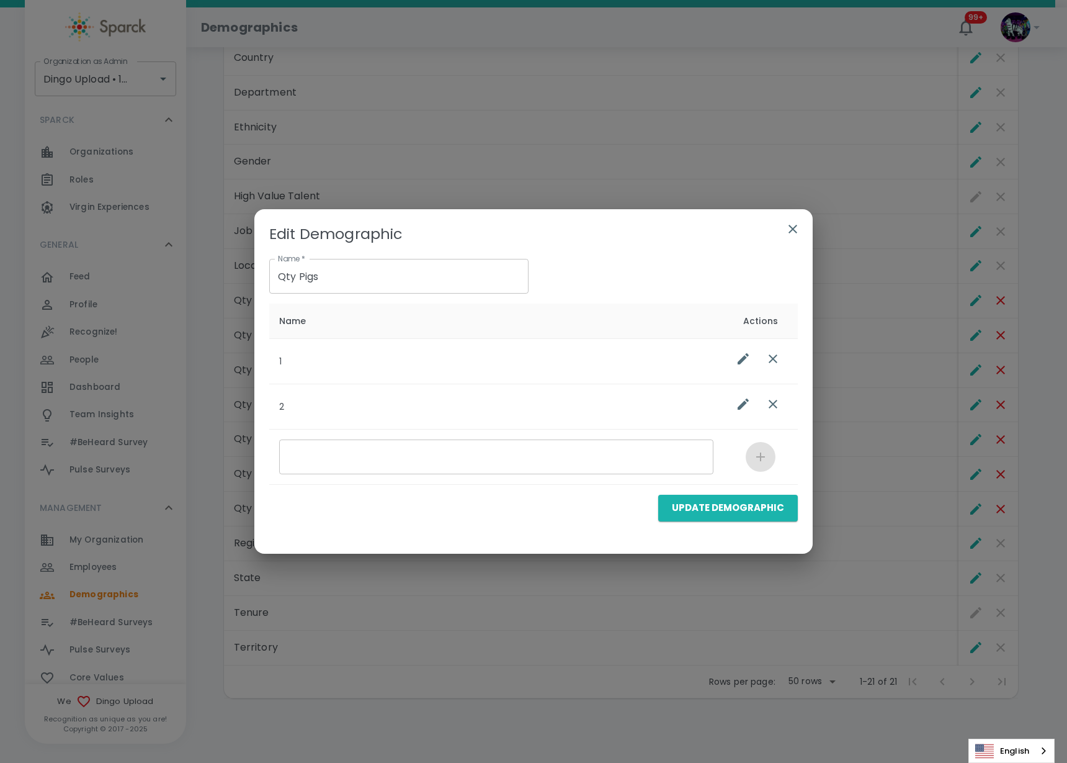
click at [777, 399] on icon "list table" at bounding box center [773, 404] width 15 height 15
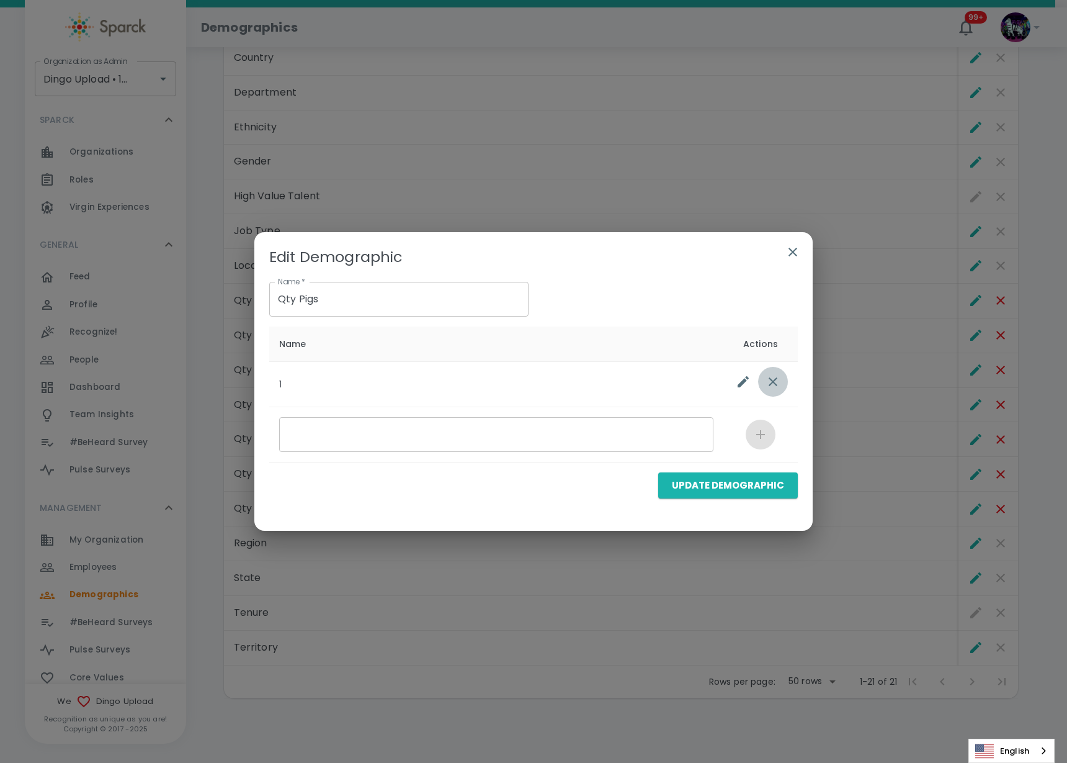
click at [781, 370] on button "list table" at bounding box center [773, 382] width 30 height 30
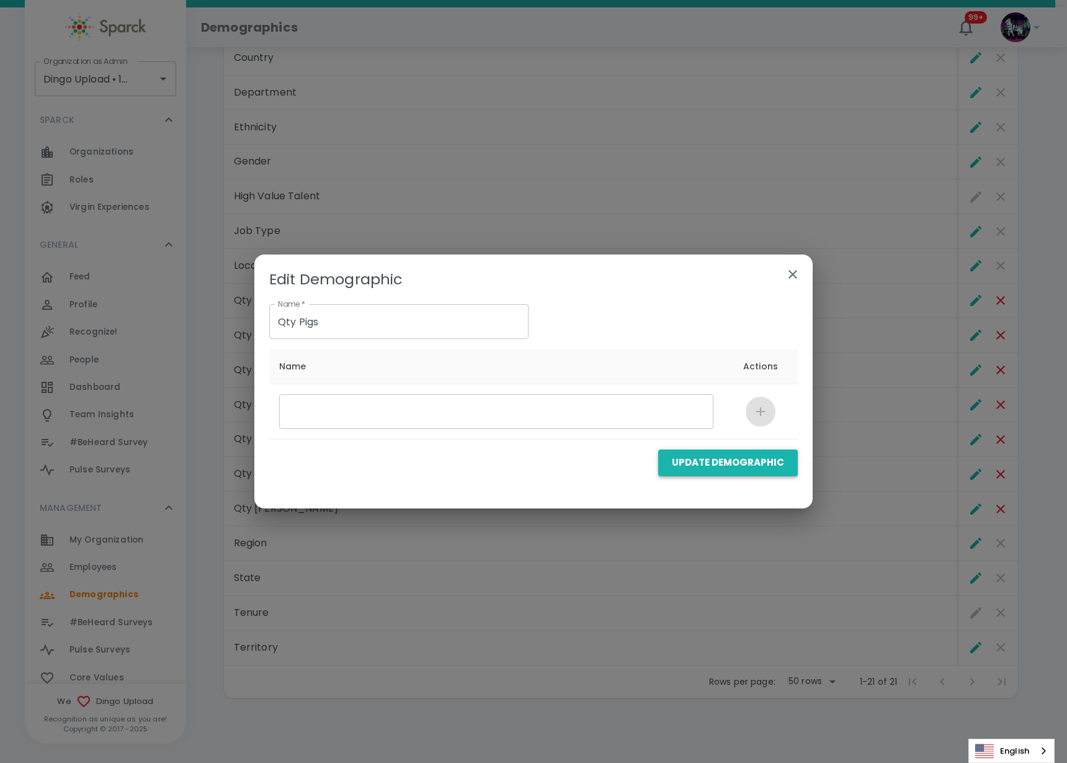
click at [743, 460] on button "Update Demographic" at bounding box center [728, 462] width 140 height 26
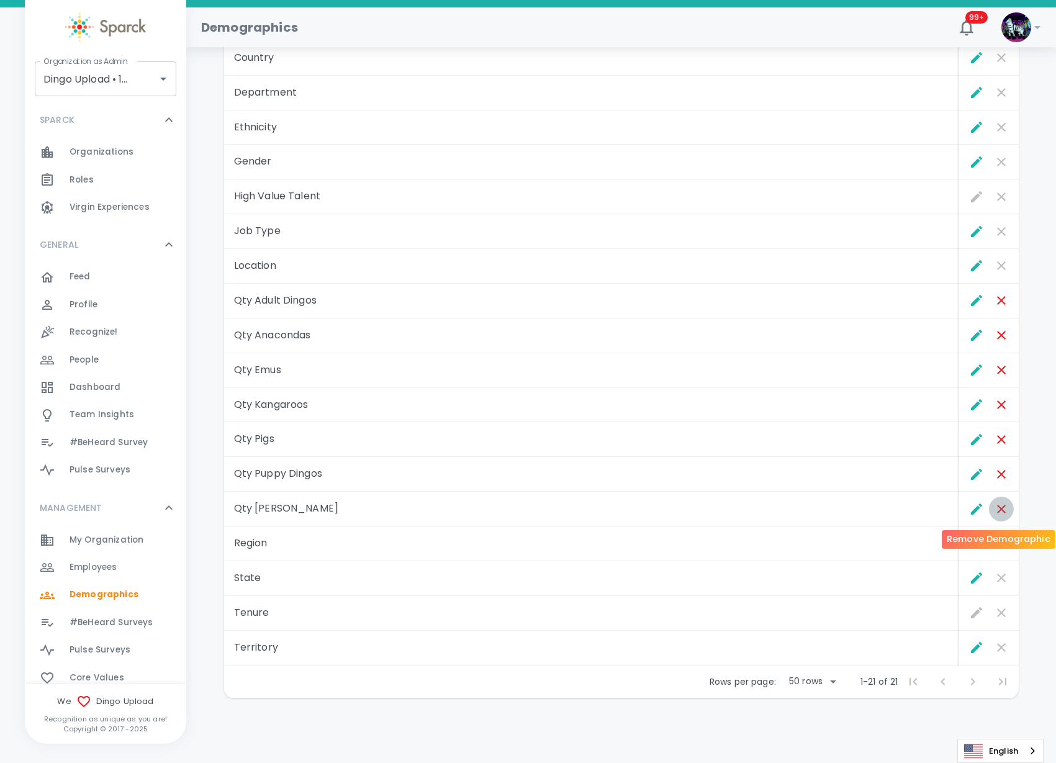
click at [1002, 513] on icon "Remove Demographic" at bounding box center [1001, 508] width 15 height 15
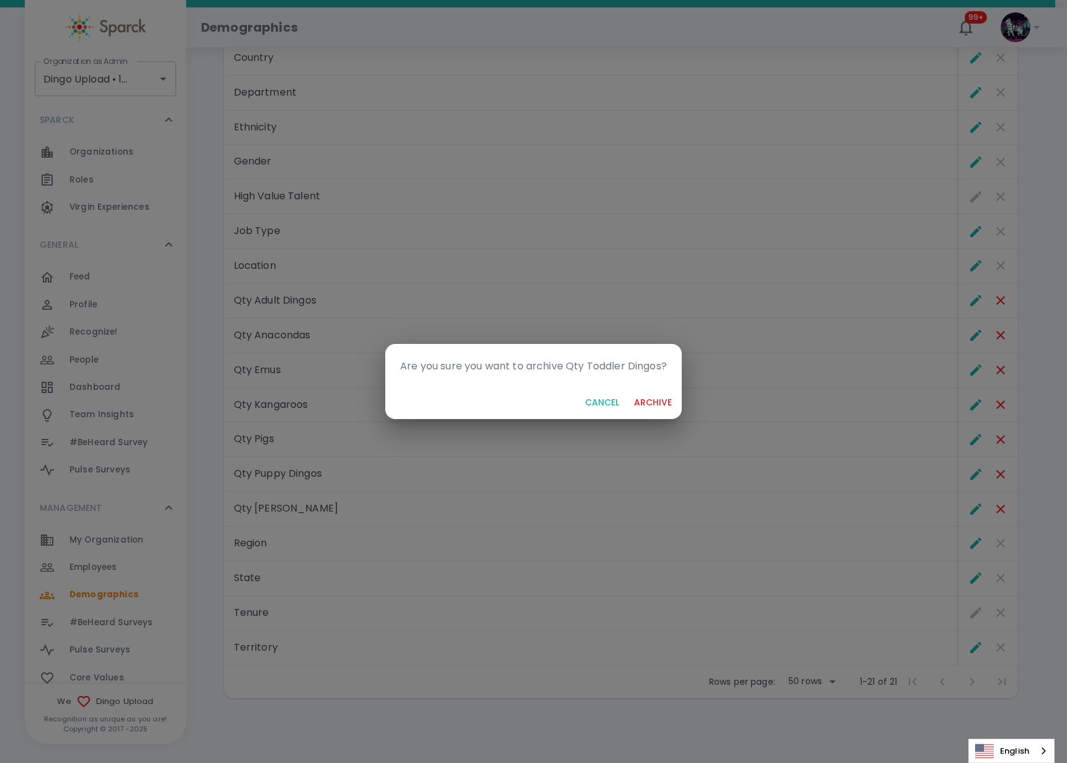
click at [640, 402] on button "archive" at bounding box center [653, 402] width 48 height 23
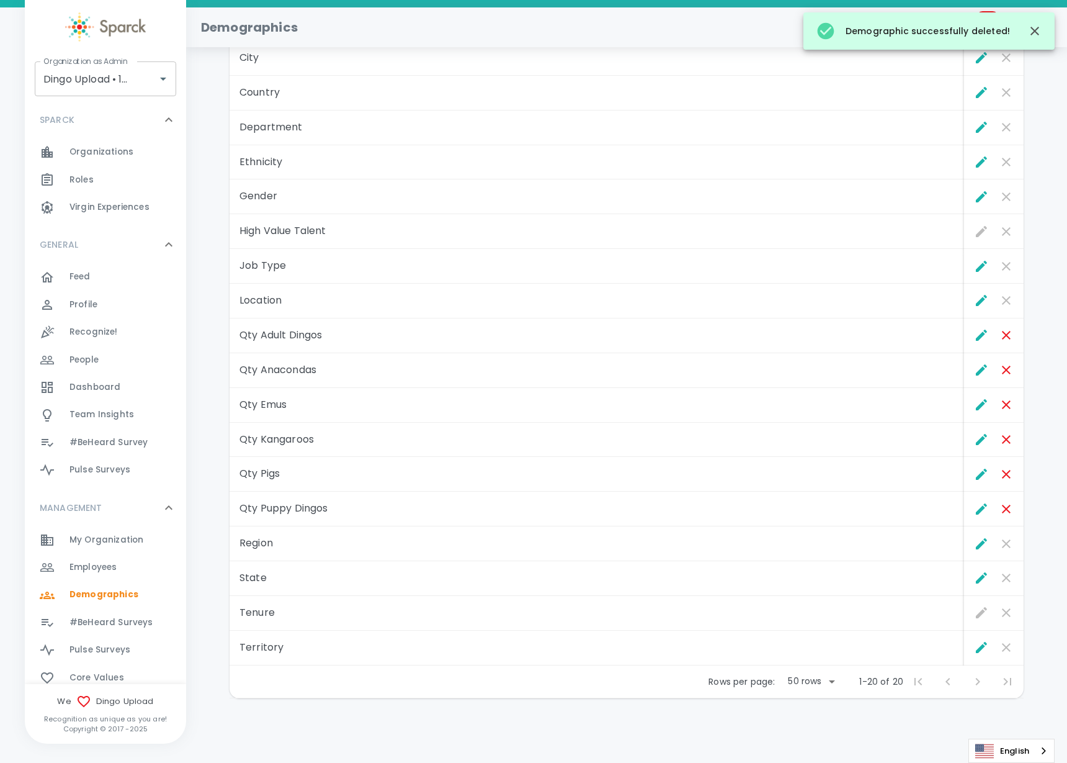
scroll to position [221, 0]
click at [1003, 510] on icon "Remove Demographic" at bounding box center [1001, 508] width 15 height 15
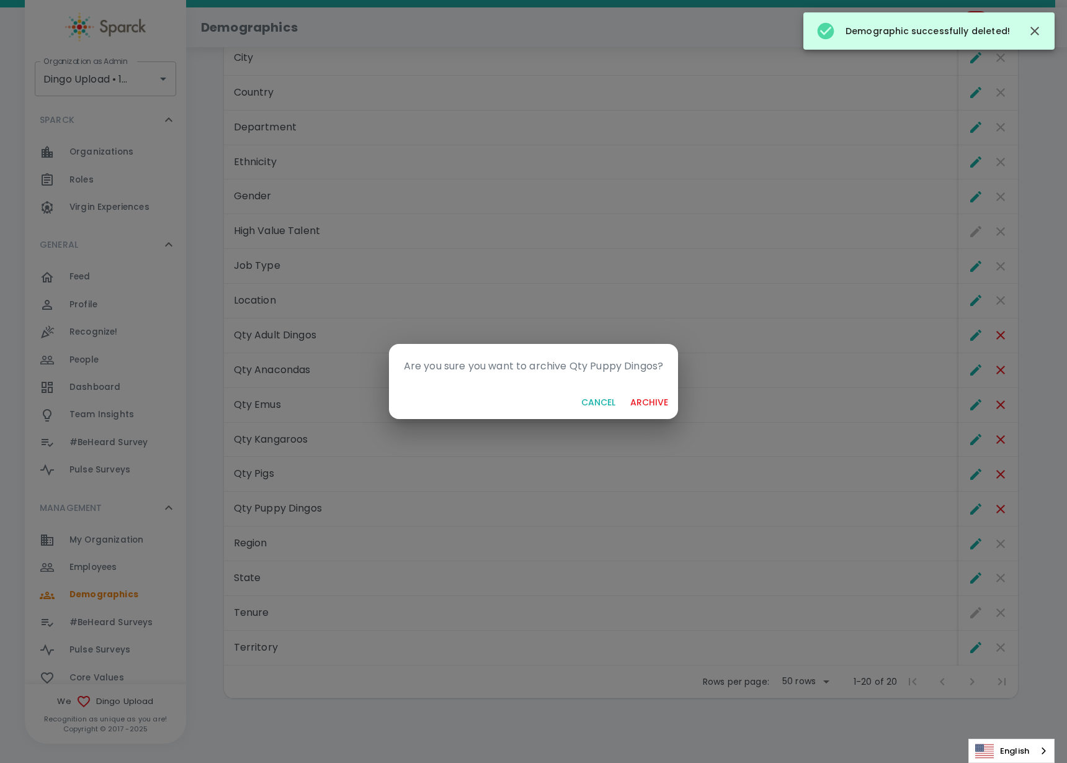
click at [665, 395] on button "archive" at bounding box center [650, 402] width 48 height 23
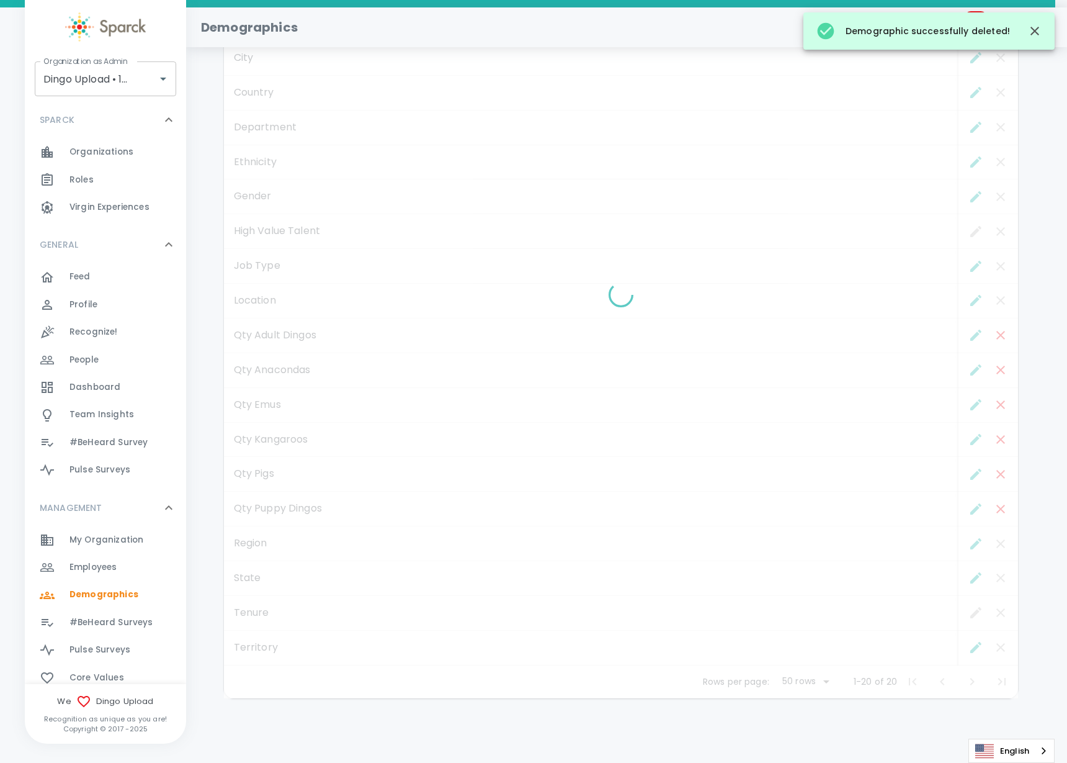
scroll to position [186, 0]
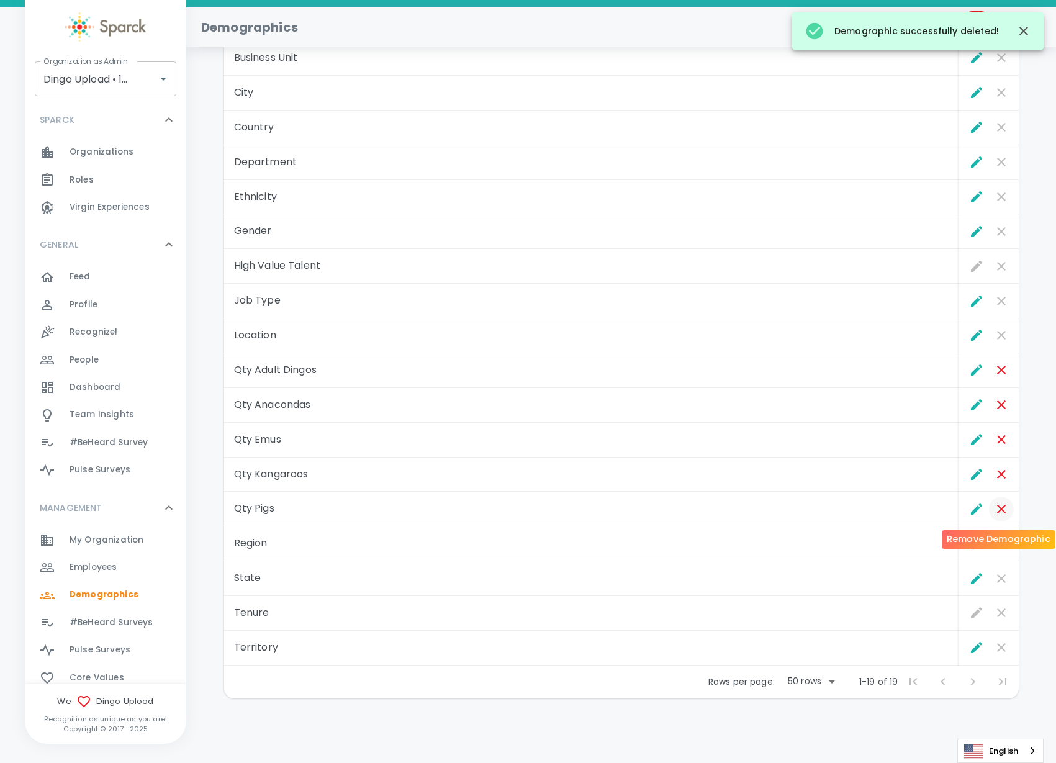
click at [1000, 507] on icon "Remove Demographic" at bounding box center [1001, 508] width 15 height 15
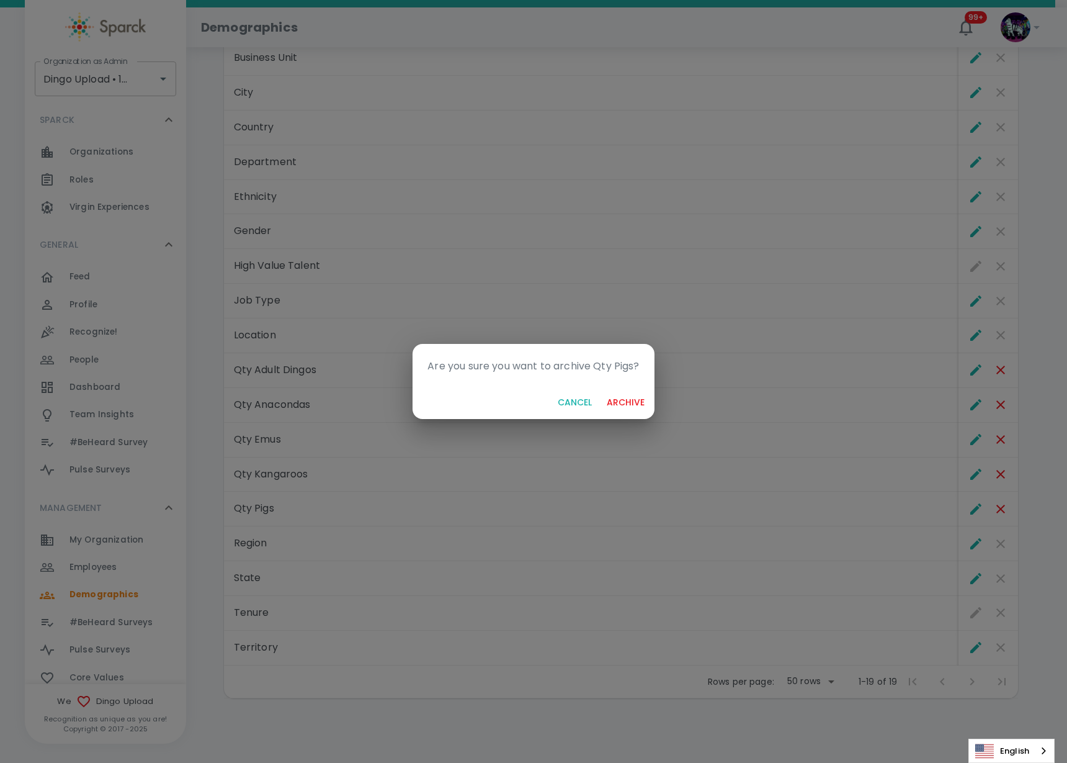
click at [622, 403] on button "archive" at bounding box center [626, 402] width 48 height 23
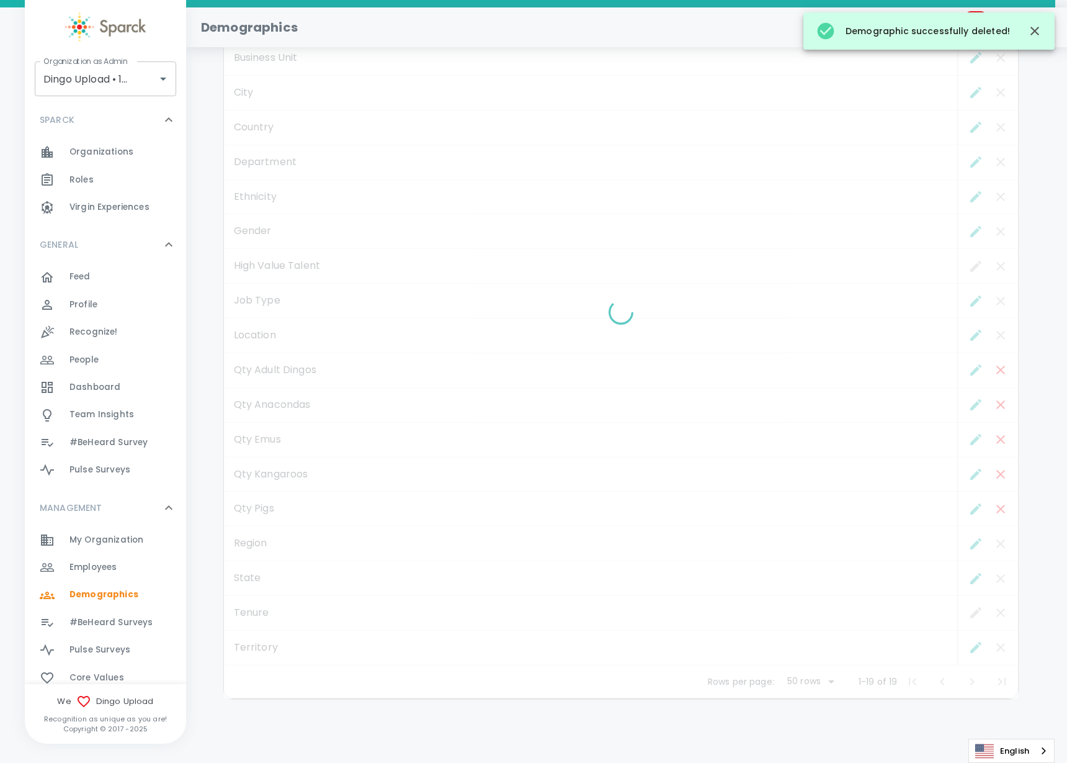
scroll to position [151, 0]
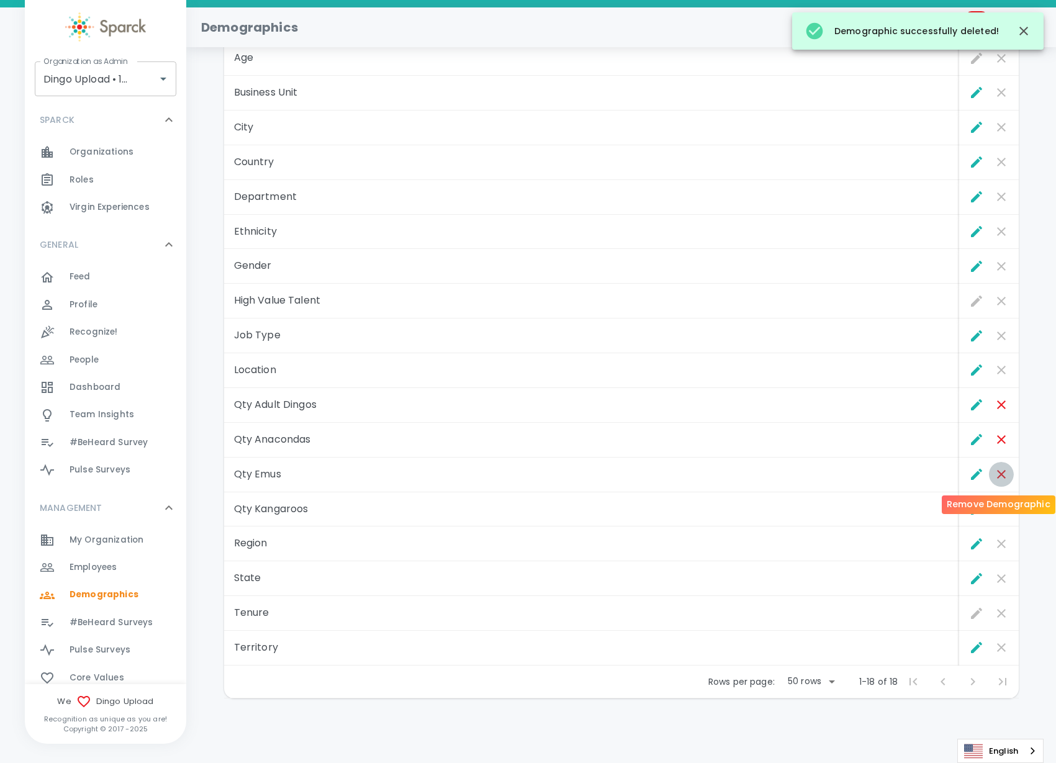
click at [1000, 471] on icon "Remove Demographic" at bounding box center [1001, 474] width 15 height 15
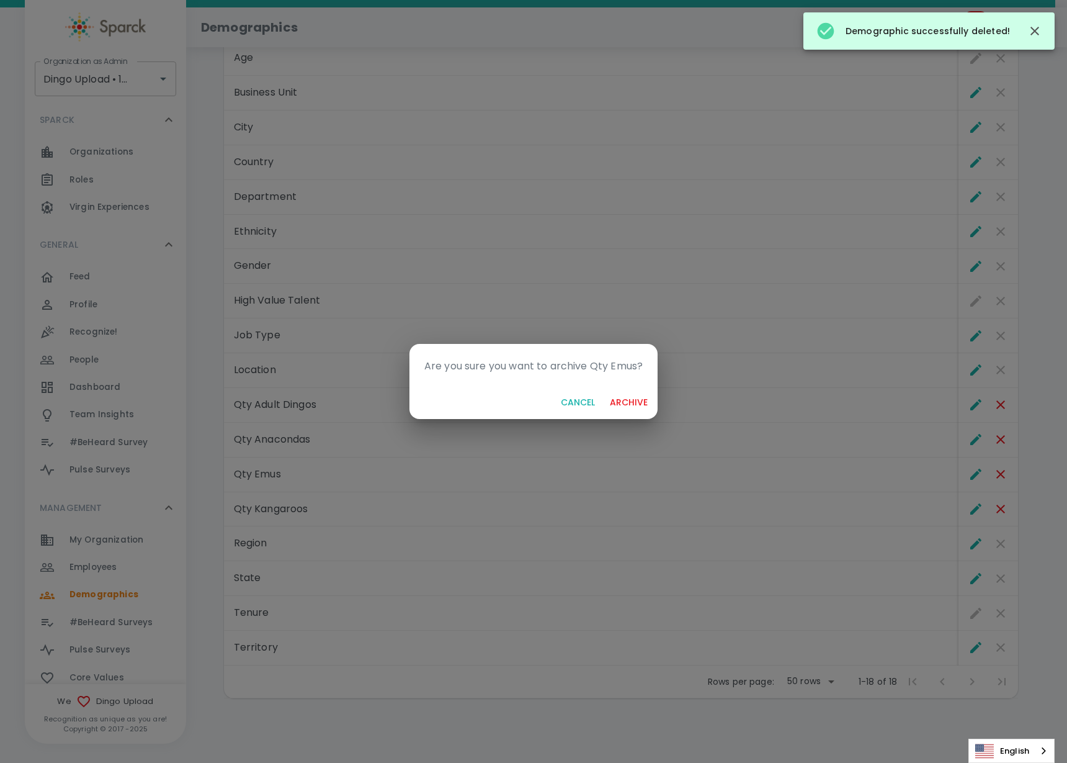
click at [648, 401] on button "archive" at bounding box center [629, 402] width 48 height 23
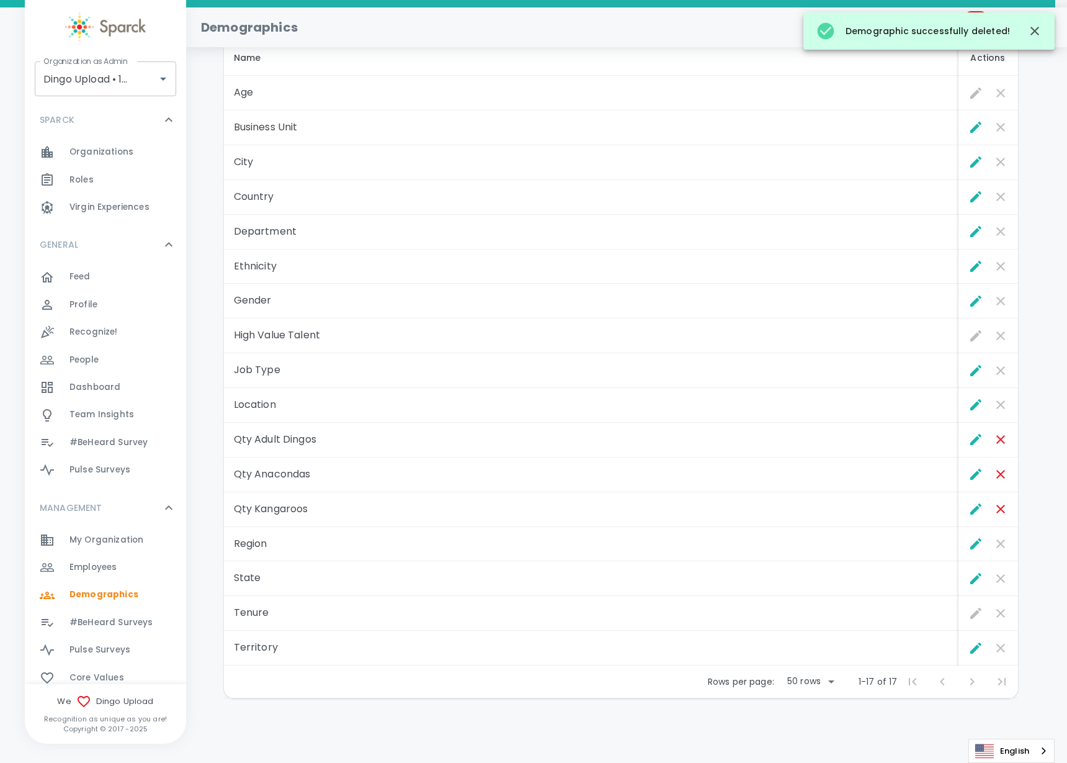
scroll to position [117, 0]
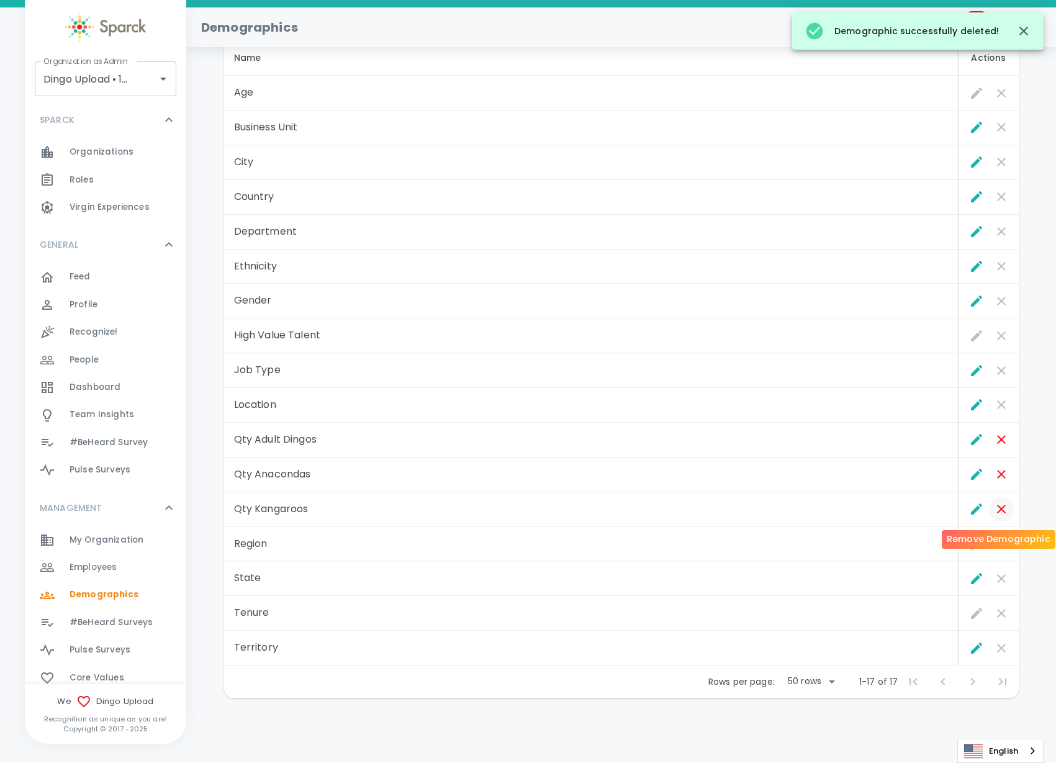
click at [1001, 505] on icon "Remove Demographic" at bounding box center [1001, 508] width 15 height 15
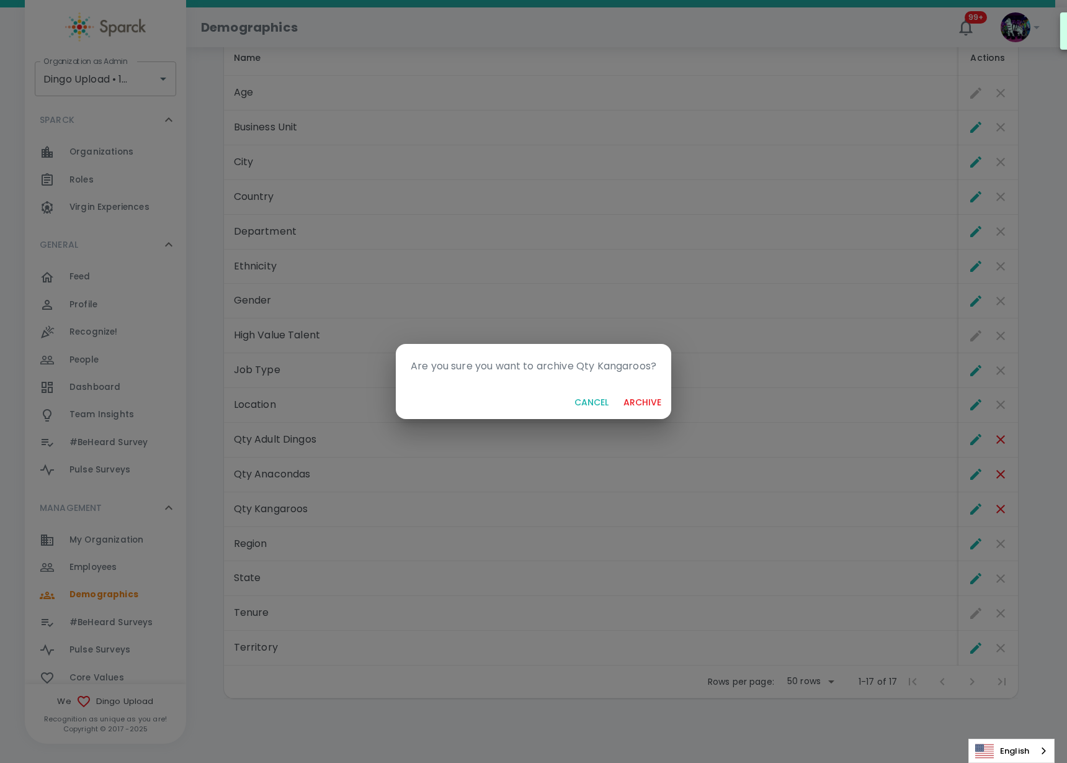
click at [652, 402] on button "archive" at bounding box center [643, 402] width 48 height 23
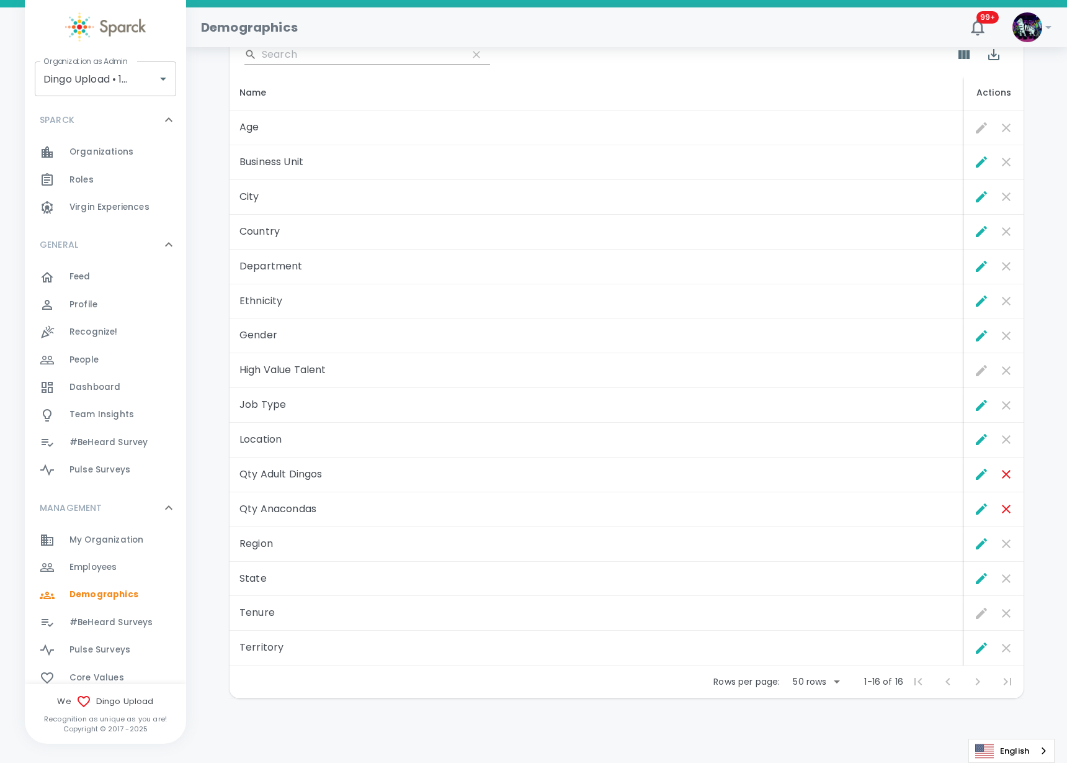
scroll to position [82, 0]
click at [1001, 508] on icon "Remove Demographic" at bounding box center [1001, 509] width 9 height 9
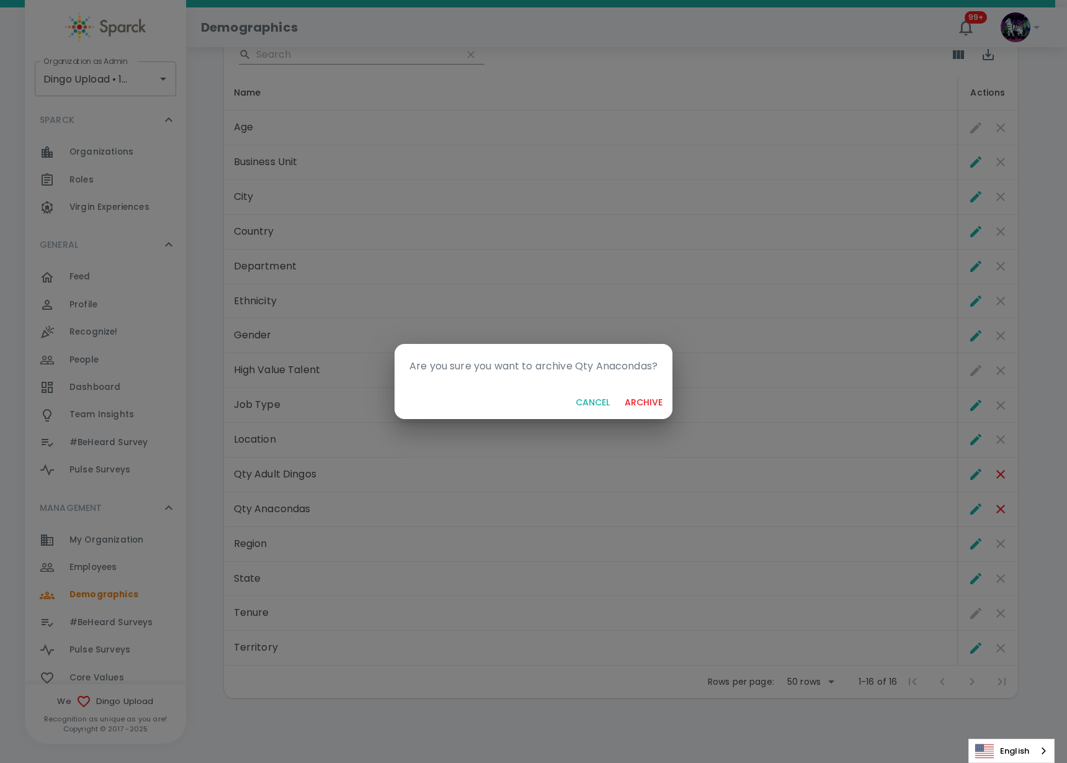
click at [635, 399] on button "archive" at bounding box center [644, 402] width 48 height 23
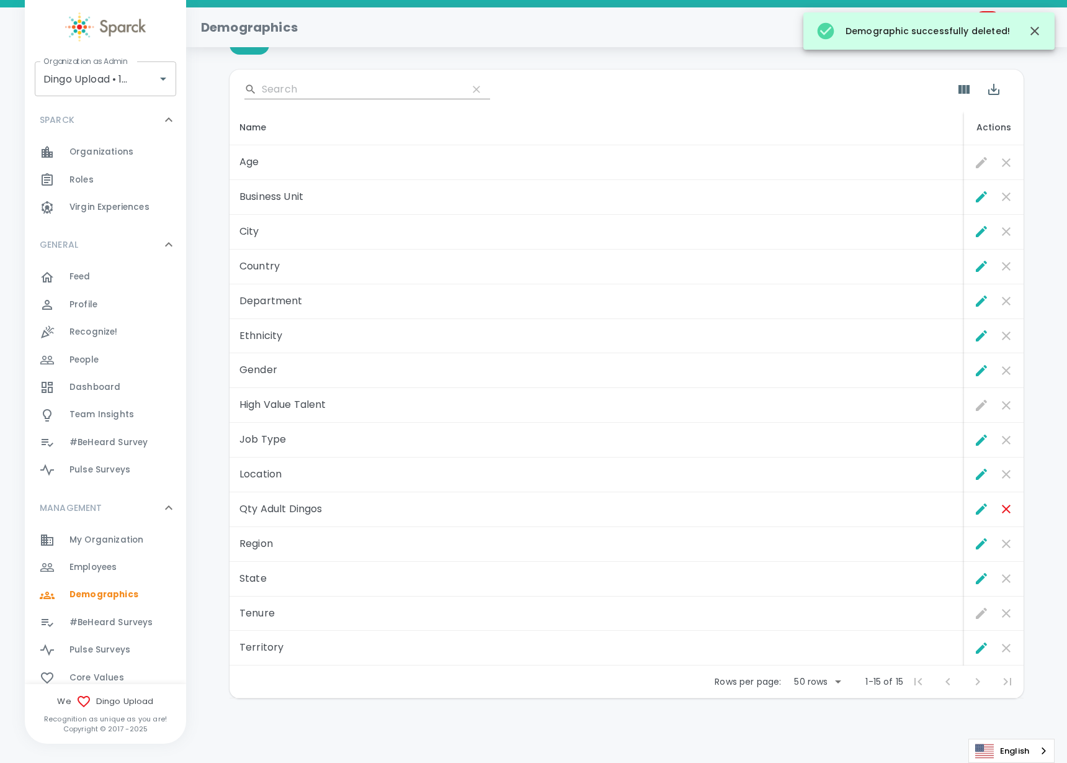
scroll to position [47, 0]
click at [994, 502] on icon "Remove Demographic" at bounding box center [1001, 508] width 15 height 15
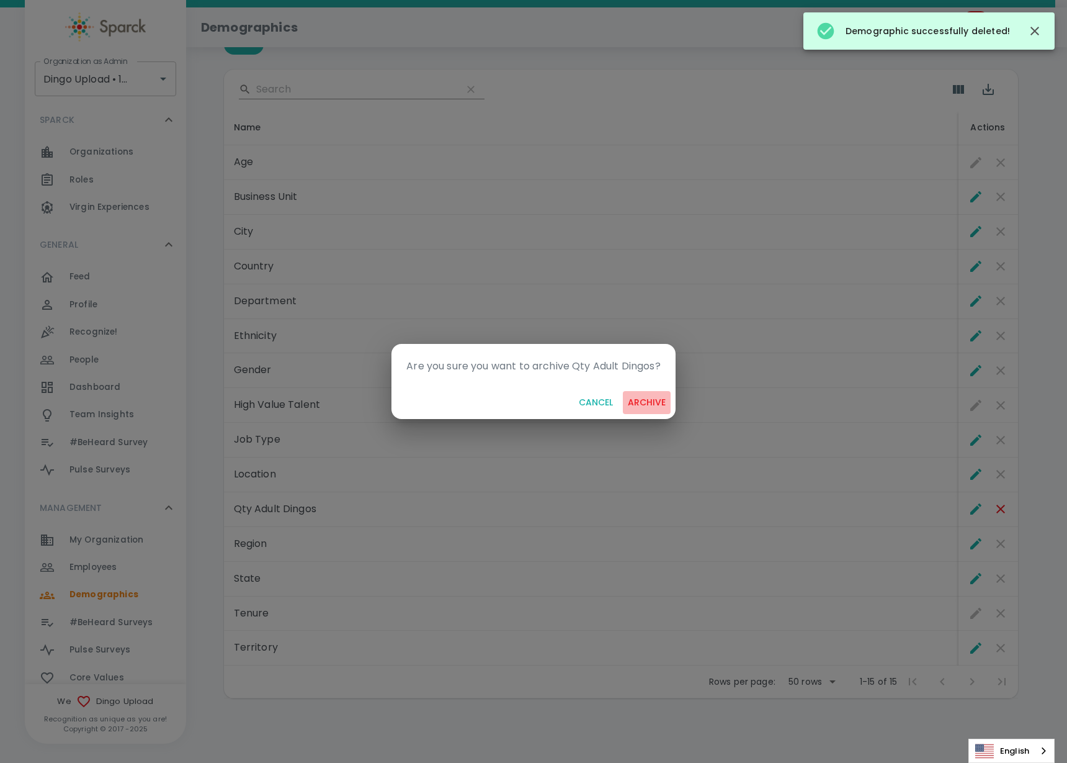
click at [634, 402] on button "archive" at bounding box center [647, 402] width 48 height 23
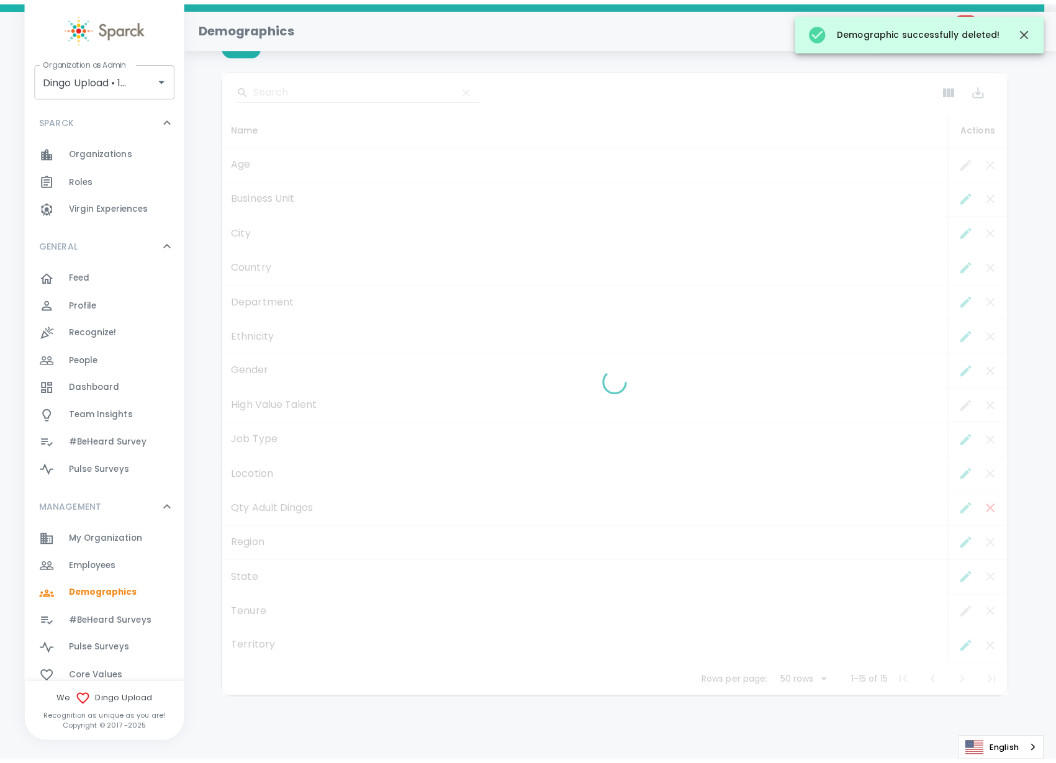
scroll to position [12, 0]
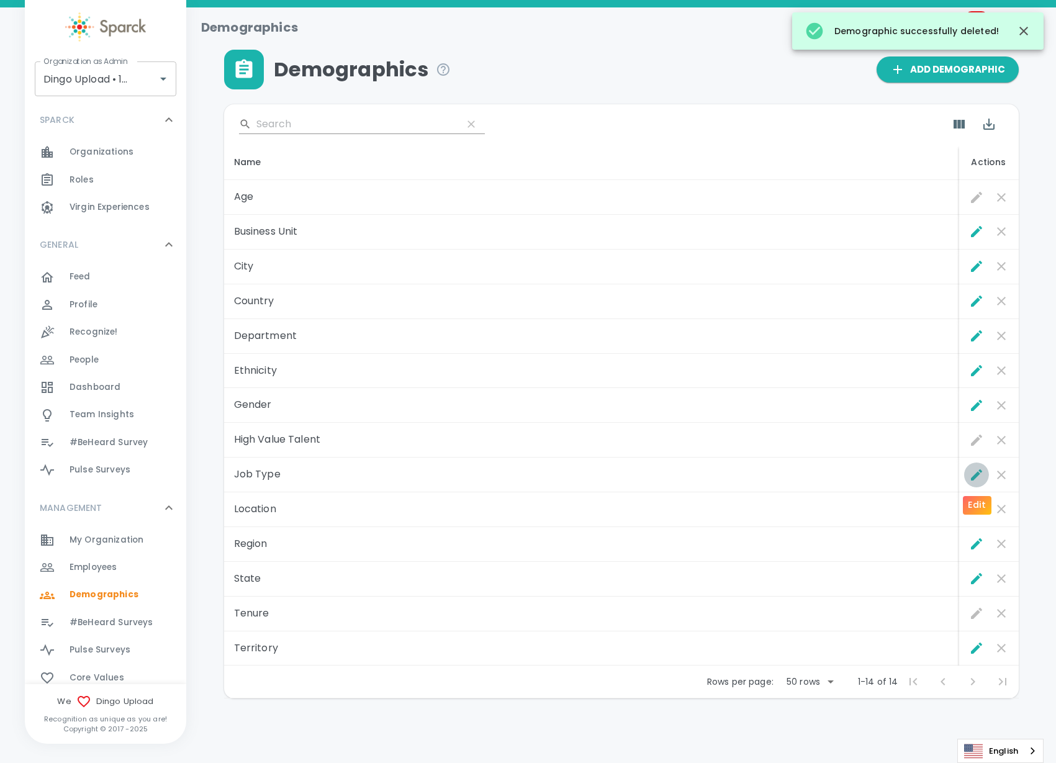
click at [972, 480] on icon "Edit" at bounding box center [976, 474] width 15 height 15
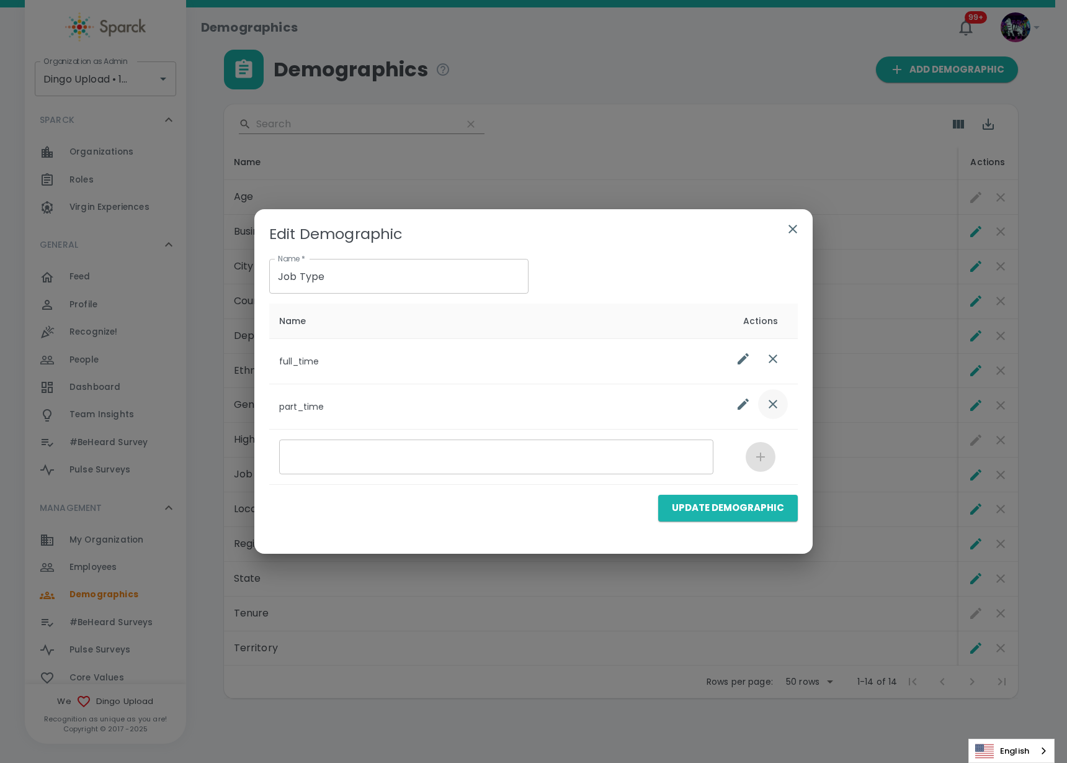
click at [766, 406] on icon "list table" at bounding box center [773, 404] width 15 height 15
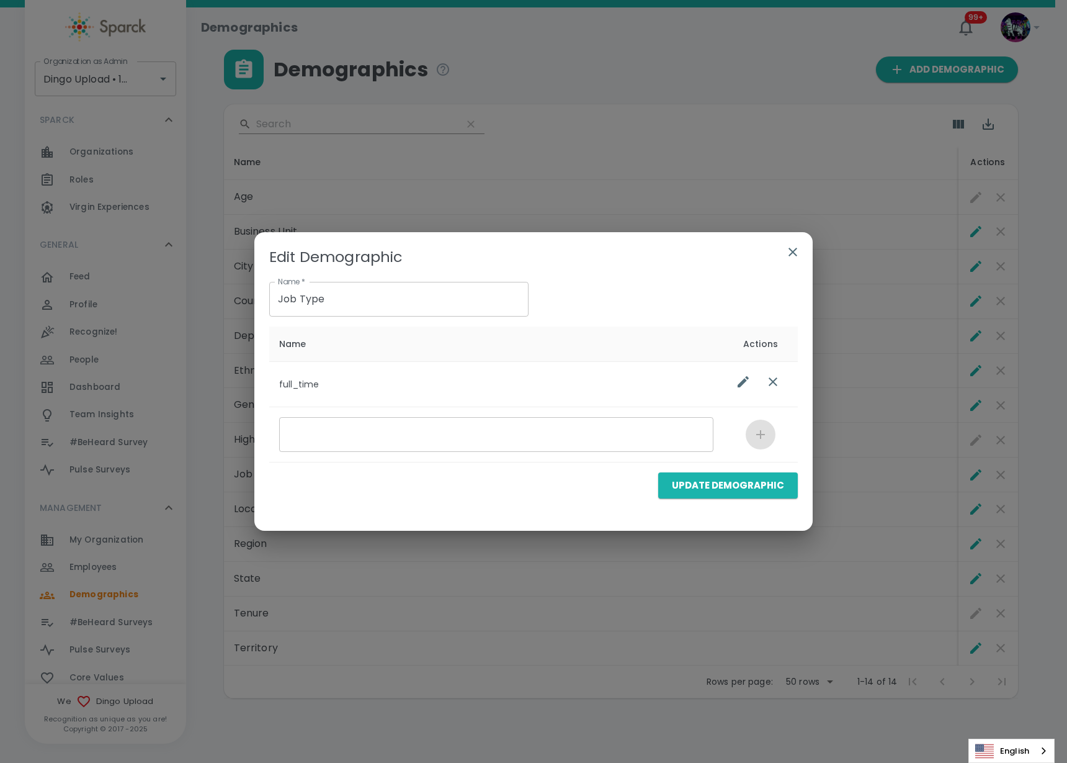
click at [775, 376] on icon "list table" at bounding box center [773, 381] width 15 height 15
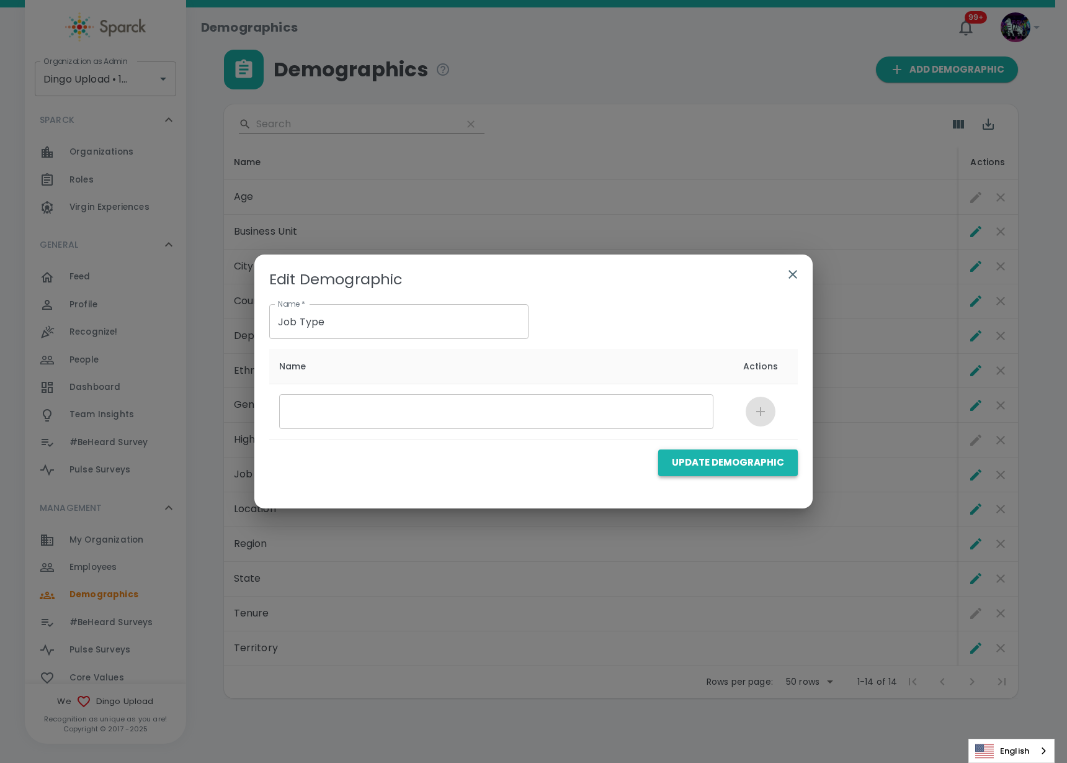
click at [729, 457] on button "Update Demographic" at bounding box center [728, 462] width 140 height 26
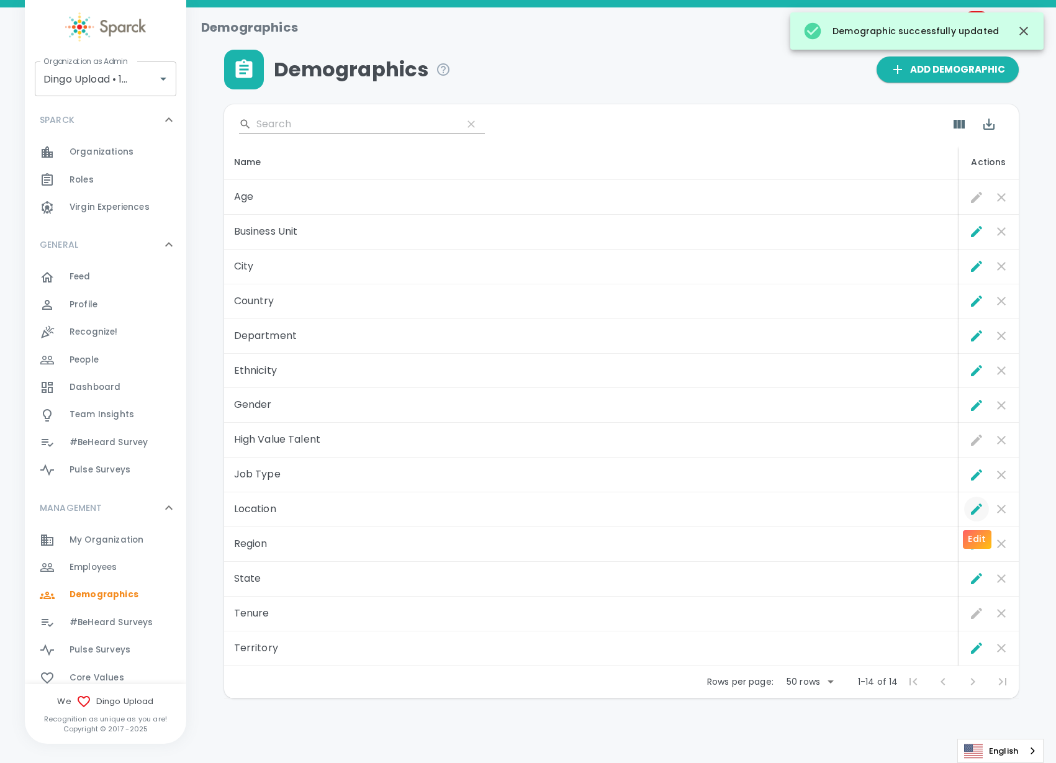
click at [969, 511] on icon "Edit" at bounding box center [976, 508] width 15 height 15
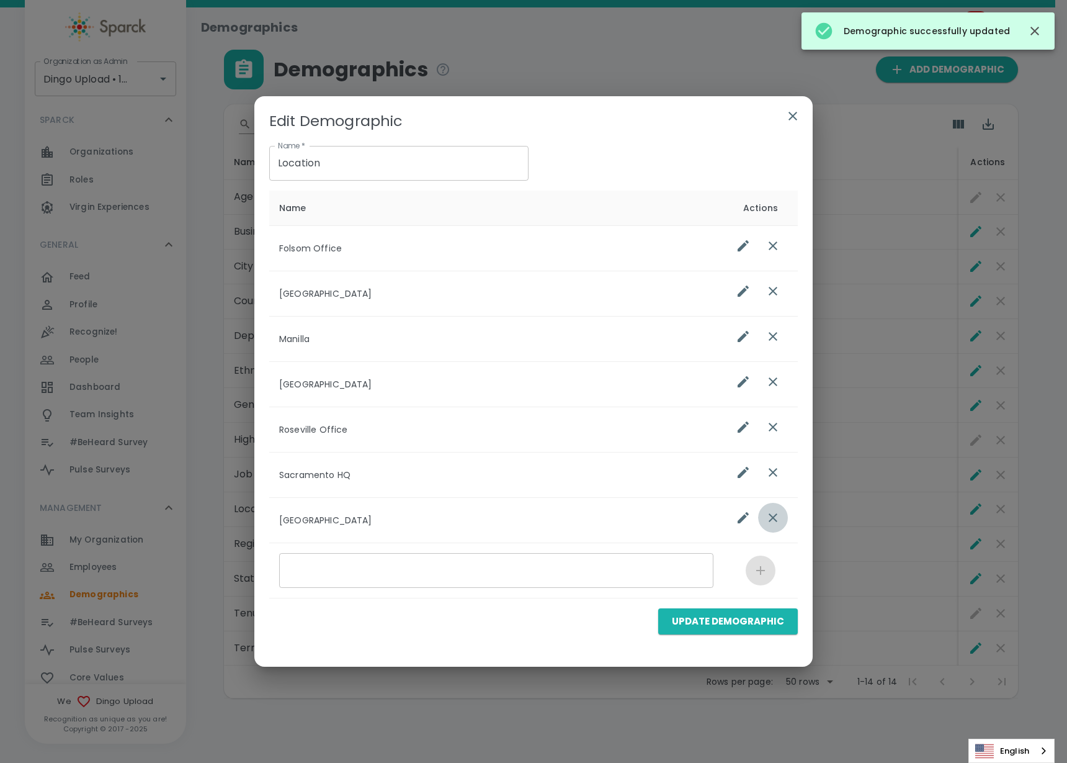
click at [772, 514] on icon "list table" at bounding box center [773, 517] width 15 height 15
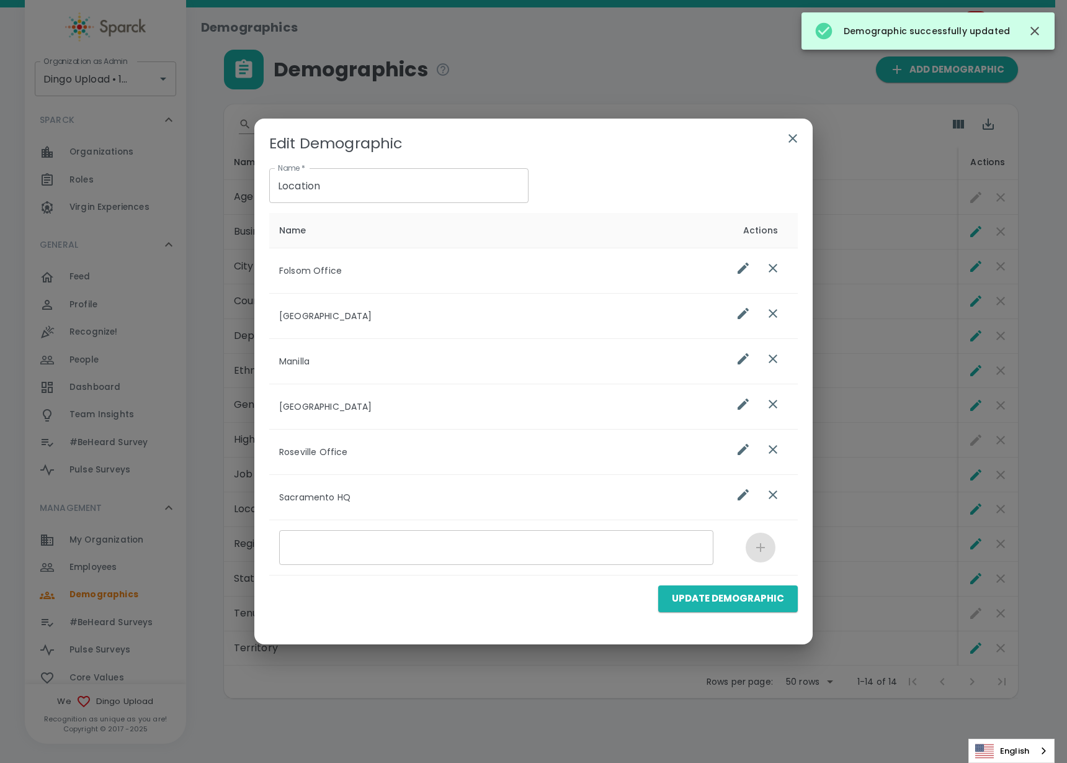
click at [769, 495] on icon "list table" at bounding box center [773, 494] width 15 height 15
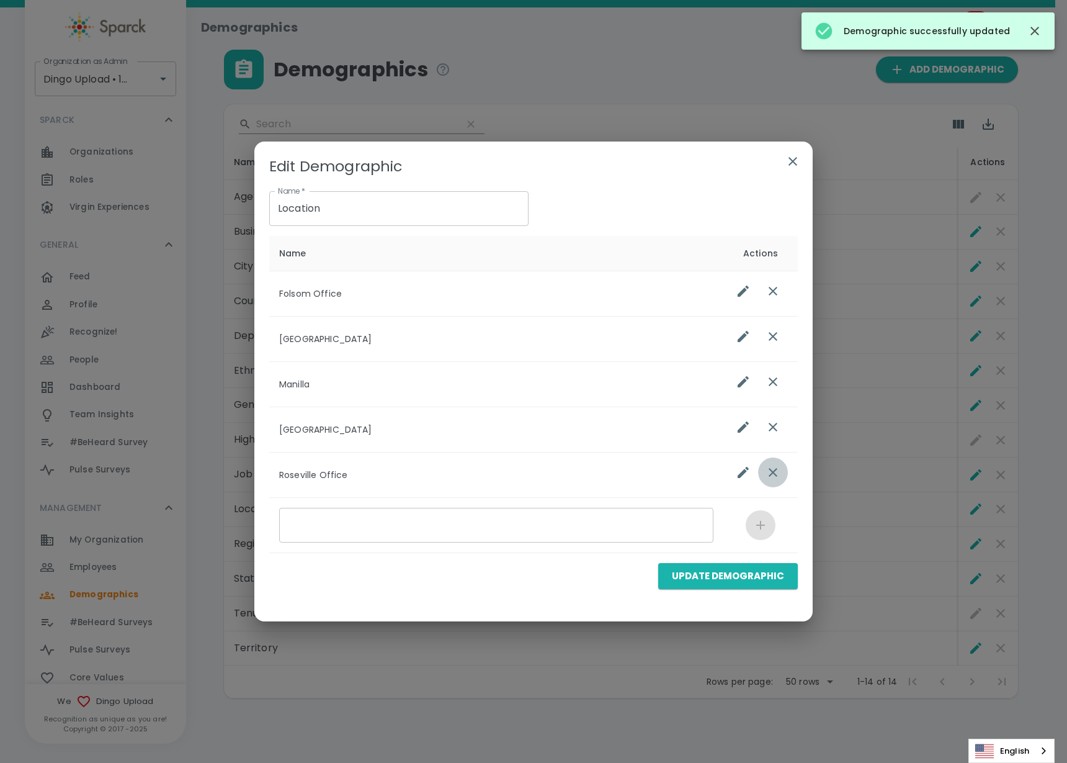
click at [768, 470] on icon "list table" at bounding box center [773, 472] width 15 height 15
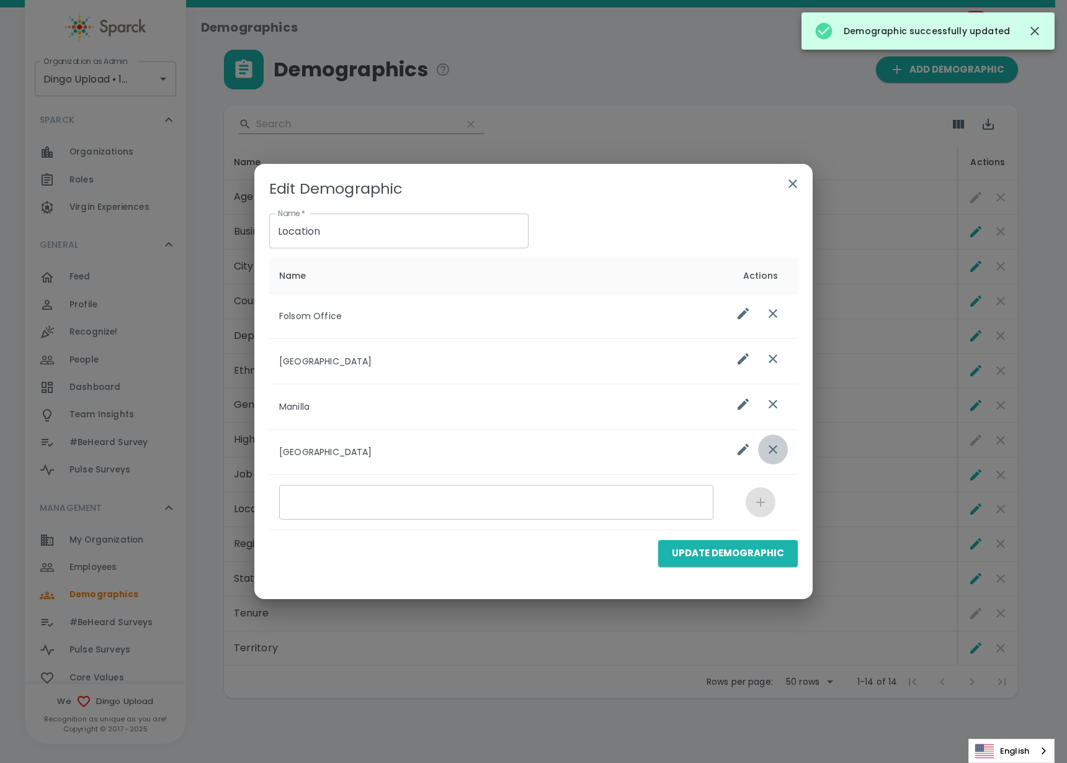
click at [768, 438] on button "list table" at bounding box center [773, 449] width 30 height 30
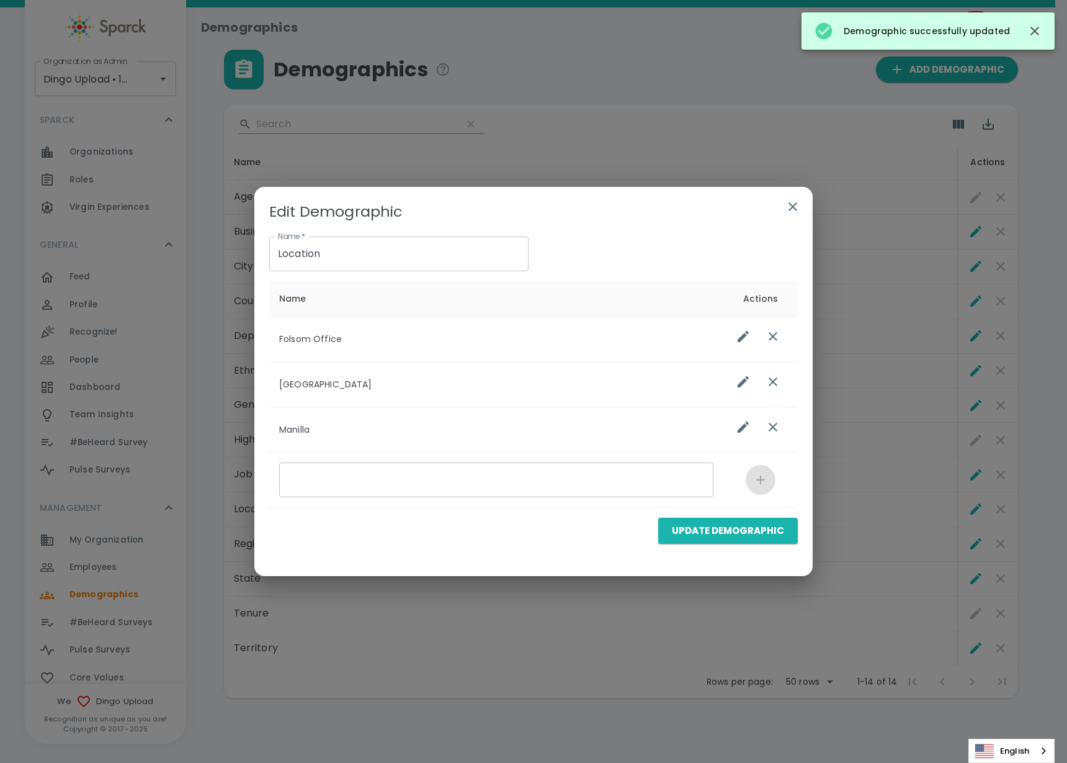
click at [779, 366] on td "list table" at bounding box center [761, 383] width 74 height 45
click at [773, 344] on button "list table" at bounding box center [773, 336] width 30 height 30
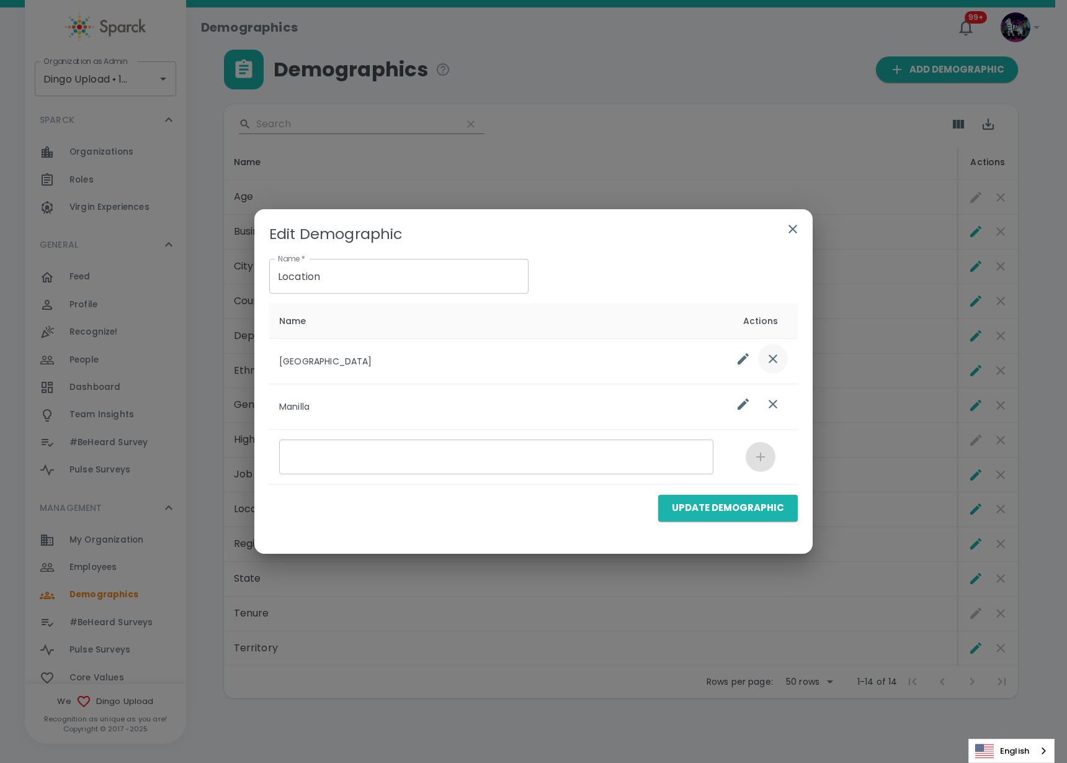
click at [771, 359] on icon "list table" at bounding box center [773, 358] width 15 height 15
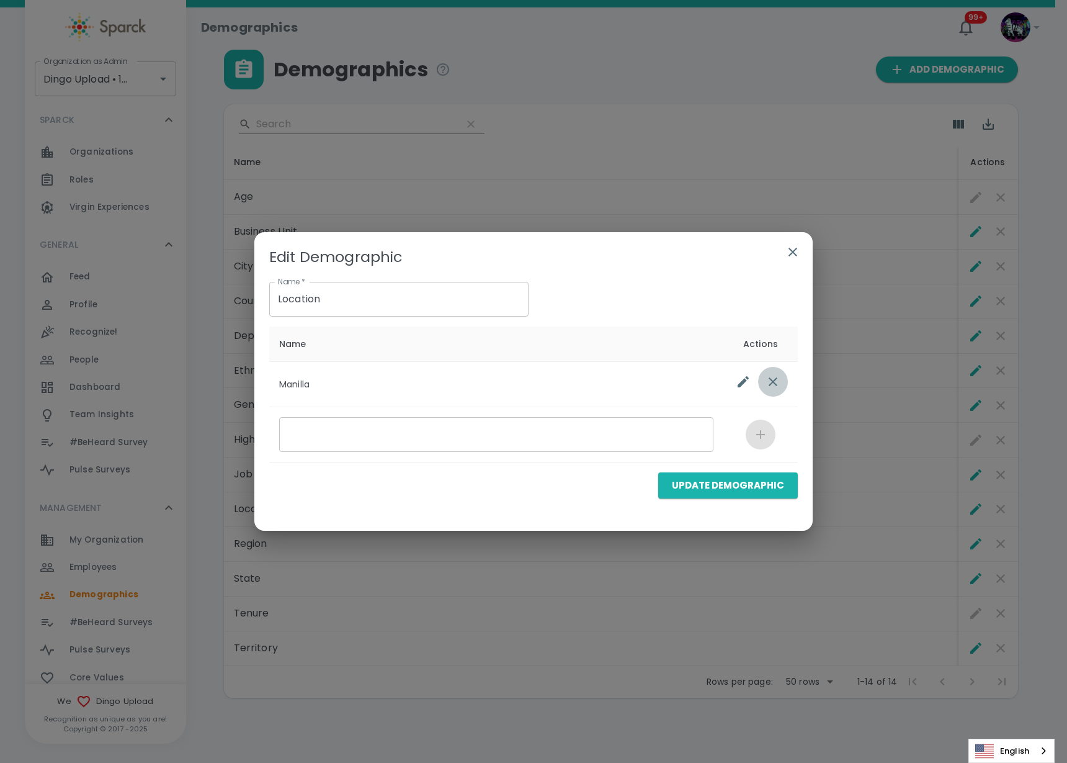
click at [776, 371] on button "list table" at bounding box center [773, 382] width 30 height 30
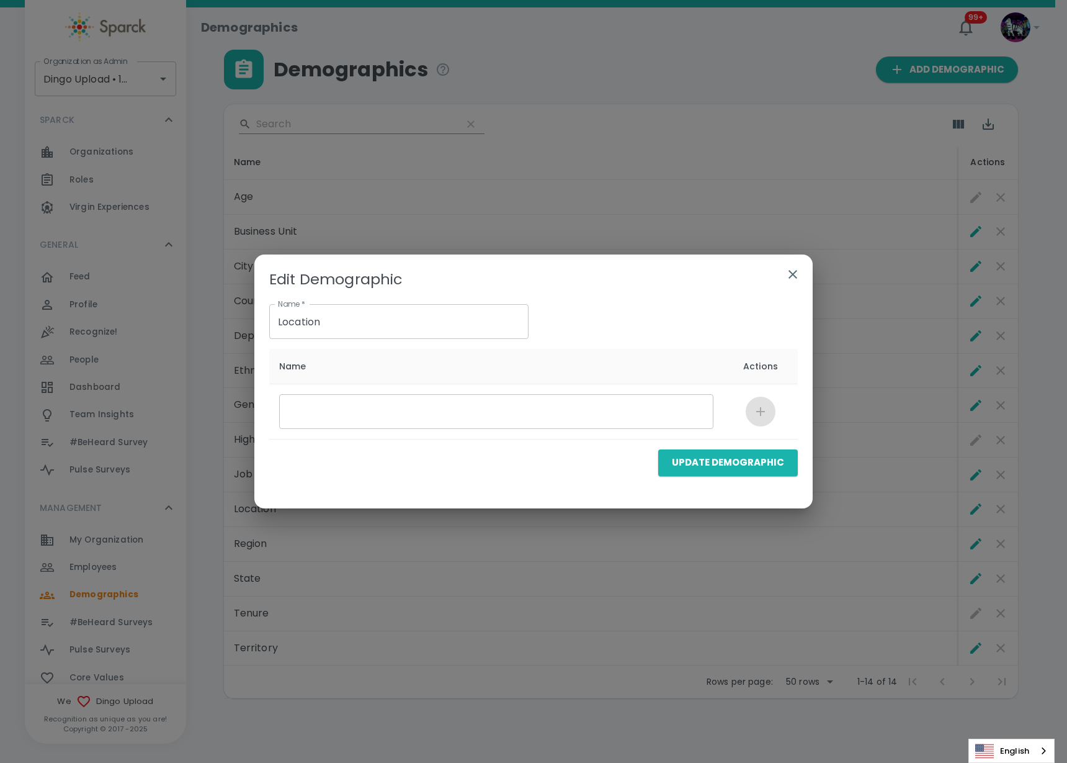
click at [738, 465] on button "Update Demographic" at bounding box center [728, 462] width 140 height 26
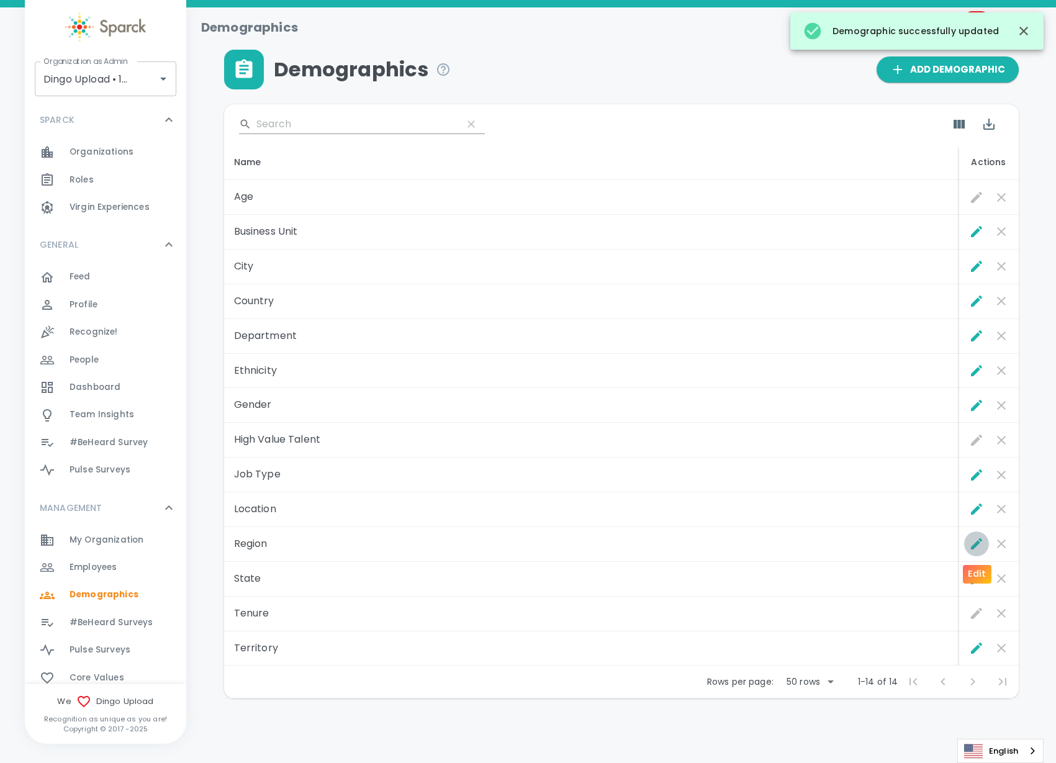
click at [979, 546] on icon "Edit" at bounding box center [976, 543] width 15 height 15
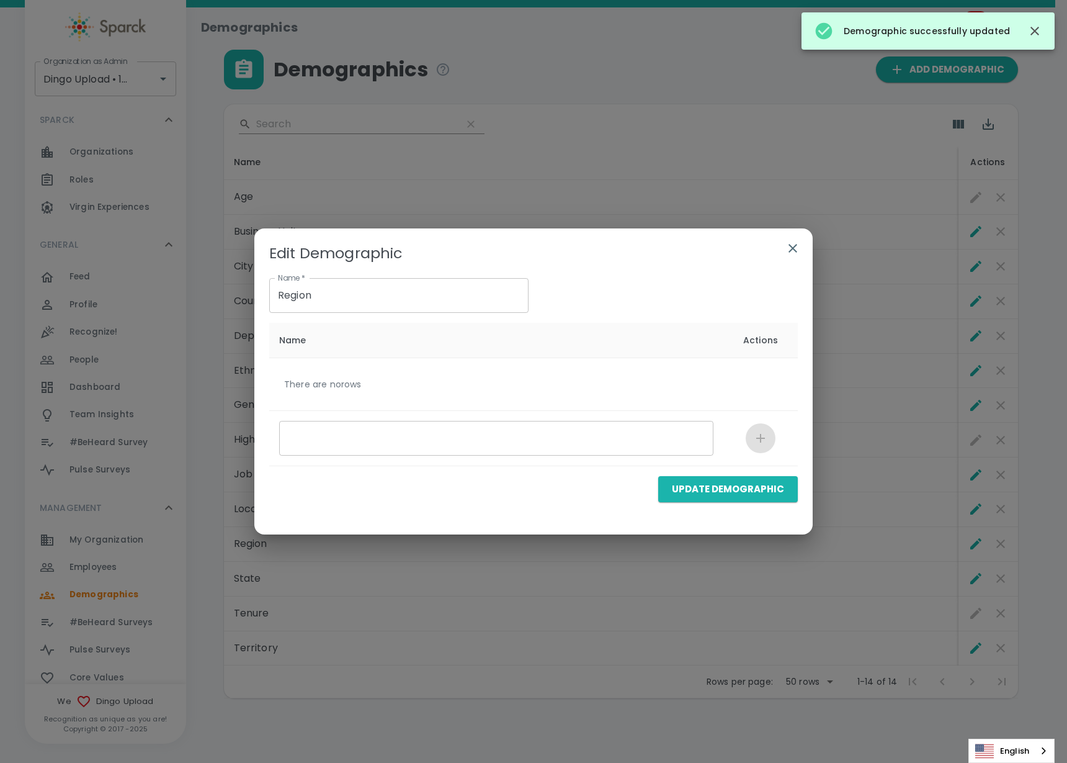
click at [803, 243] on button "button" at bounding box center [793, 248] width 30 height 30
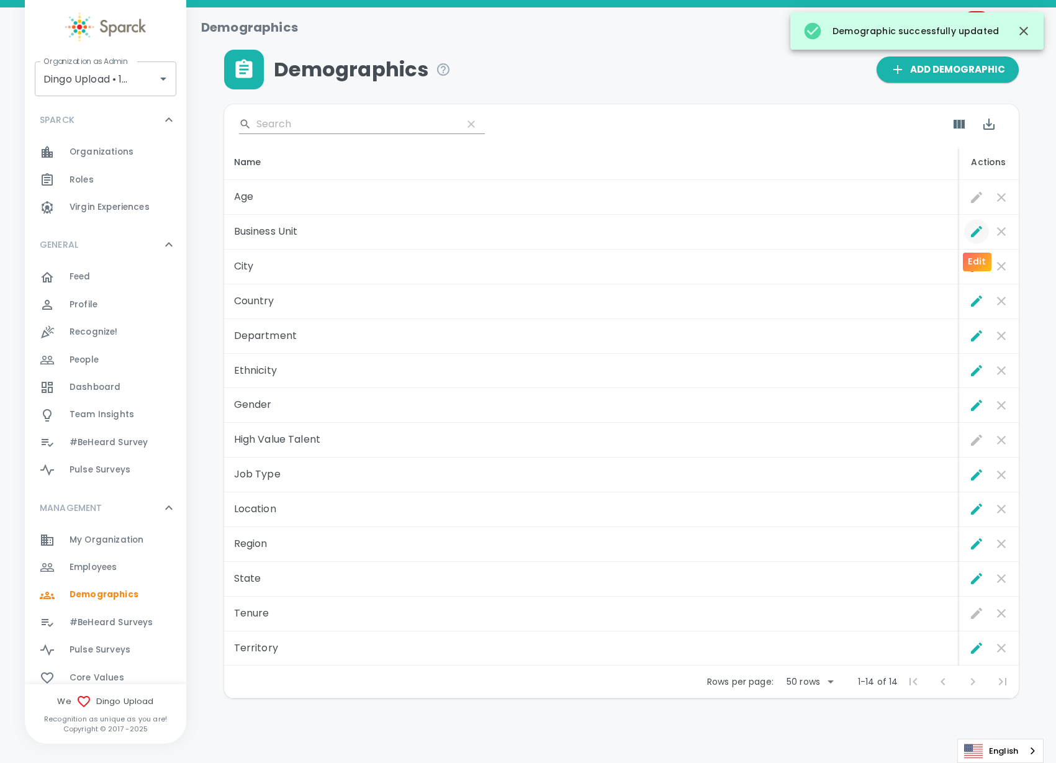
click at [969, 231] on icon "Edit" at bounding box center [976, 231] width 15 height 15
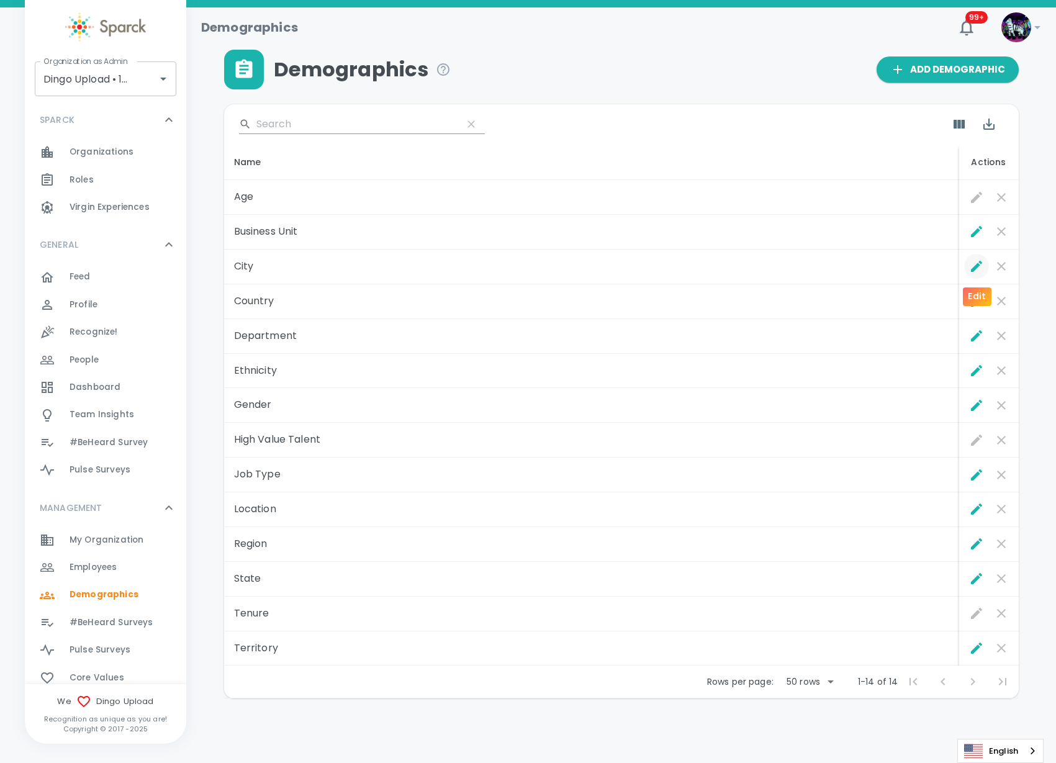
click at [973, 262] on icon "Edit" at bounding box center [976, 266] width 15 height 15
click at [974, 305] on icon "Edit" at bounding box center [976, 300] width 11 height 11
click at [978, 334] on icon "Edit" at bounding box center [976, 335] width 11 height 11
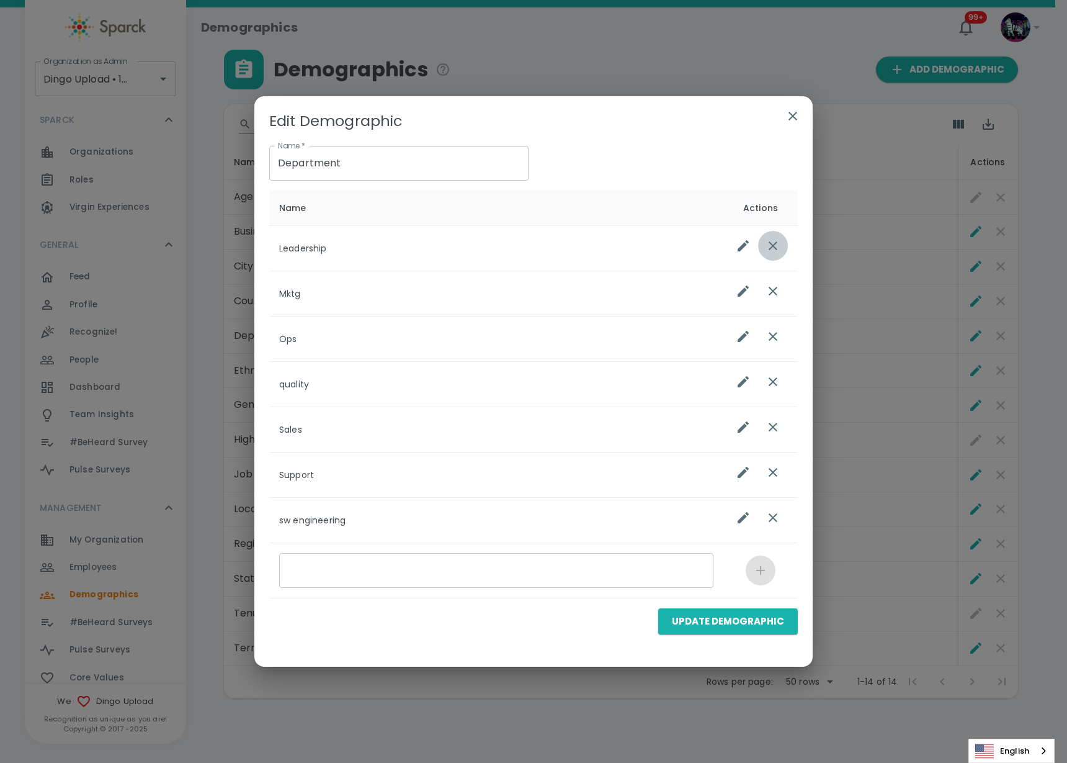
click at [778, 245] on icon "list table" at bounding box center [773, 245] width 15 height 15
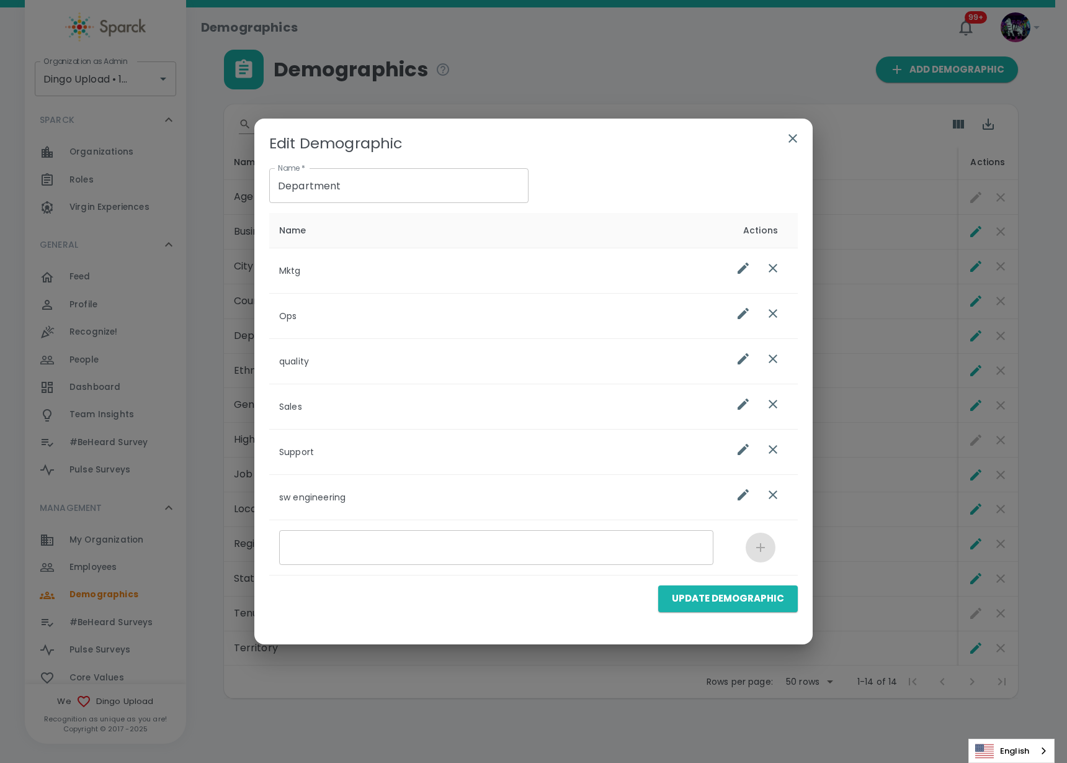
click at [777, 264] on icon "list table" at bounding box center [773, 268] width 15 height 15
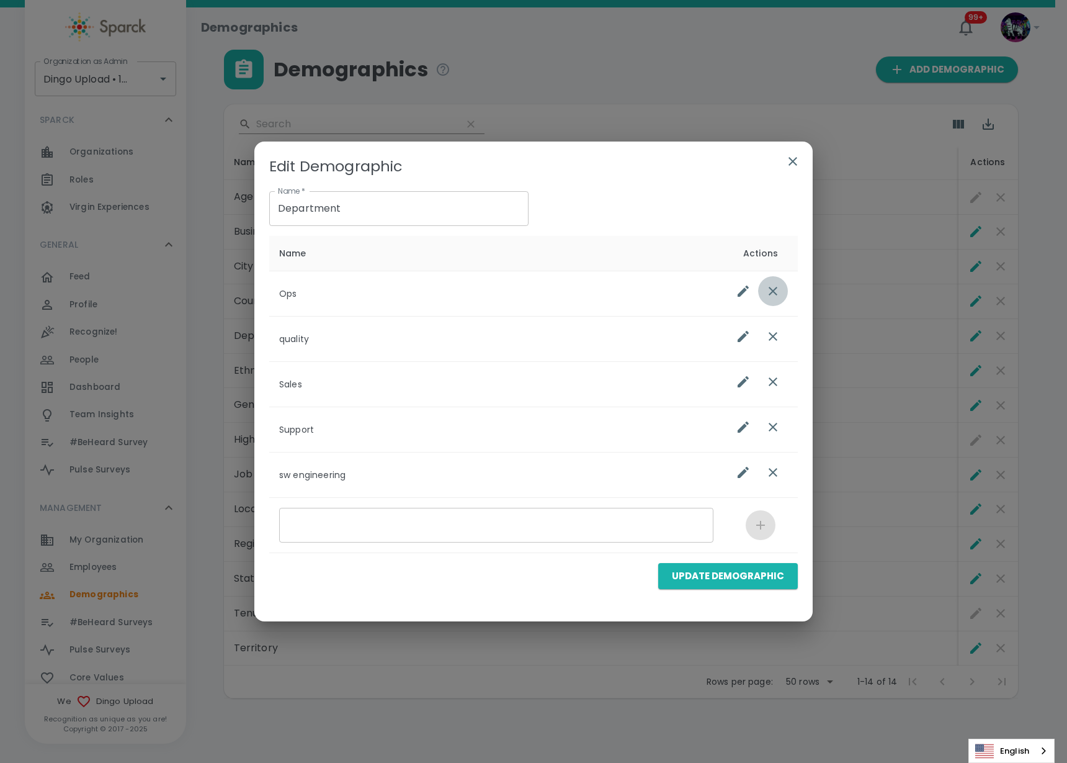
click at [777, 294] on icon "list table" at bounding box center [773, 291] width 9 height 9
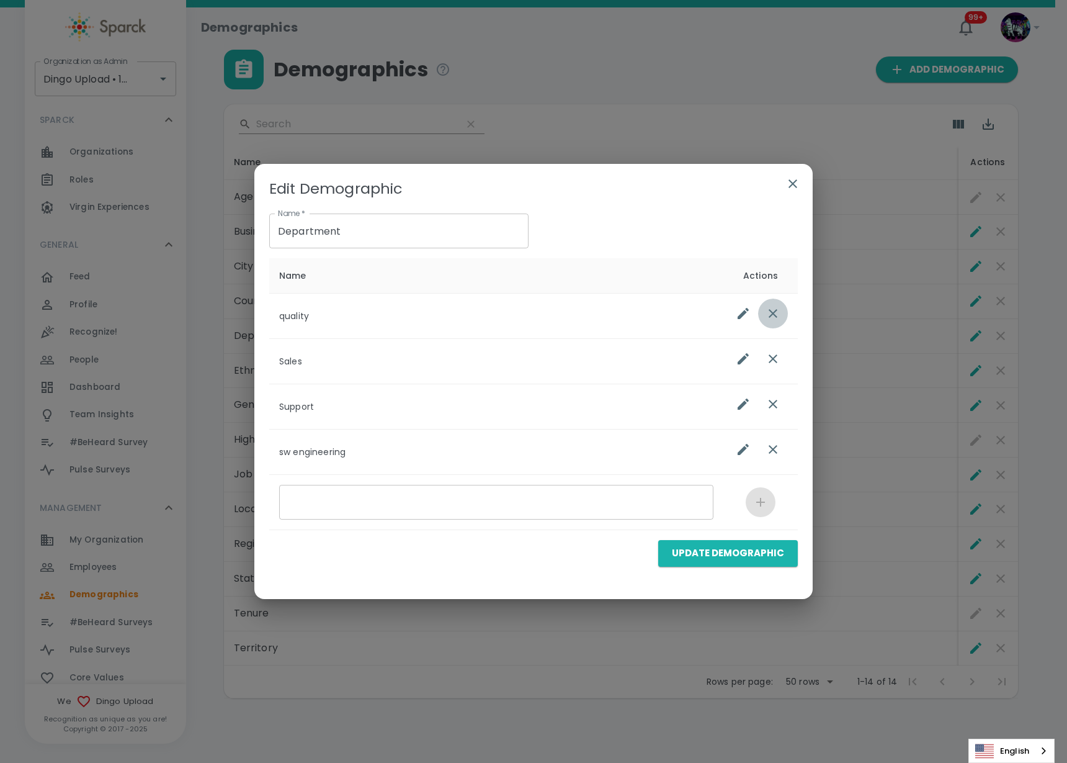
click at [773, 319] on icon "list table" at bounding box center [773, 313] width 15 height 15
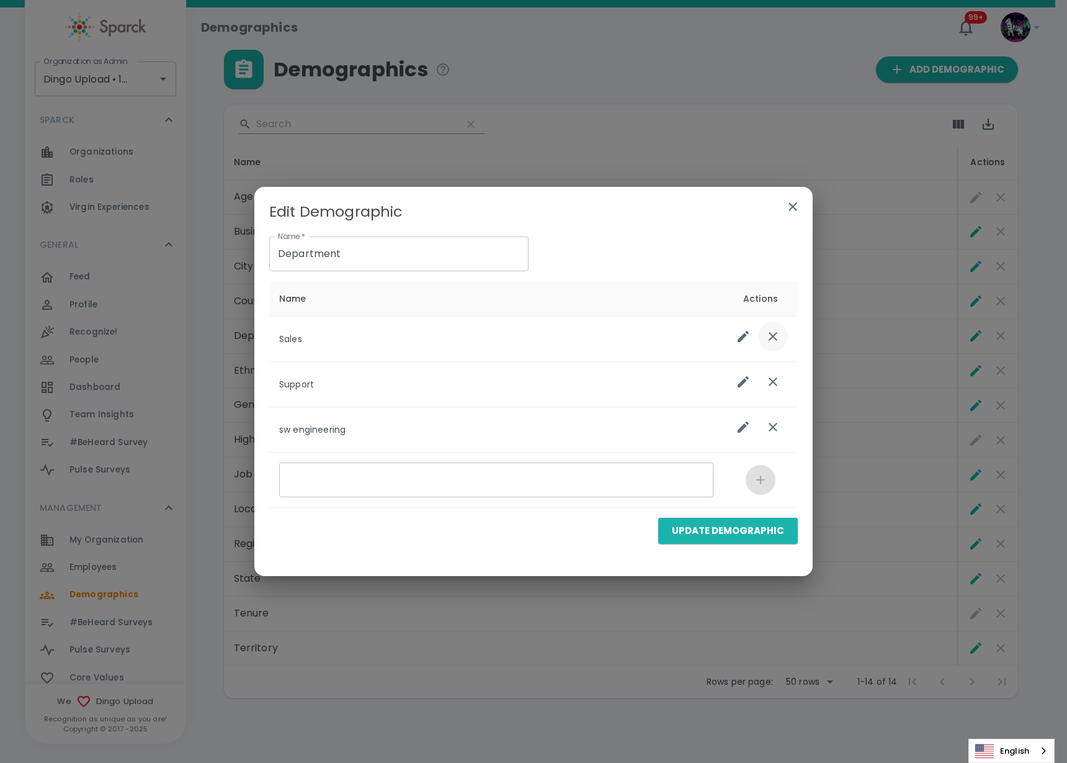
click at [774, 334] on icon "list table" at bounding box center [773, 336] width 9 height 9
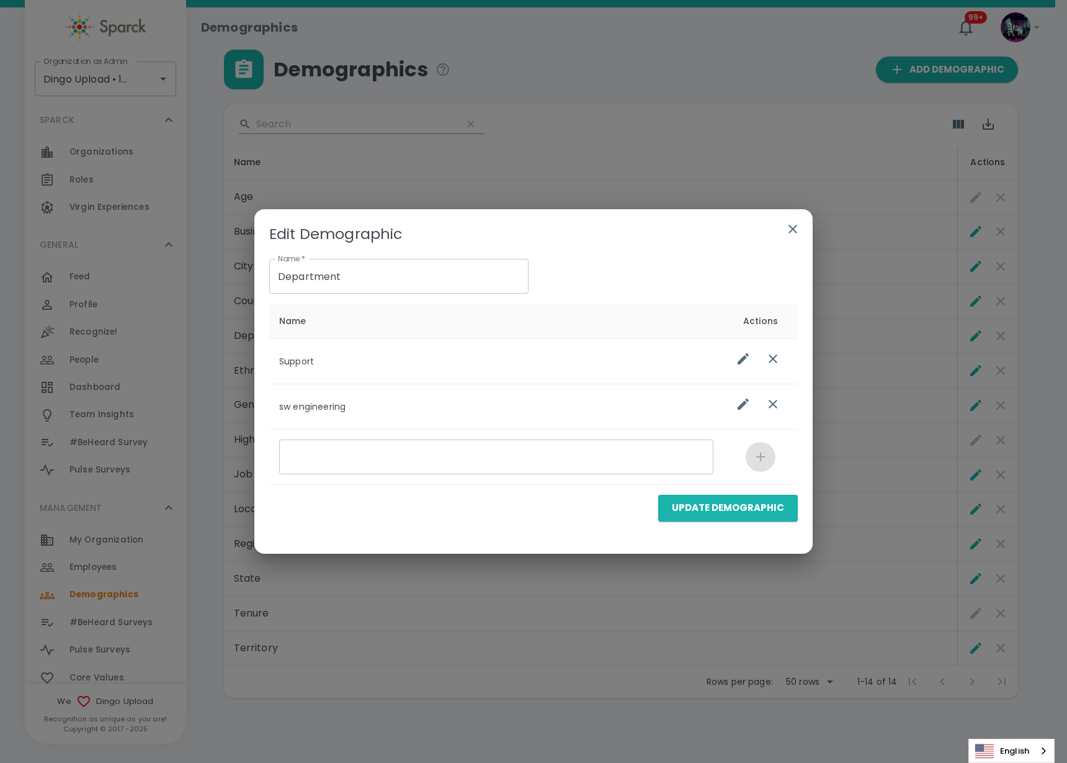
click at [778, 355] on icon "list table" at bounding box center [773, 358] width 15 height 15
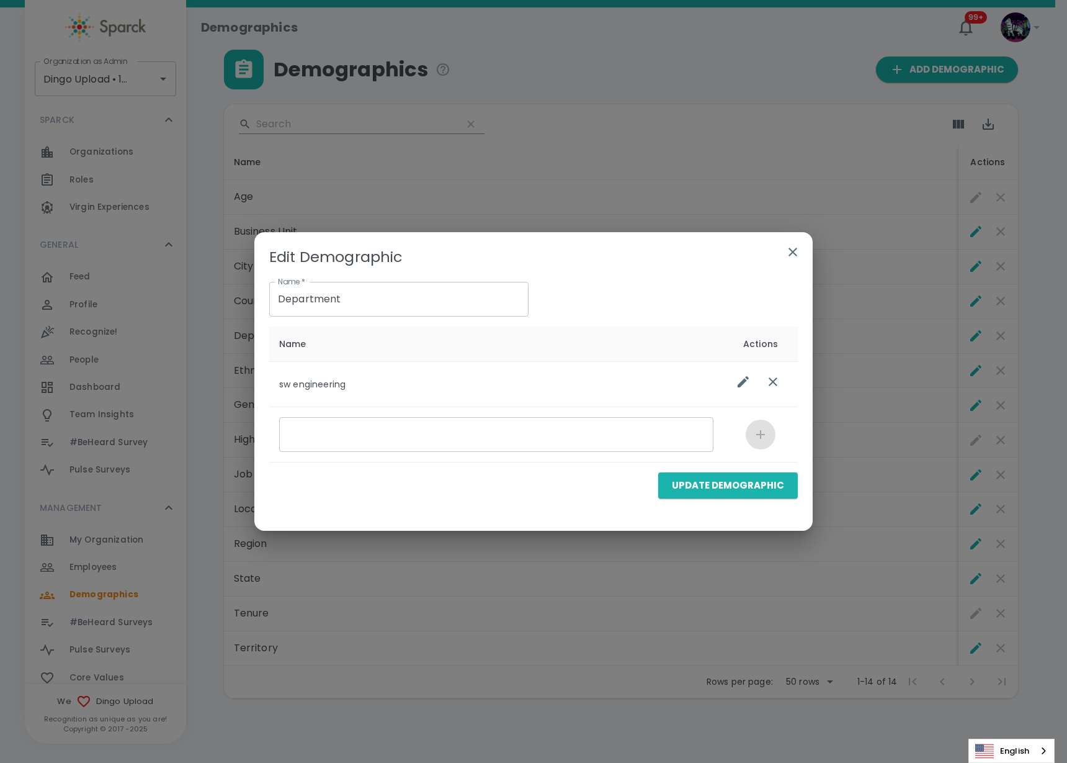
click at [778, 379] on icon "list table" at bounding box center [773, 381] width 15 height 15
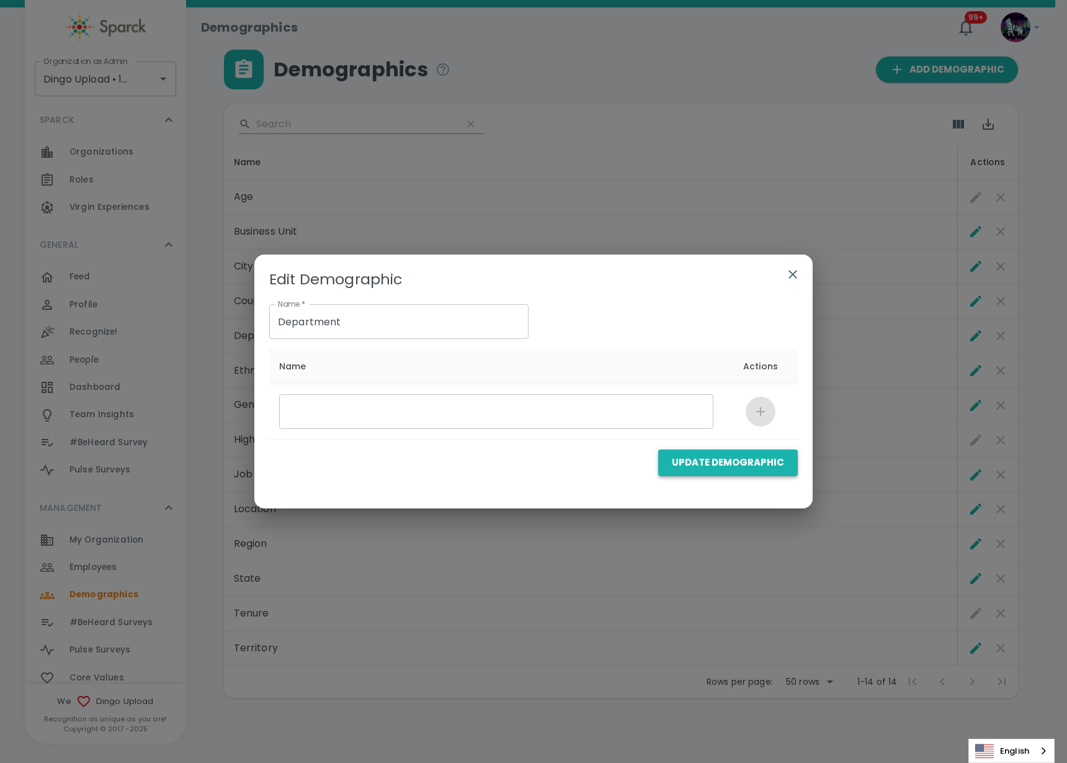
click at [726, 466] on button "Update Demographic" at bounding box center [728, 462] width 140 height 26
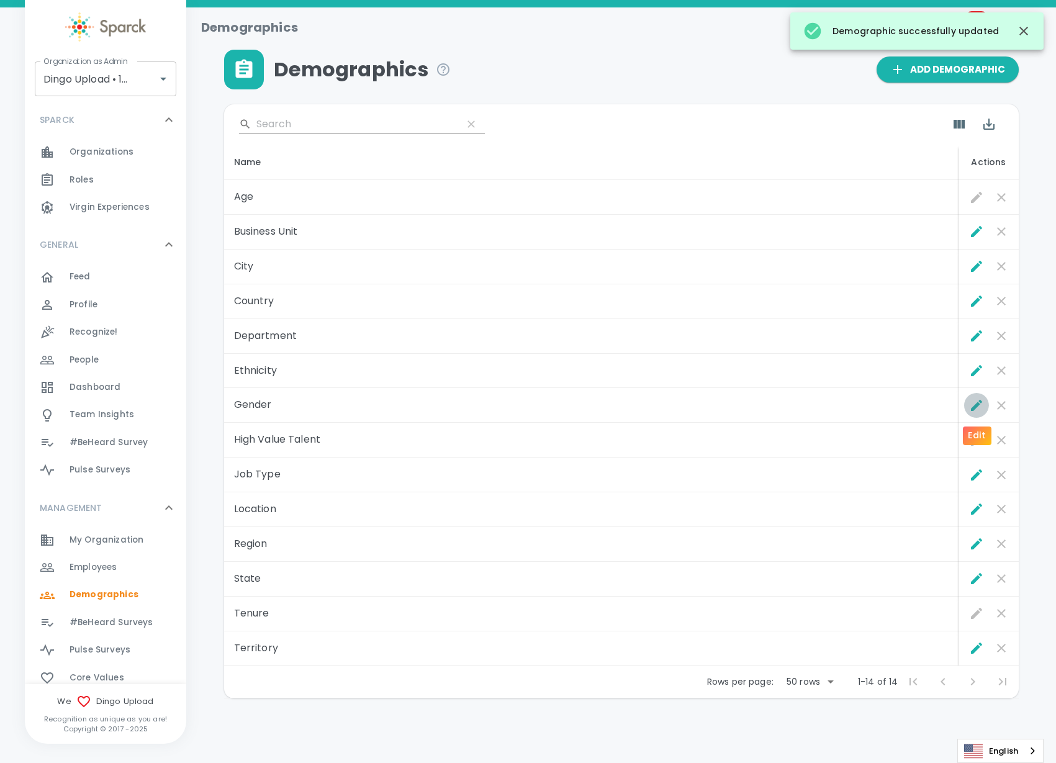
click at [976, 400] on icon "Edit" at bounding box center [976, 405] width 15 height 15
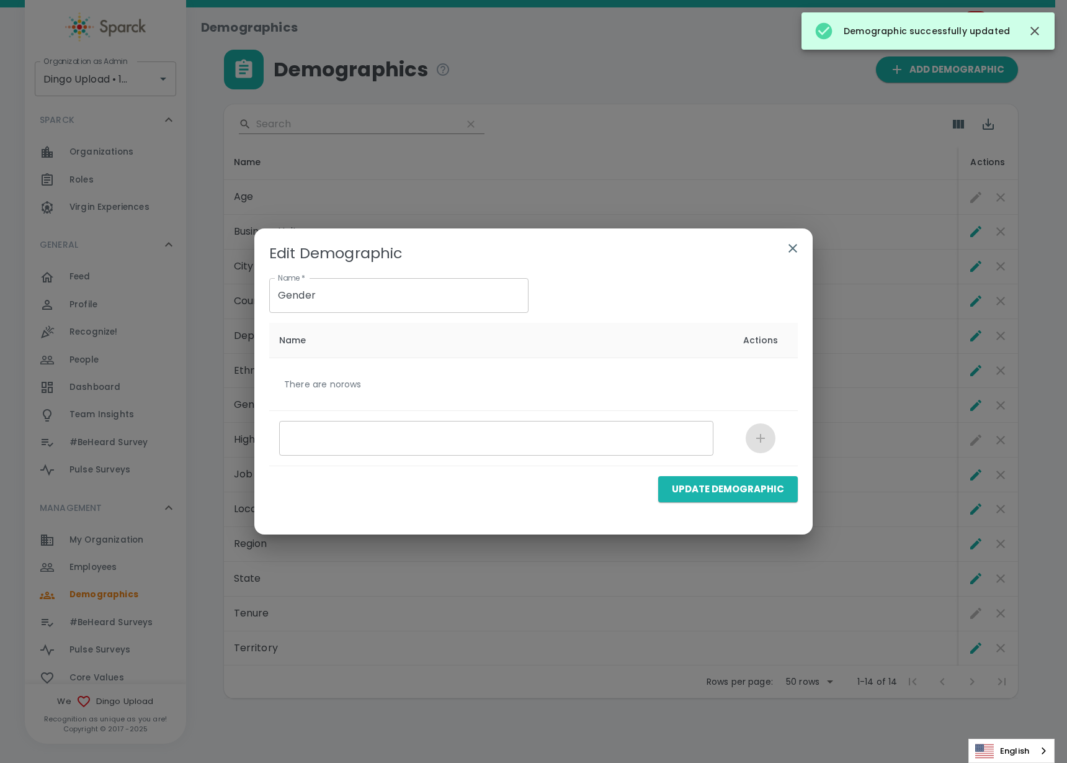
click at [799, 249] on icon "button" at bounding box center [793, 248] width 15 height 15
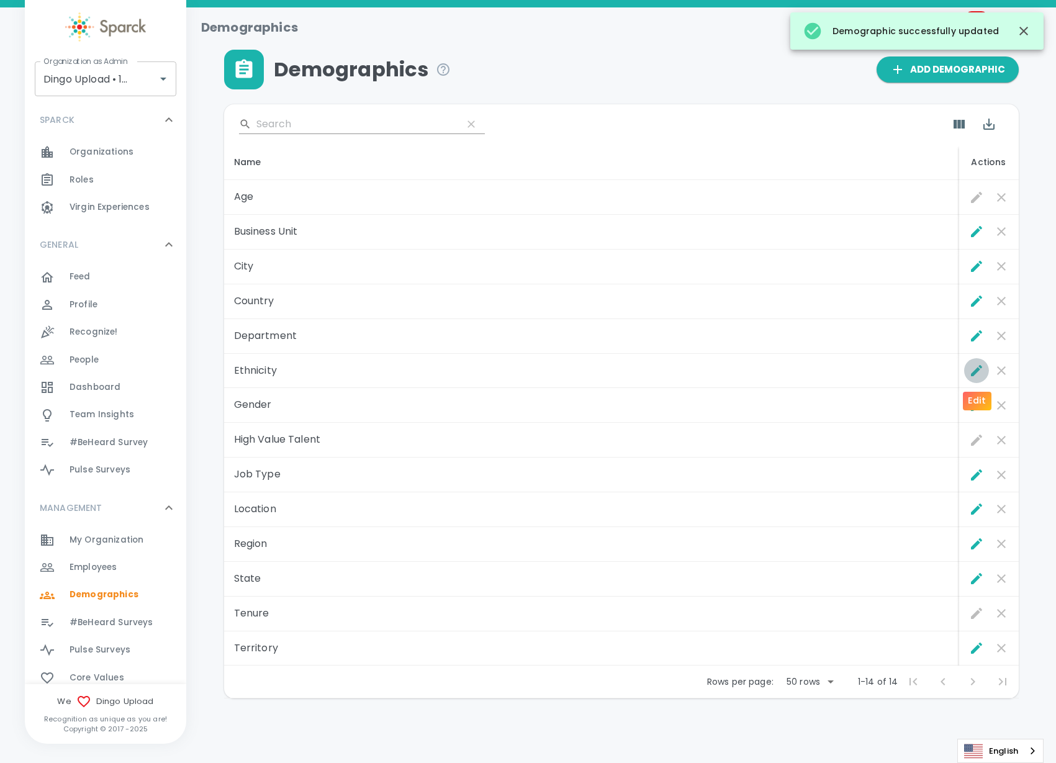
click at [967, 372] on button "Edit" at bounding box center [976, 370] width 25 height 25
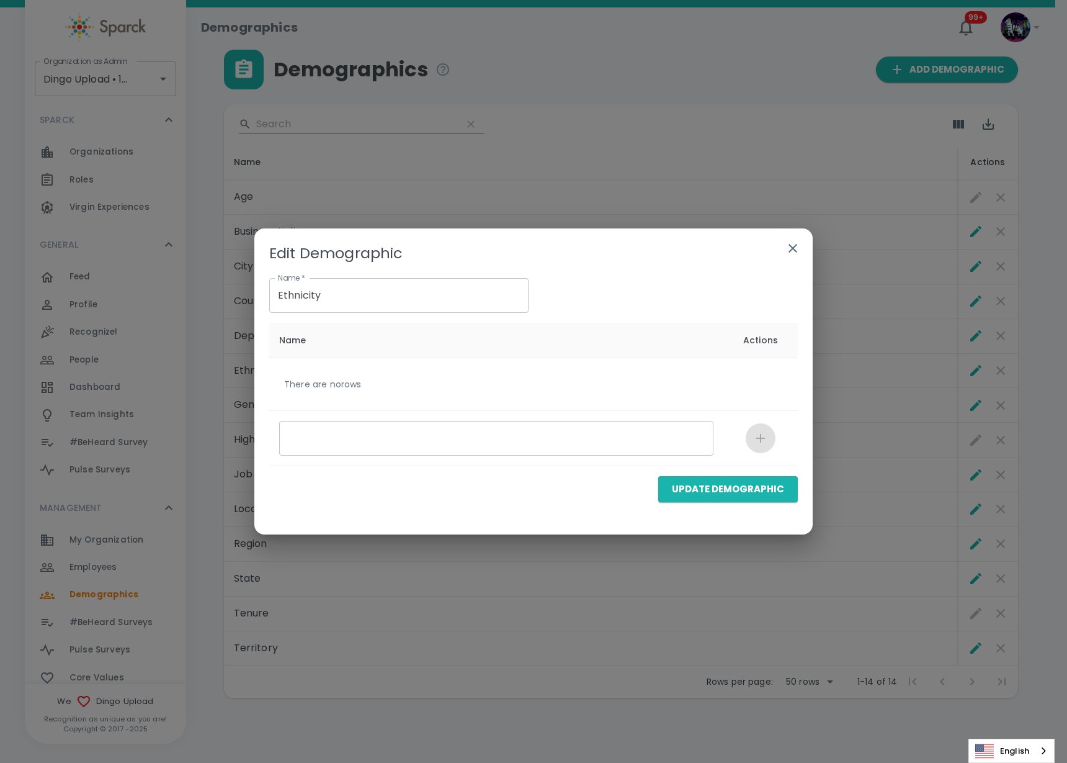
click at [797, 248] on button "button" at bounding box center [793, 248] width 30 height 30
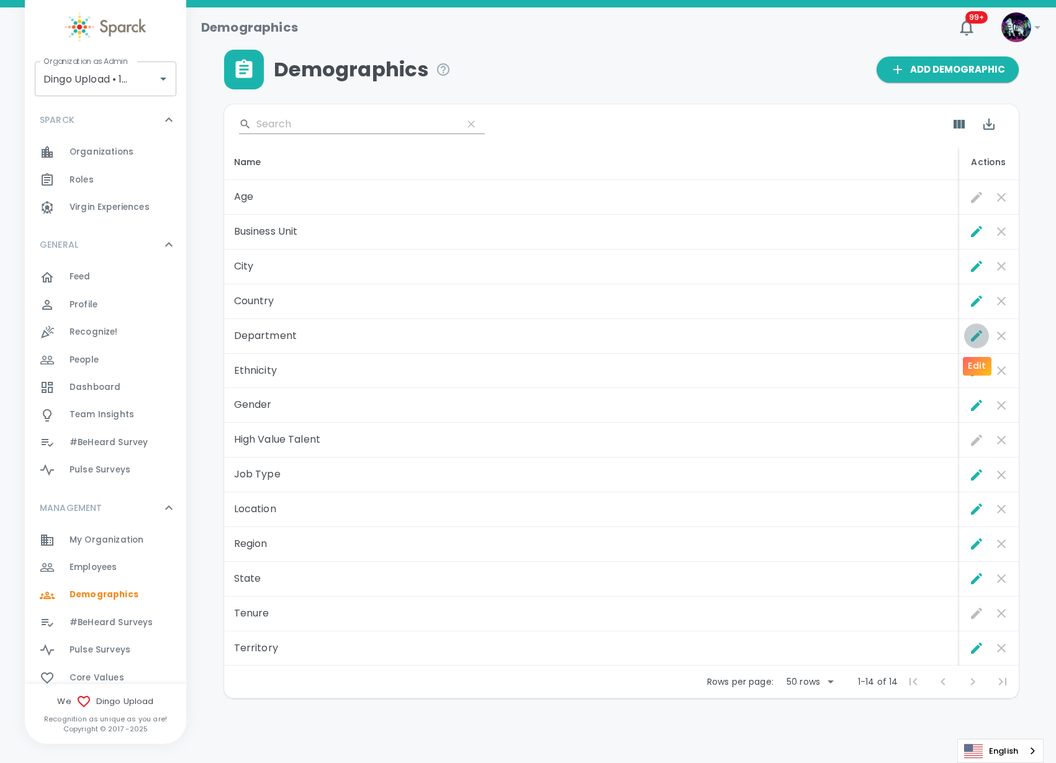
click at [977, 337] on icon "Edit" at bounding box center [976, 335] width 15 height 15
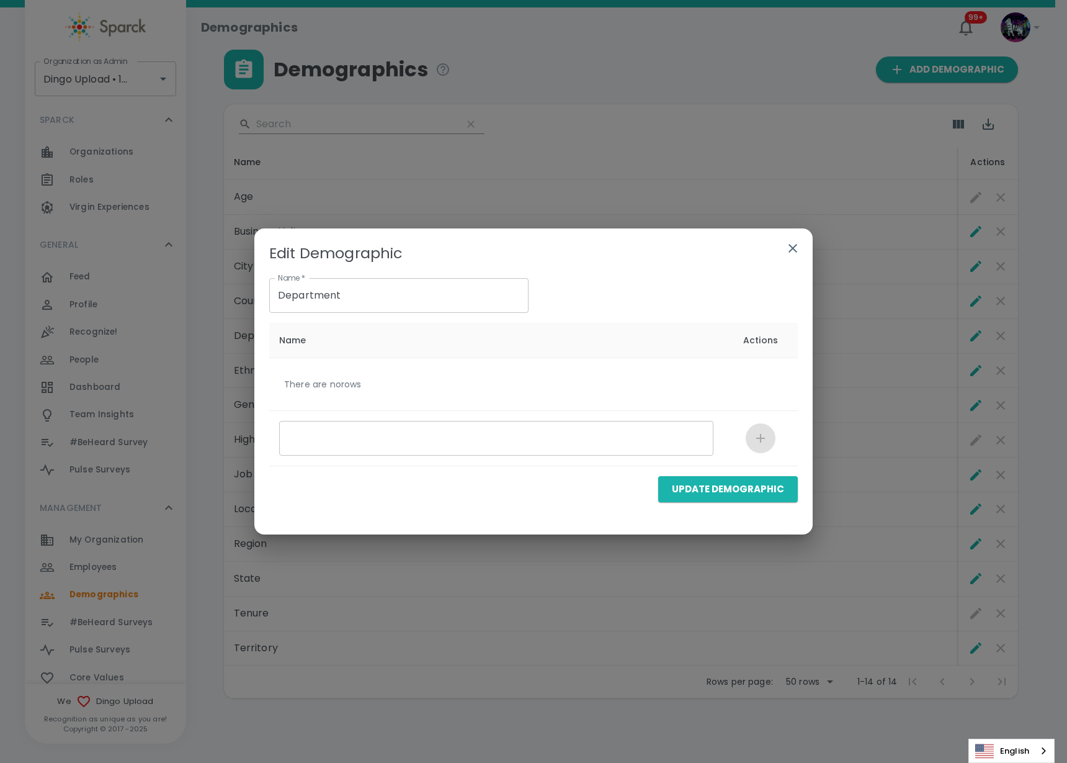
click at [795, 250] on icon "button" at bounding box center [793, 248] width 15 height 15
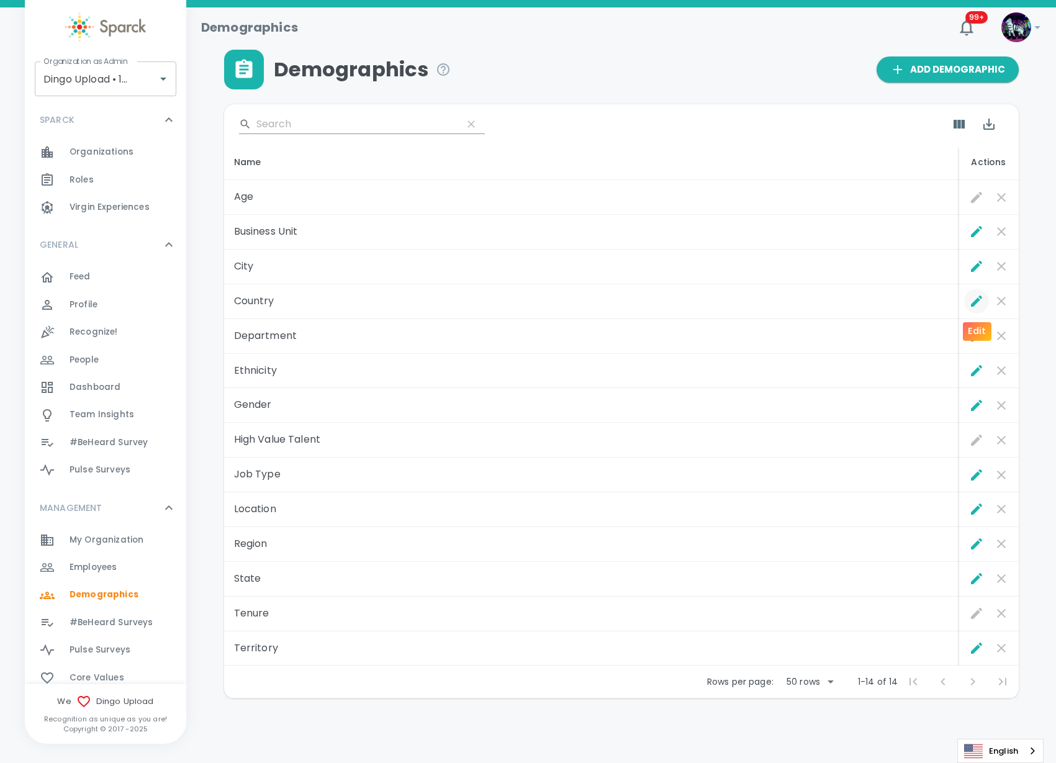
click at [972, 302] on icon "Edit" at bounding box center [976, 300] width 11 height 11
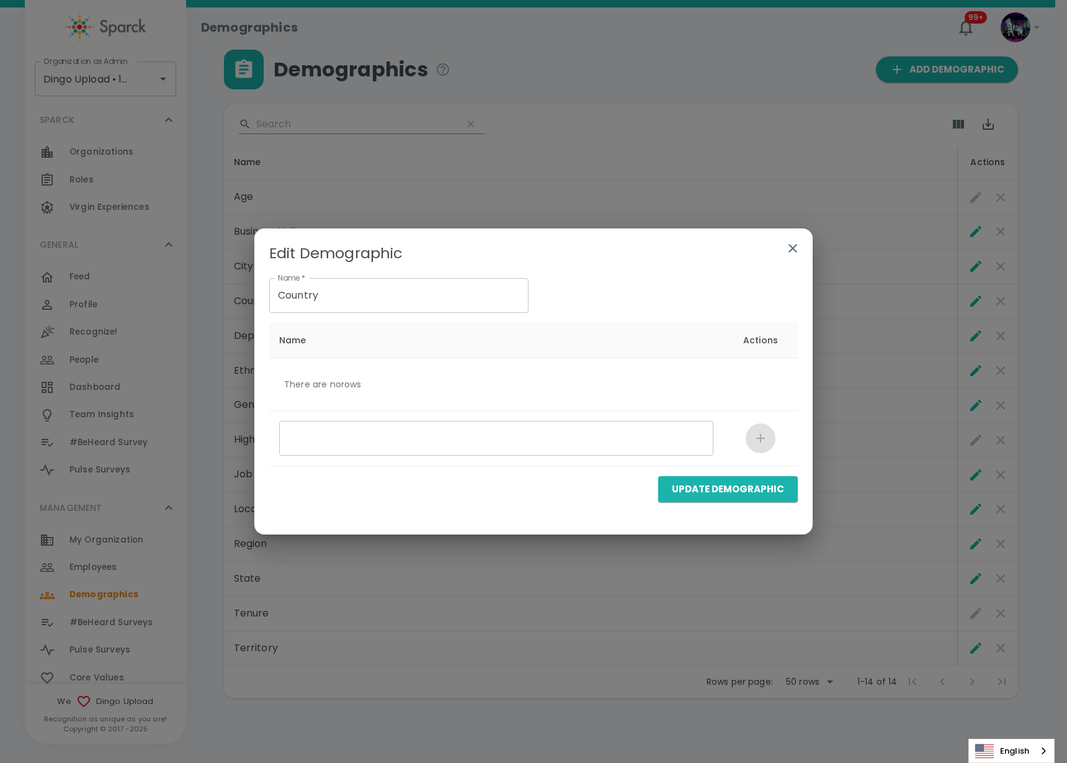
click at [787, 247] on icon "button" at bounding box center [793, 248] width 15 height 15
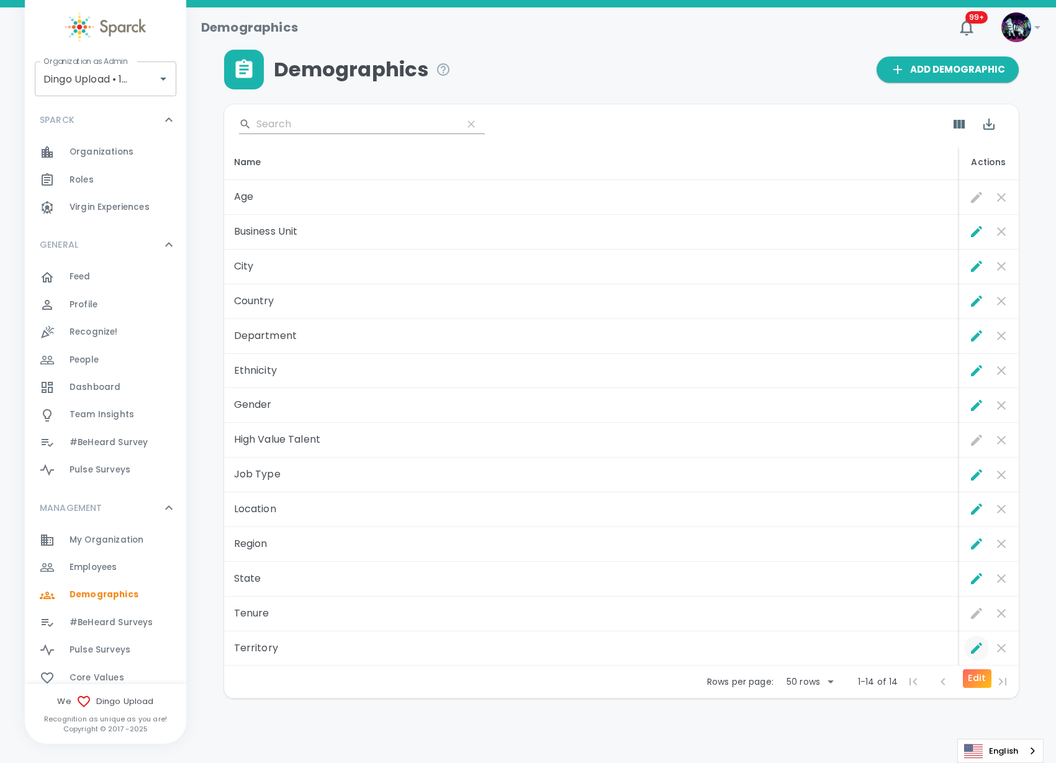
click at [976, 655] on icon "Edit" at bounding box center [976, 647] width 15 height 15
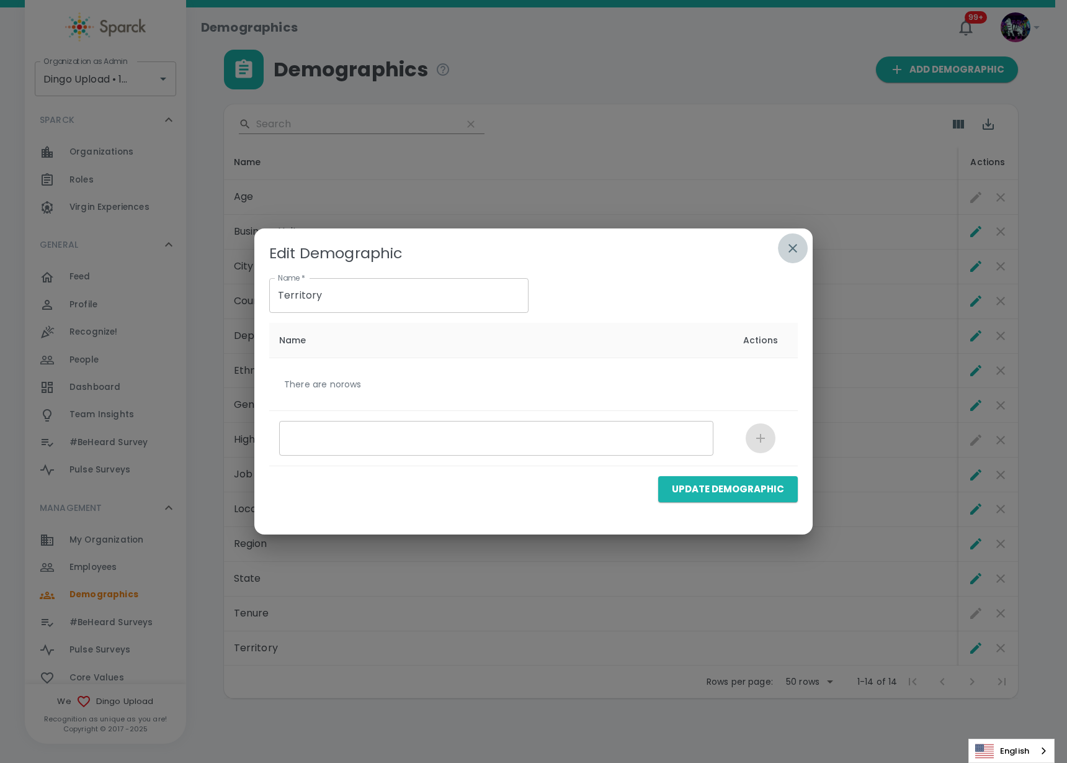
click at [796, 250] on icon "button" at bounding box center [793, 248] width 9 height 9
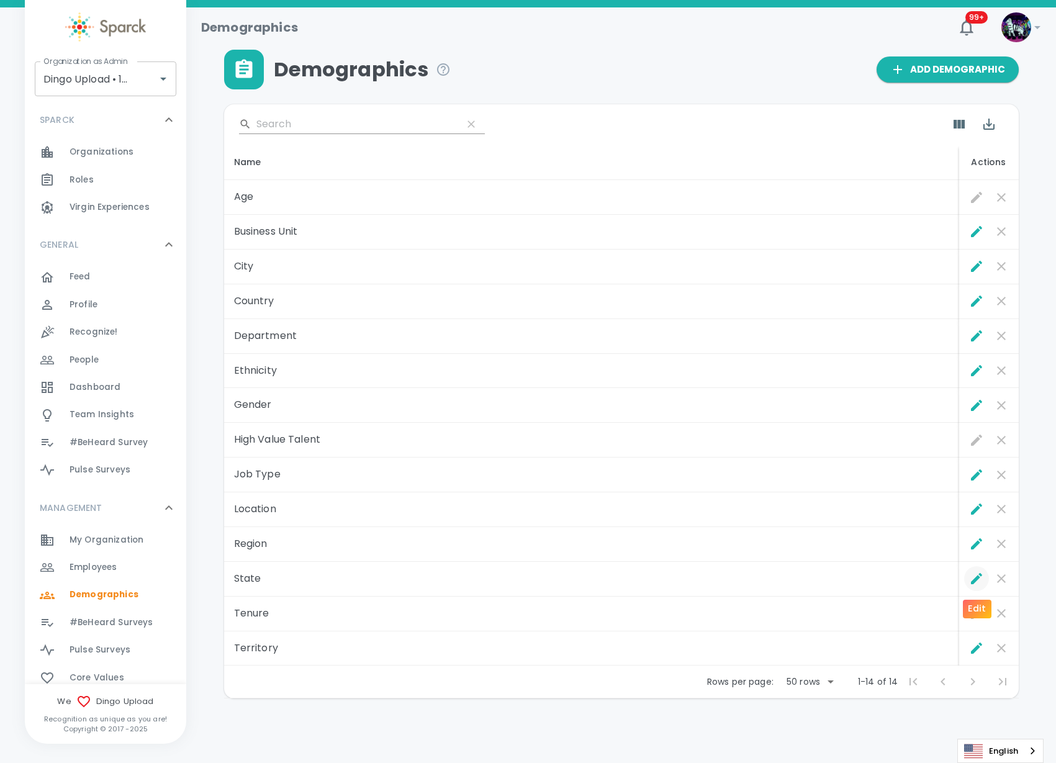
drag, startPoint x: 966, startPoint y: 574, endPoint x: 997, endPoint y: 574, distance: 31.0
click at [971, 574] on div at bounding box center [988, 578] width 53 height 25
click at [967, 579] on button "Edit" at bounding box center [976, 578] width 25 height 25
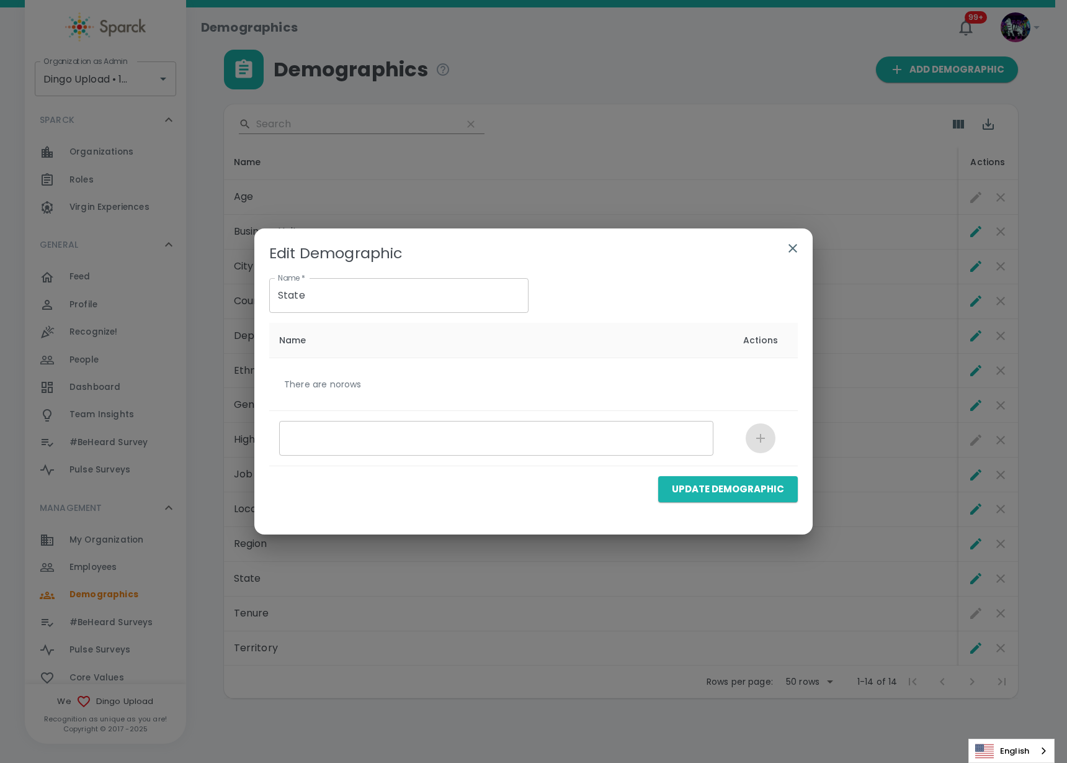
click at [797, 249] on icon "button" at bounding box center [793, 248] width 15 height 15
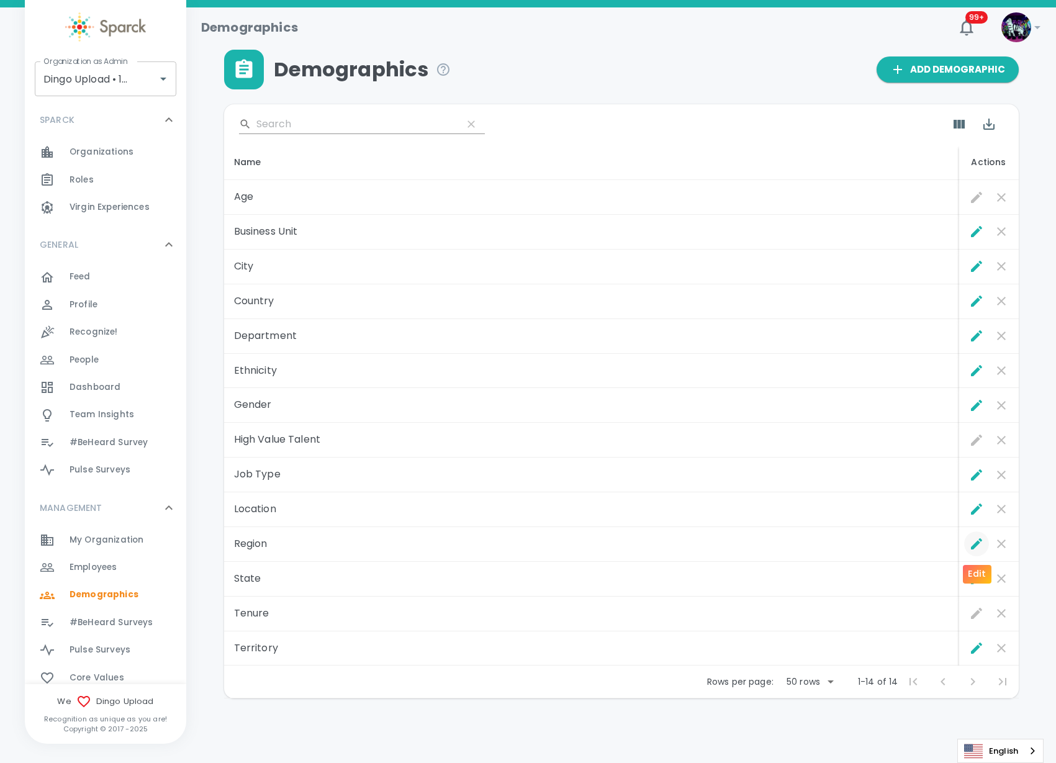
click at [974, 539] on icon "Edit" at bounding box center [976, 543] width 15 height 15
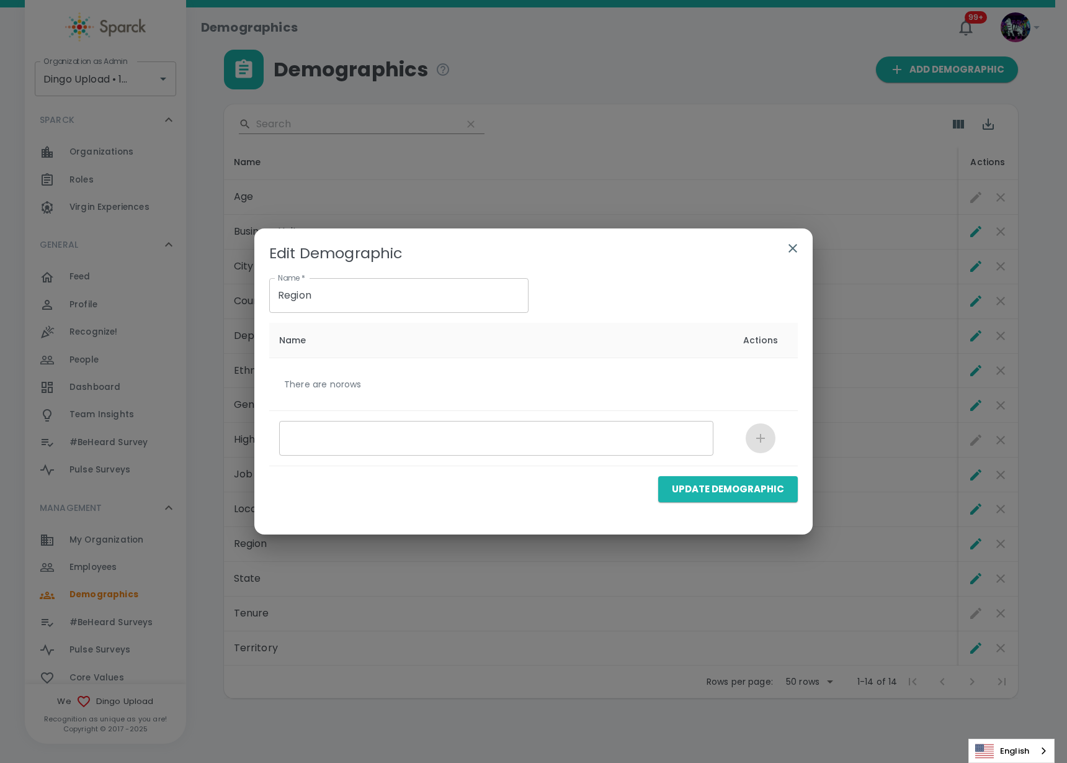
click at [792, 248] on icon "button" at bounding box center [793, 248] width 9 height 9
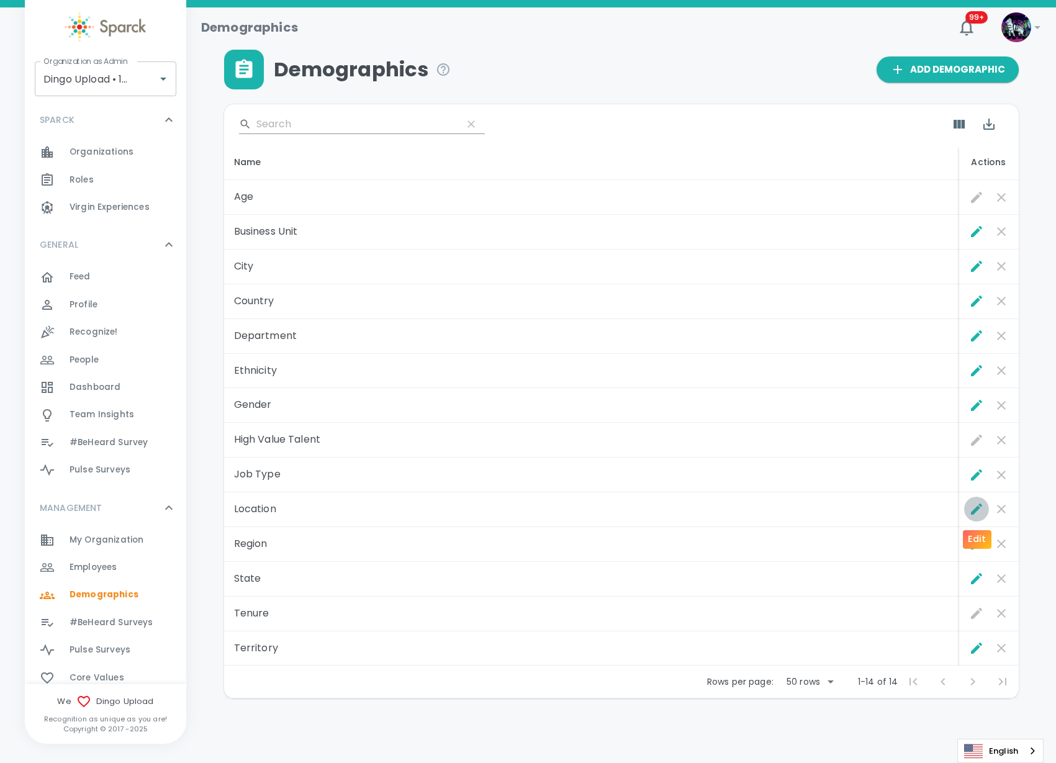
click at [977, 507] on icon "Edit" at bounding box center [976, 508] width 11 height 11
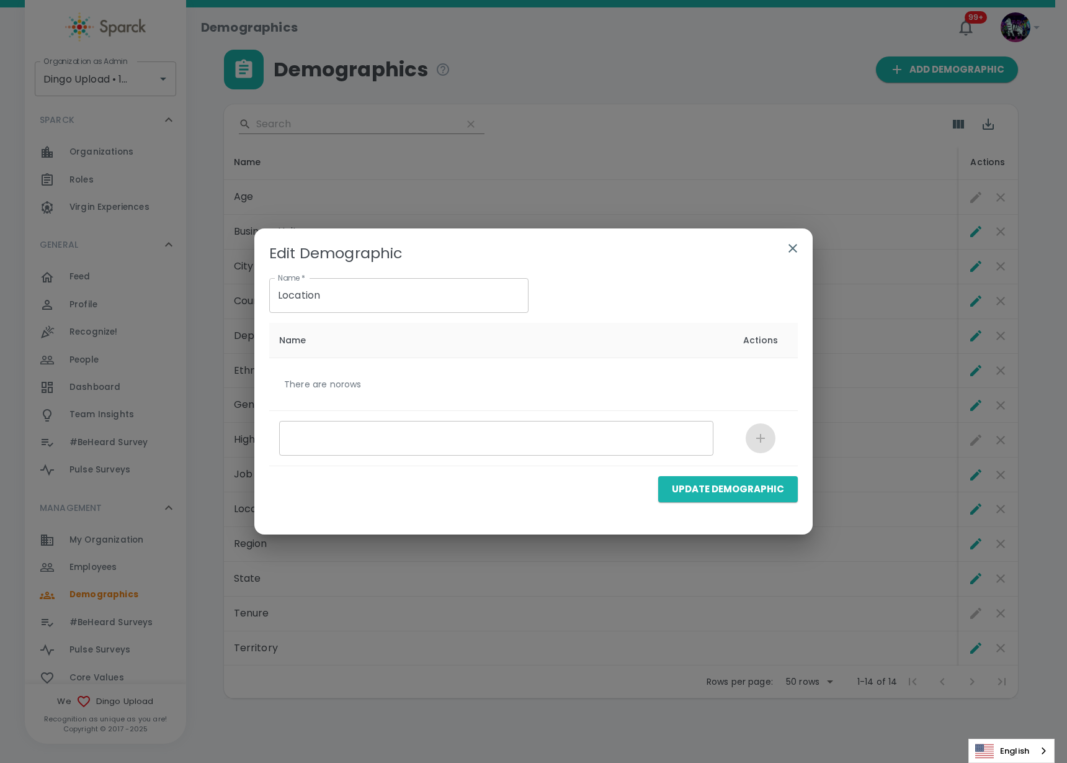
drag, startPoint x: 795, startPoint y: 246, endPoint x: 805, endPoint y: 243, distance: 10.4
click at [797, 246] on icon "button" at bounding box center [793, 248] width 15 height 15
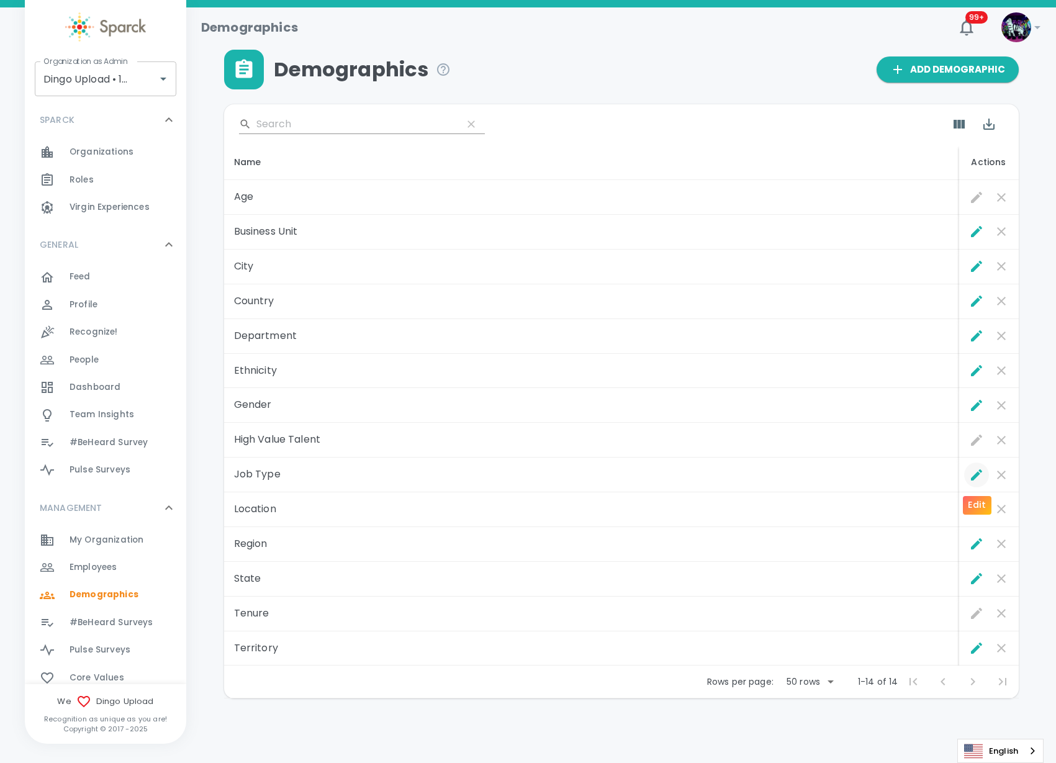
click at [976, 472] on icon "Edit" at bounding box center [976, 474] width 15 height 15
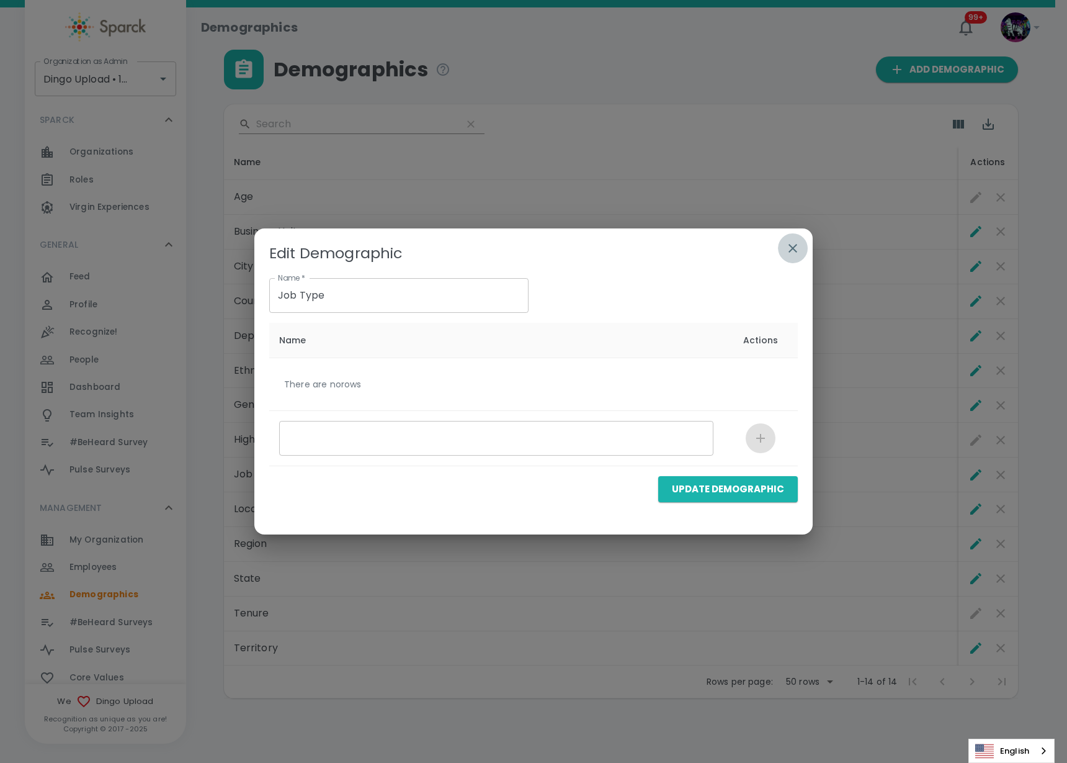
click at [793, 234] on button "button" at bounding box center [793, 248] width 30 height 30
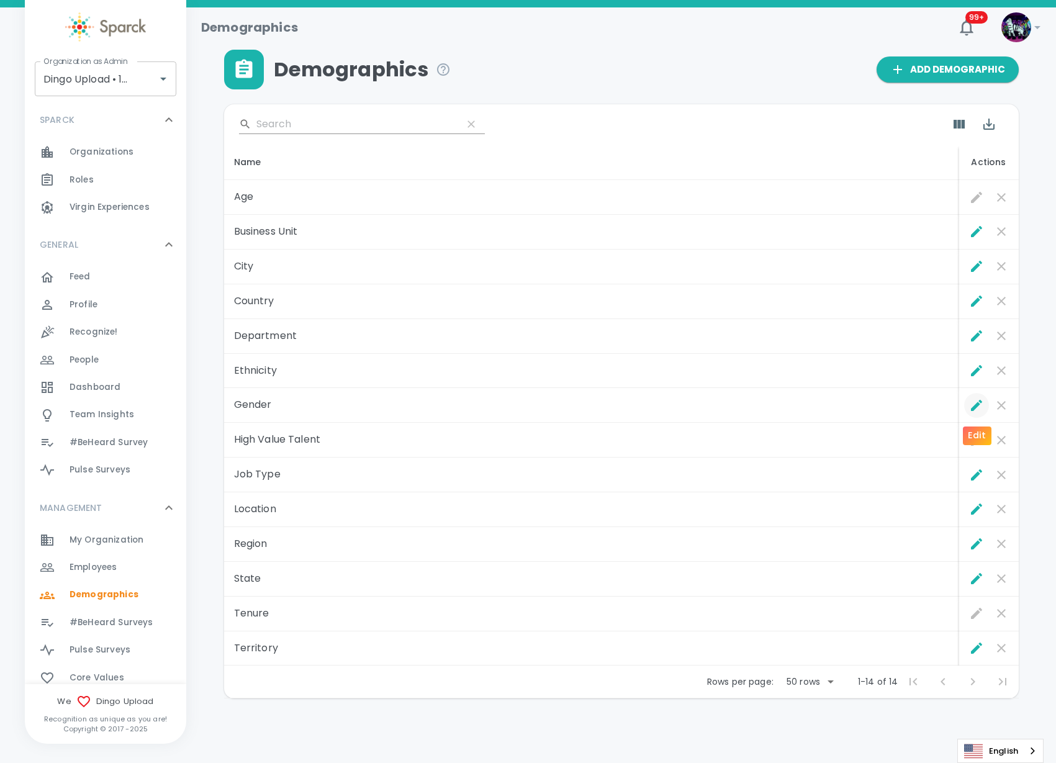
click at [971, 406] on icon "Edit" at bounding box center [976, 405] width 15 height 15
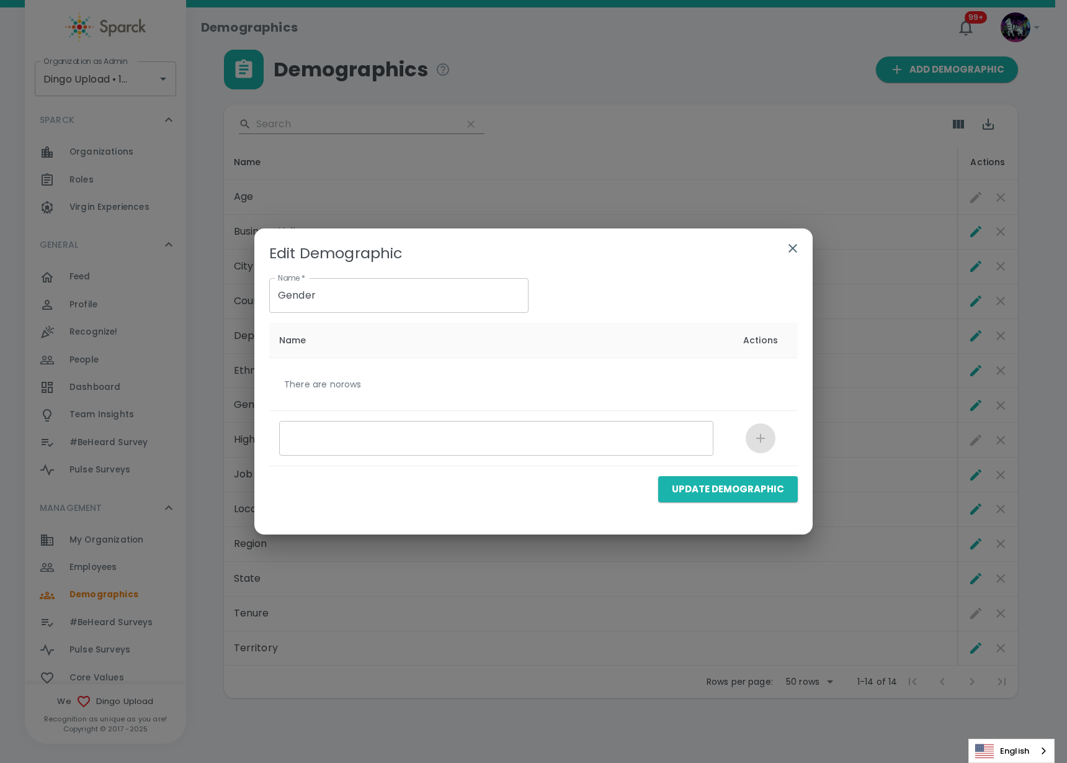
click at [796, 242] on icon "button" at bounding box center [793, 248] width 15 height 15
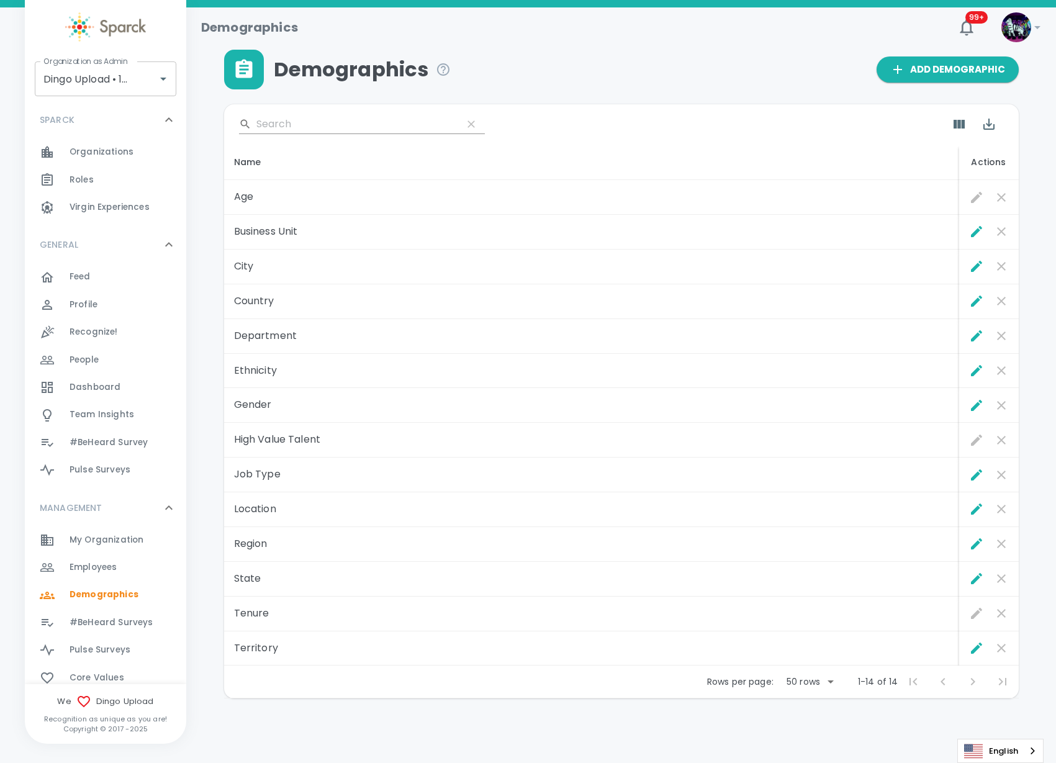
click at [752, 163] on div "Name" at bounding box center [591, 162] width 715 height 15
